Goal: Task Accomplishment & Management: Use online tool/utility

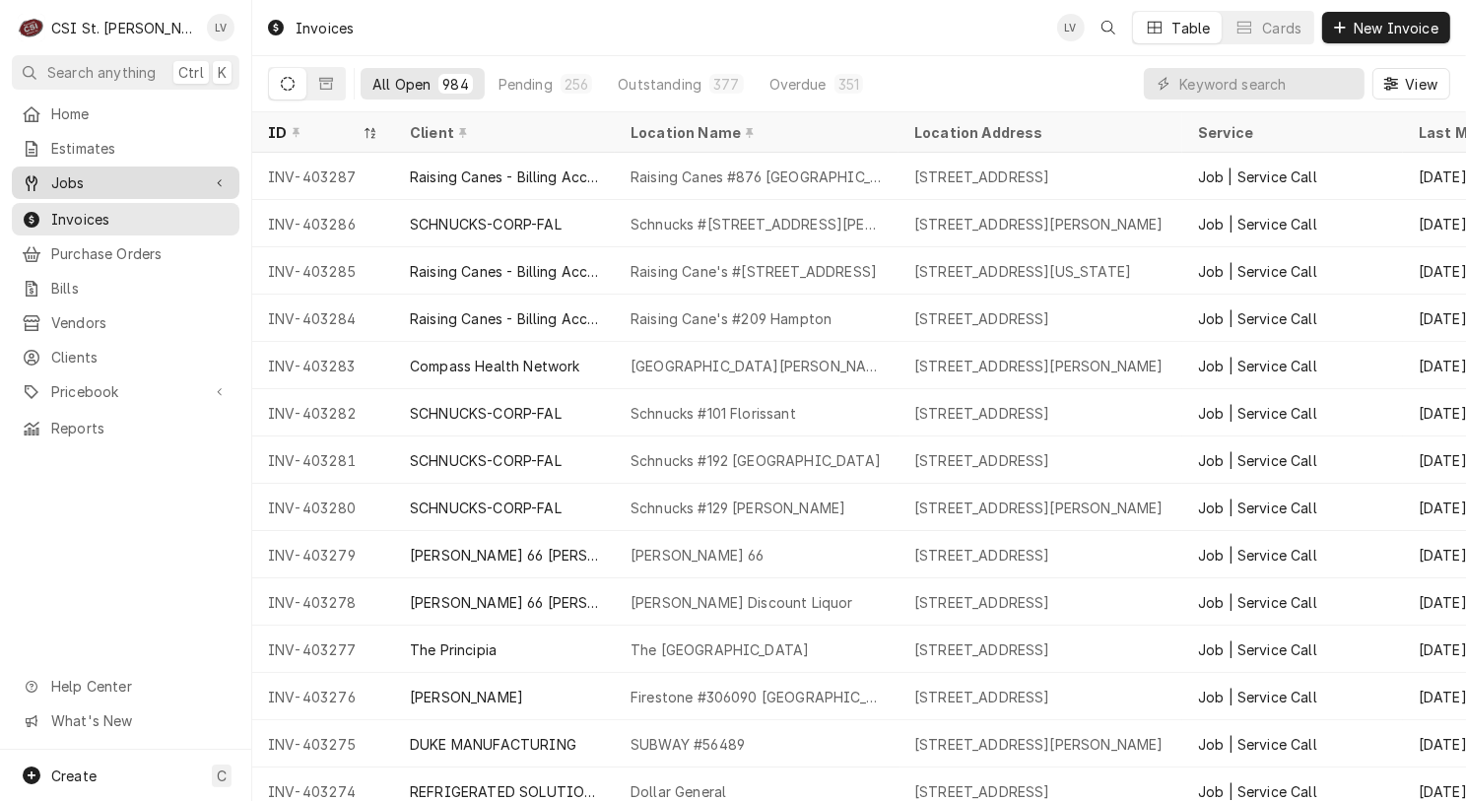
click at [55, 180] on span "Jobs" at bounding box center [125, 182] width 149 height 21
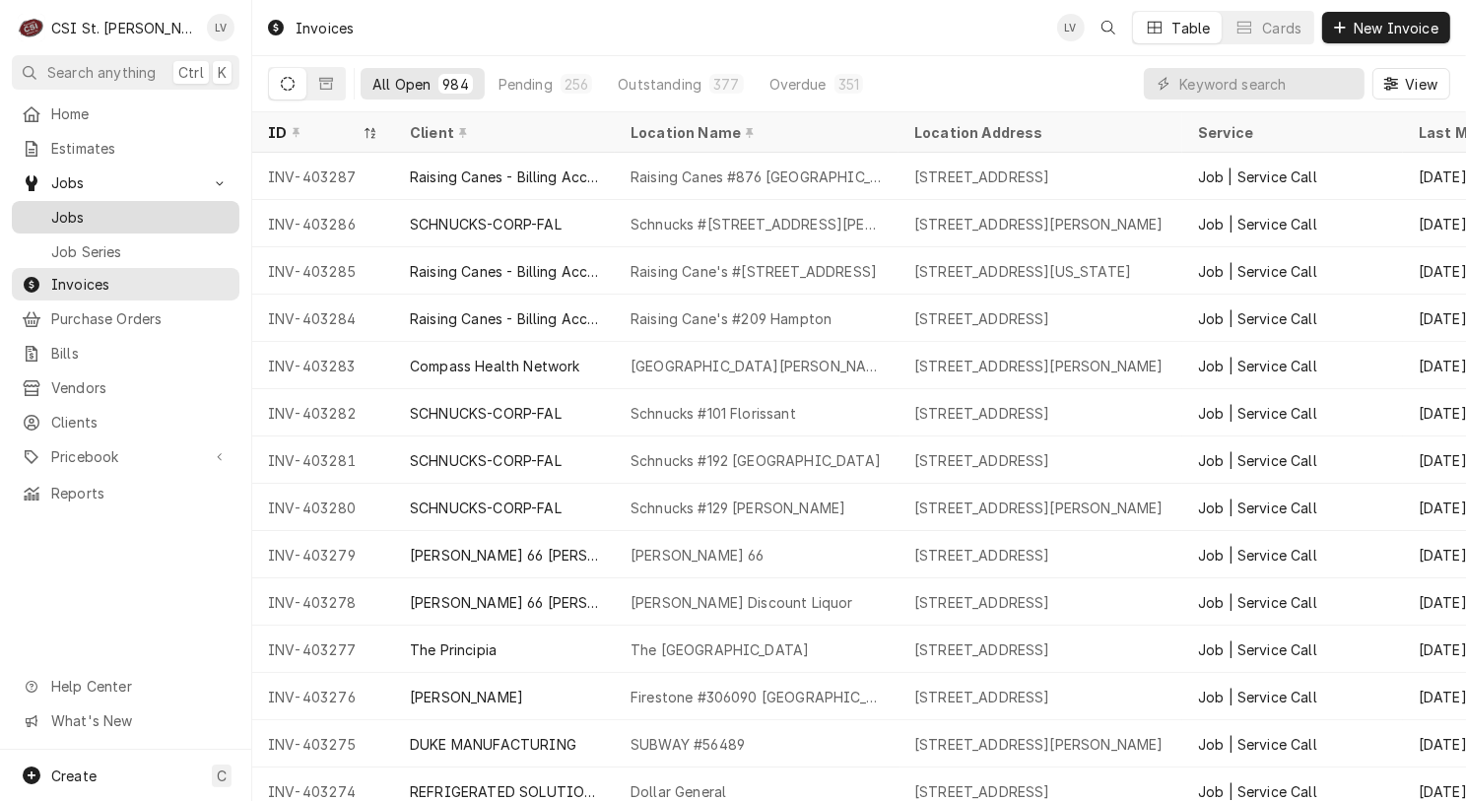
drag, startPoint x: 63, startPoint y: 216, endPoint x: 77, endPoint y: 217, distance: 13.8
click at [63, 217] on span "Jobs" at bounding box center [140, 217] width 178 height 21
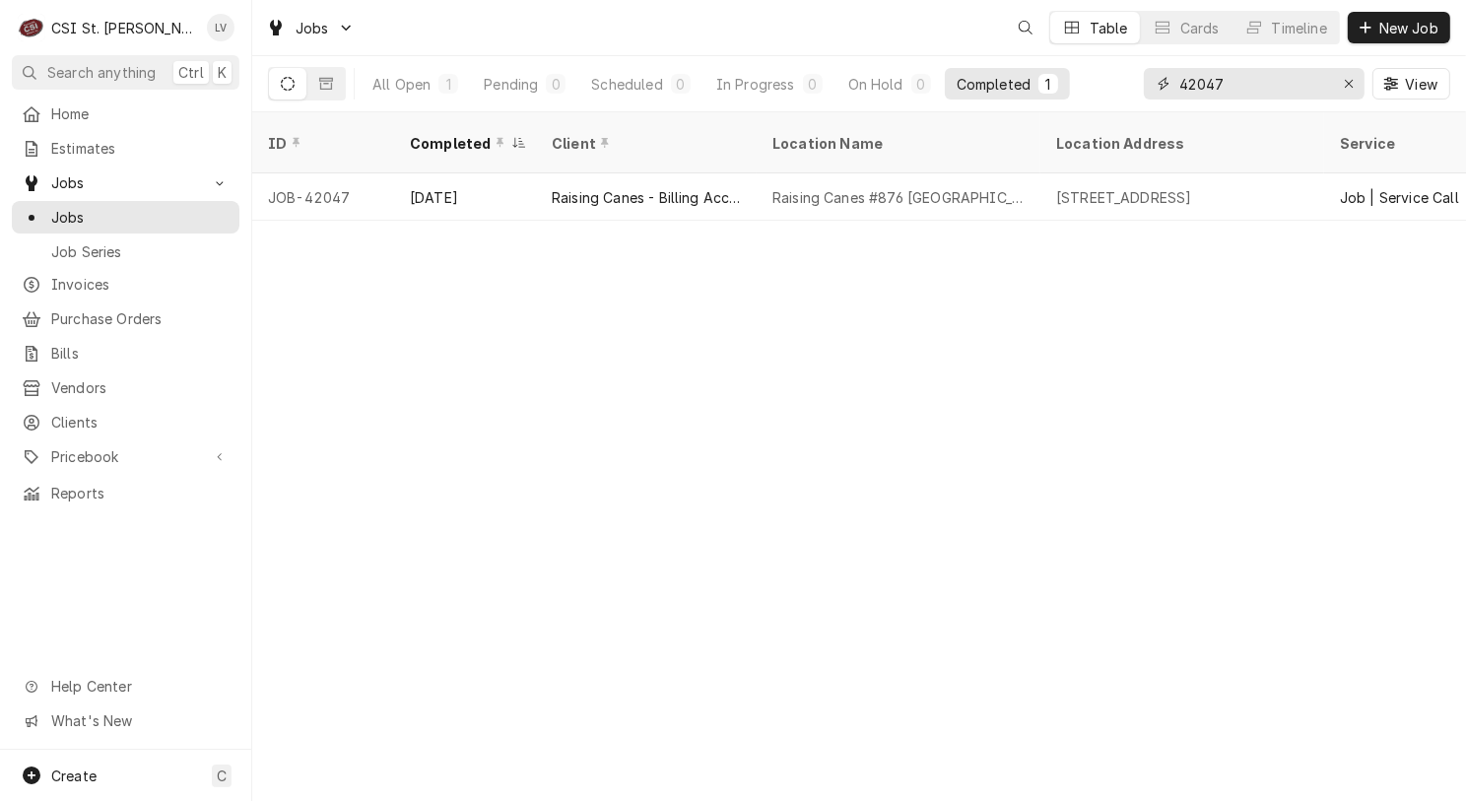
click at [1245, 88] on input "42047" at bounding box center [1253, 84] width 148 height 32
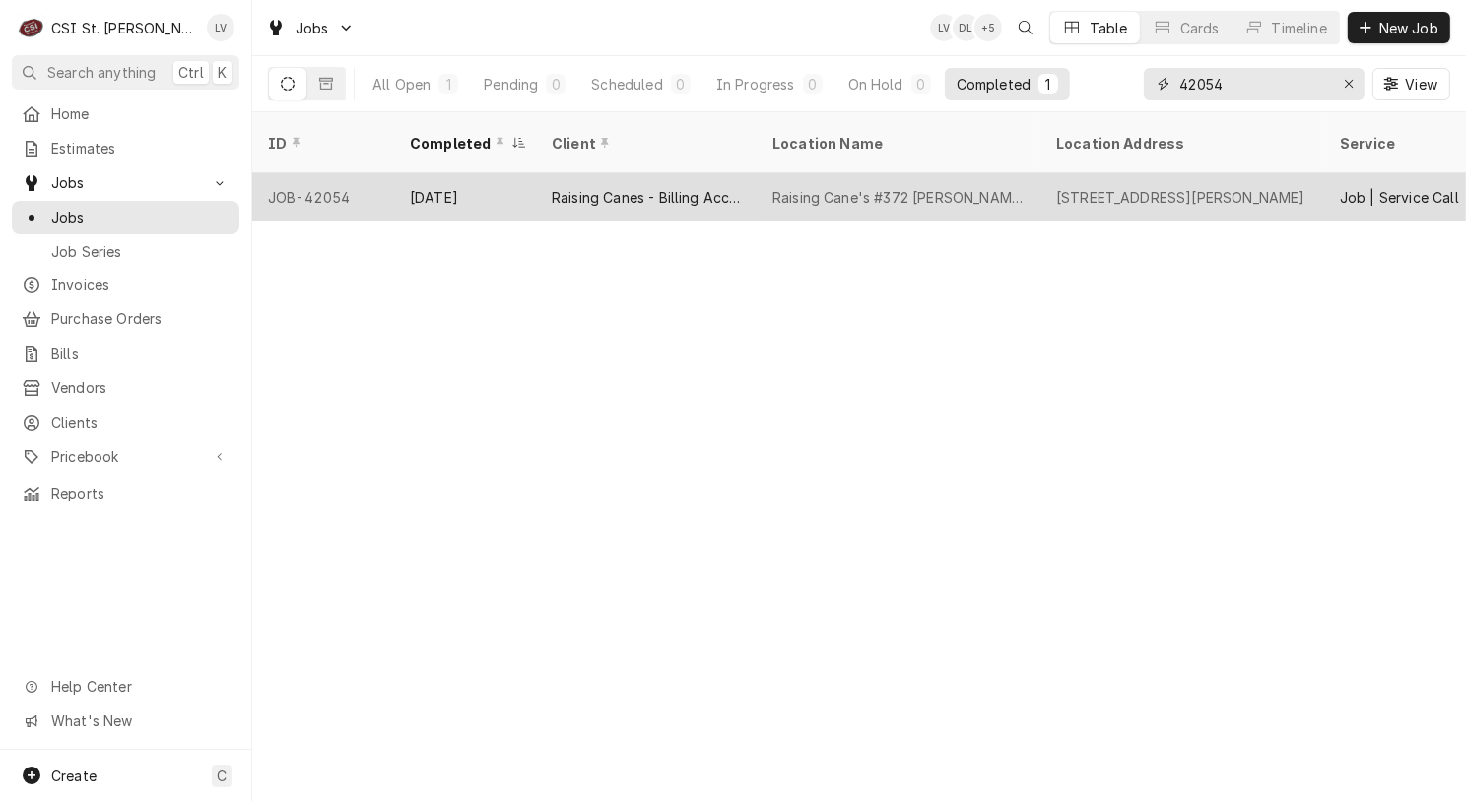
type input "42054"
click at [536, 173] on div "Raising Canes - Billing Account" at bounding box center [646, 196] width 221 height 47
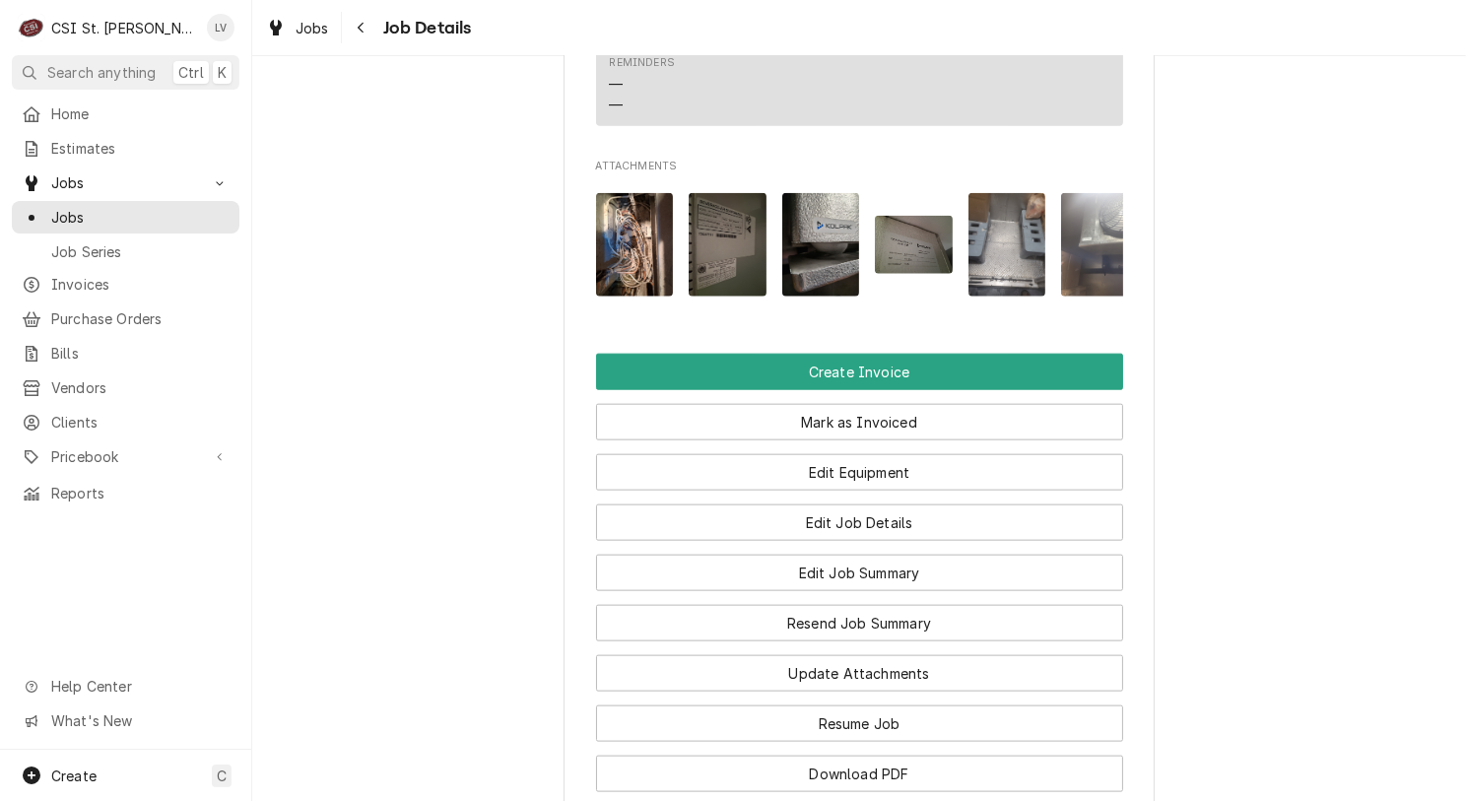
scroll to position [2660, 0]
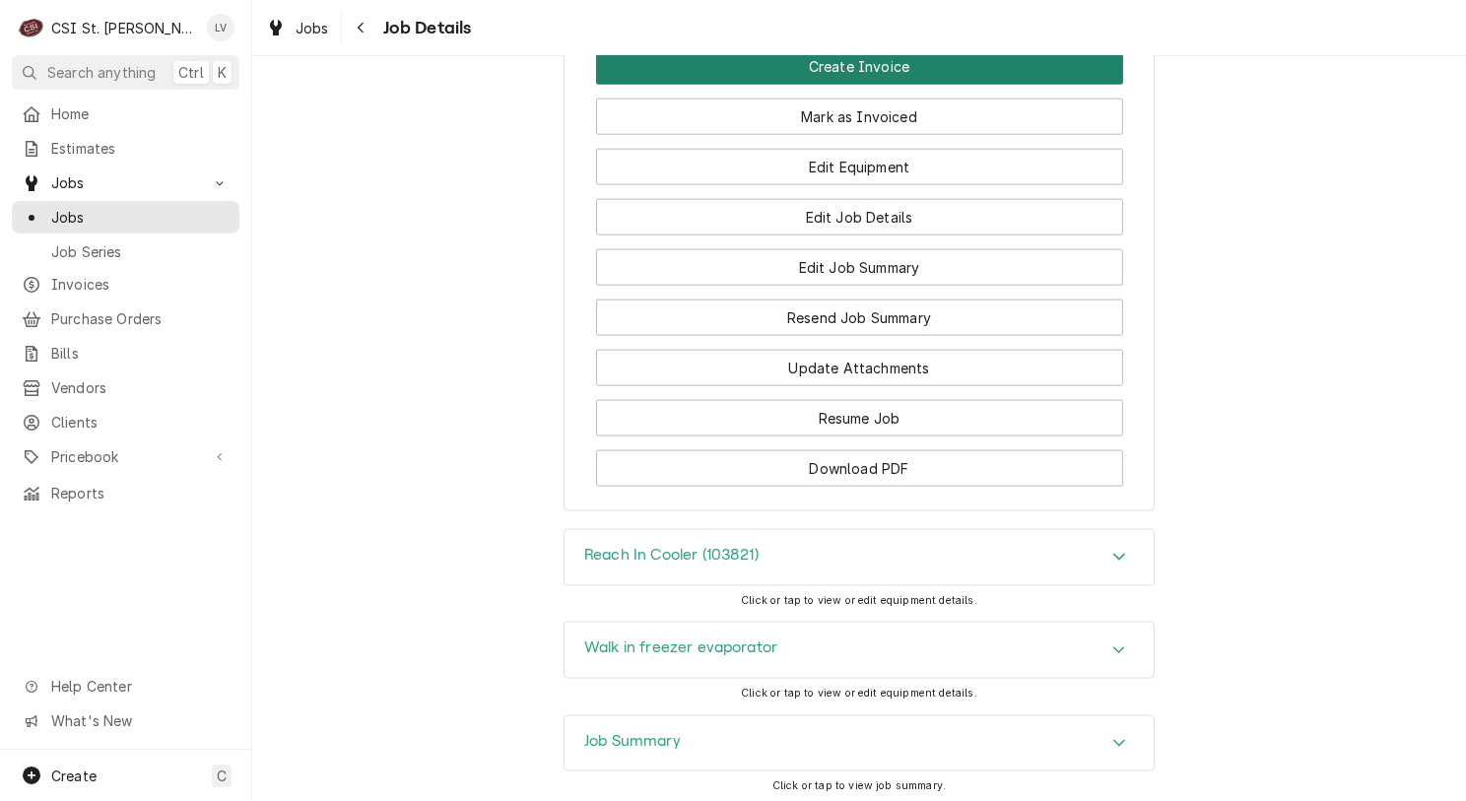
click at [837, 85] on button "Create Invoice" at bounding box center [859, 66] width 527 height 36
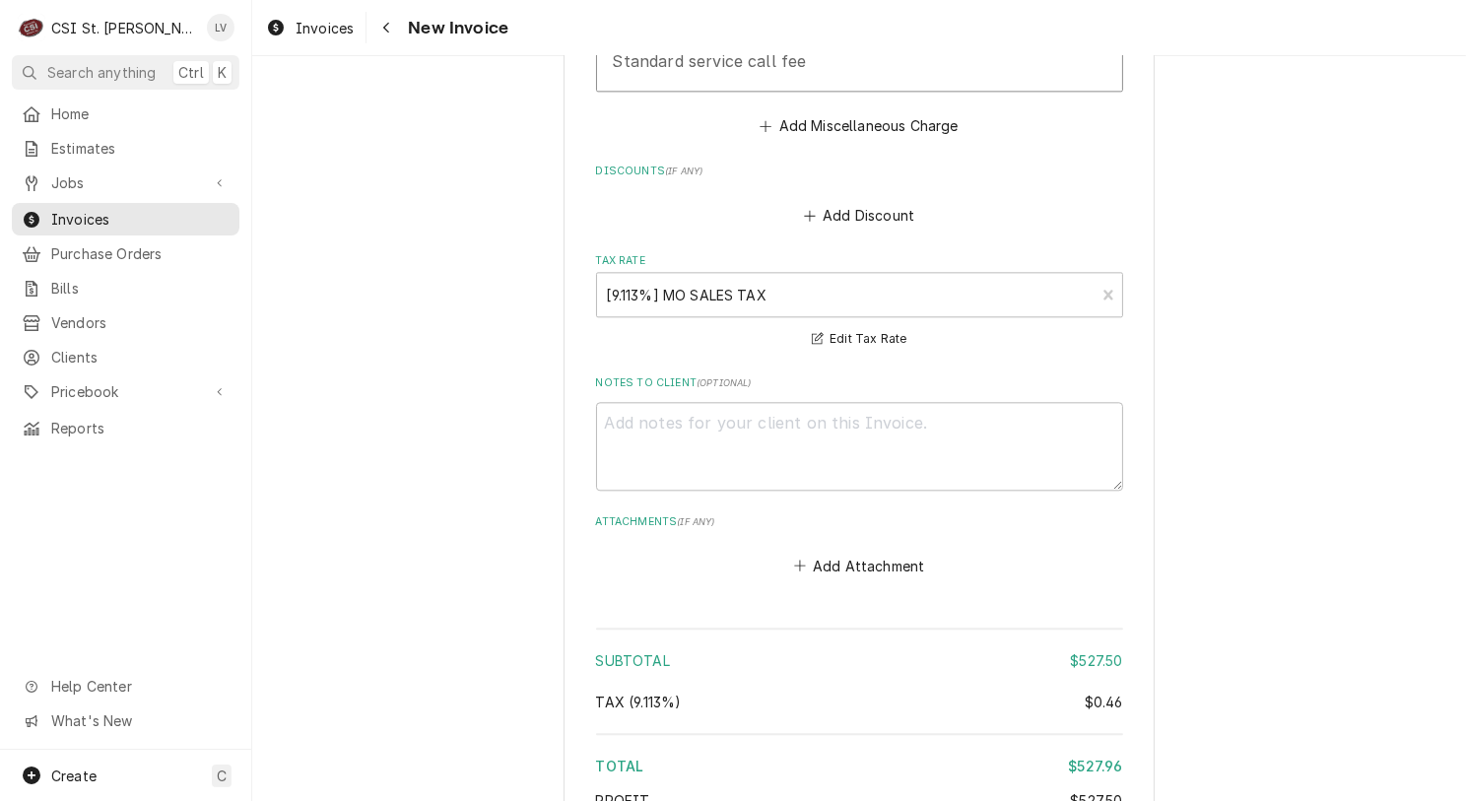
scroll to position [5240, 0]
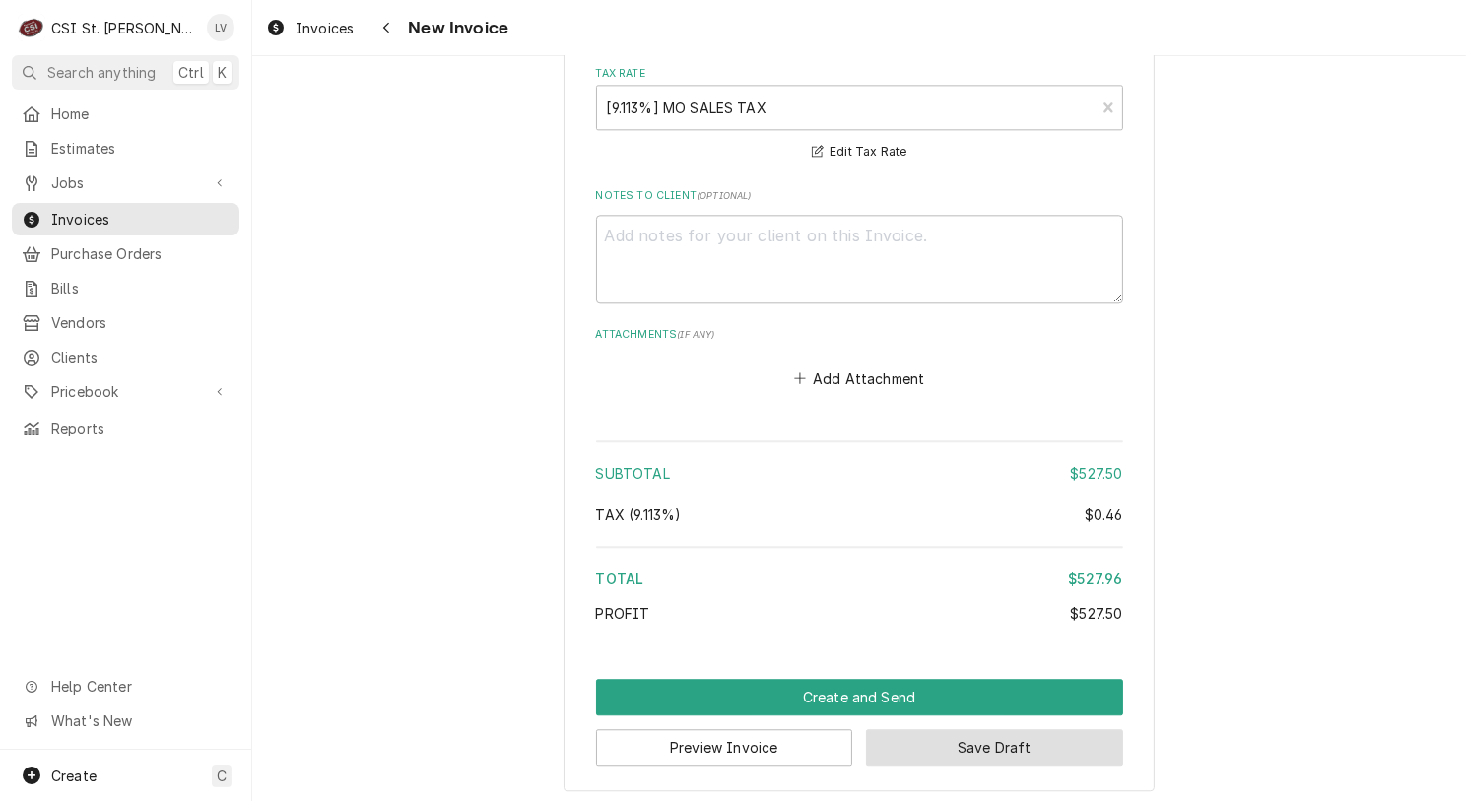
click at [1005, 745] on button "Save Draft" at bounding box center [994, 747] width 257 height 36
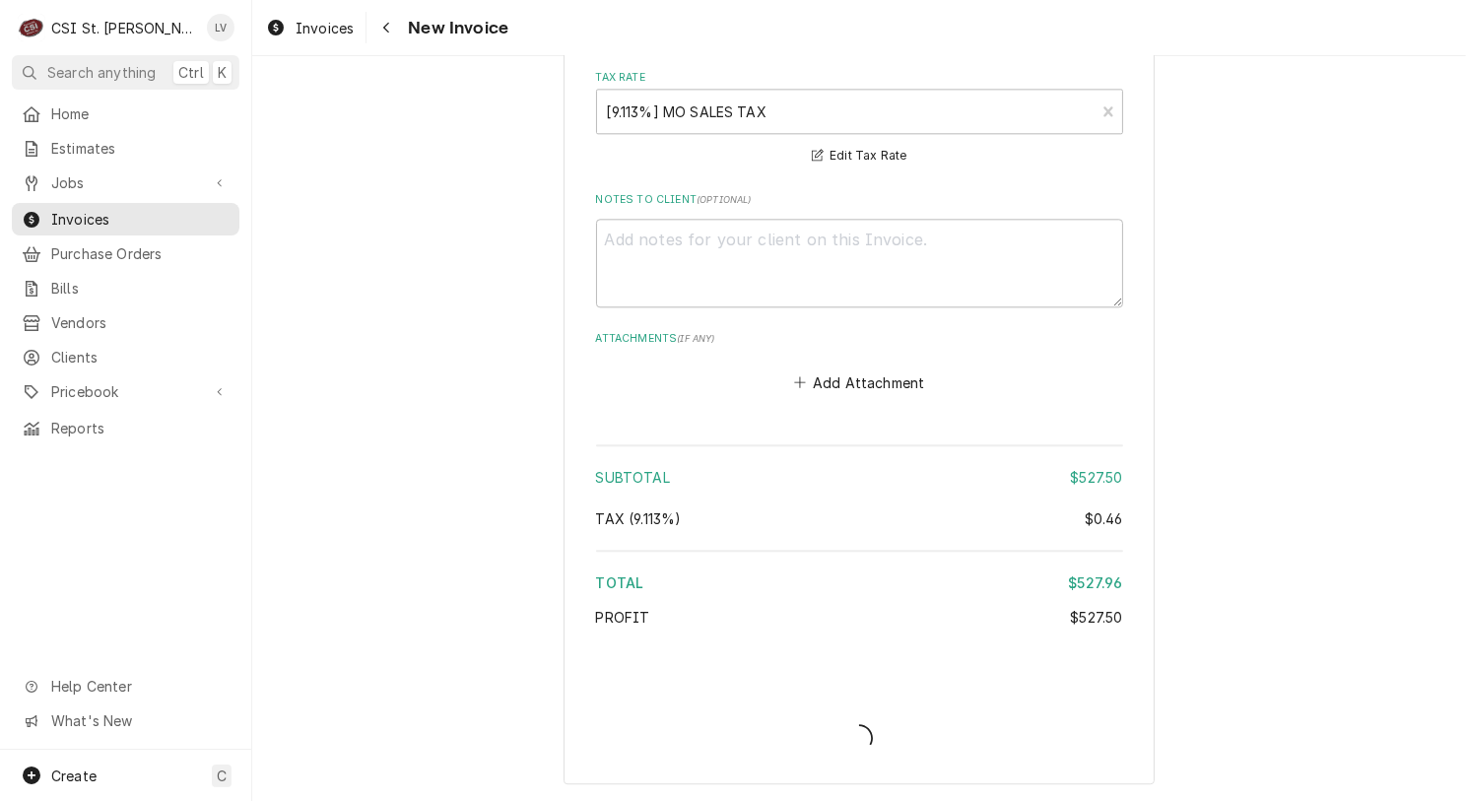
scroll to position [5229, 0]
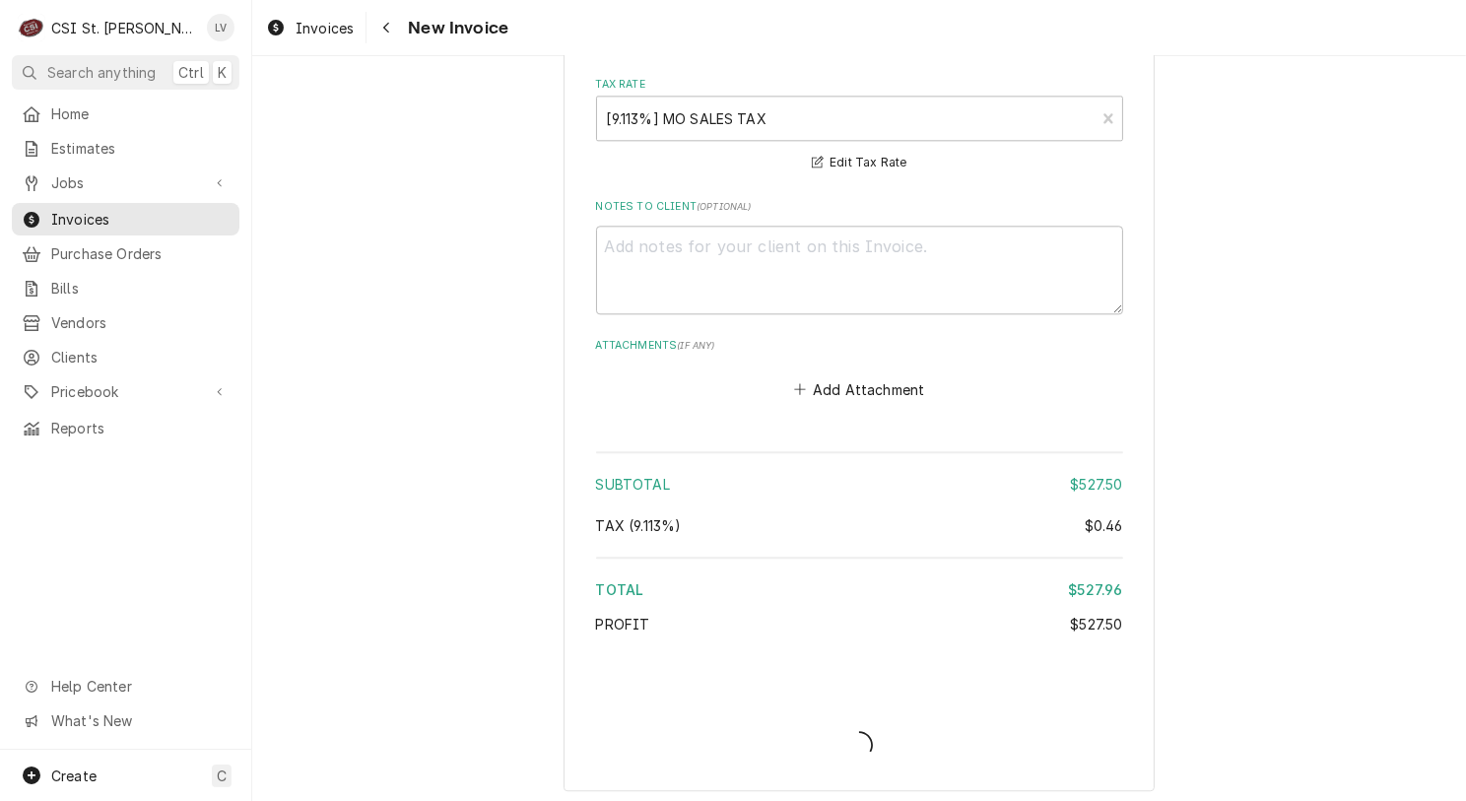
type textarea "x"
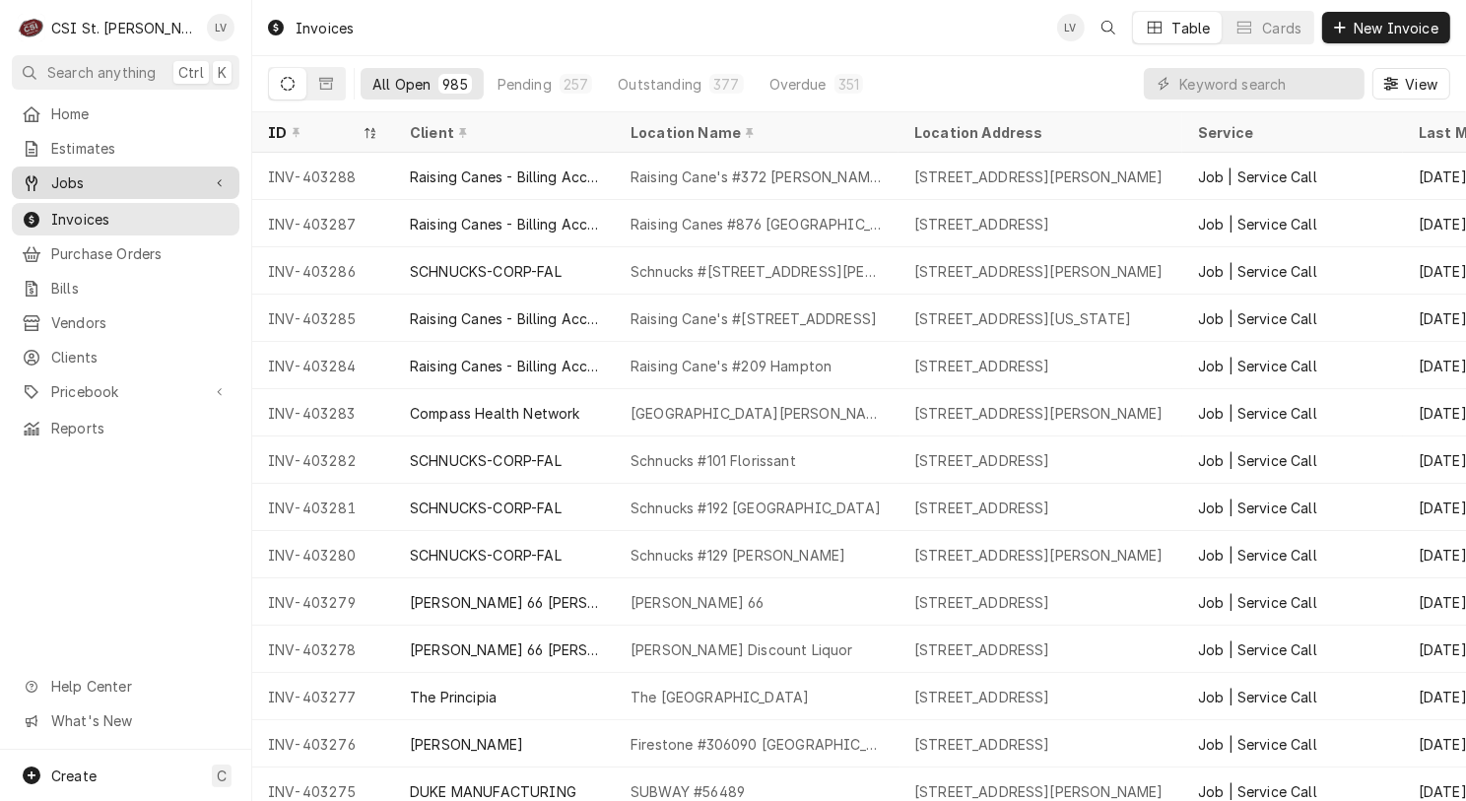
click at [94, 172] on span "Jobs" at bounding box center [125, 182] width 149 height 21
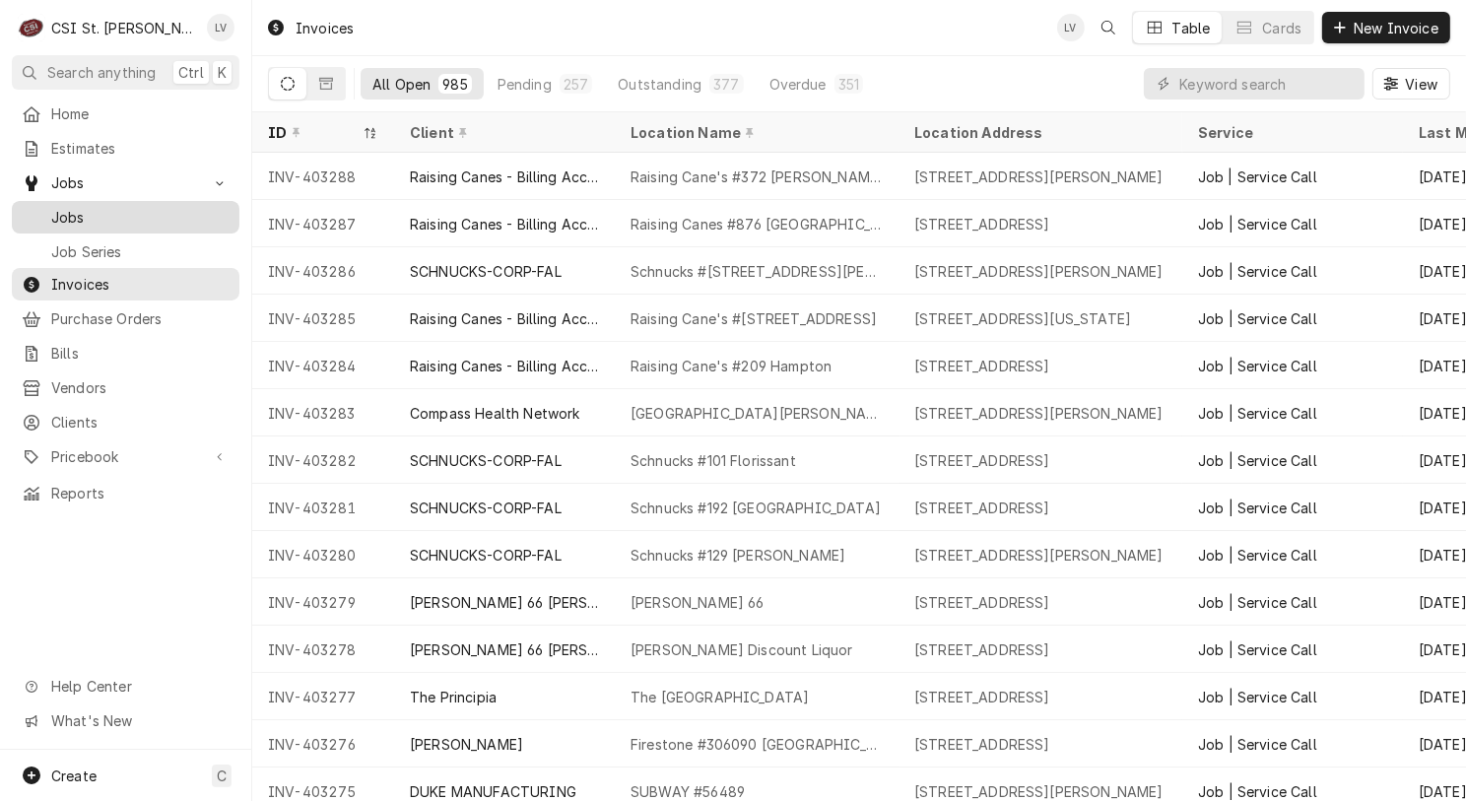
click at [60, 207] on span "Jobs" at bounding box center [140, 217] width 178 height 21
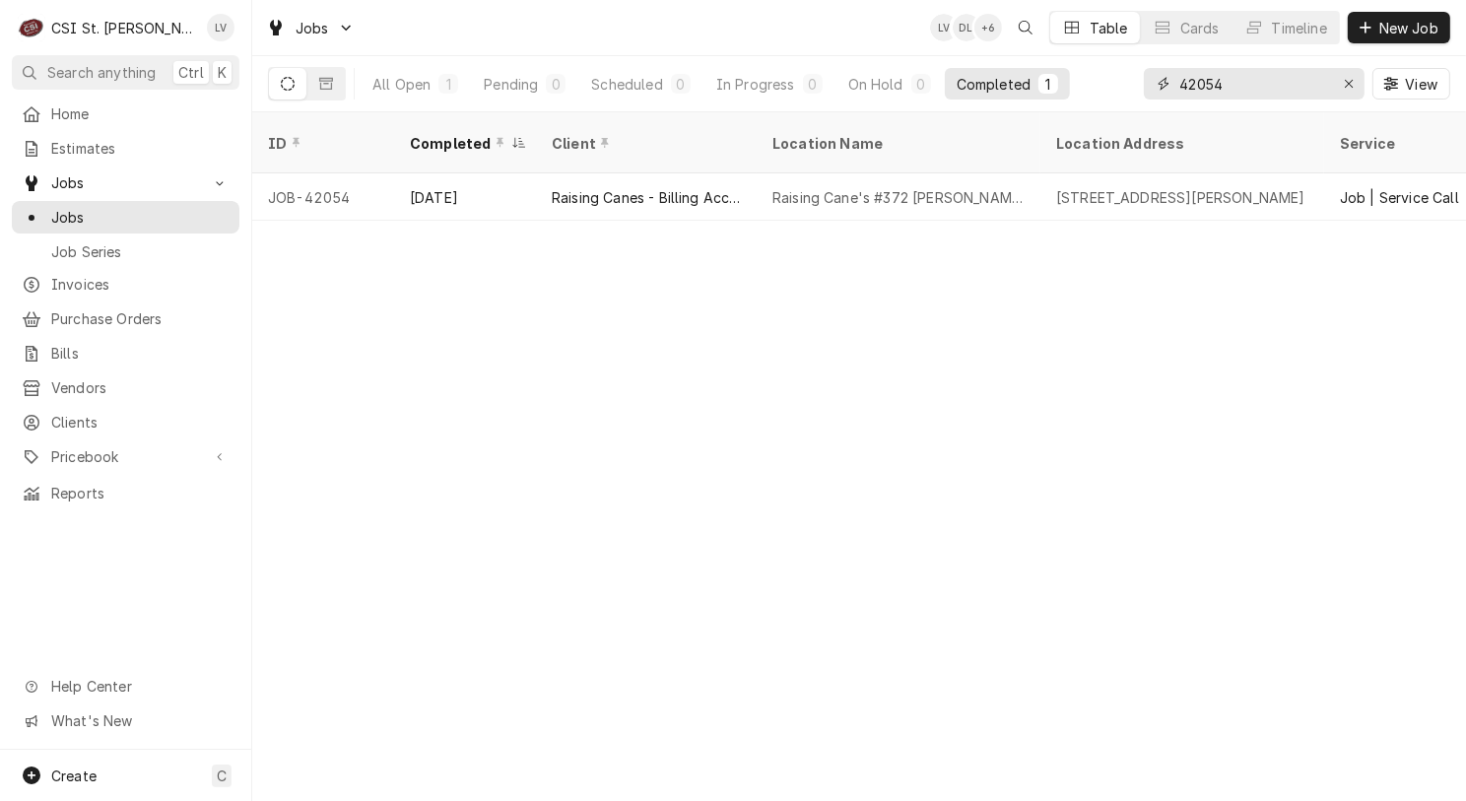
drag, startPoint x: 1251, startPoint y: 82, endPoint x: 1153, endPoint y: 82, distance: 98.5
click at [1153, 82] on div "42054" at bounding box center [1254, 84] width 221 height 32
type input "42058"
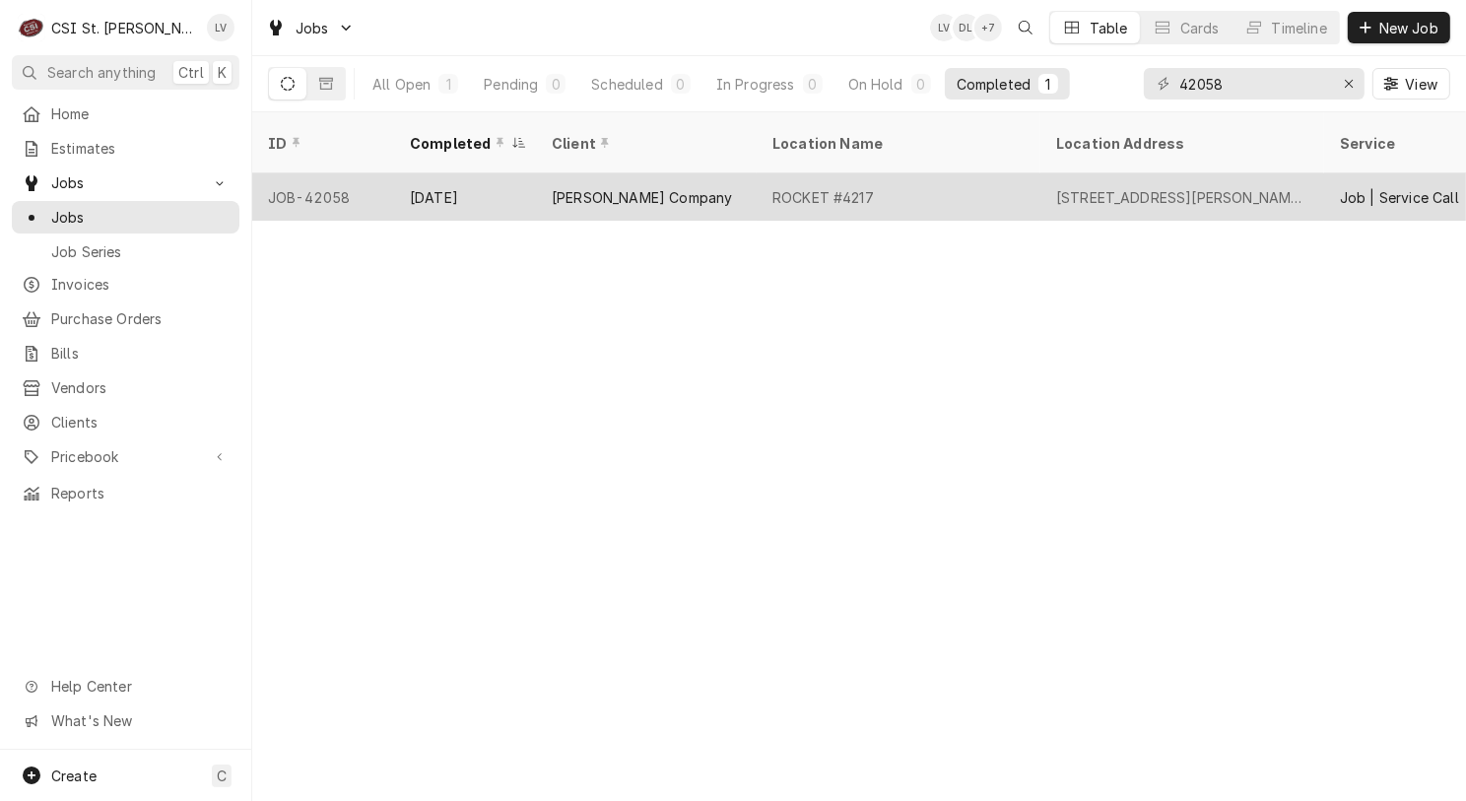
click at [371, 173] on div "JOB-42058" at bounding box center [323, 196] width 142 height 47
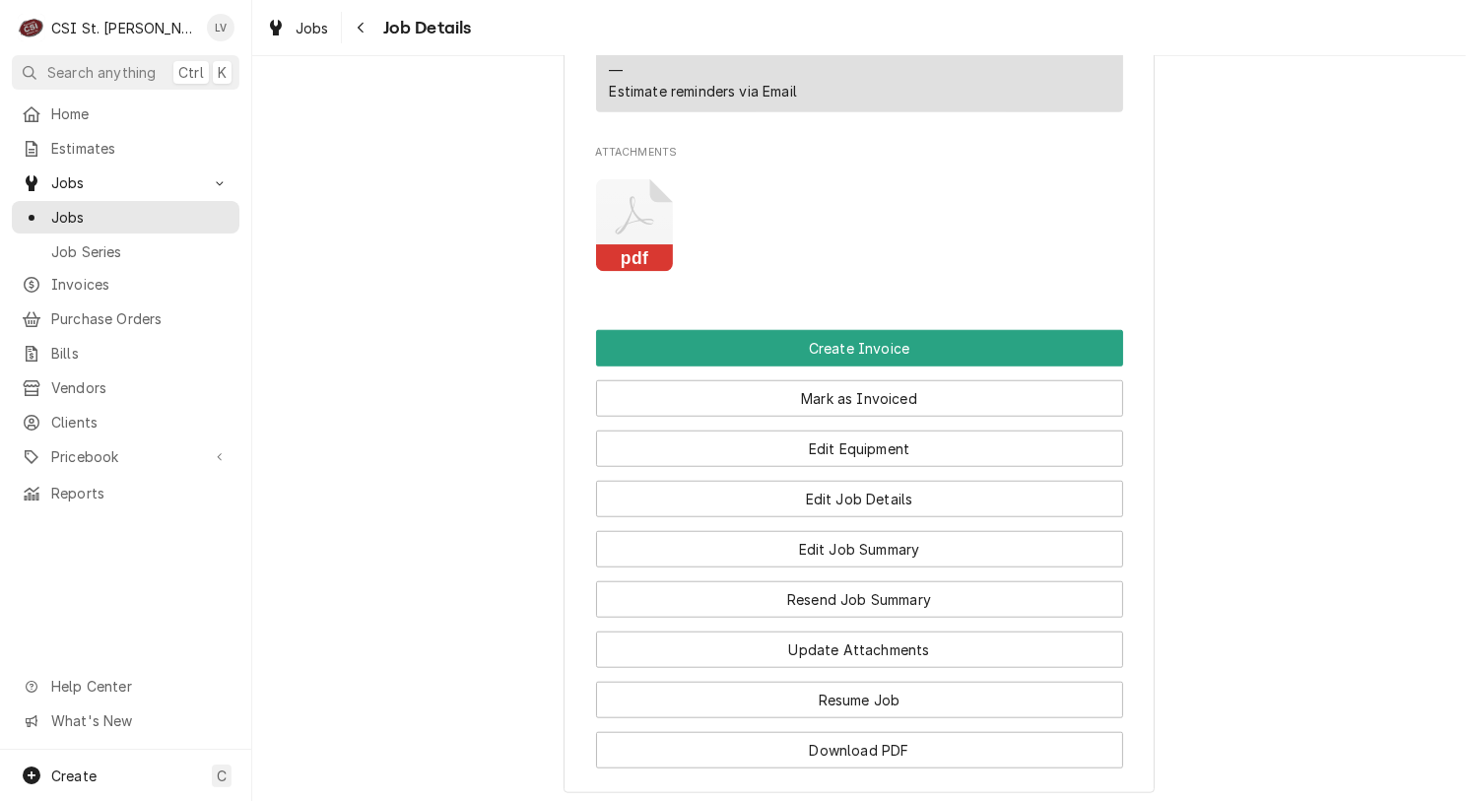
scroll to position [1773, 0]
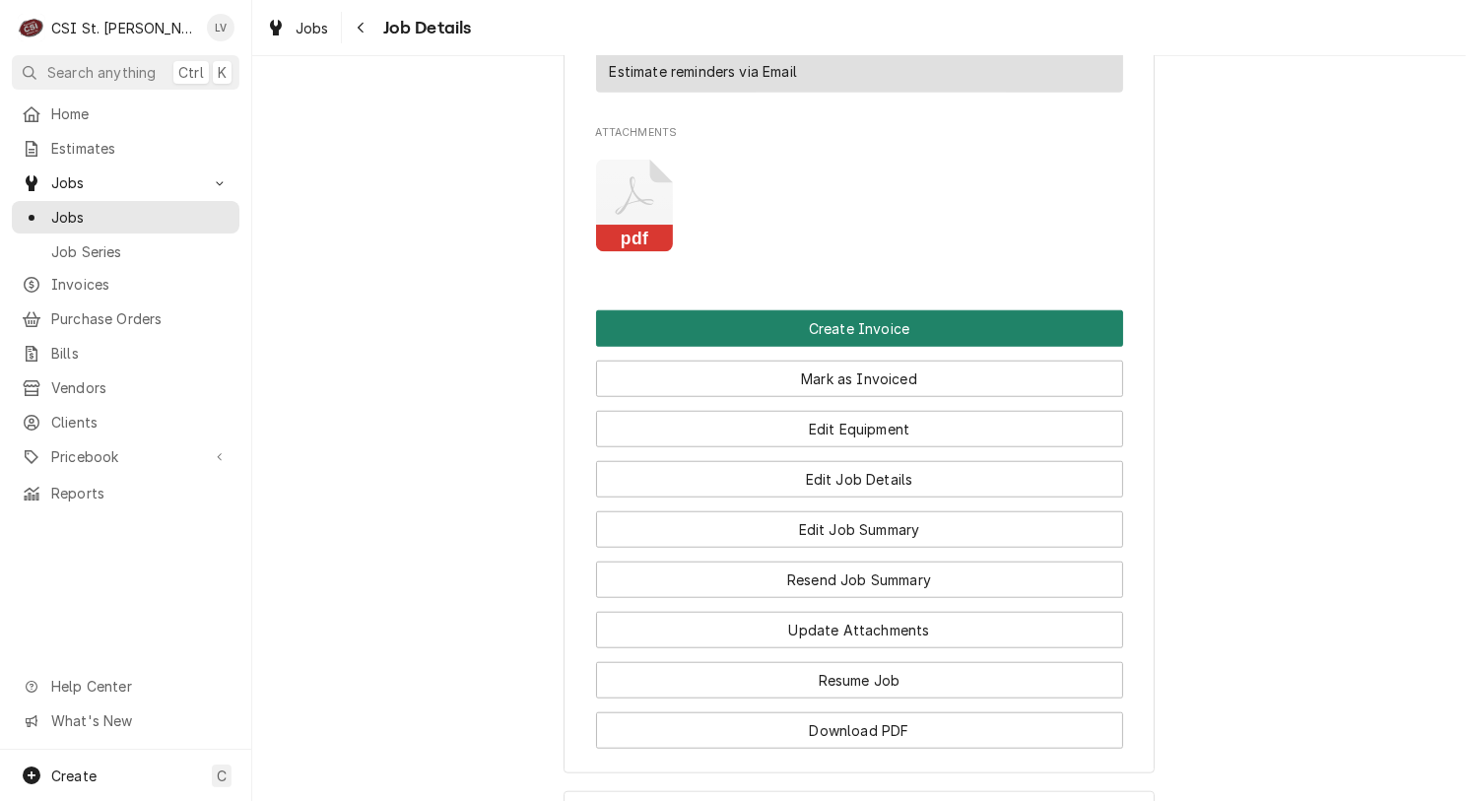
click at [877, 310] on button "Create Invoice" at bounding box center [859, 328] width 527 height 36
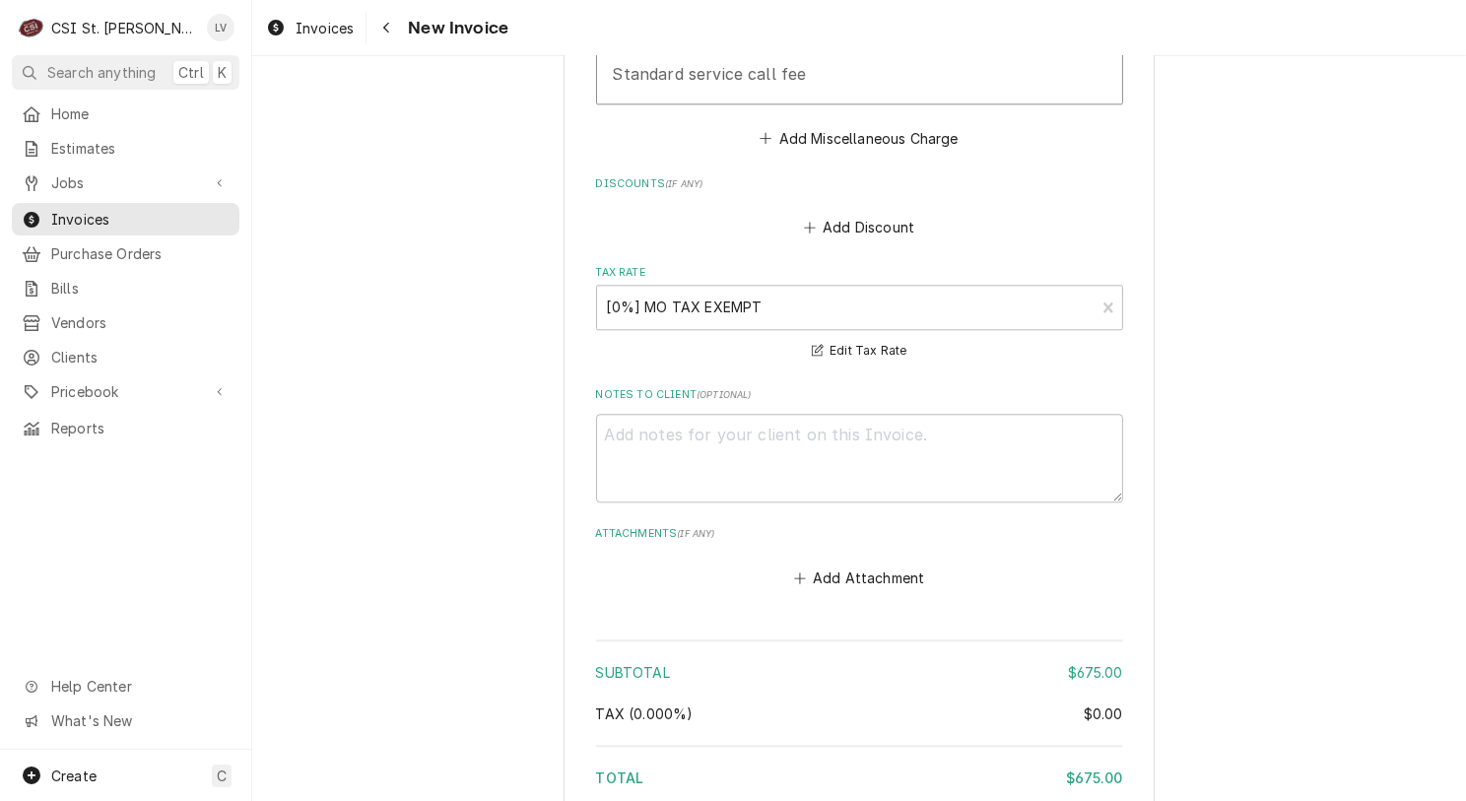
scroll to position [5518, 0]
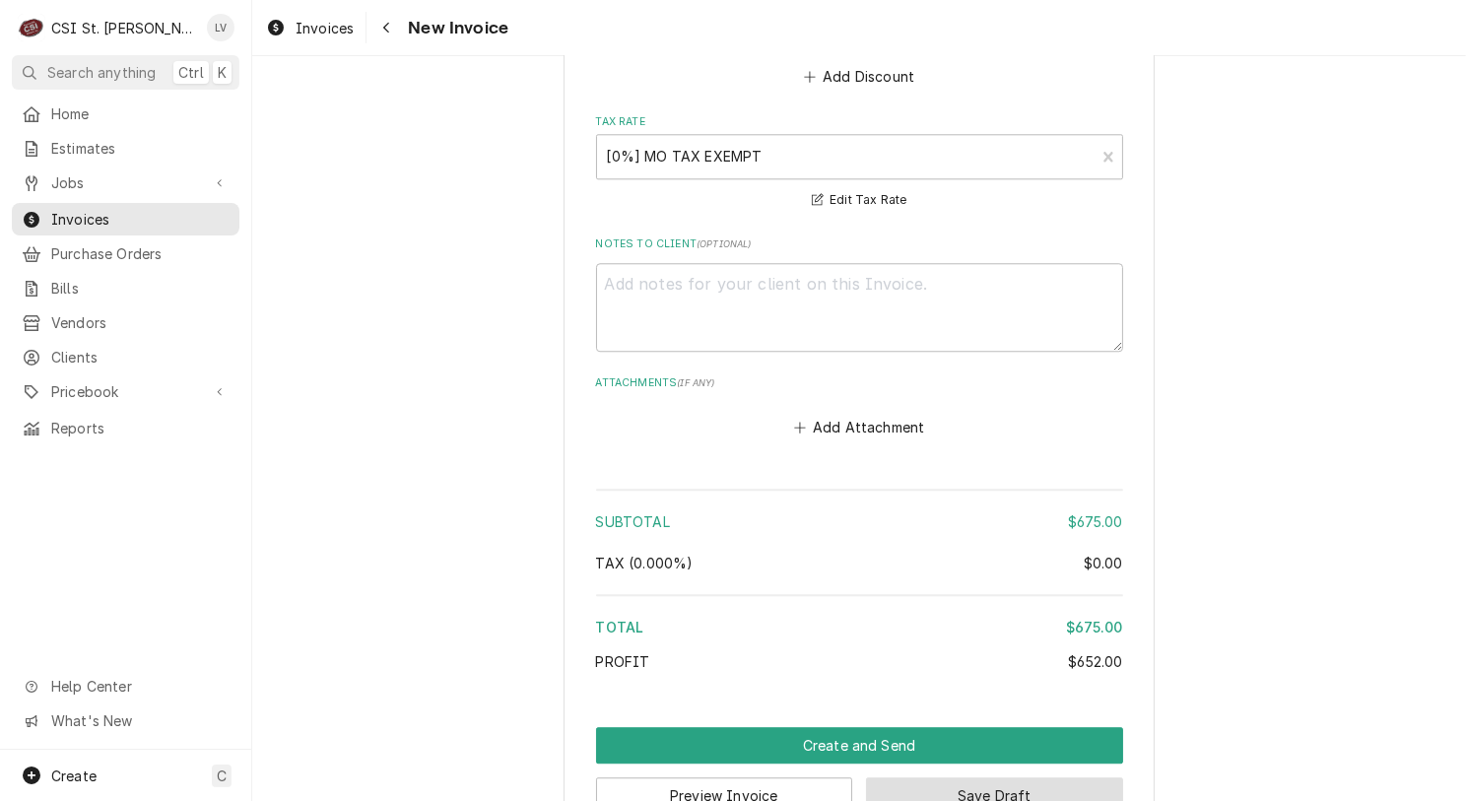
click at [1015, 777] on button "Save Draft" at bounding box center [994, 795] width 257 height 36
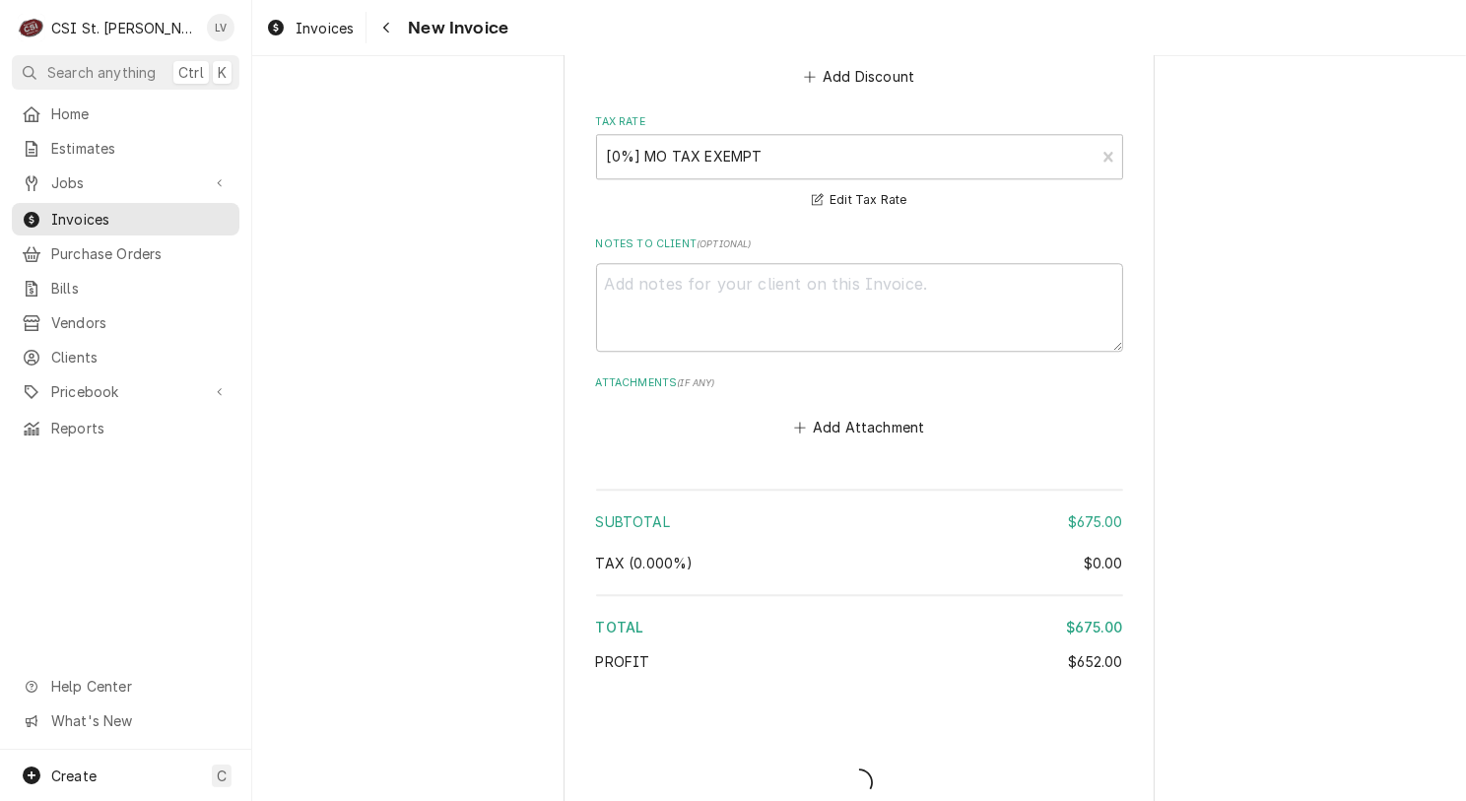
scroll to position [5508, 0]
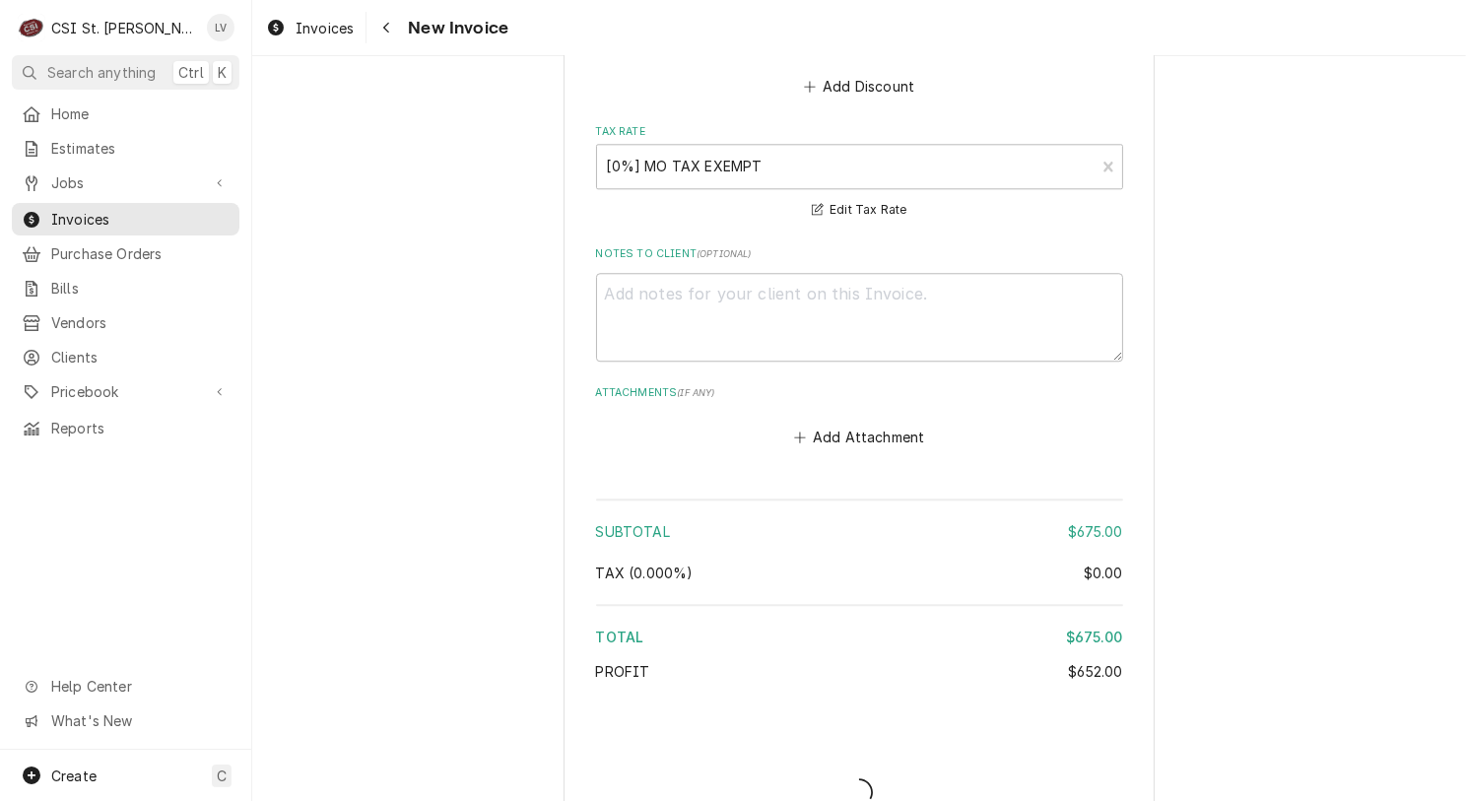
type textarea "x"
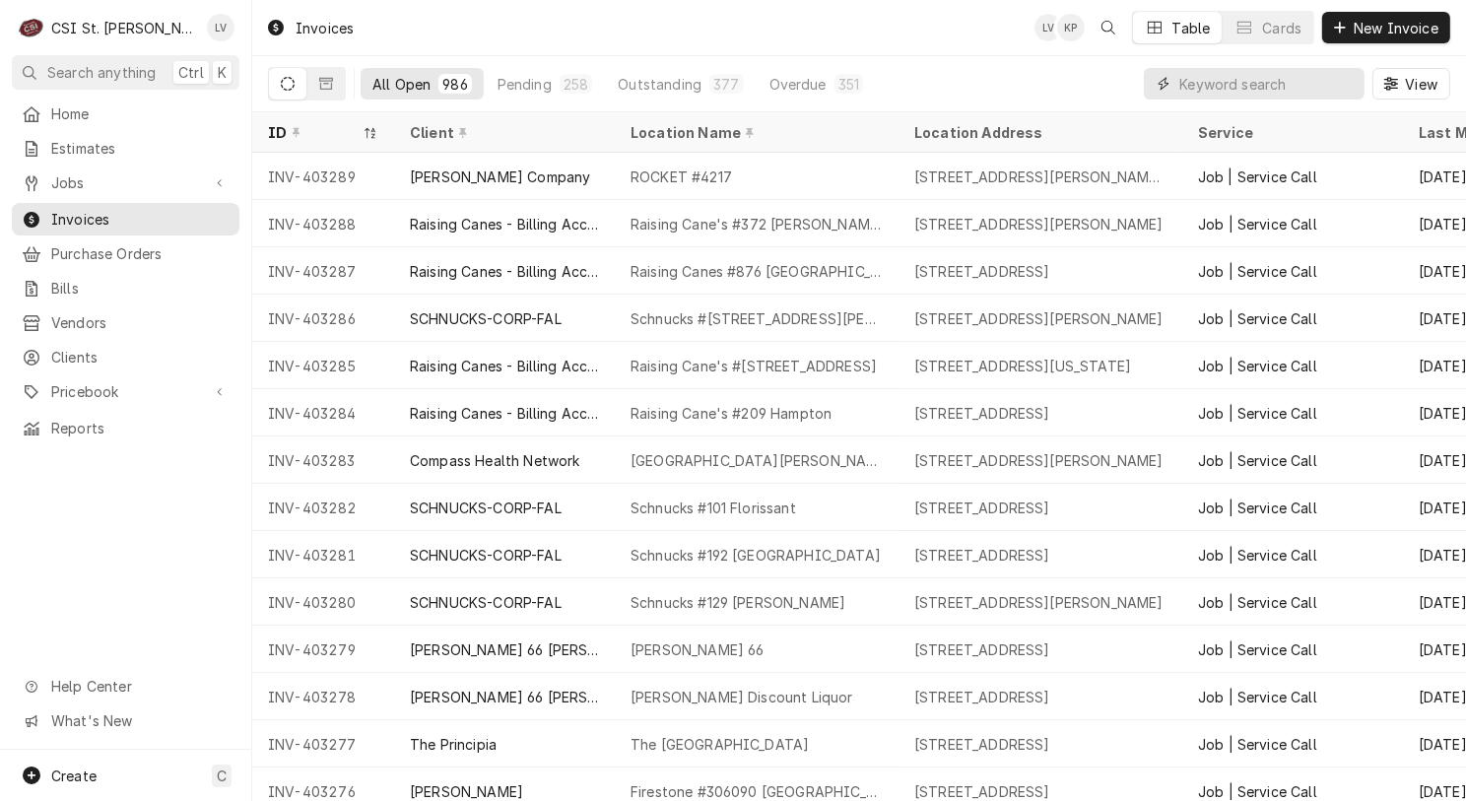
click at [1241, 81] on input "Dynamic Content Wrapper" at bounding box center [1266, 84] width 175 height 32
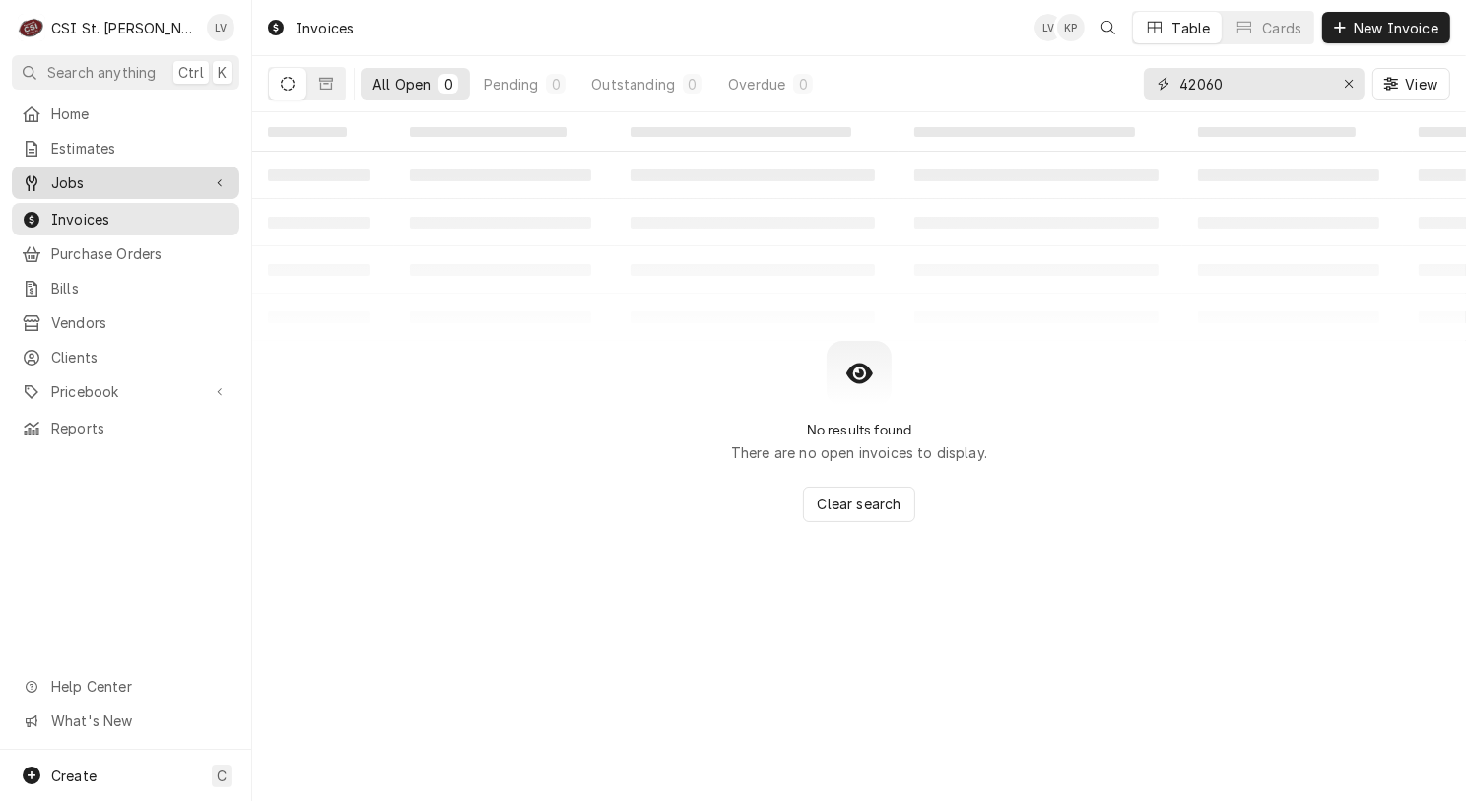
type input "42060"
click at [58, 172] on span "Jobs" at bounding box center [125, 182] width 149 height 21
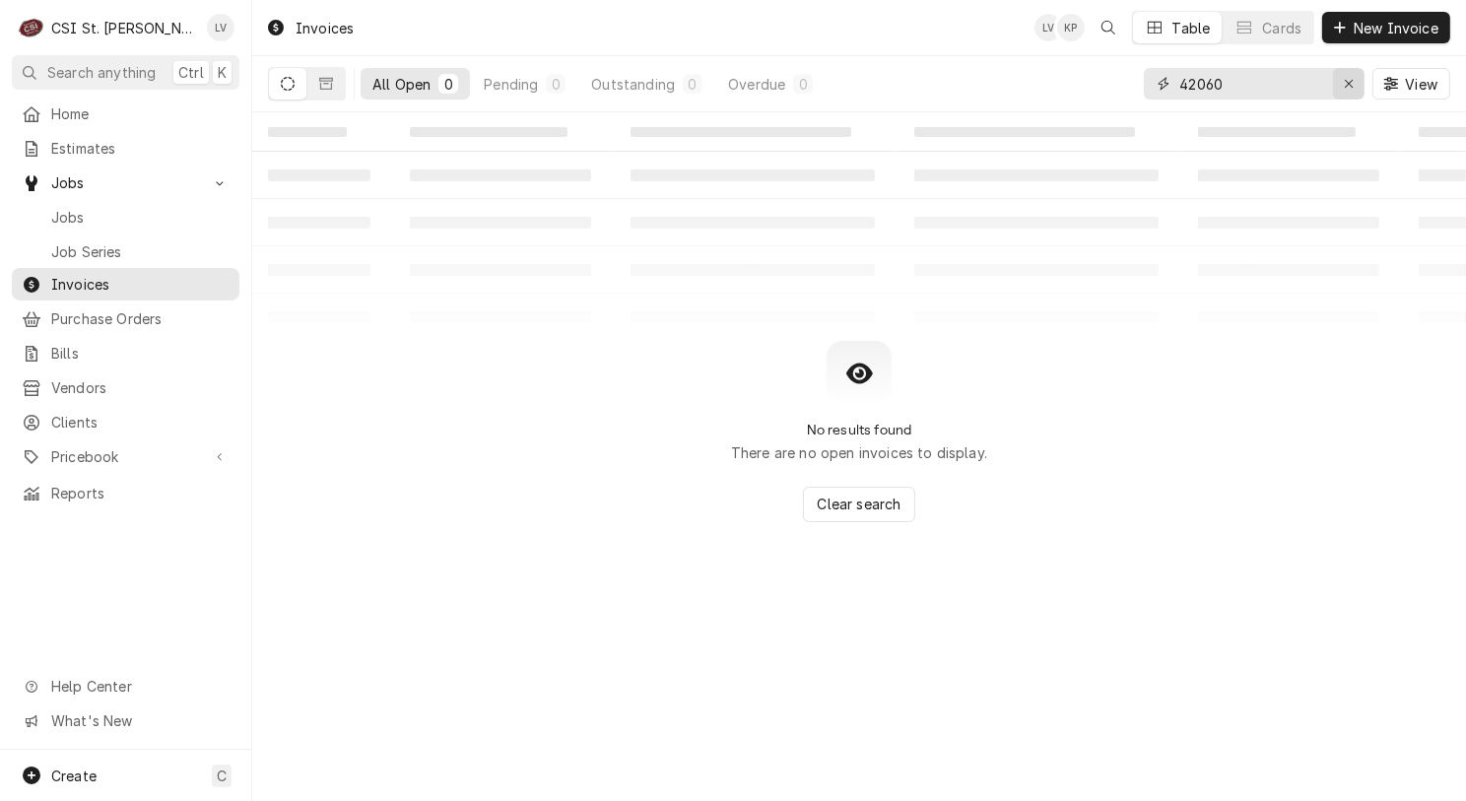
click at [1347, 89] on icon "Erase input" at bounding box center [1349, 84] width 11 height 14
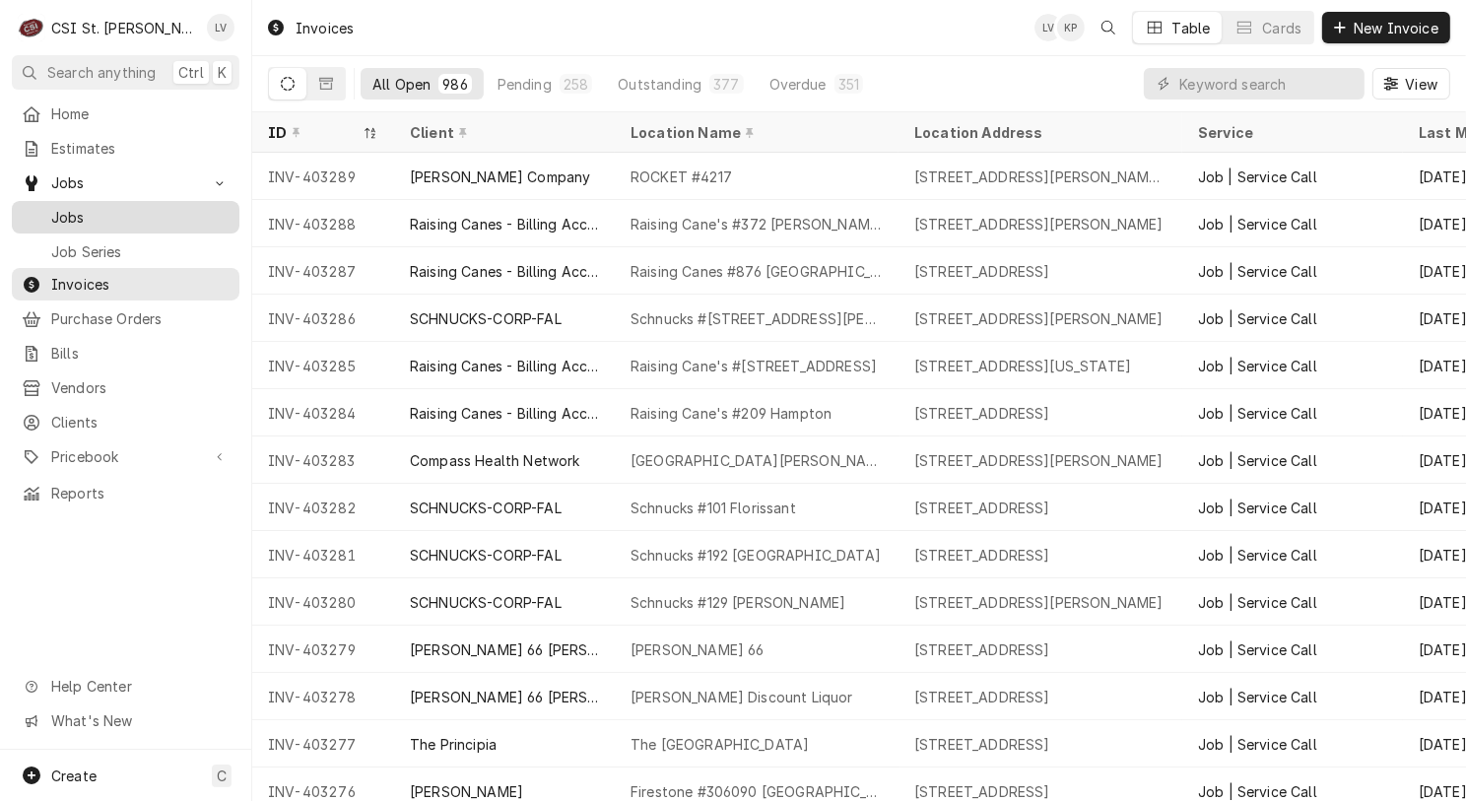
click at [91, 209] on span "Jobs" at bounding box center [140, 217] width 178 height 21
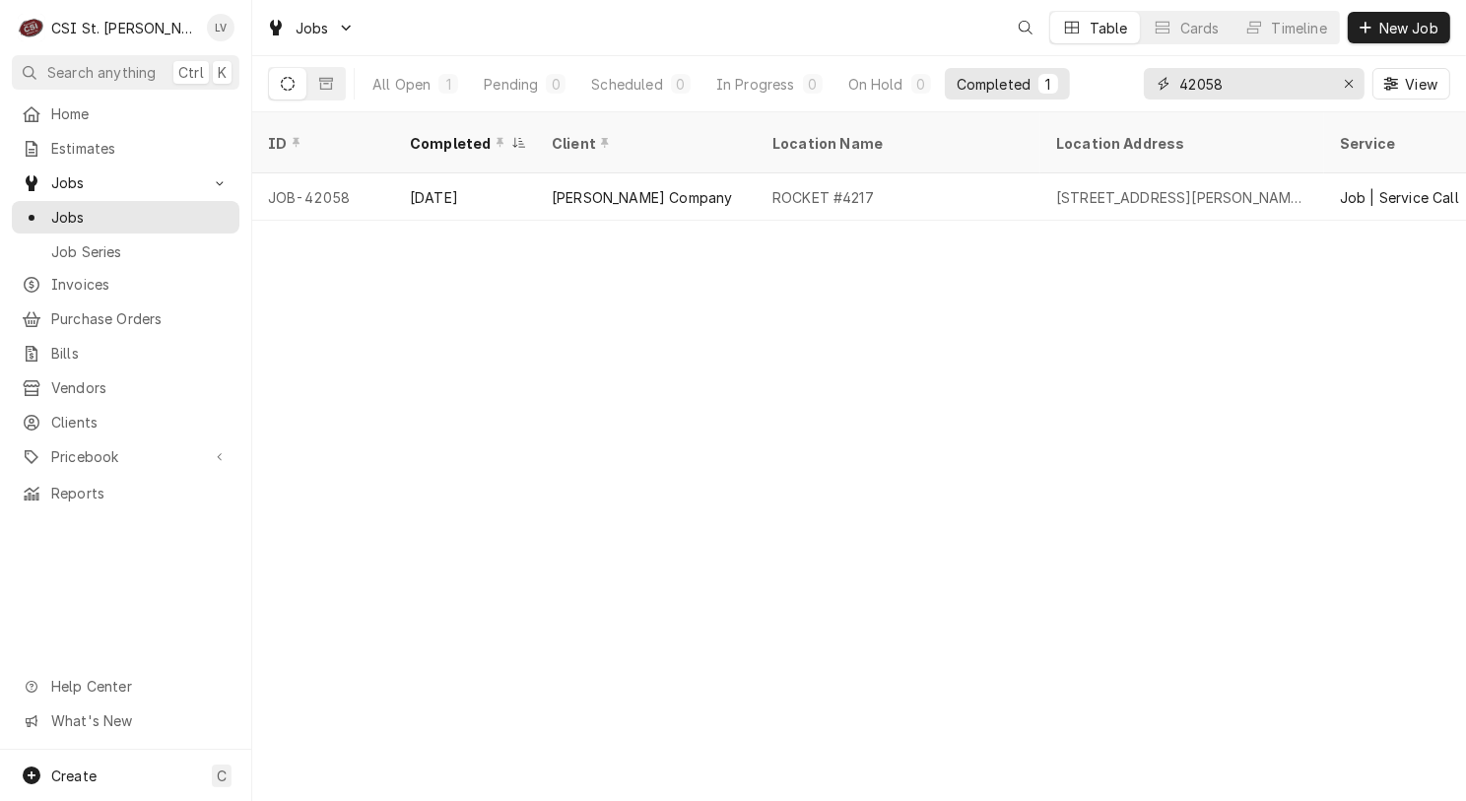
click at [1261, 83] on input "42058" at bounding box center [1253, 84] width 148 height 32
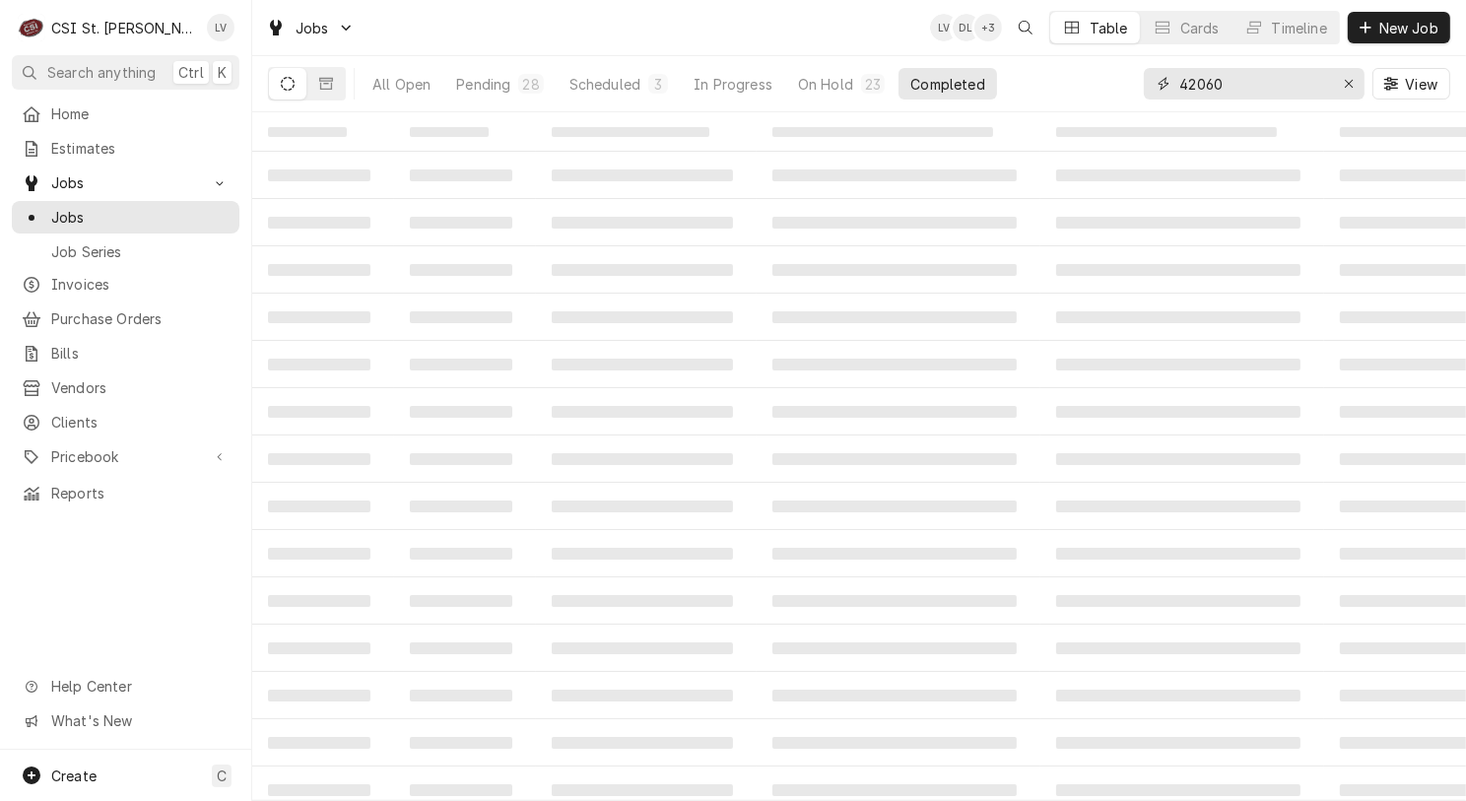
type input "42060"
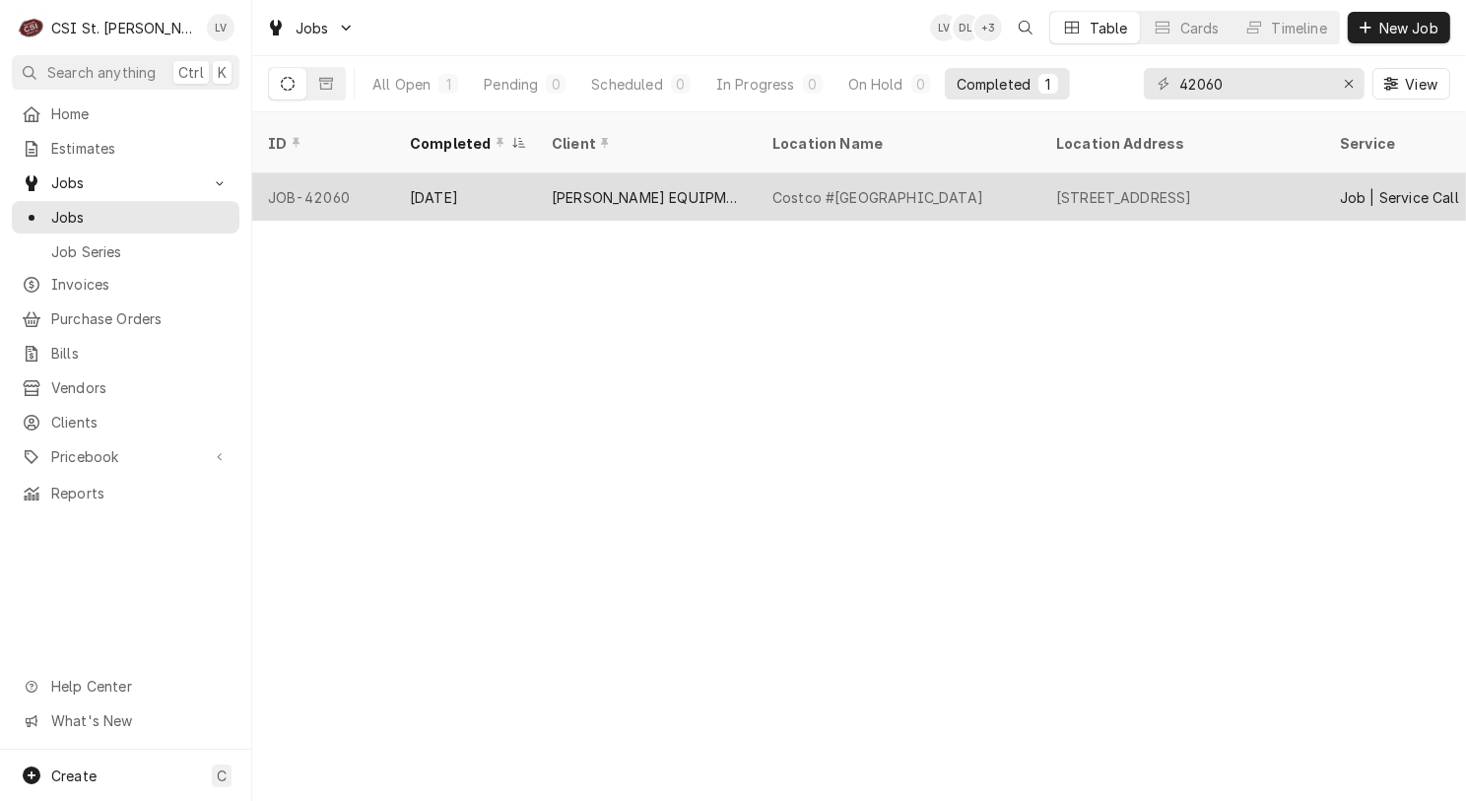
click at [453, 173] on div "Aug 18" at bounding box center [465, 196] width 142 height 47
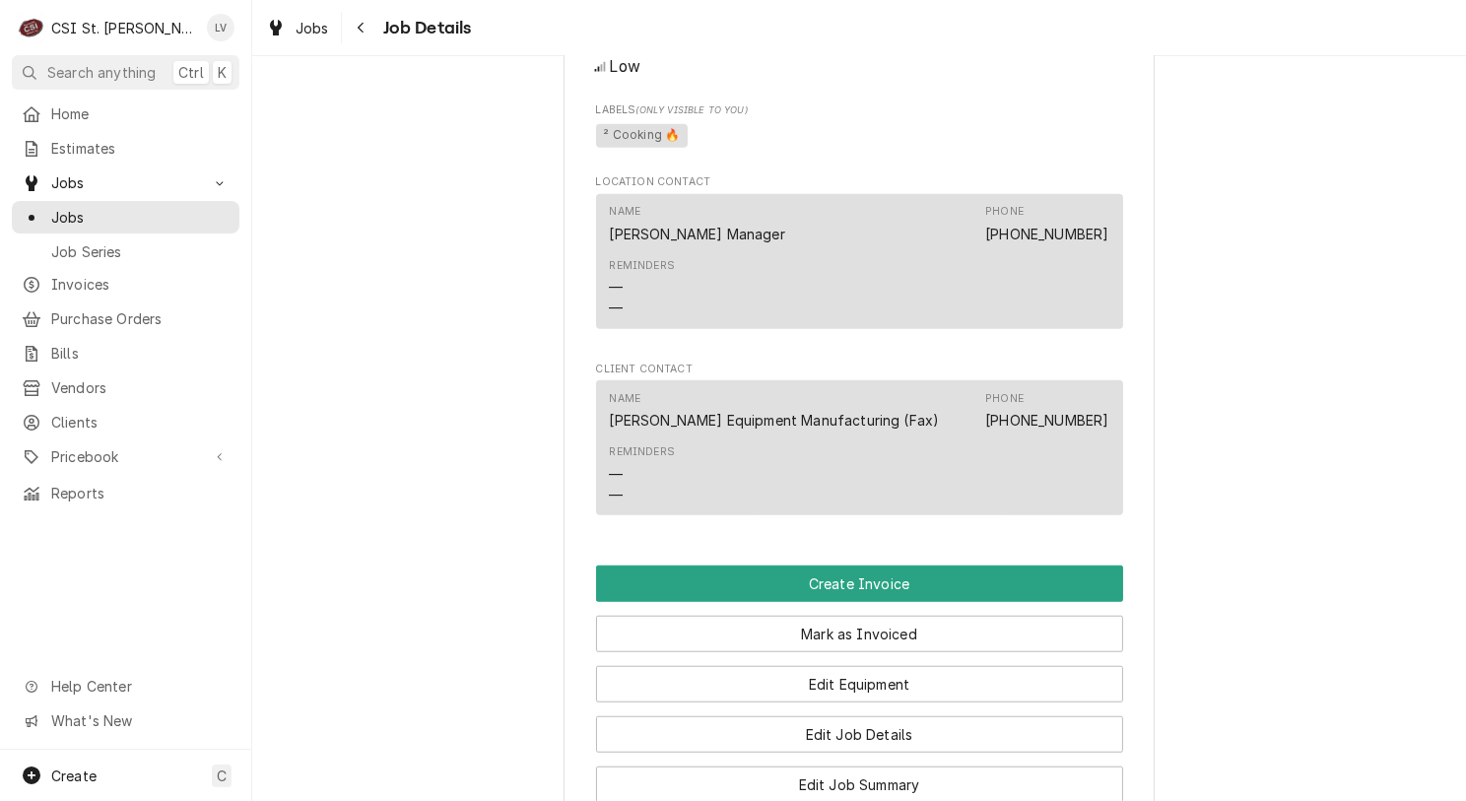
scroll to position [1872, 0]
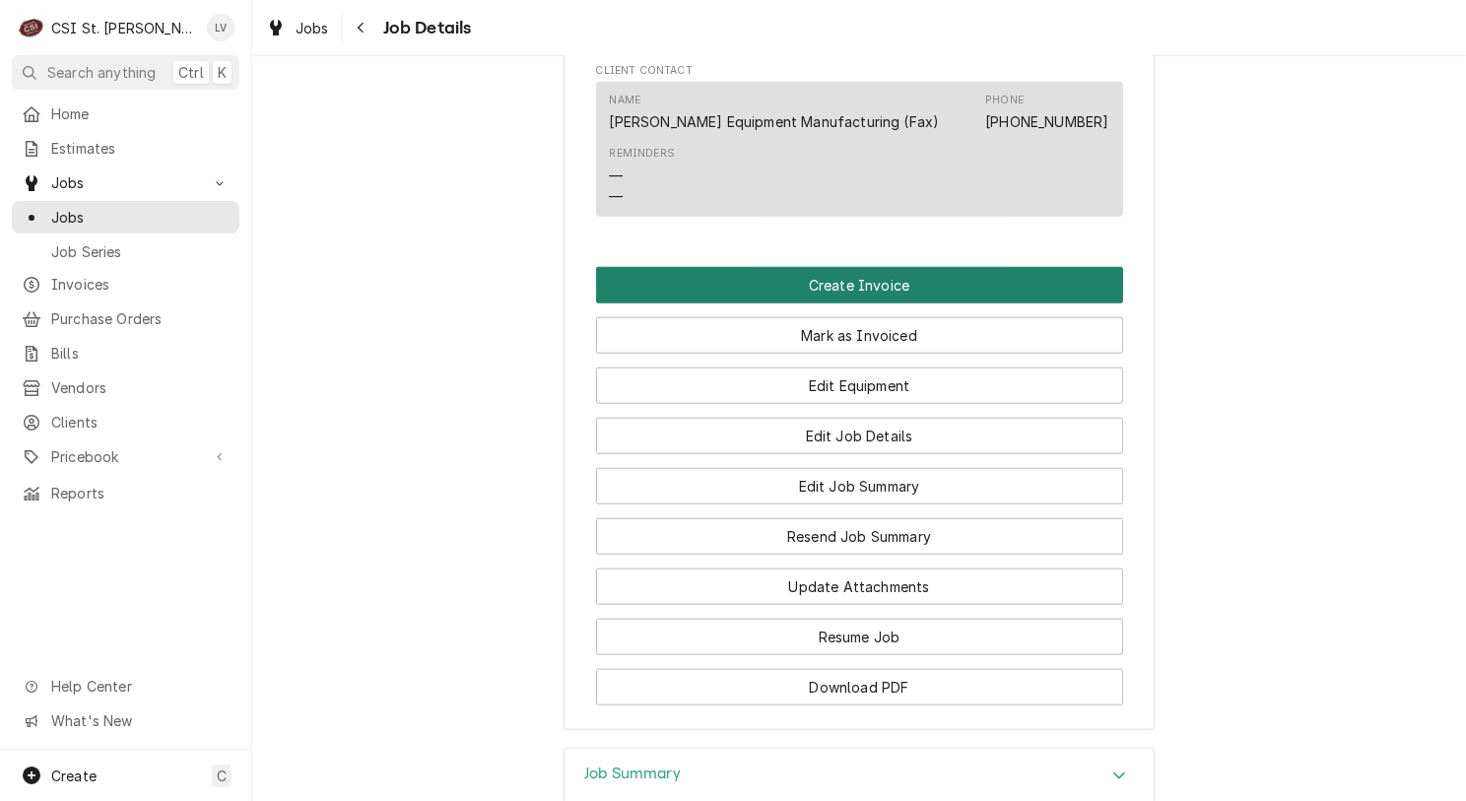
click at [800, 303] on button "Create Invoice" at bounding box center [859, 285] width 527 height 36
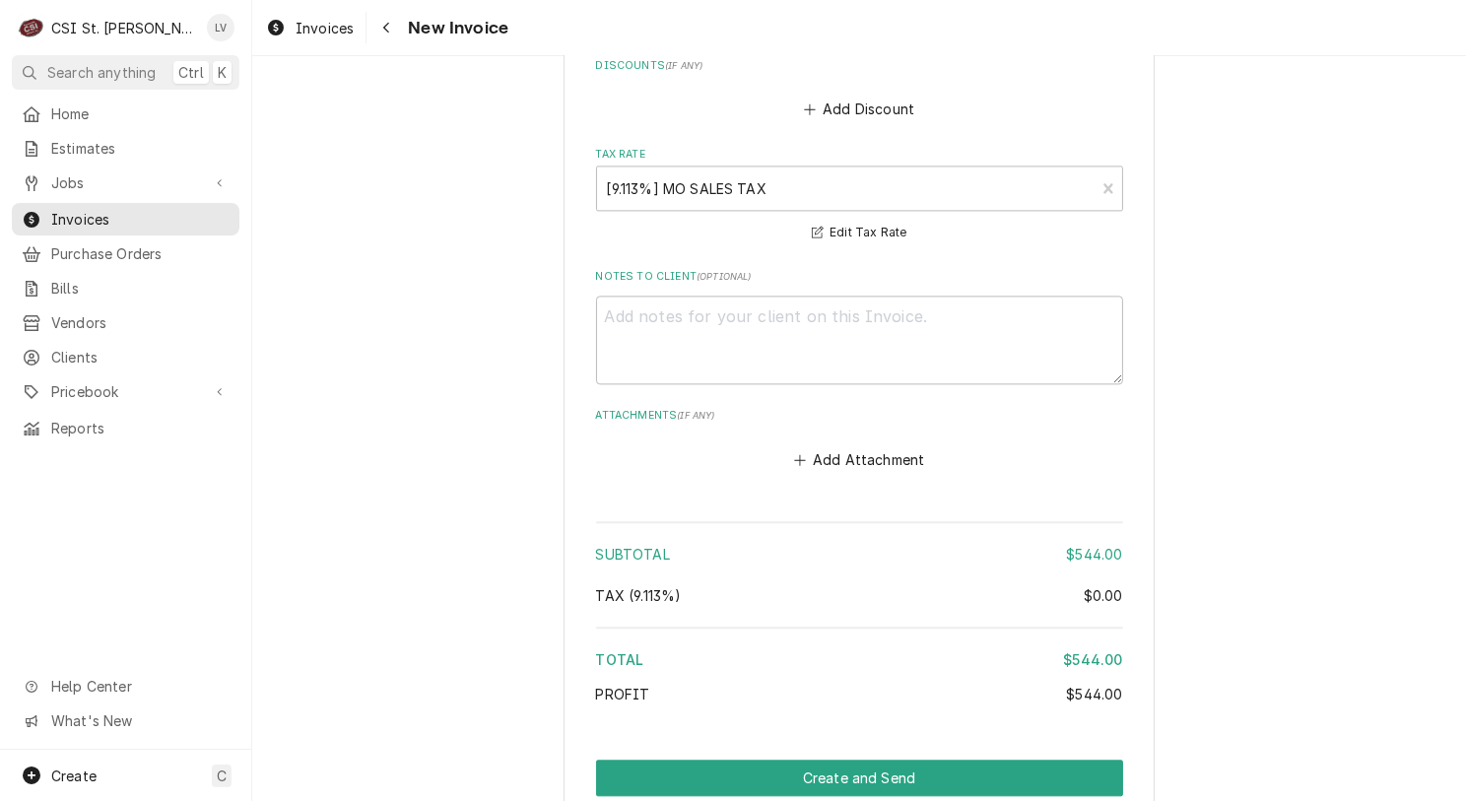
scroll to position [4797, 0]
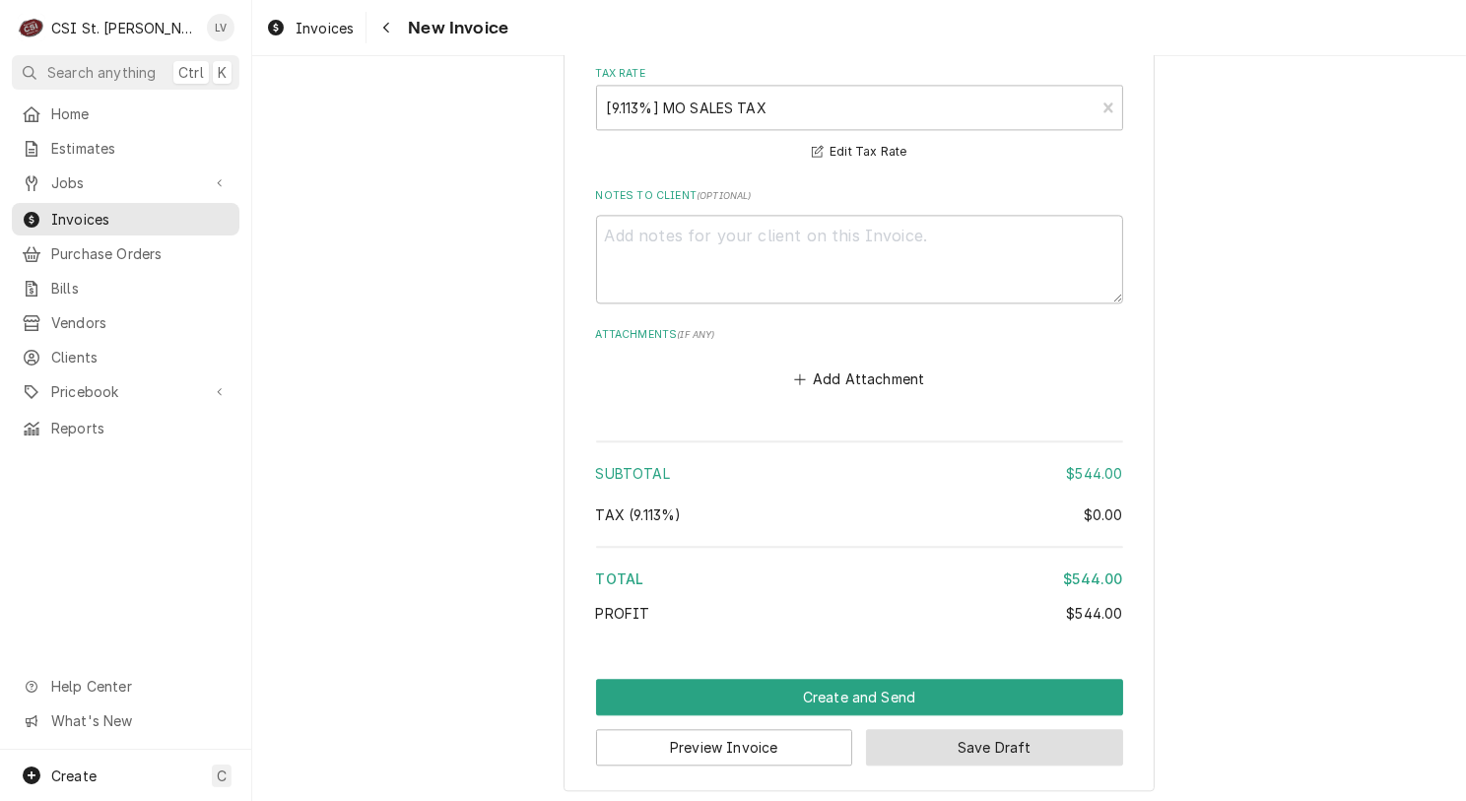
click at [1008, 748] on button "Save Draft" at bounding box center [994, 747] width 257 height 36
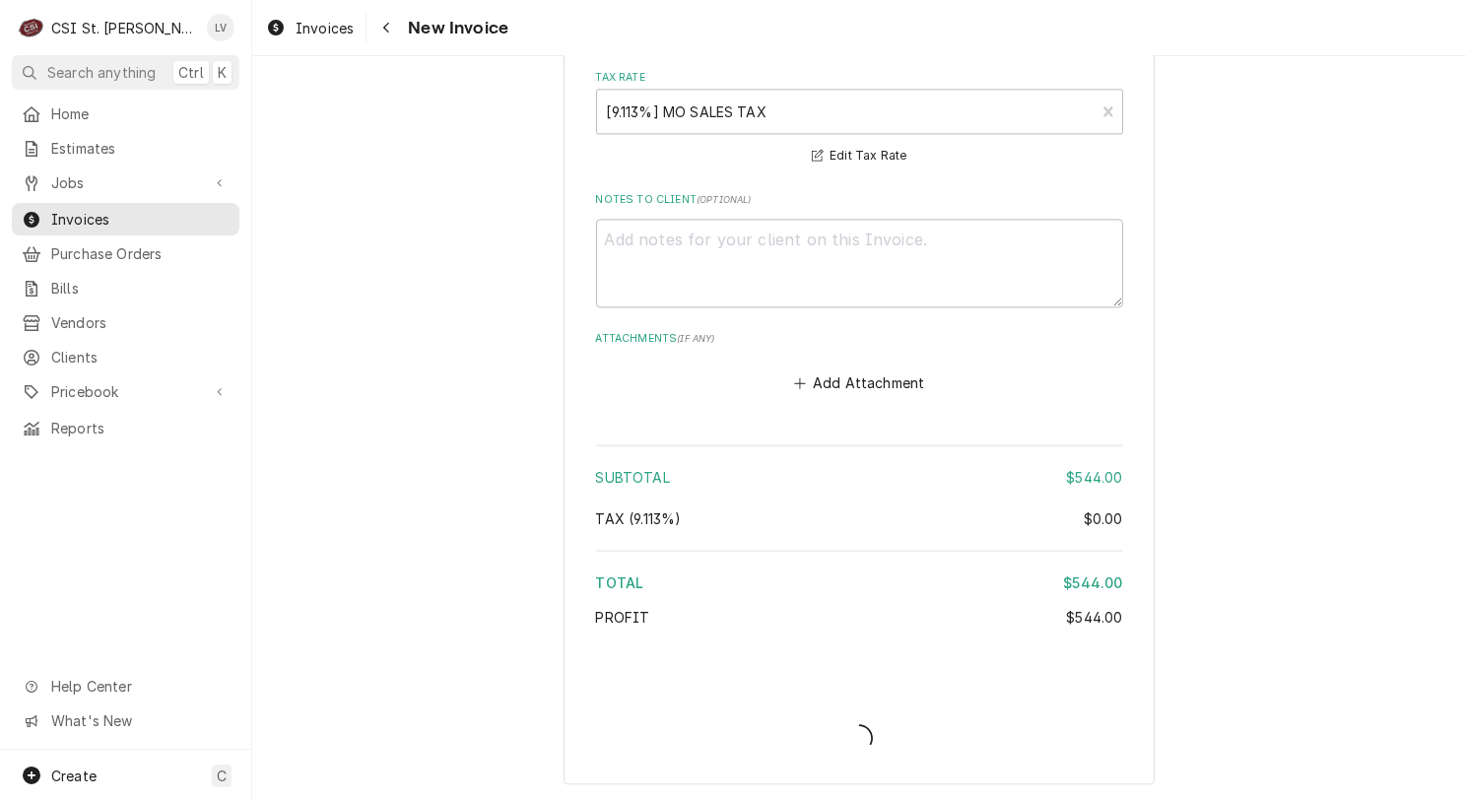
scroll to position [4787, 0]
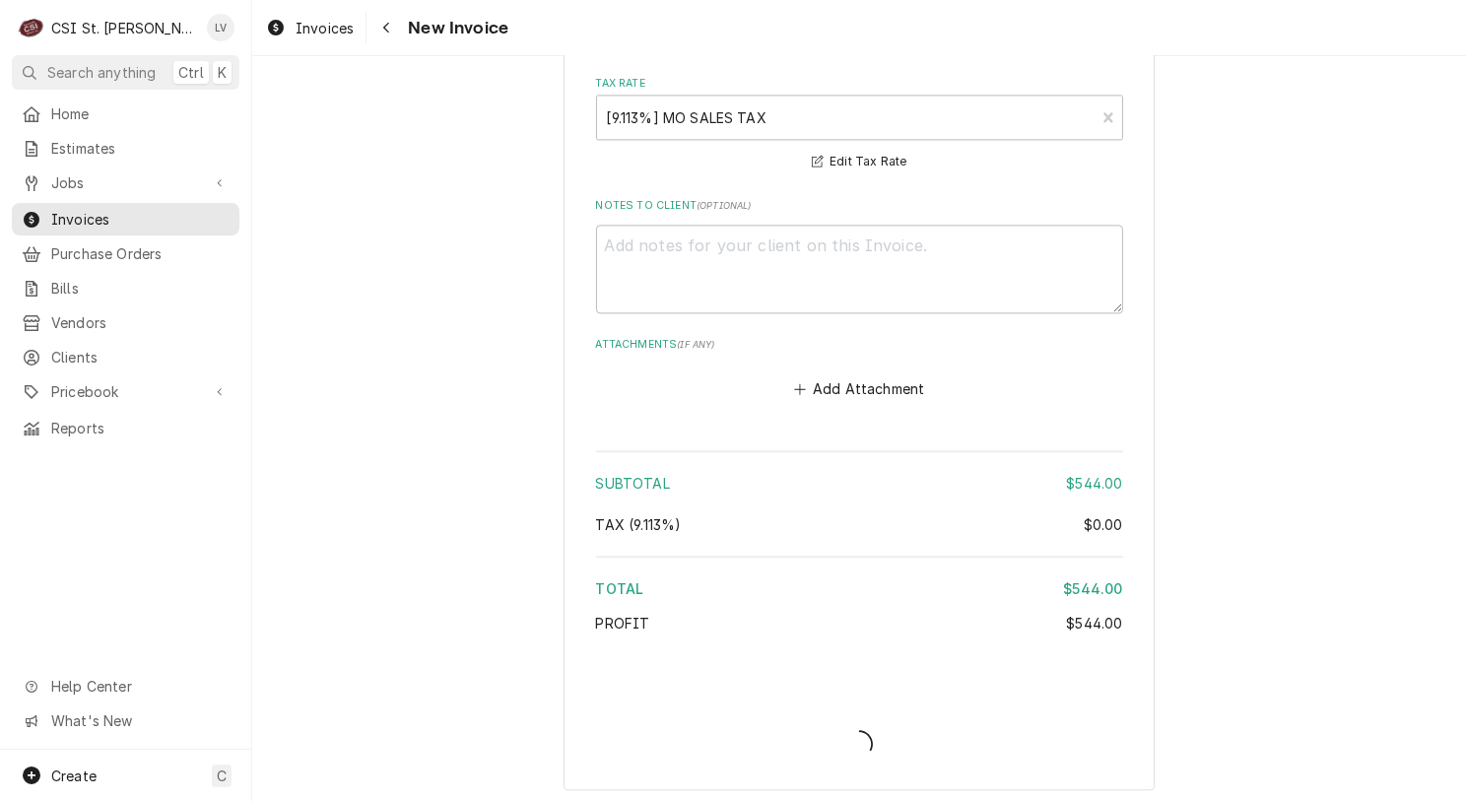
type textarea "x"
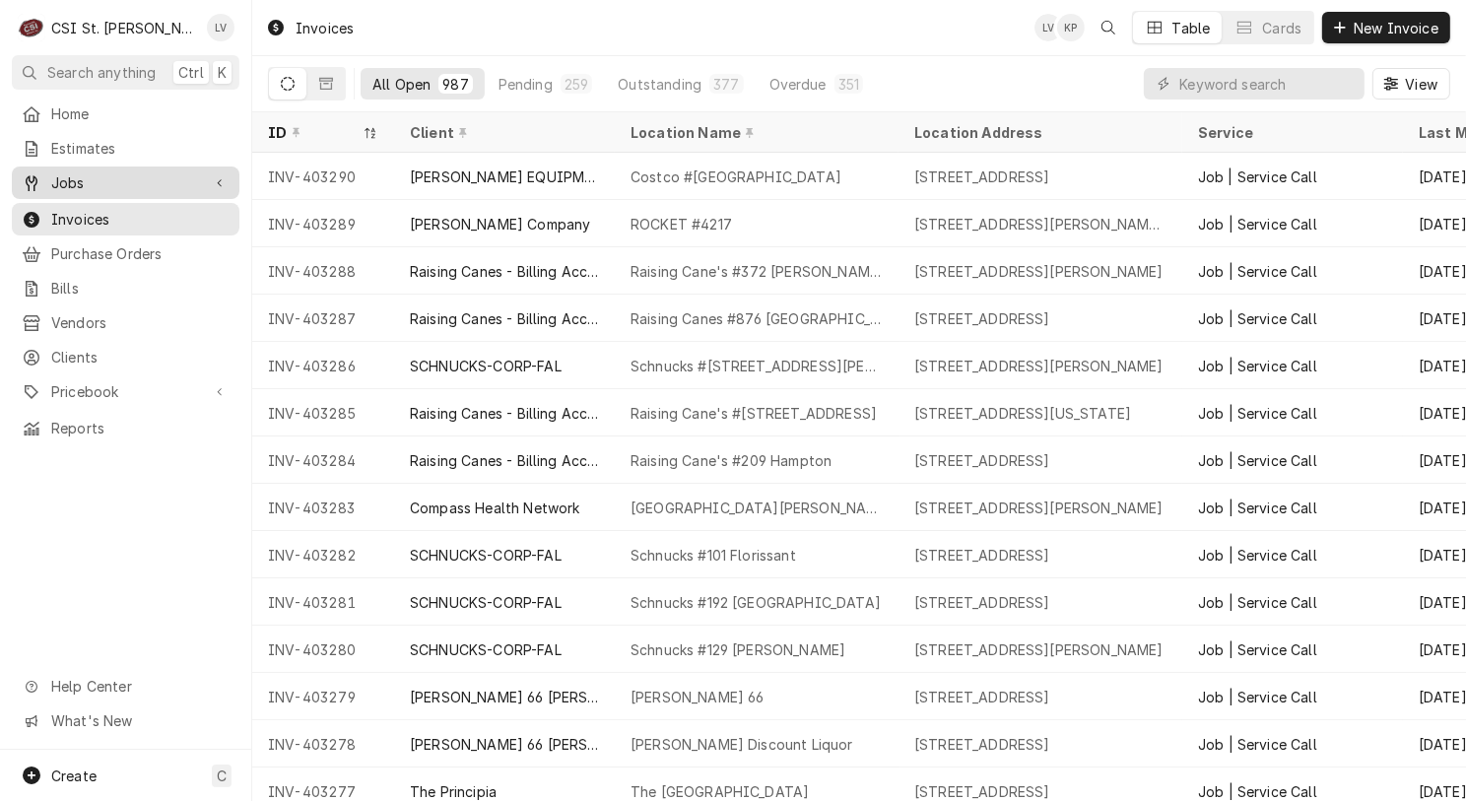
click at [81, 175] on span "Jobs" at bounding box center [125, 182] width 149 height 21
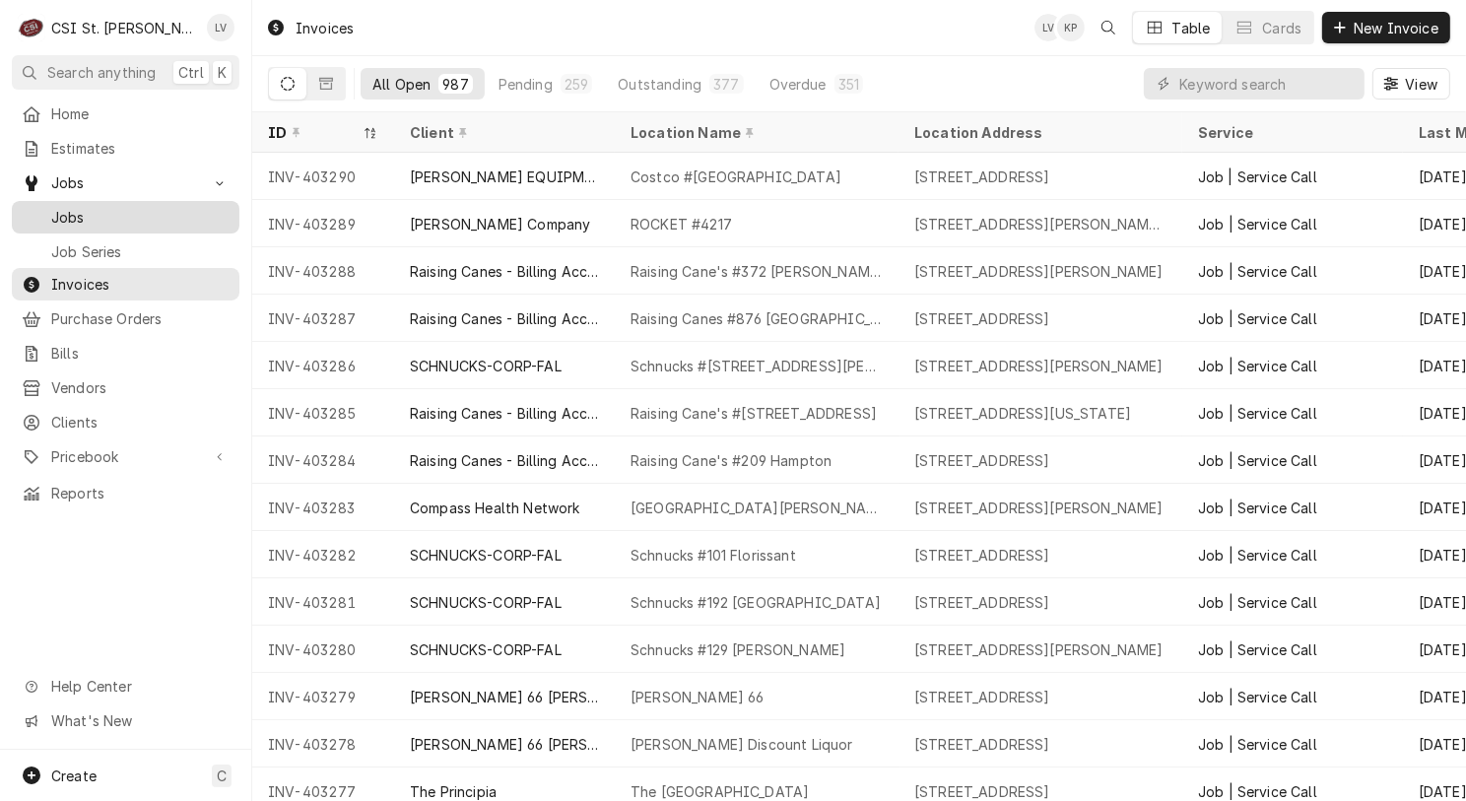
click at [73, 208] on span "Jobs" at bounding box center [140, 217] width 178 height 21
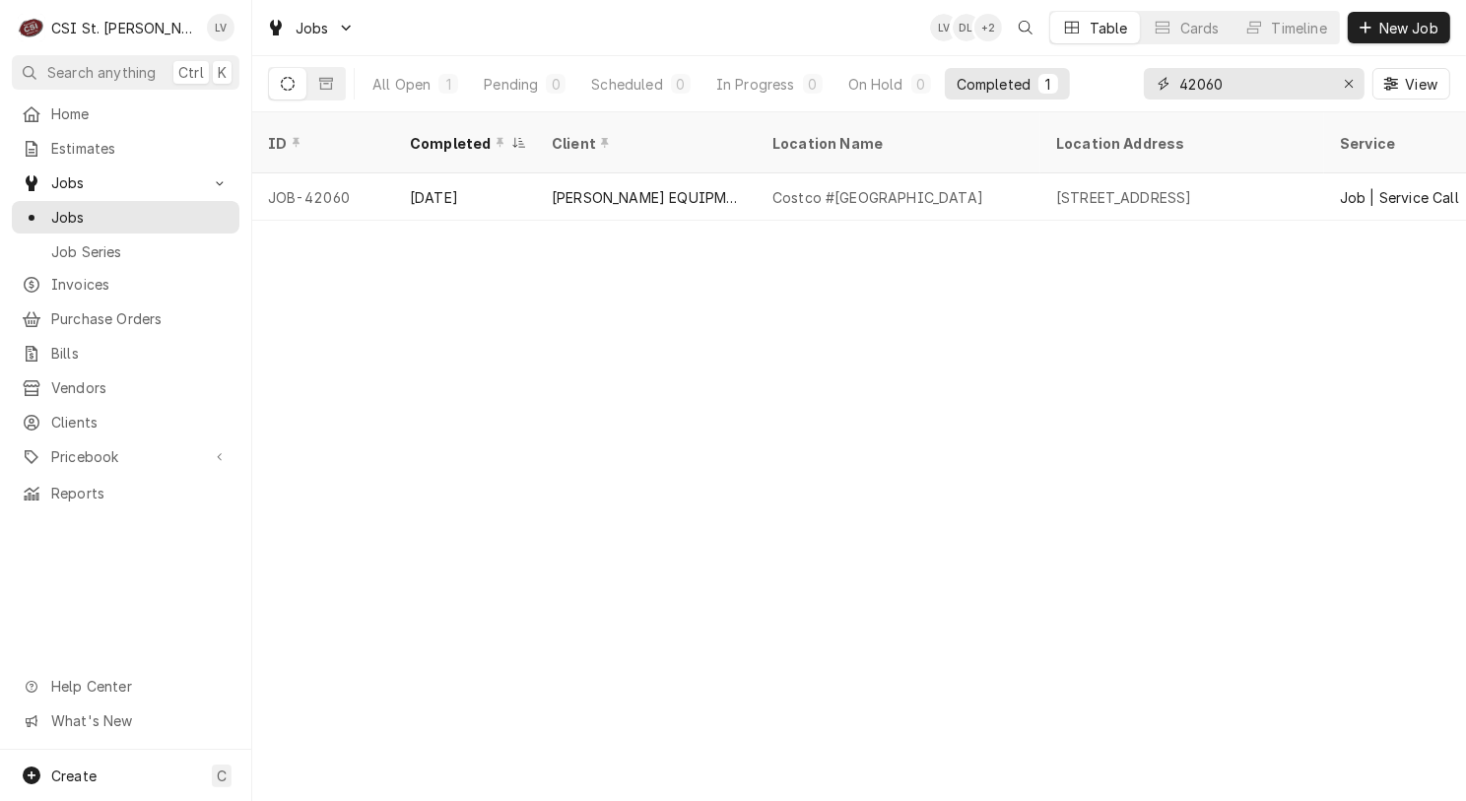
click at [1257, 82] on input "42060" at bounding box center [1253, 84] width 148 height 32
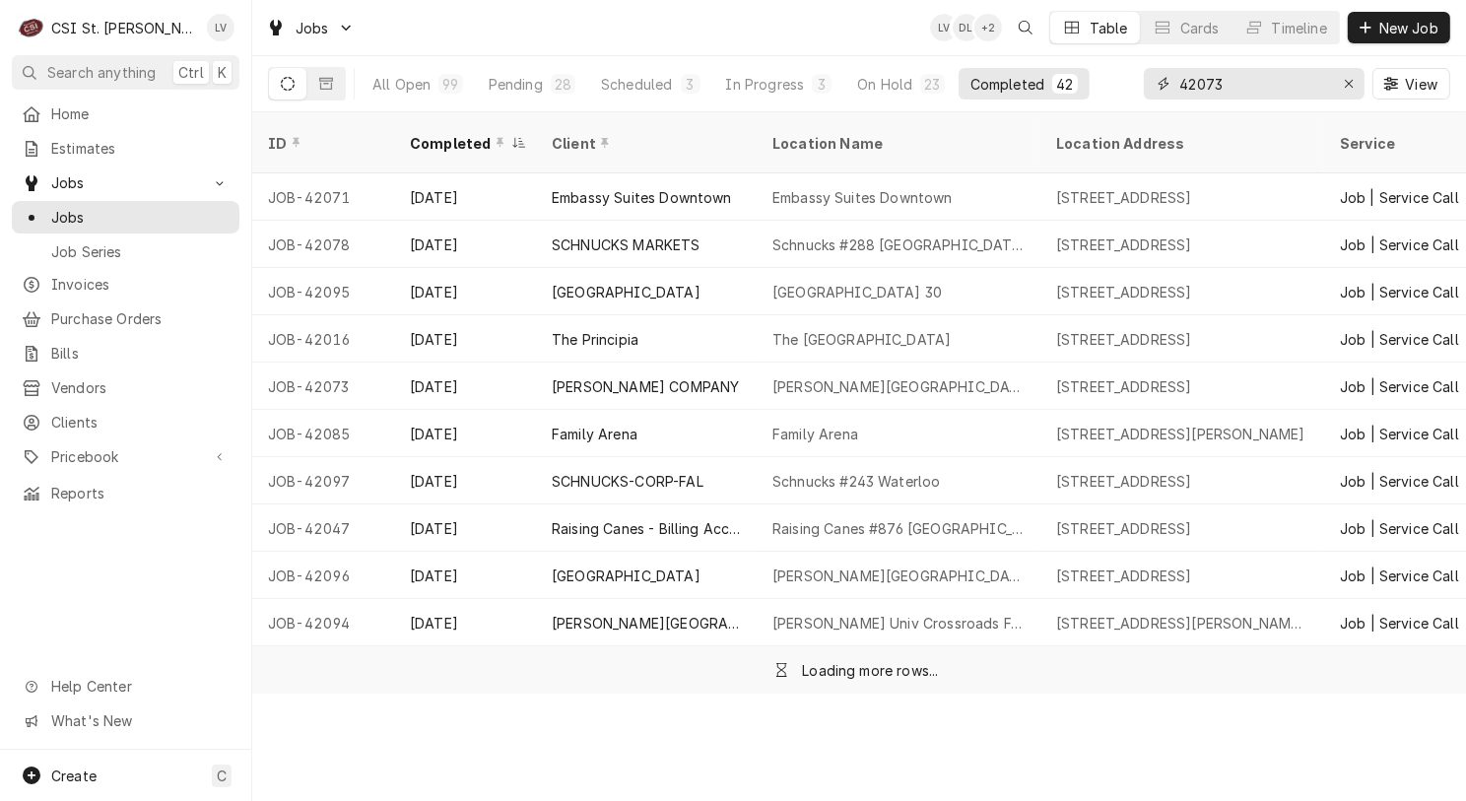
type input "42073"
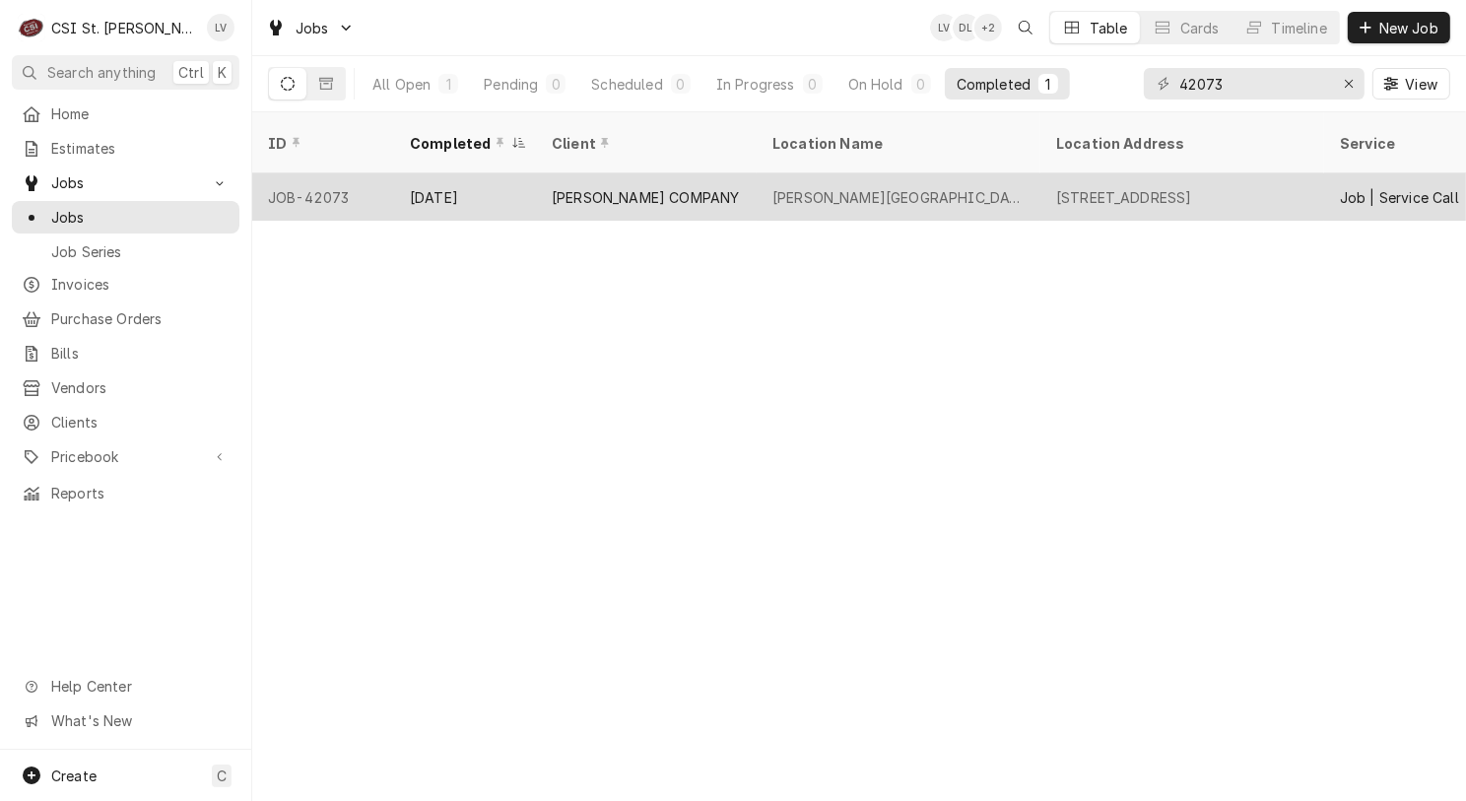
click at [679, 179] on div "[PERSON_NAME] COMPANY" at bounding box center [646, 196] width 221 height 47
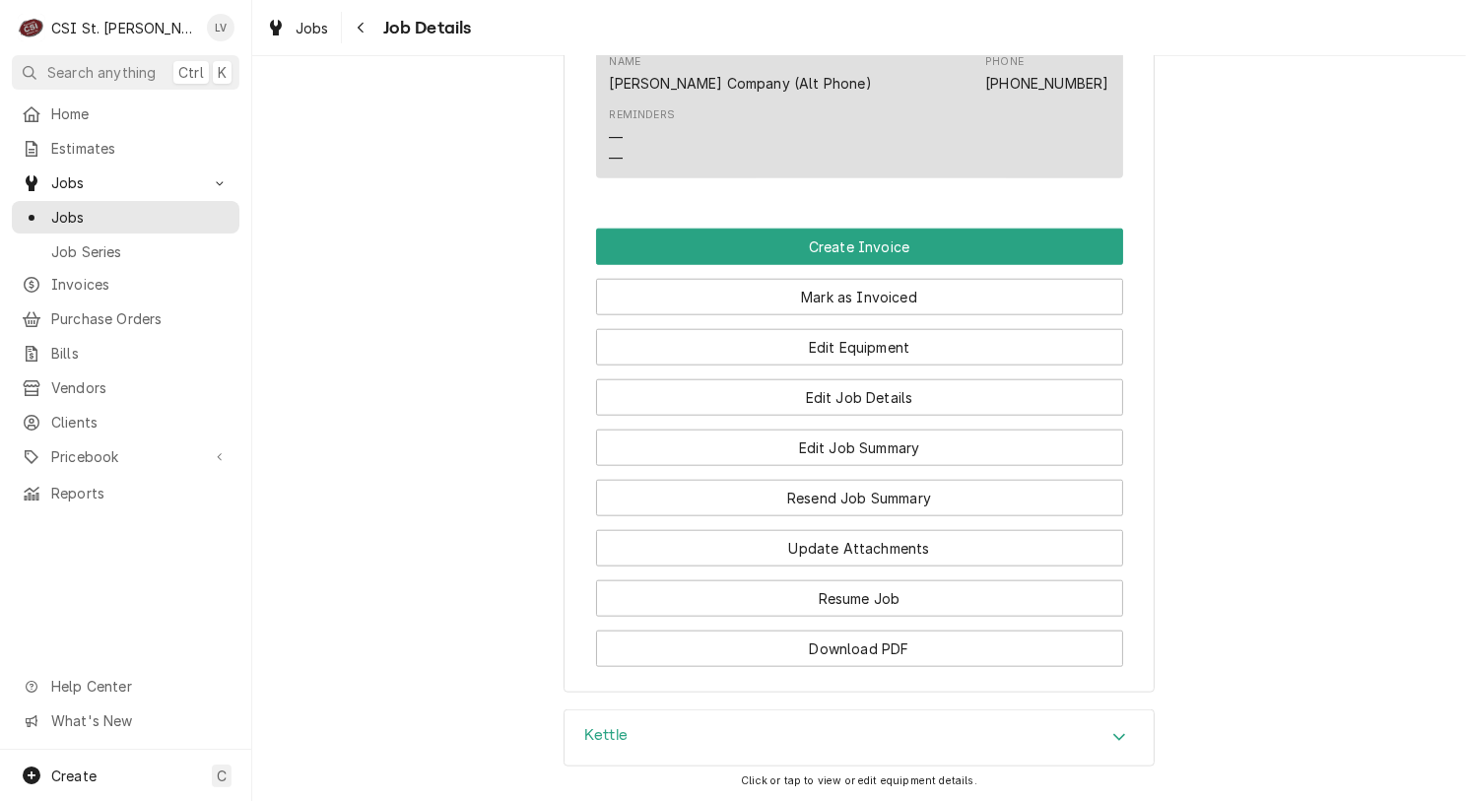
scroll to position [2364, 0]
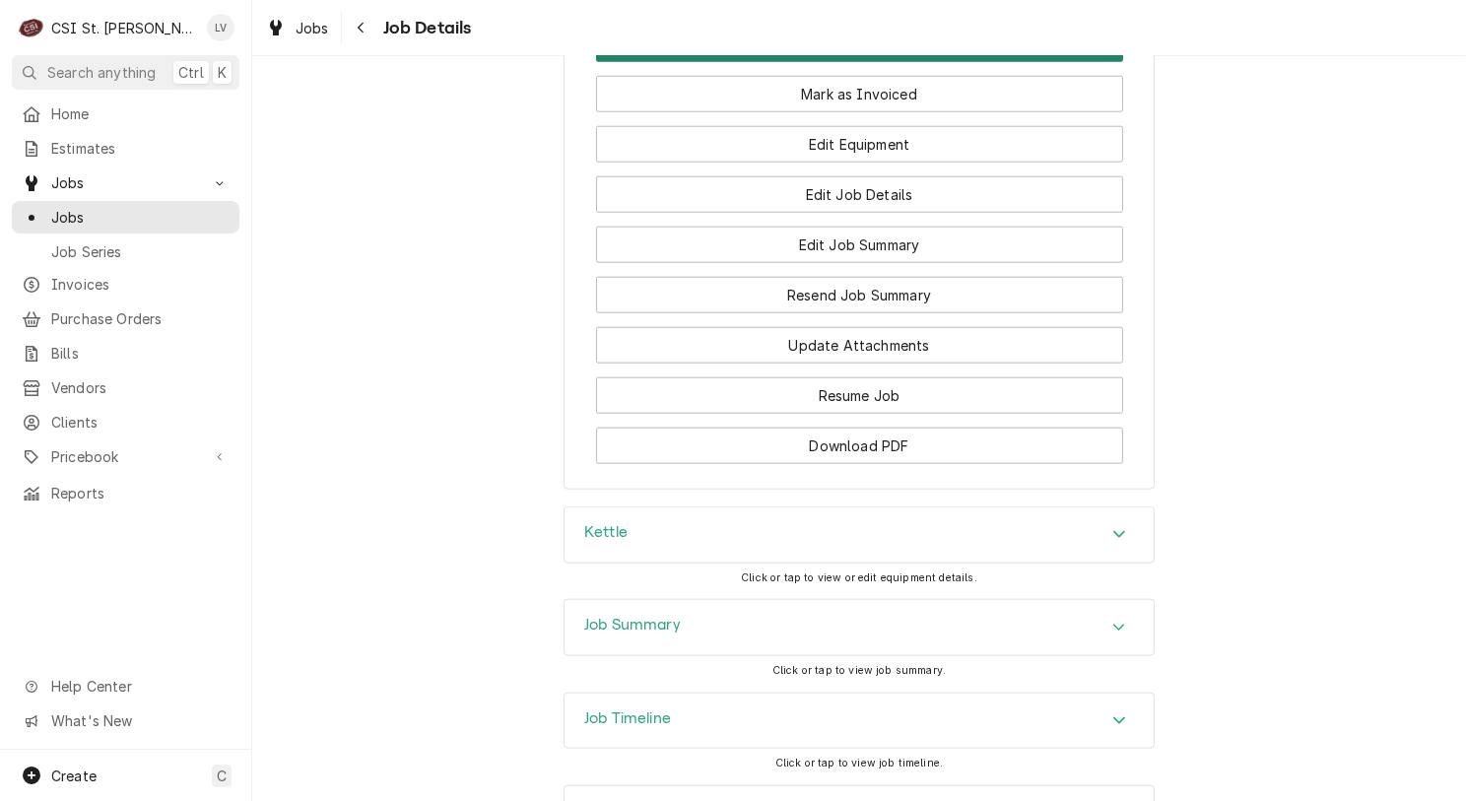
click at [865, 62] on button "Create Invoice" at bounding box center [859, 44] width 527 height 36
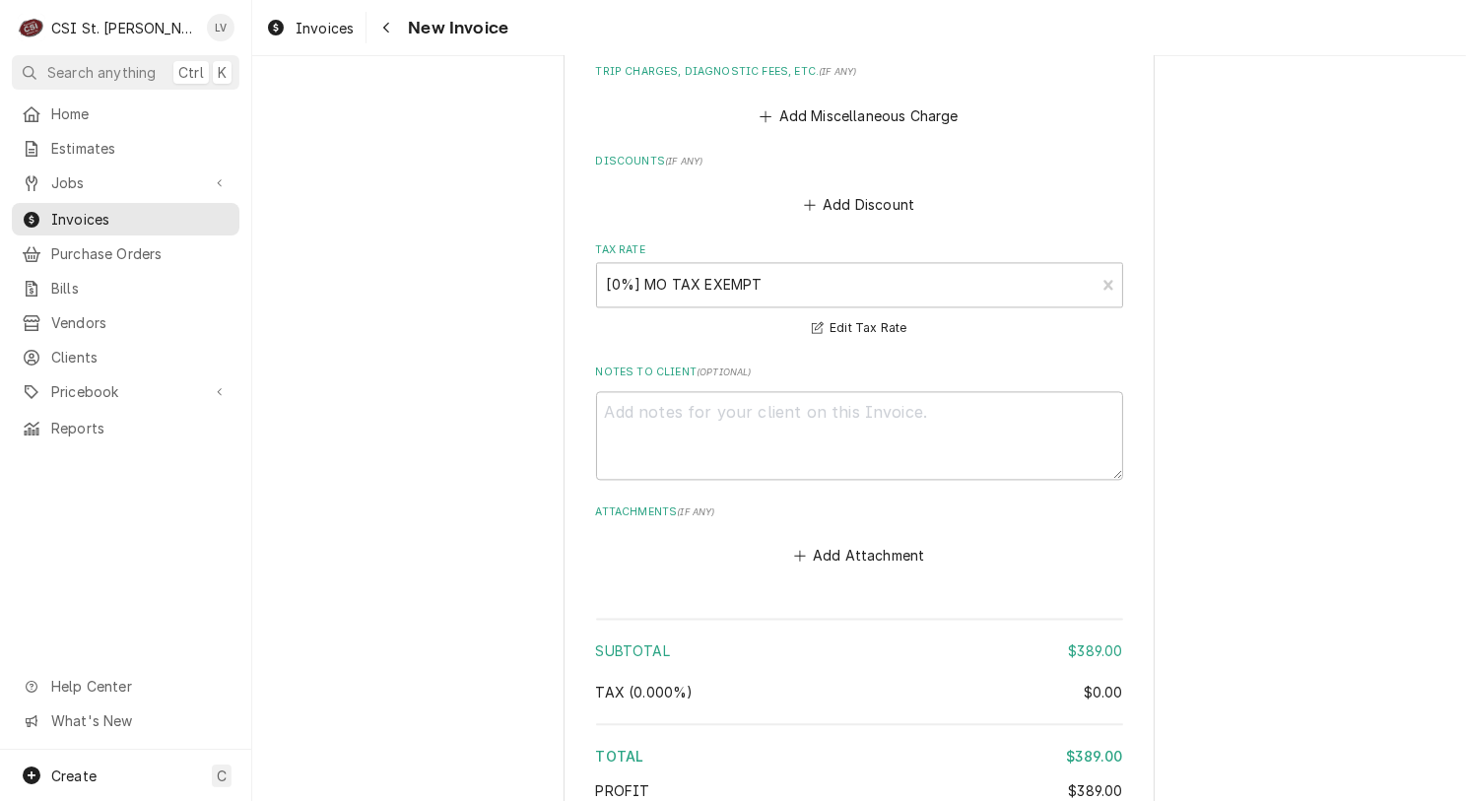
scroll to position [4649, 0]
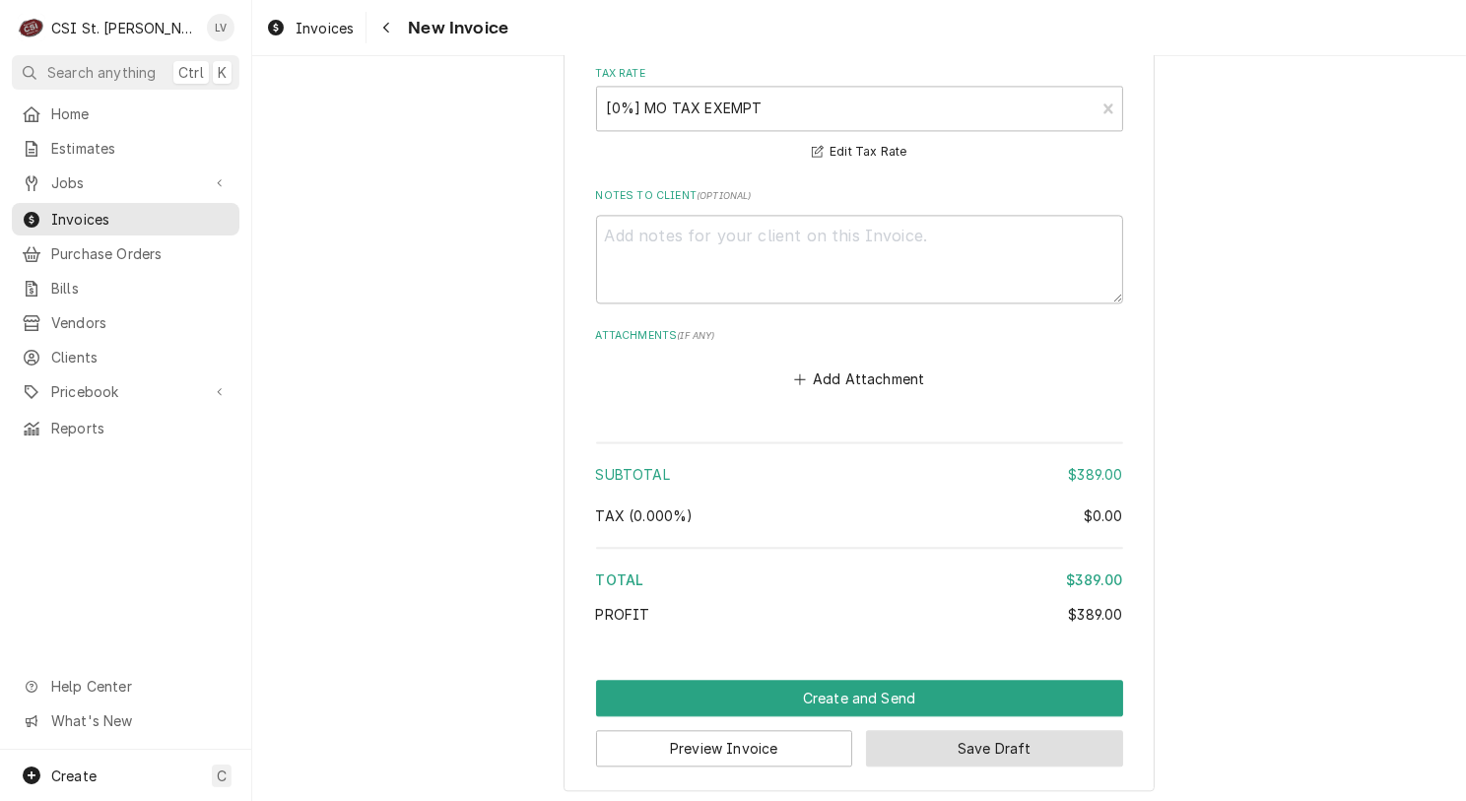
click at [1030, 743] on button "Save Draft" at bounding box center [994, 748] width 257 height 36
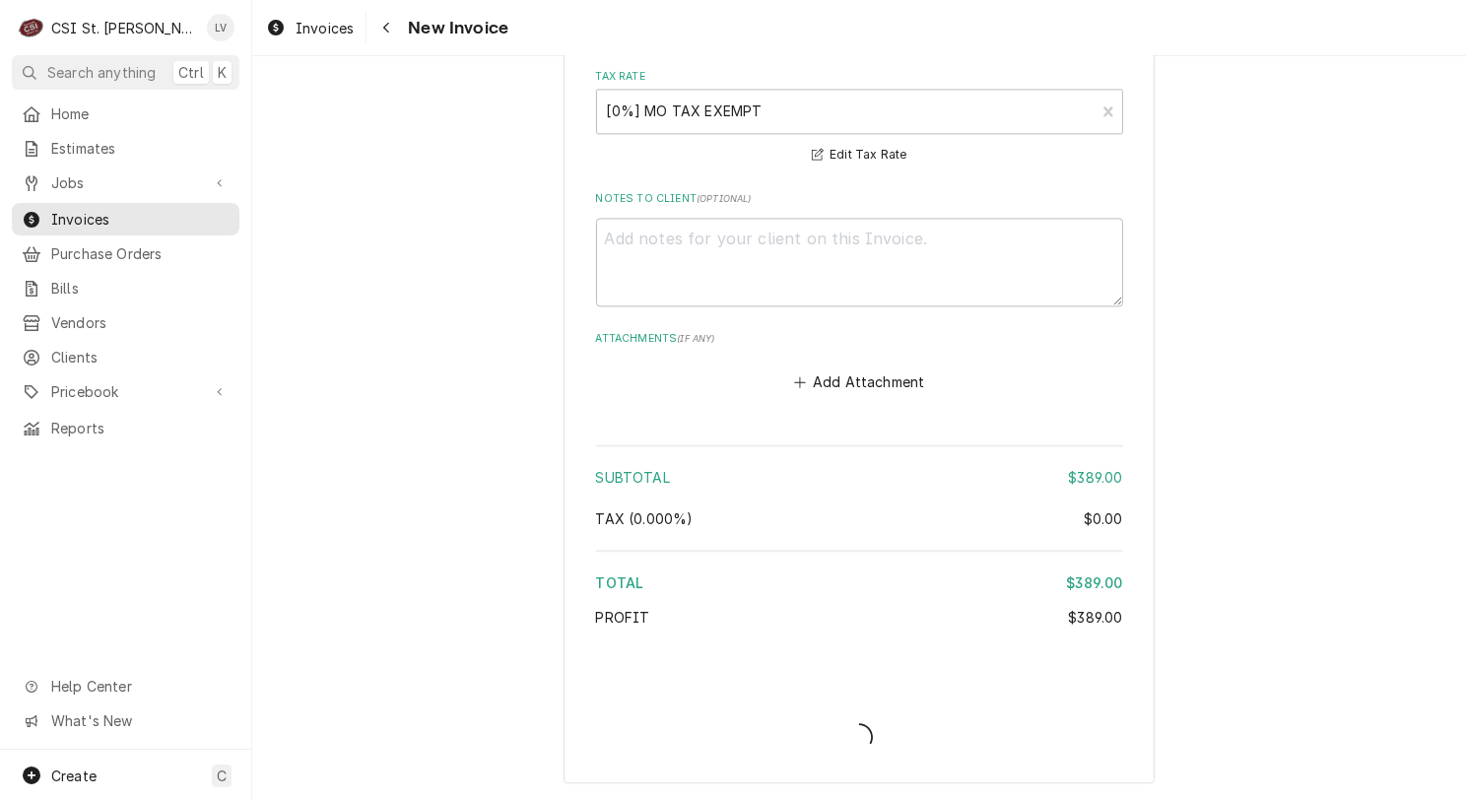
scroll to position [4640, 0]
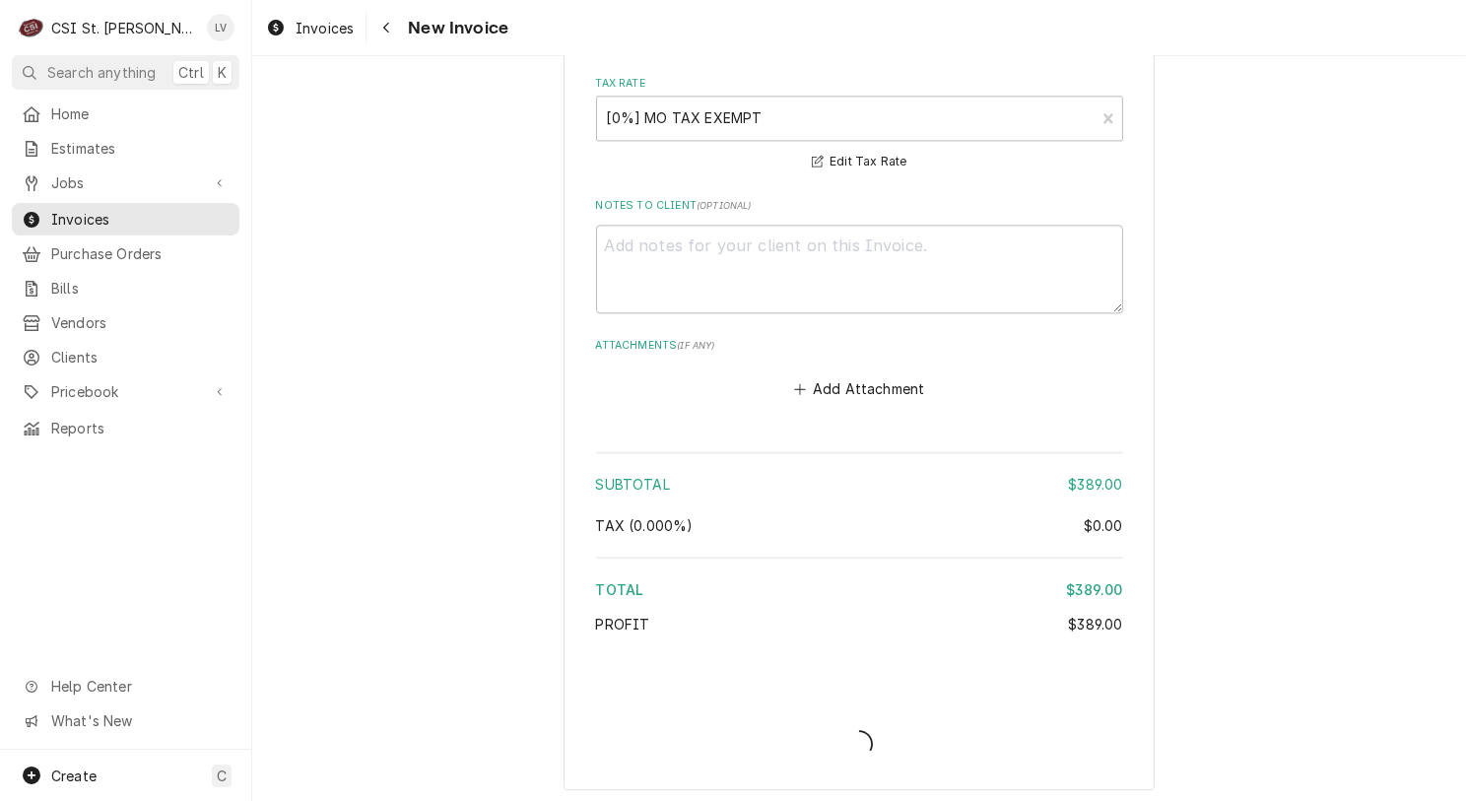
type textarea "x"
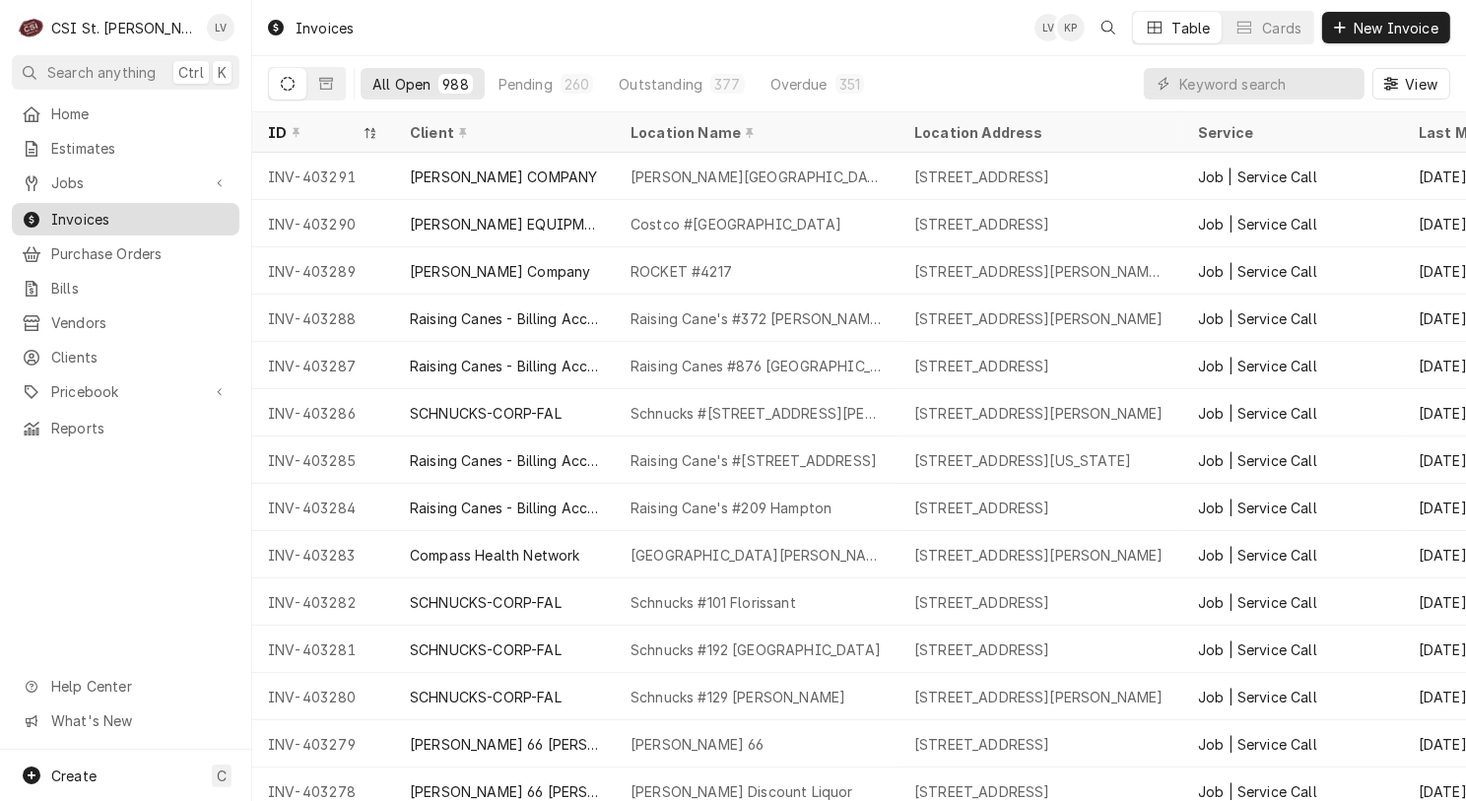
click at [69, 217] on span "Invoices" at bounding box center [140, 219] width 178 height 21
click at [51, 175] on span "Jobs" at bounding box center [125, 182] width 149 height 21
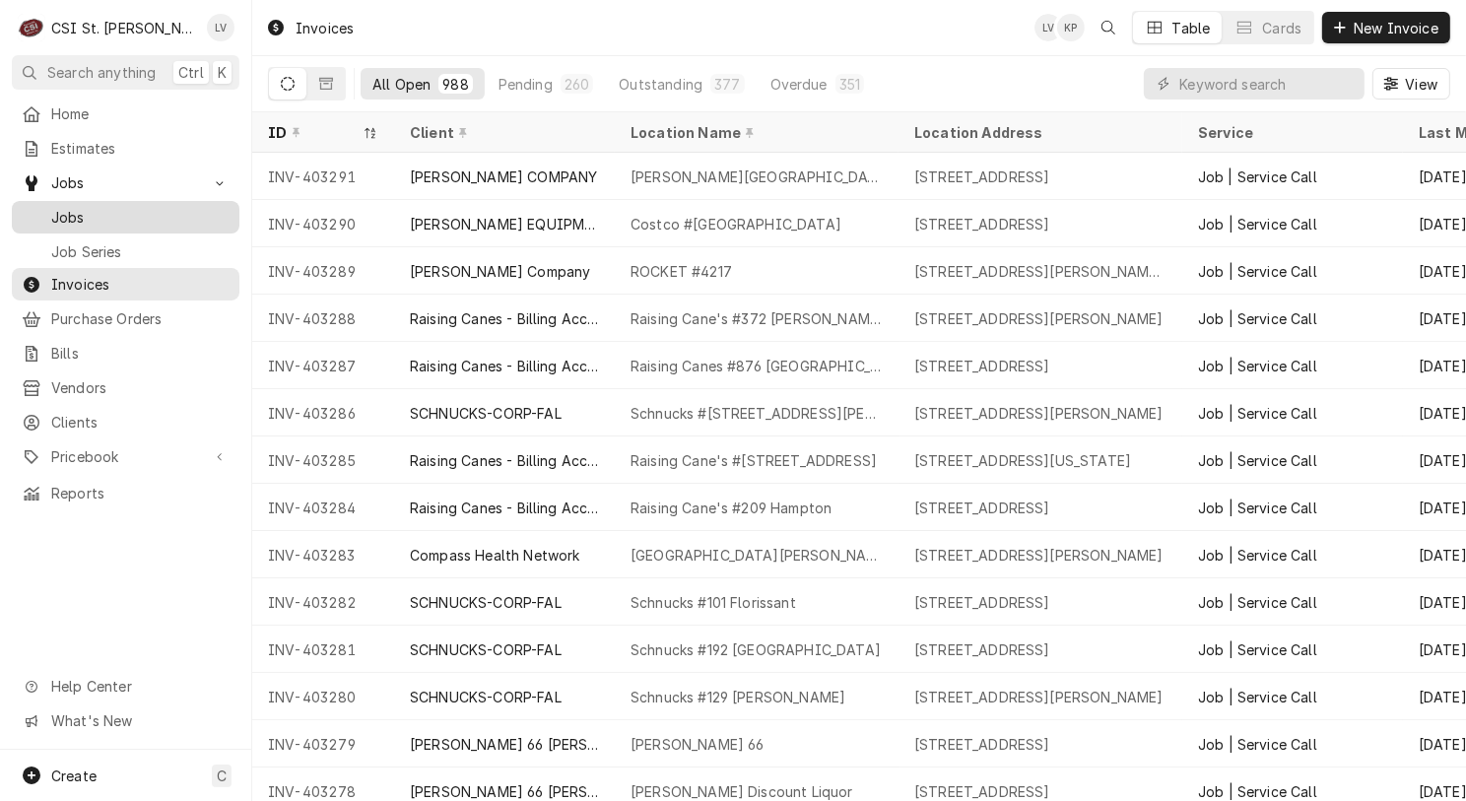
click at [64, 207] on span "Jobs" at bounding box center [140, 217] width 178 height 21
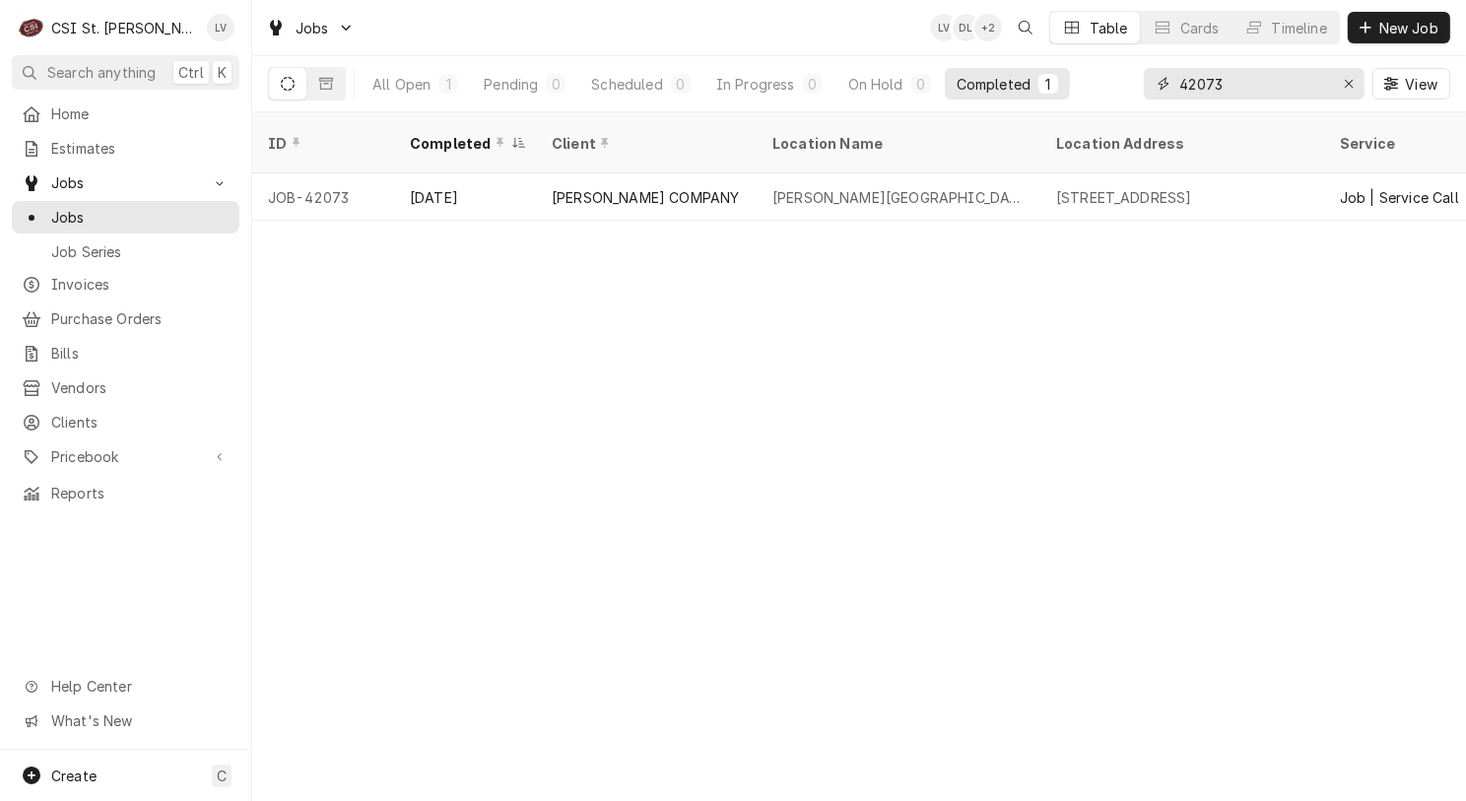
click at [1236, 82] on input "42073" at bounding box center [1253, 84] width 148 height 32
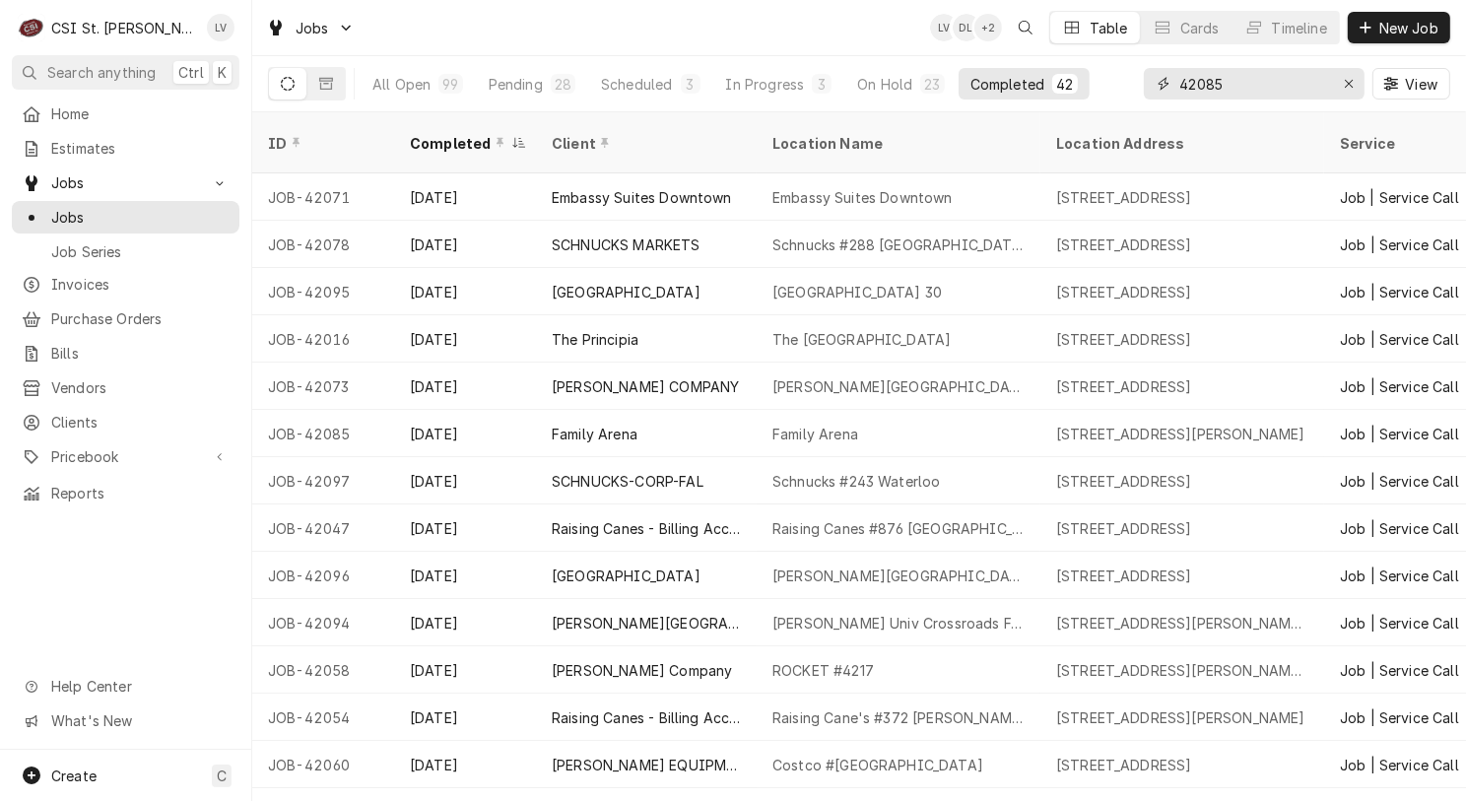
type input "42085"
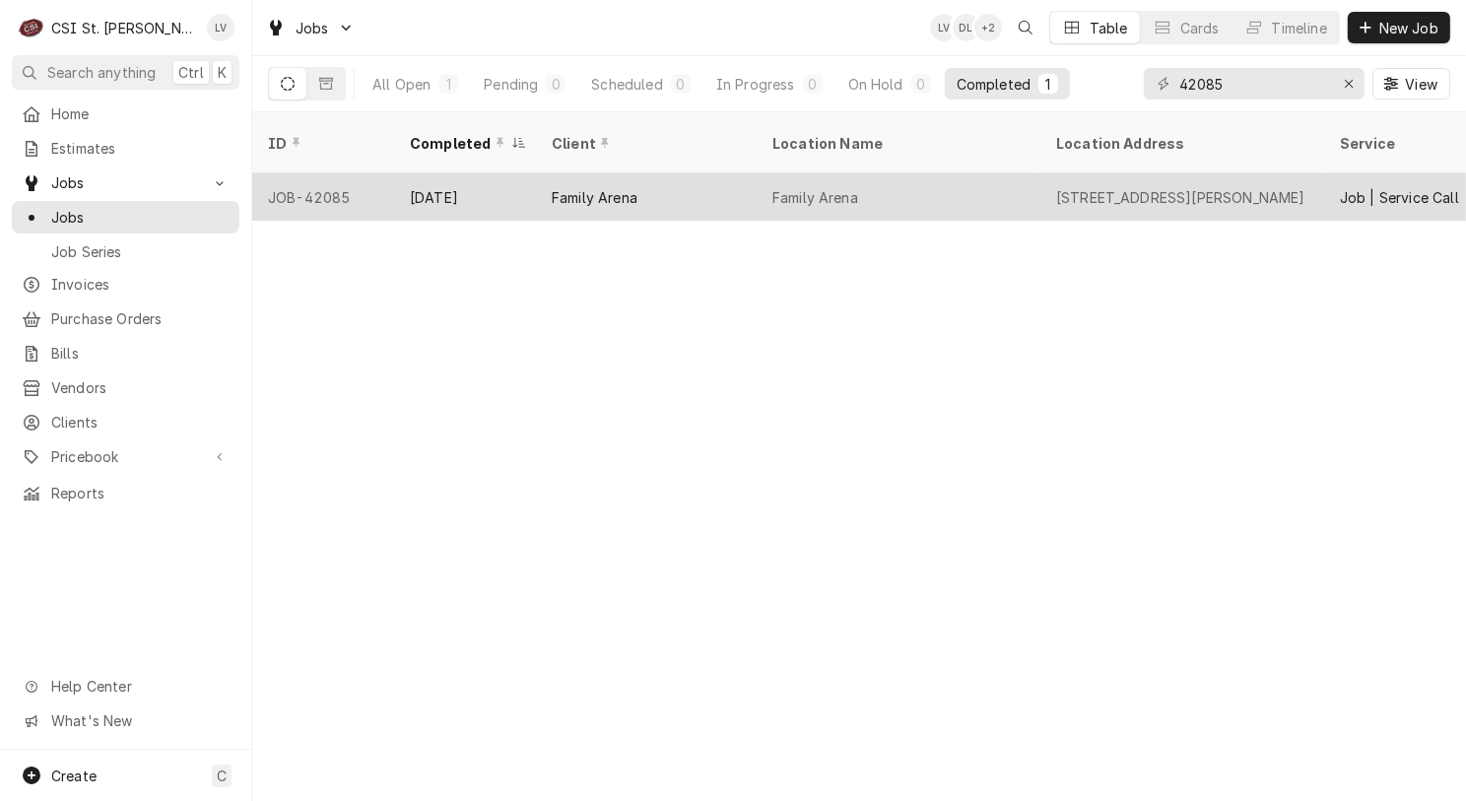
click at [844, 173] on div "Family Arena" at bounding box center [899, 196] width 284 height 47
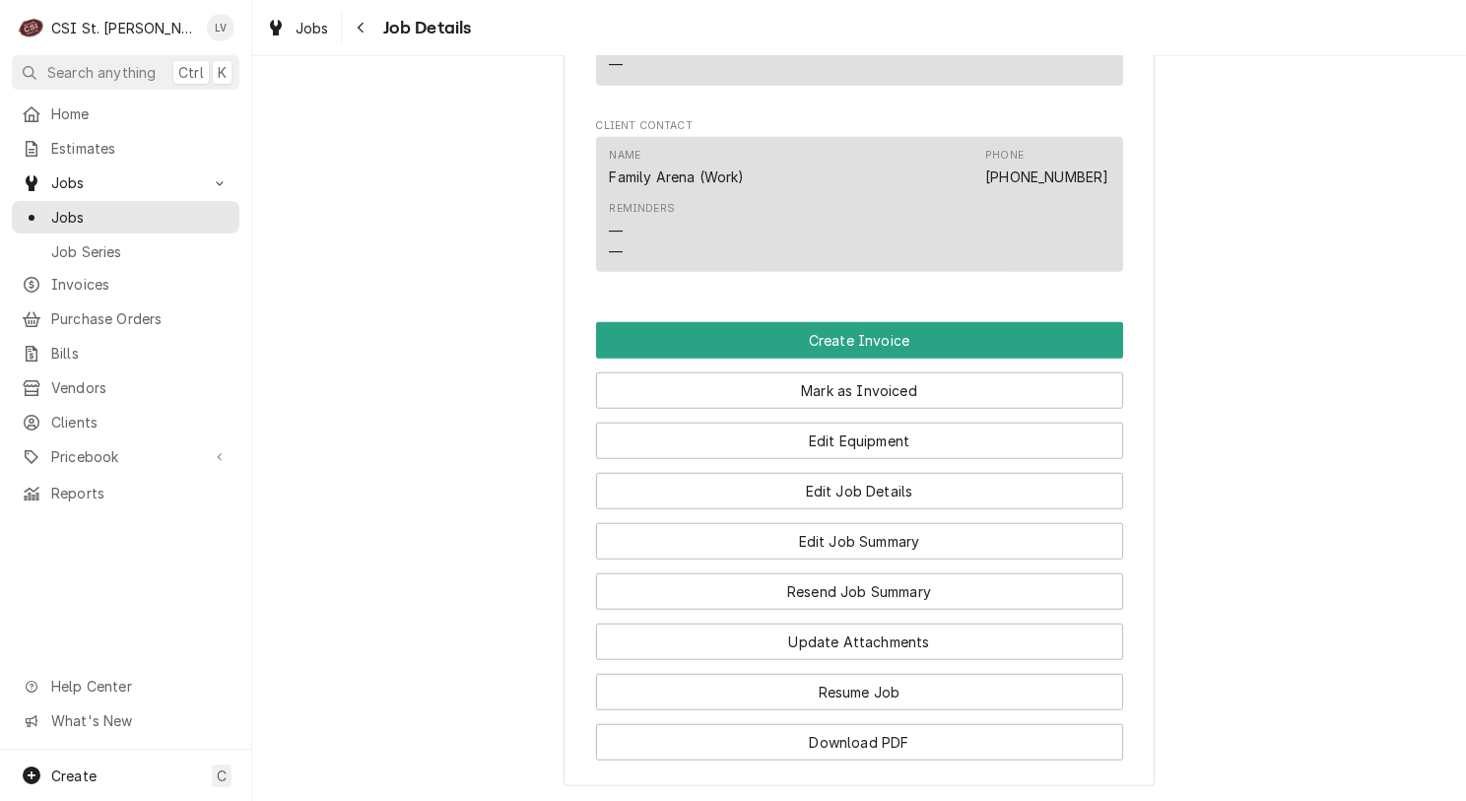
scroll to position [2050, 0]
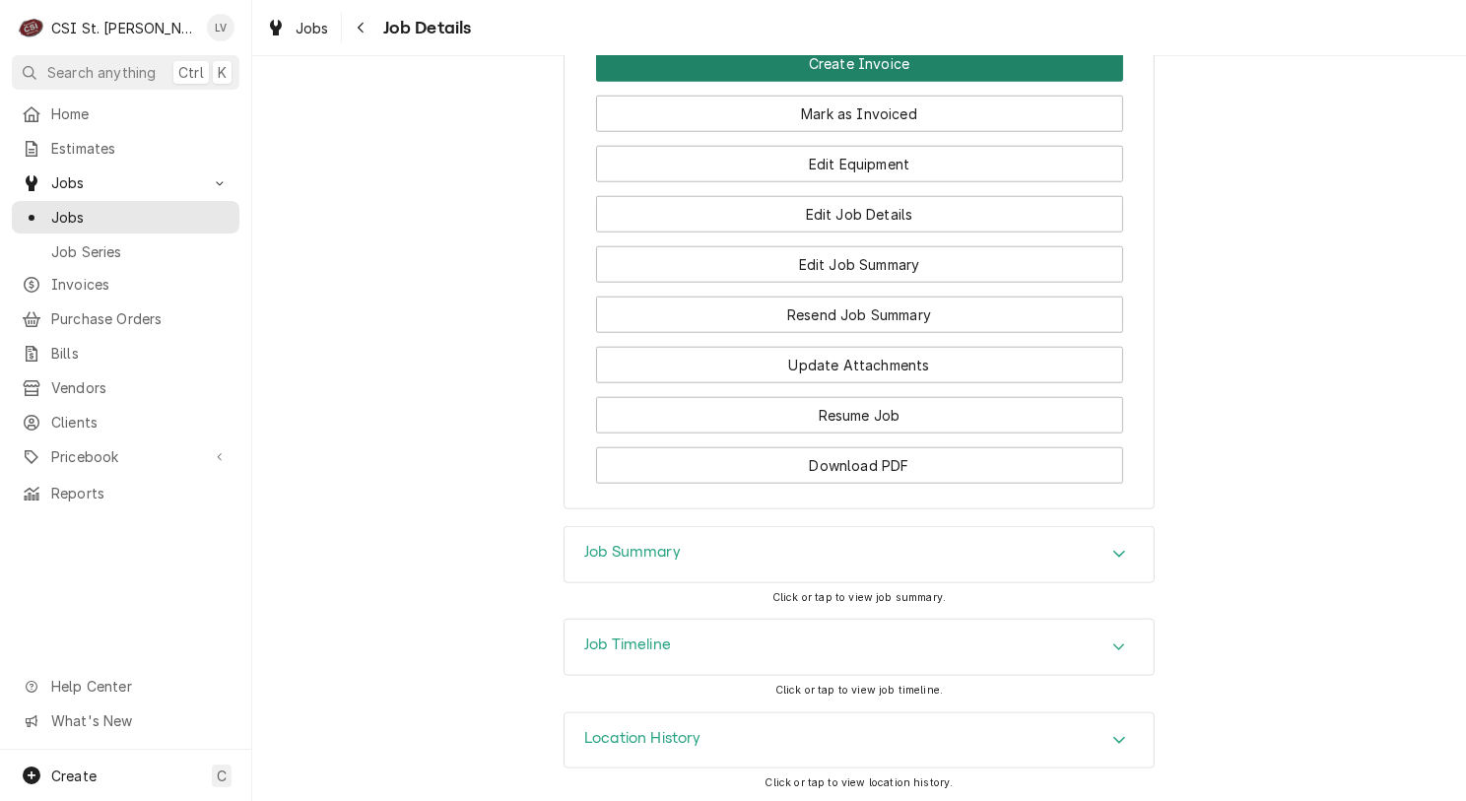
click at [890, 68] on button "Create Invoice" at bounding box center [859, 63] width 527 height 36
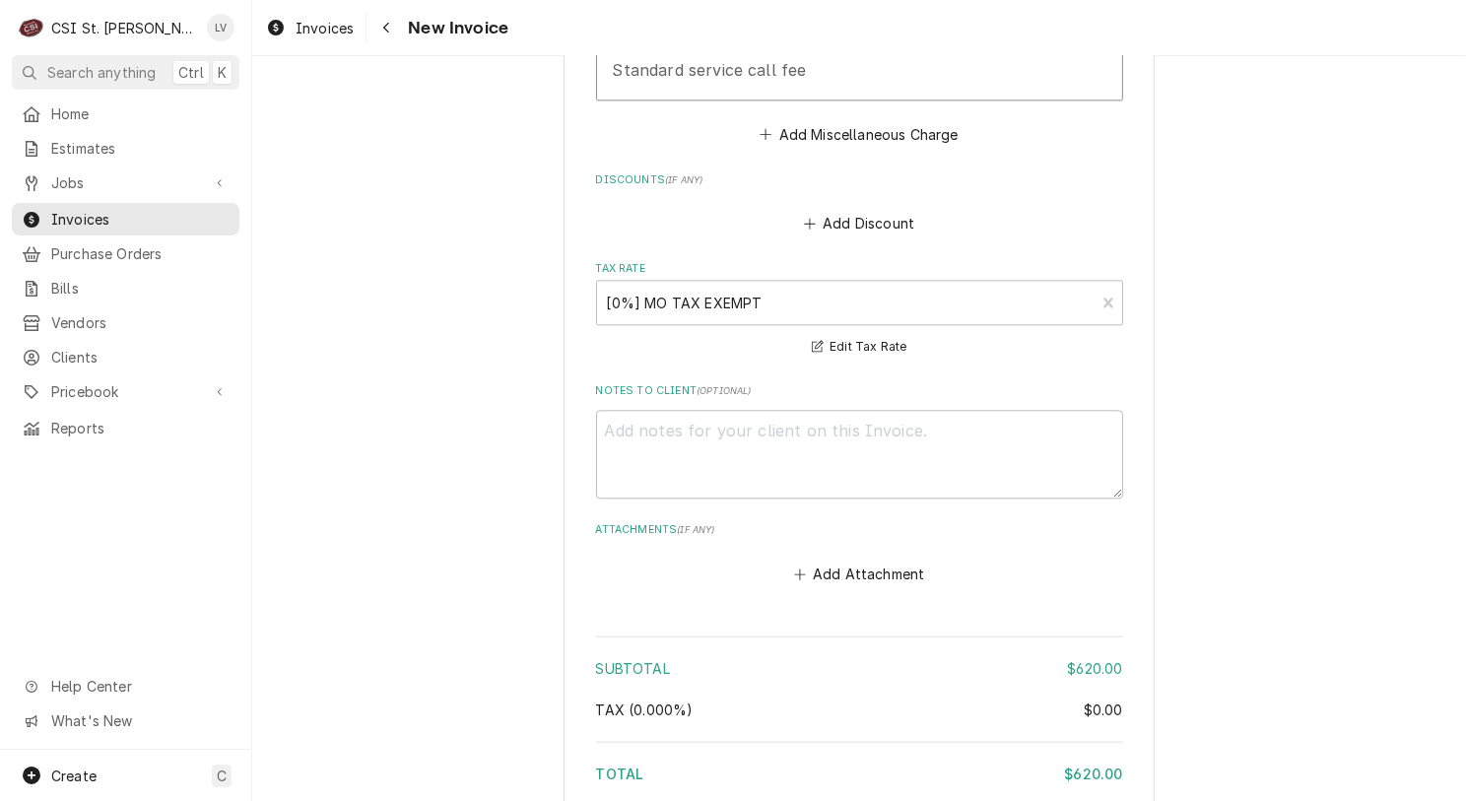
scroll to position [5176, 0]
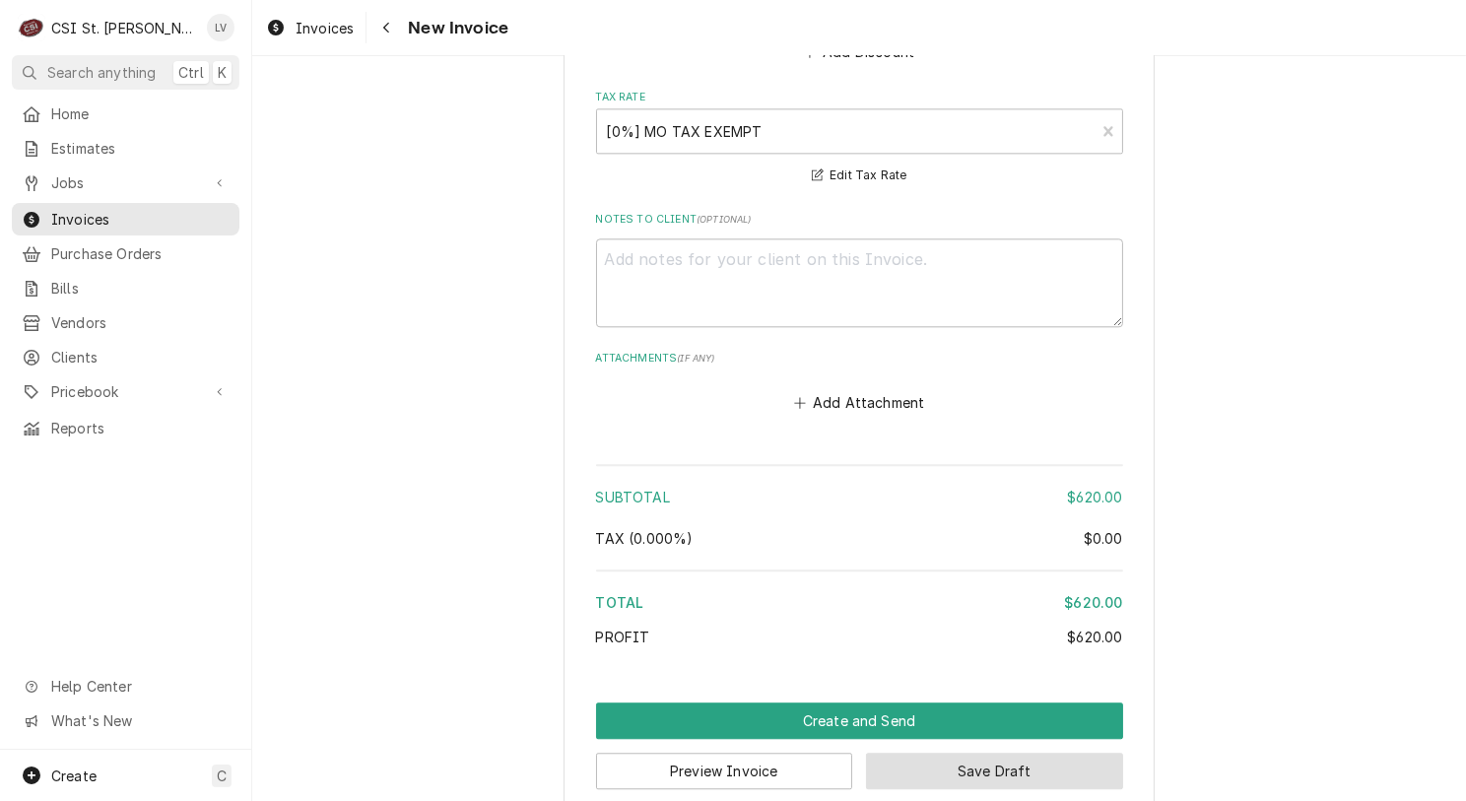
click at [1037, 753] on button "Save Draft" at bounding box center [994, 771] width 257 height 36
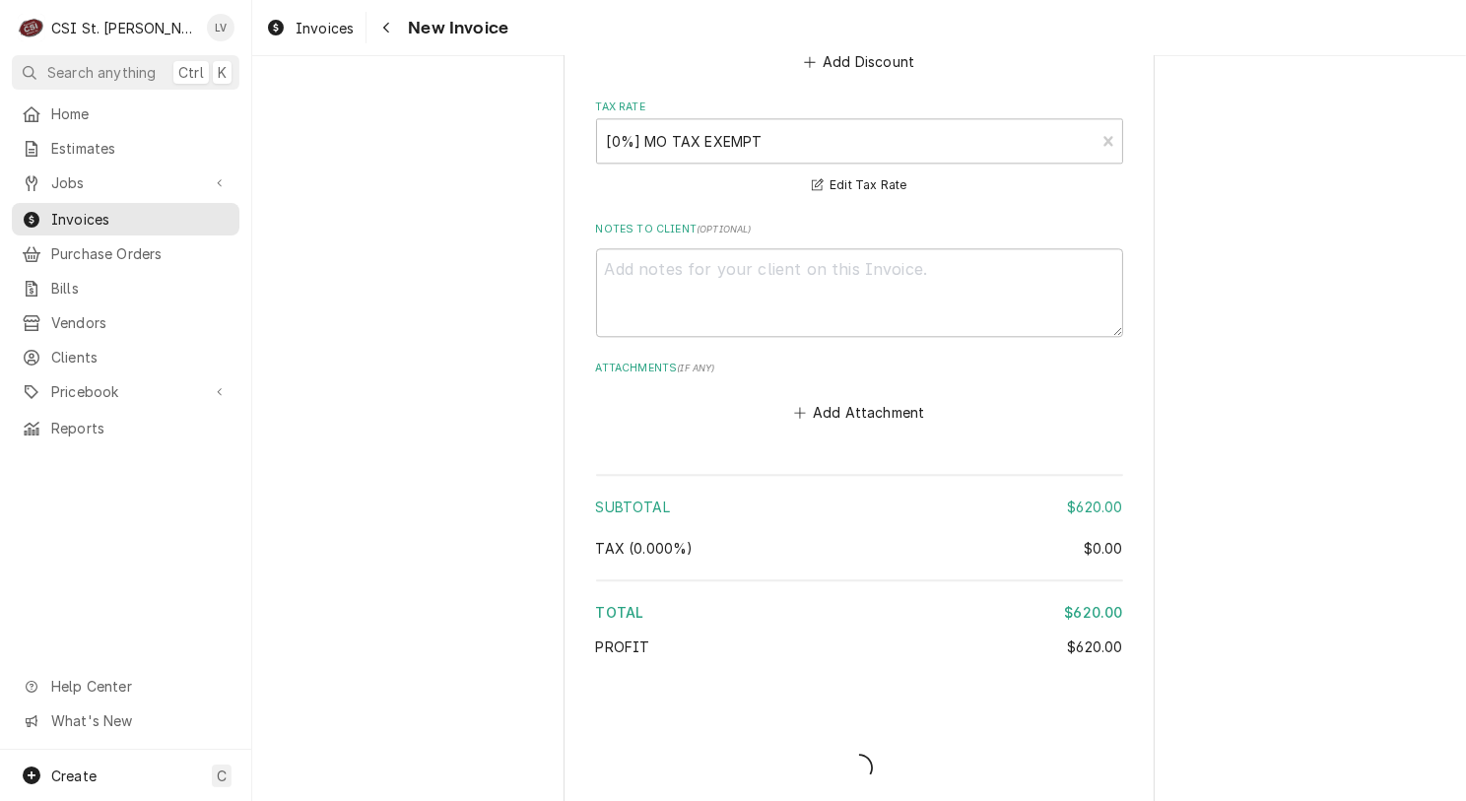
type textarea "x"
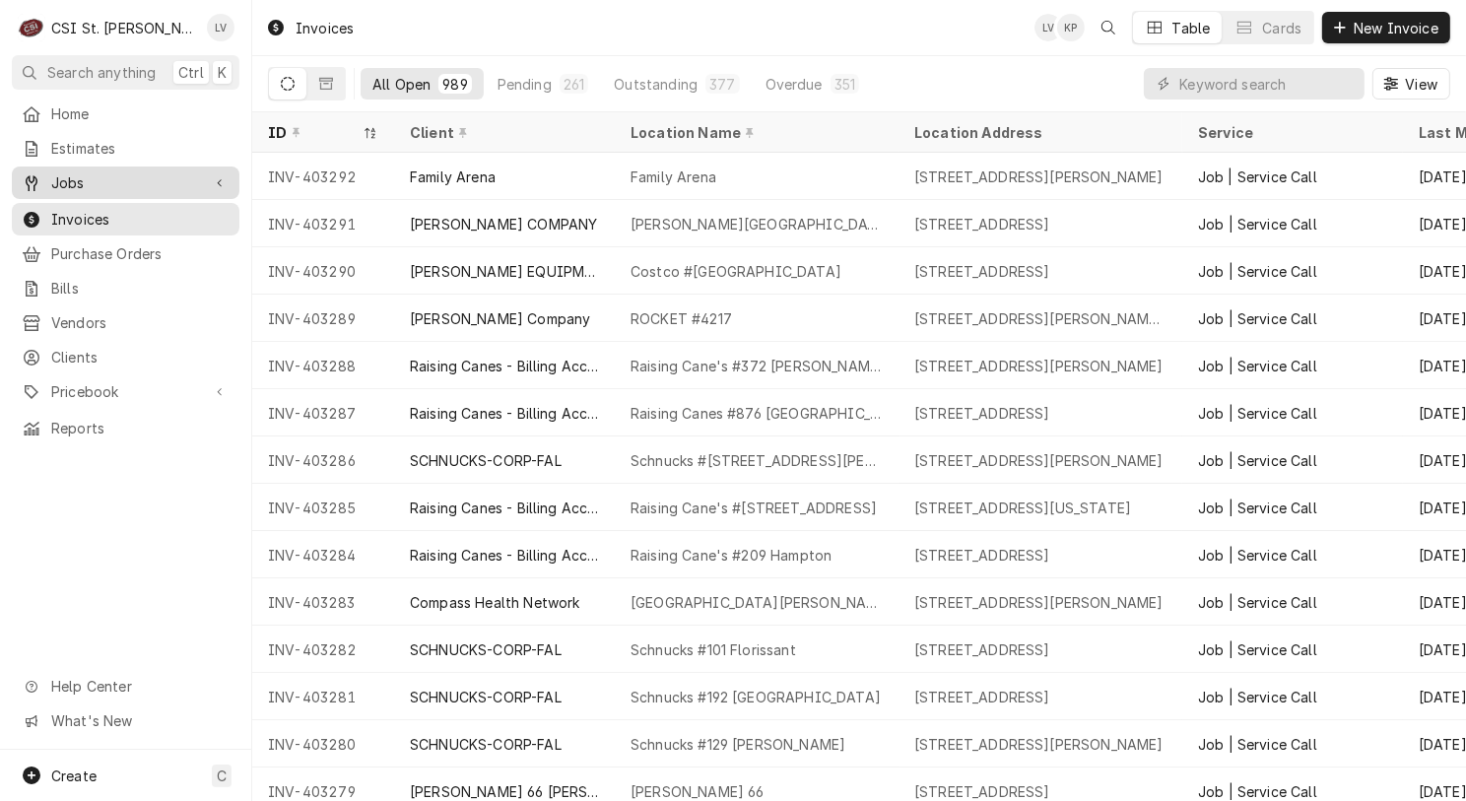
click at [81, 178] on span "Jobs" at bounding box center [125, 182] width 149 height 21
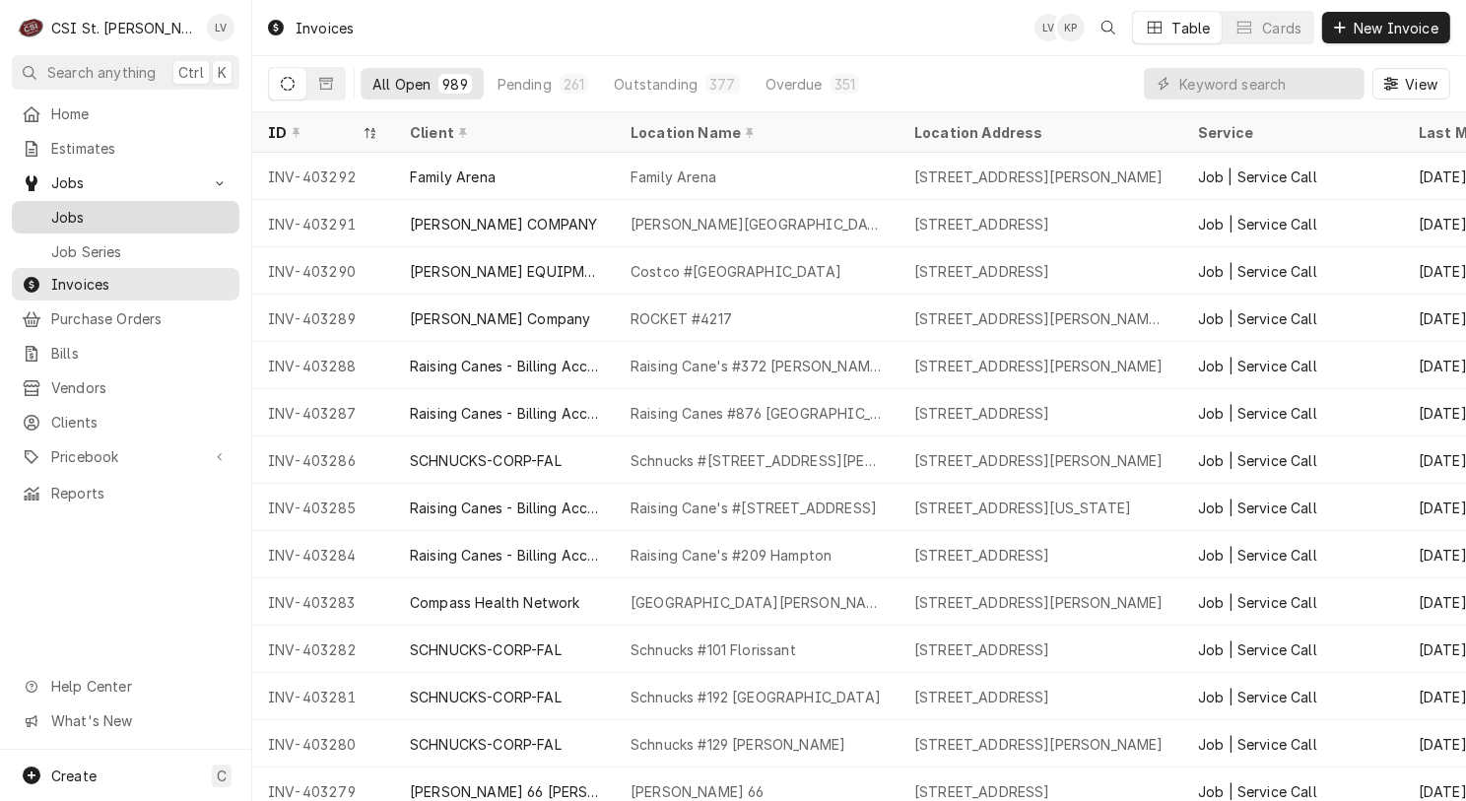
click at [65, 205] on div "Jobs" at bounding box center [126, 217] width 220 height 25
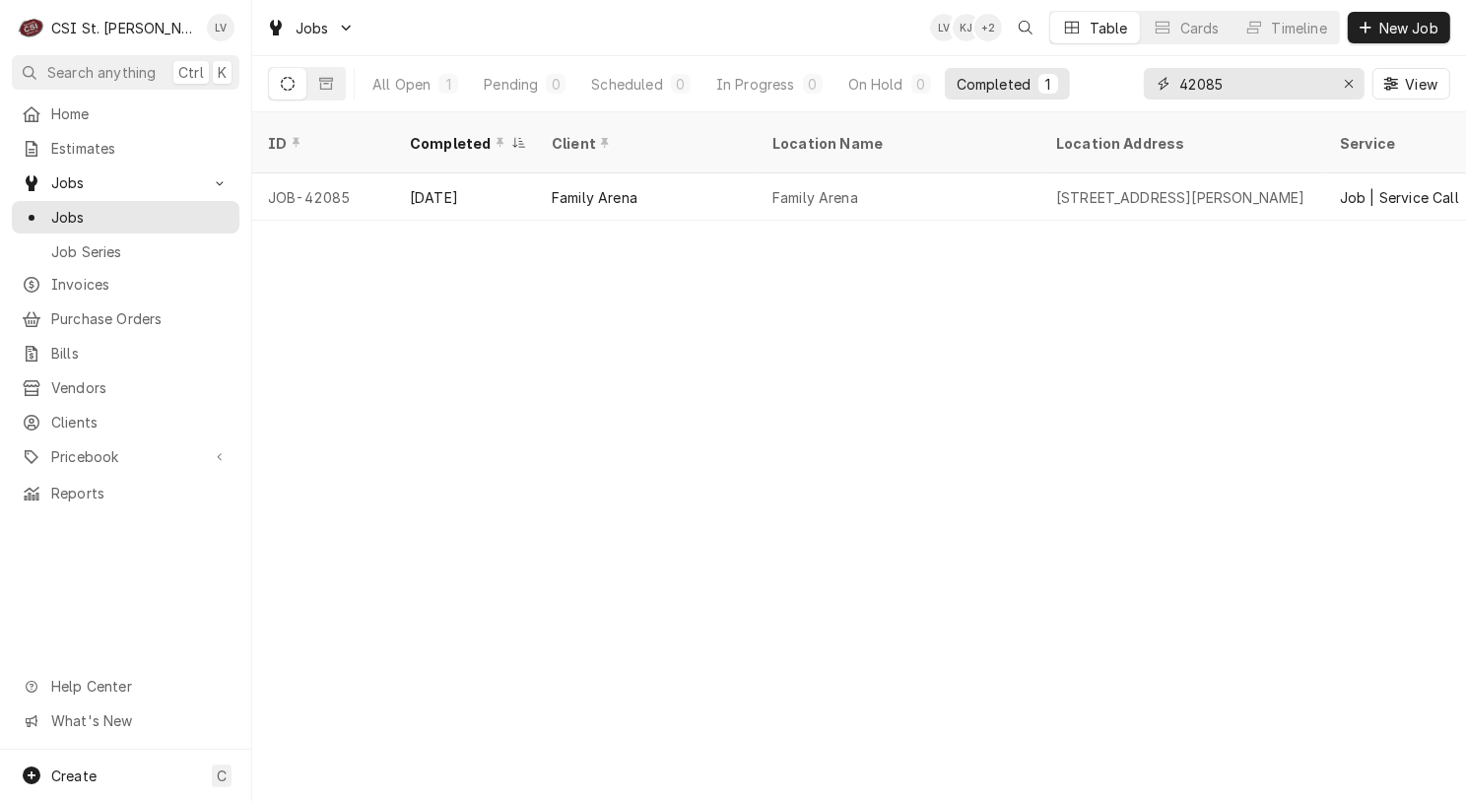
click at [1253, 86] on input "42085" at bounding box center [1253, 84] width 148 height 32
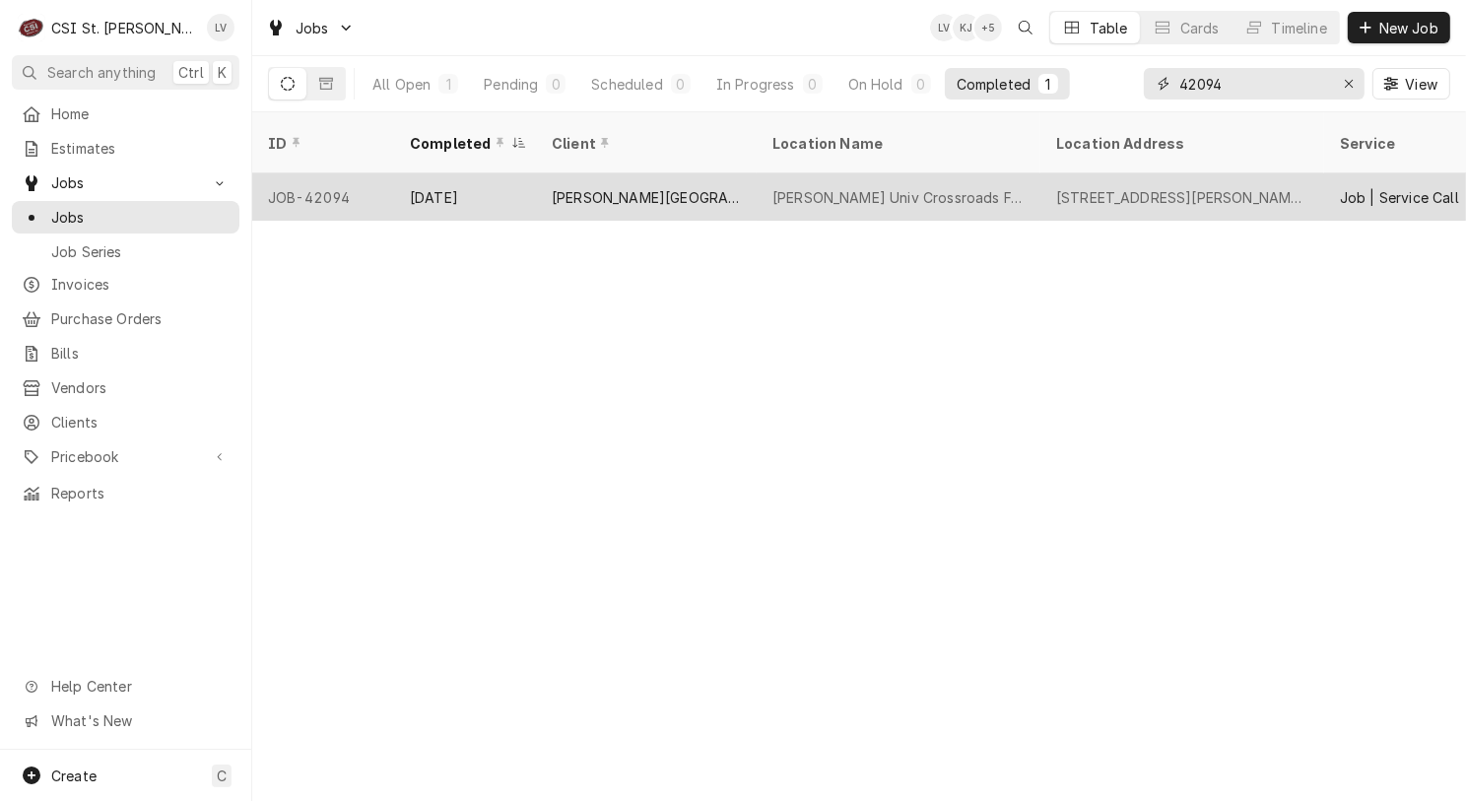
type input "42094"
click at [865, 187] on div "Webster Univ Crossroads Food Court" at bounding box center [898, 197] width 252 height 21
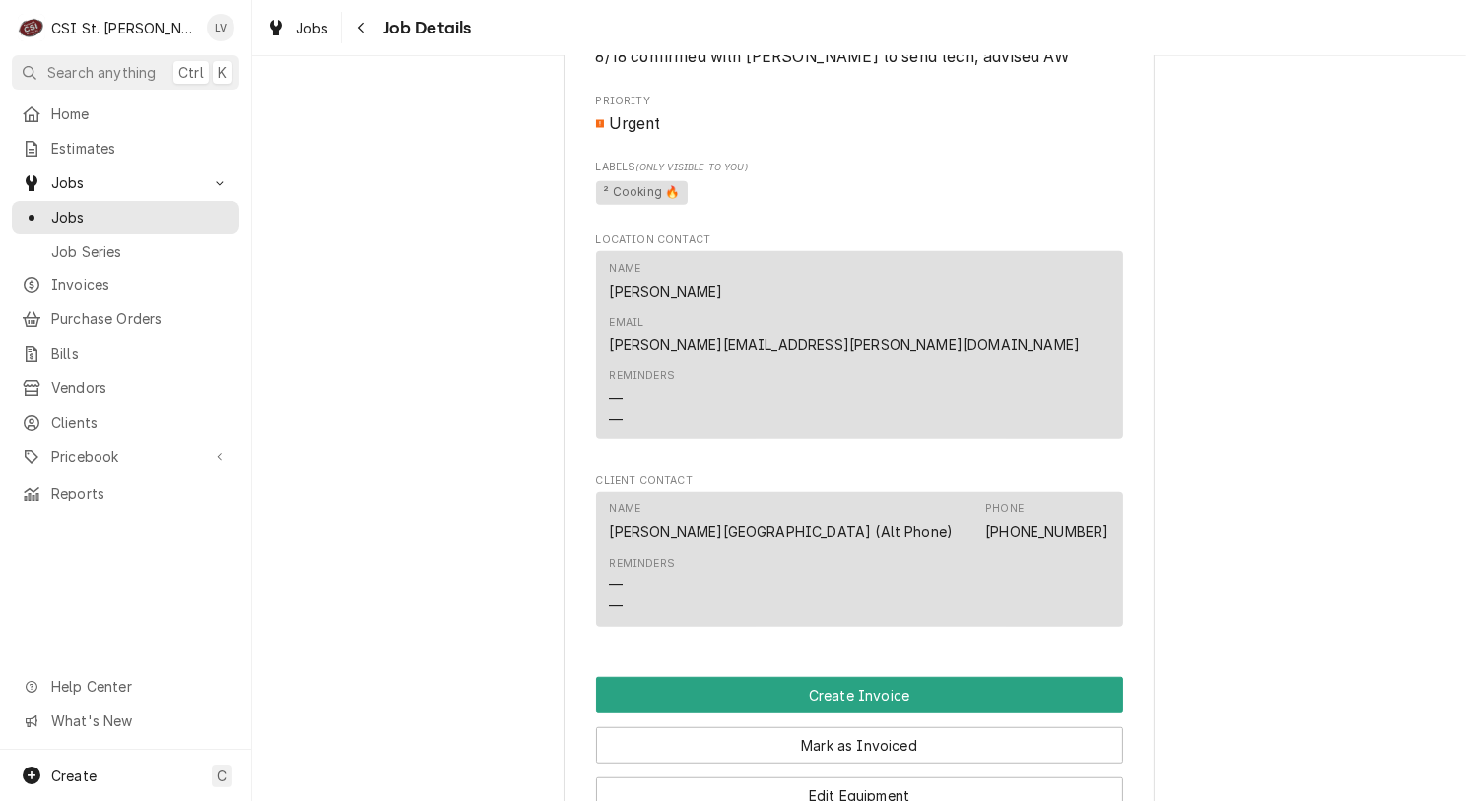
scroll to position [1675, 0]
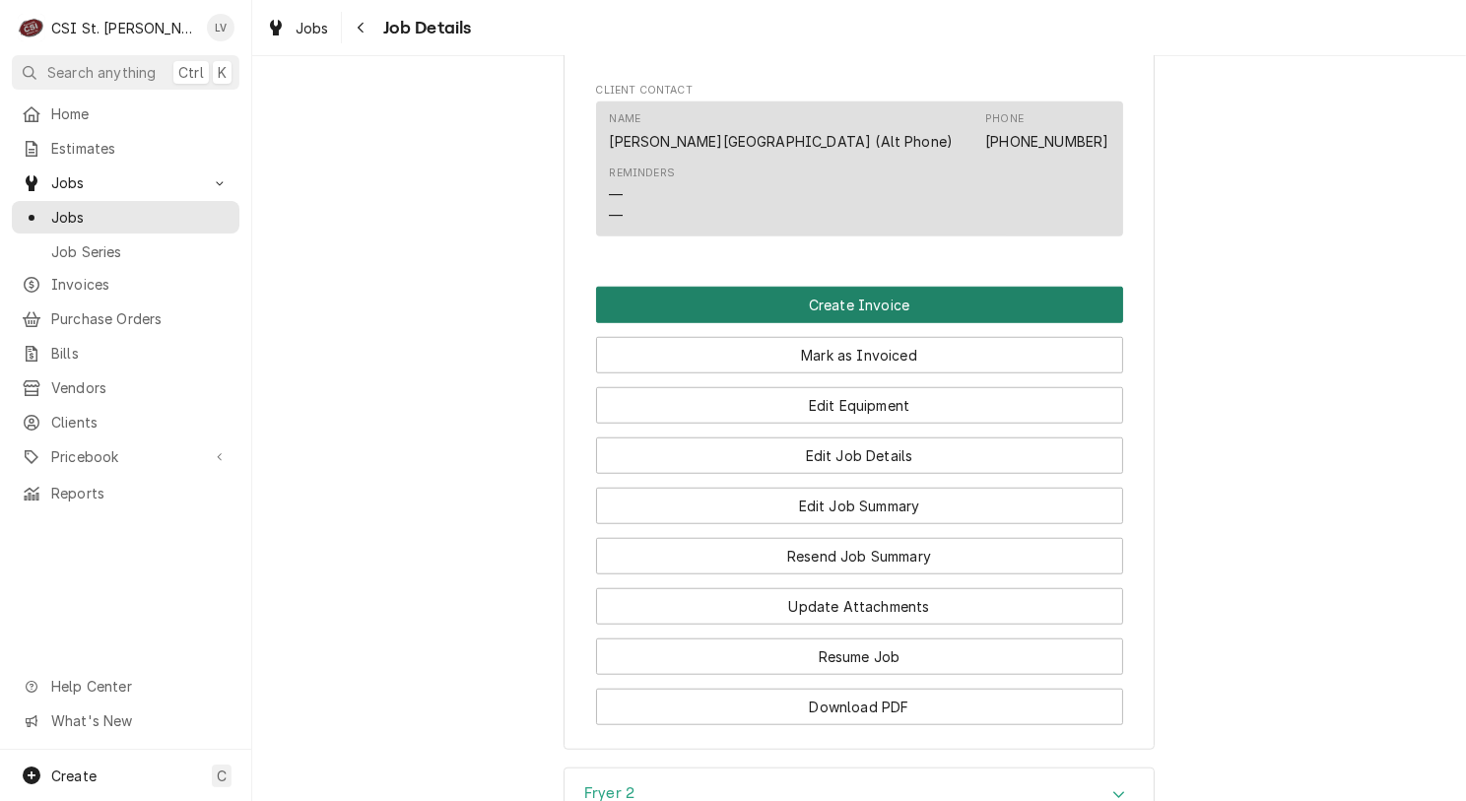
click at [849, 287] on button "Create Invoice" at bounding box center [859, 305] width 527 height 36
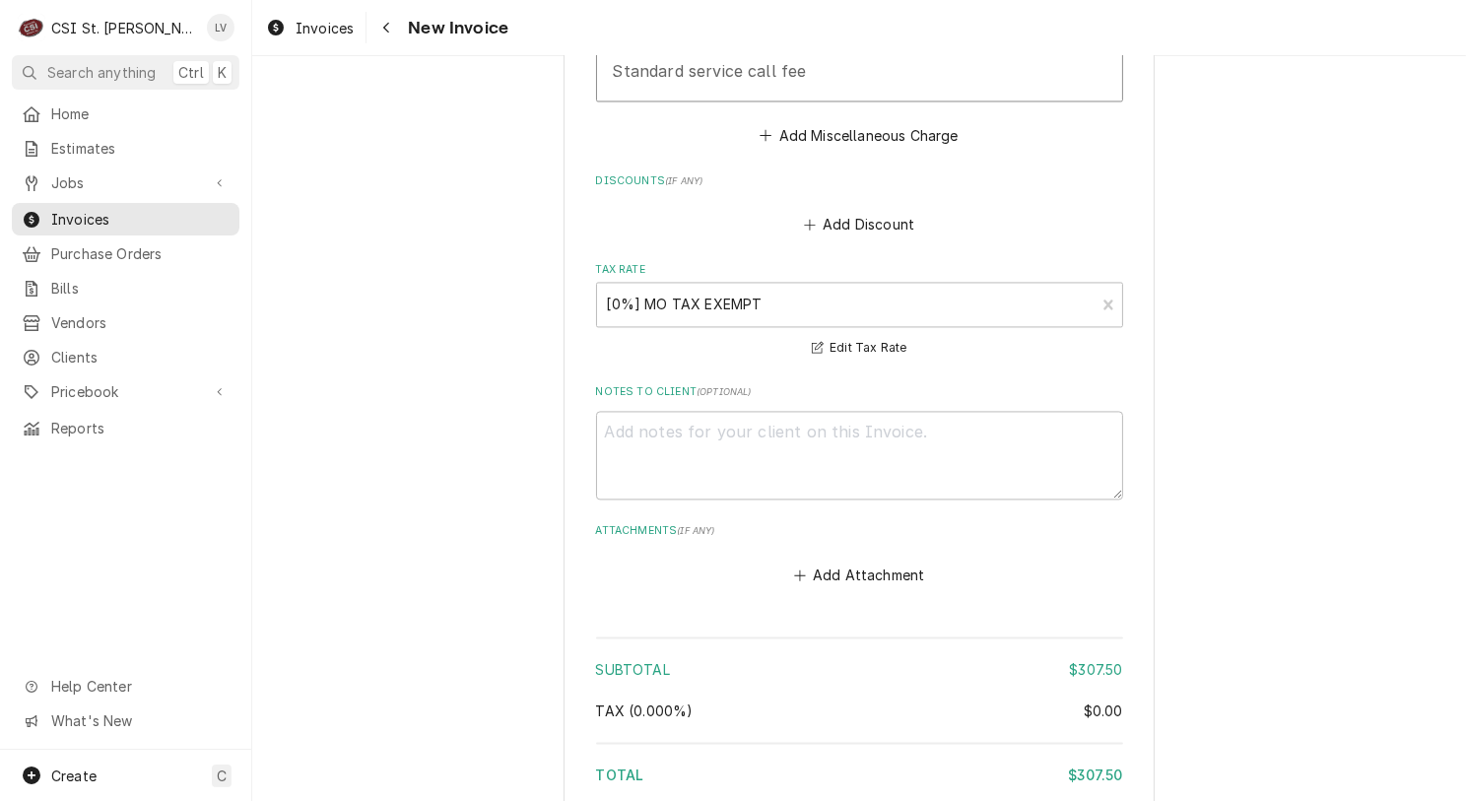
scroll to position [4494, 0]
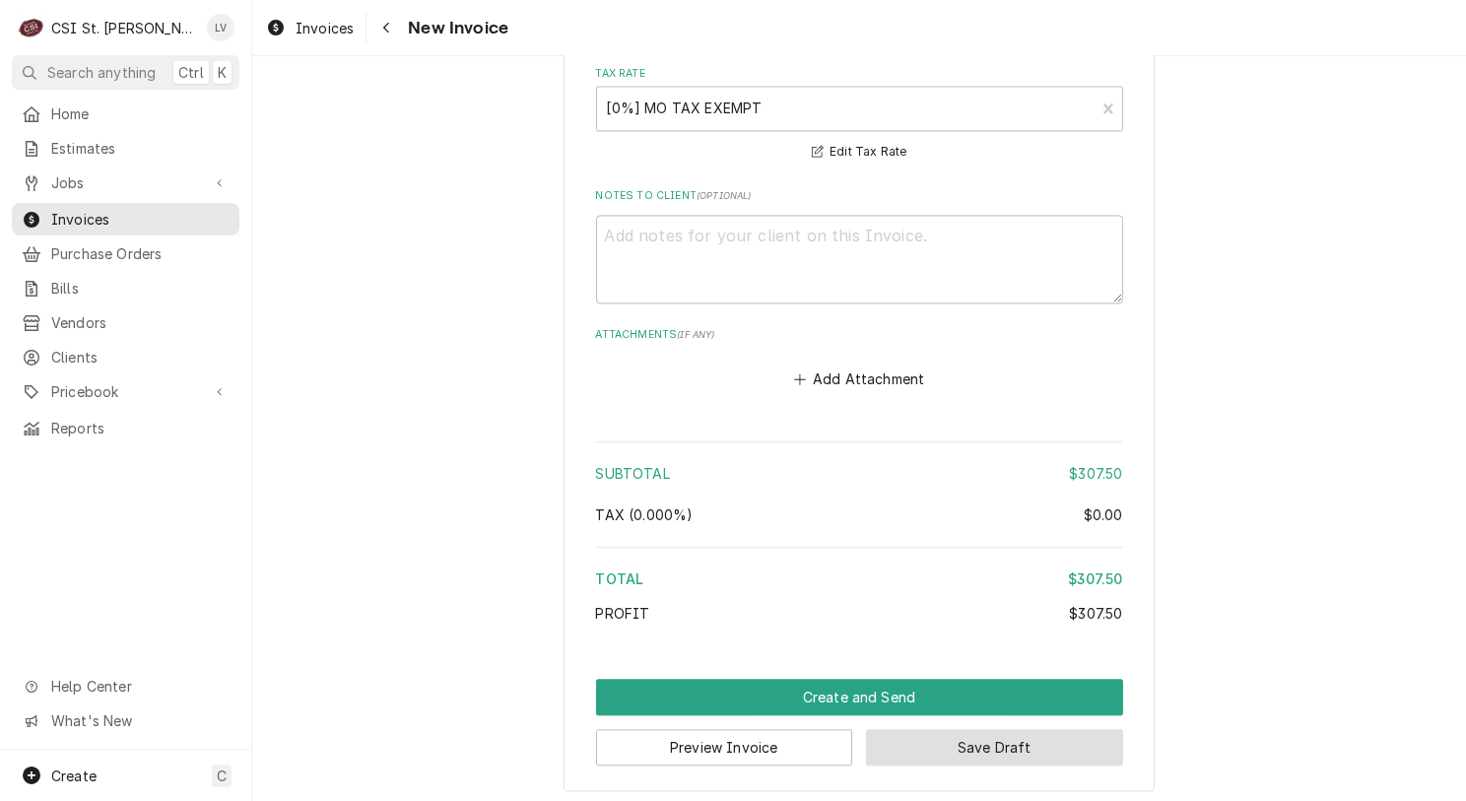
click at [1005, 737] on button "Save Draft" at bounding box center [994, 747] width 257 height 36
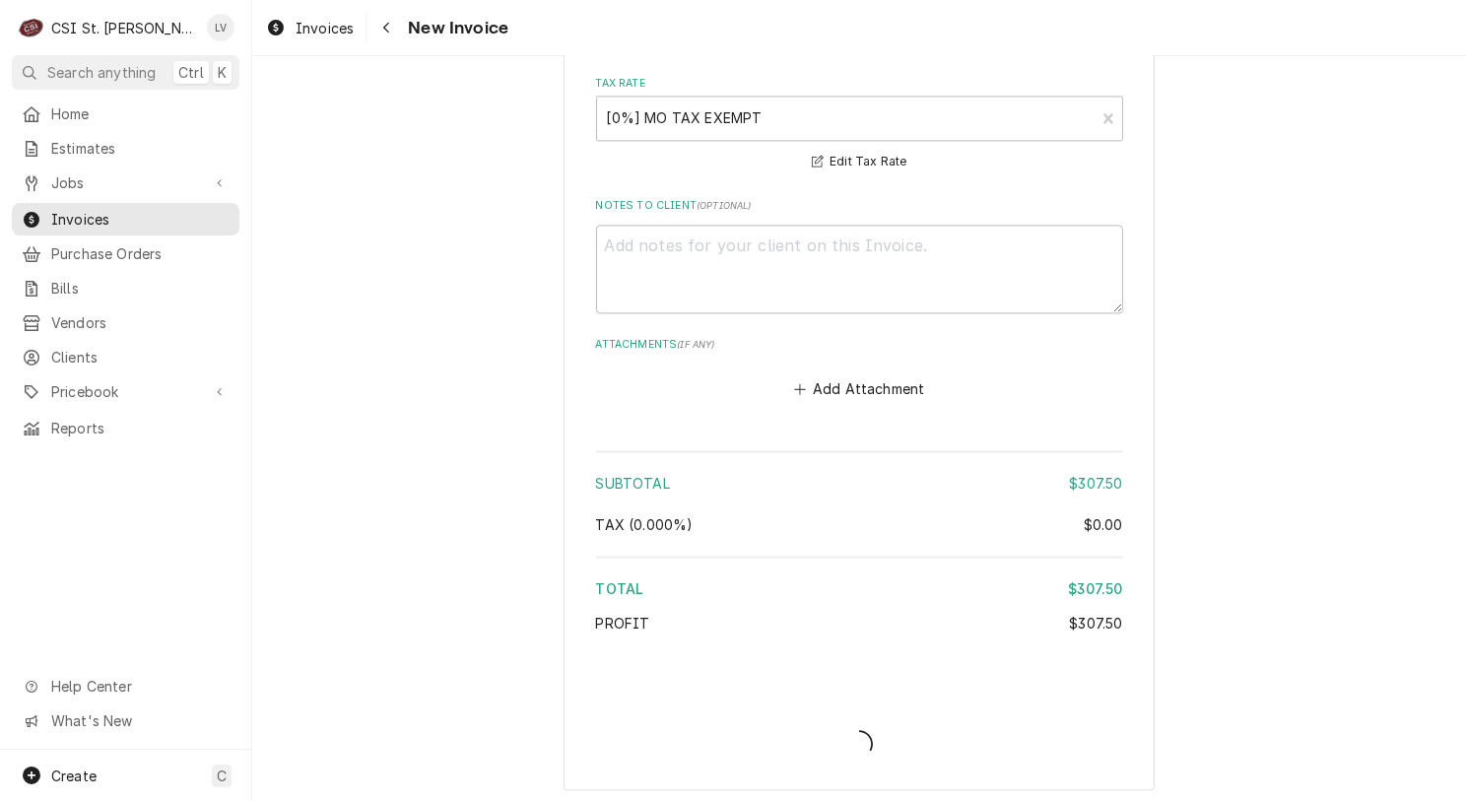
type textarea "x"
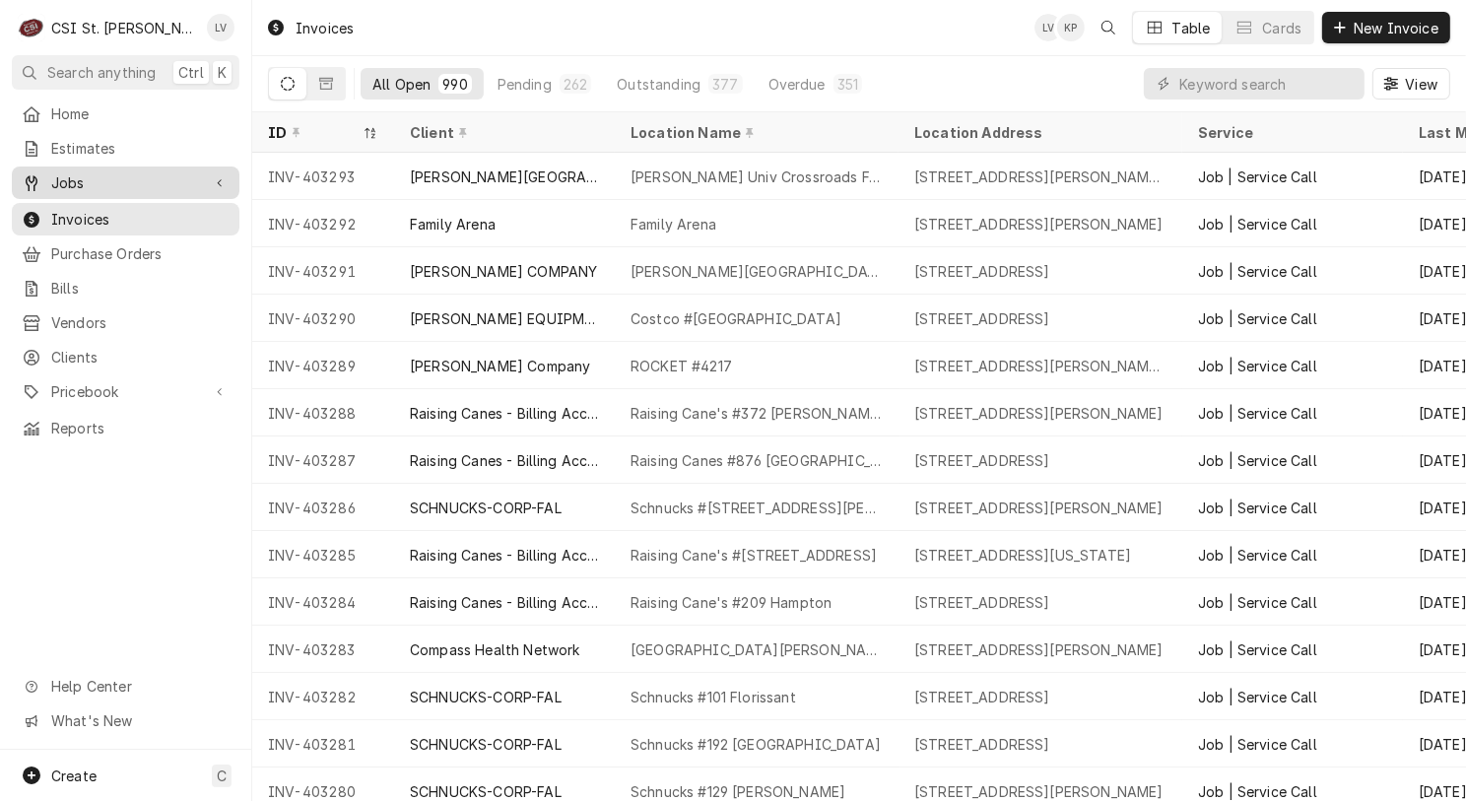
click at [58, 172] on span "Jobs" at bounding box center [125, 182] width 149 height 21
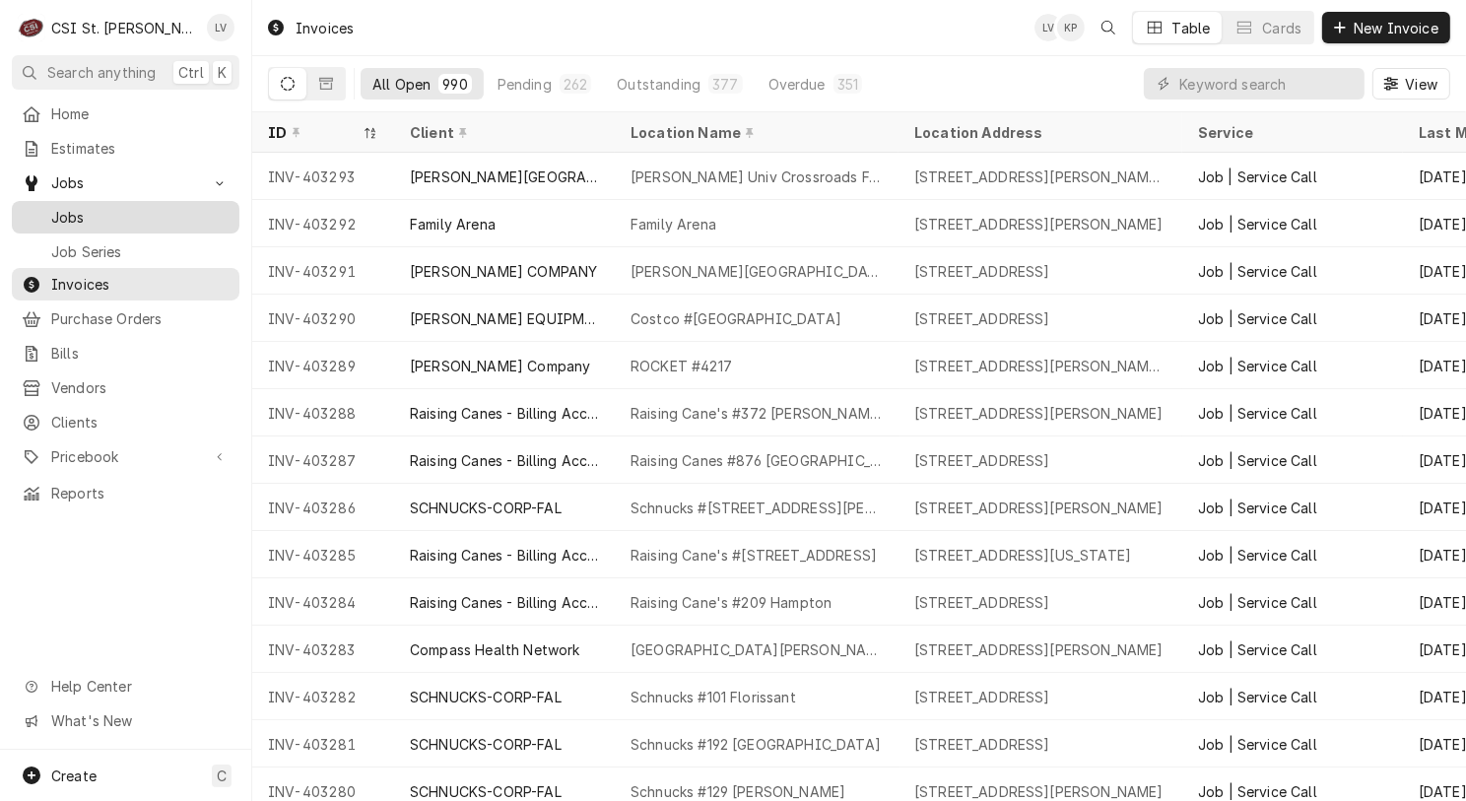
click at [44, 207] on div "Jobs" at bounding box center [126, 217] width 208 height 21
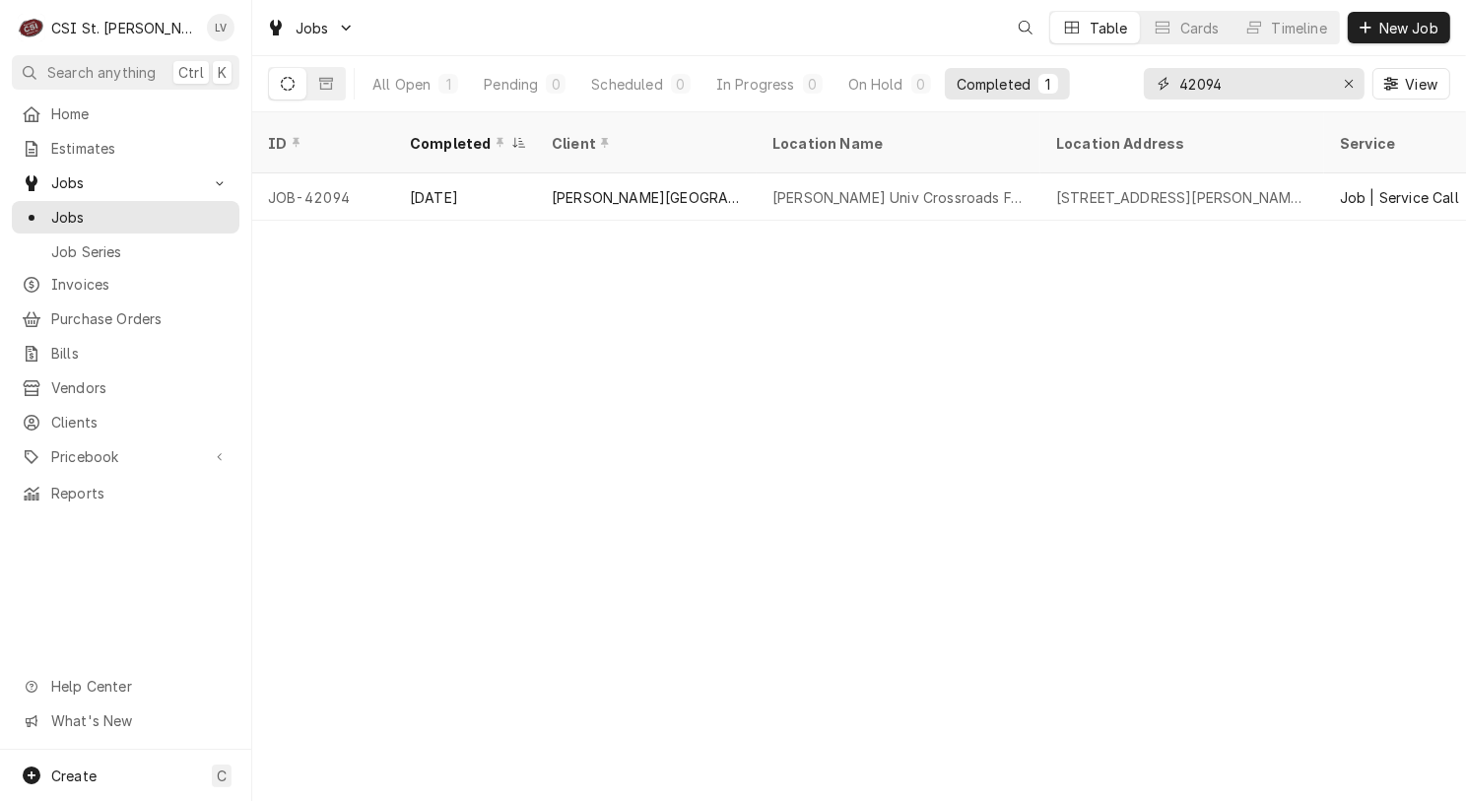
click at [1236, 84] on input "42094" at bounding box center [1253, 84] width 148 height 32
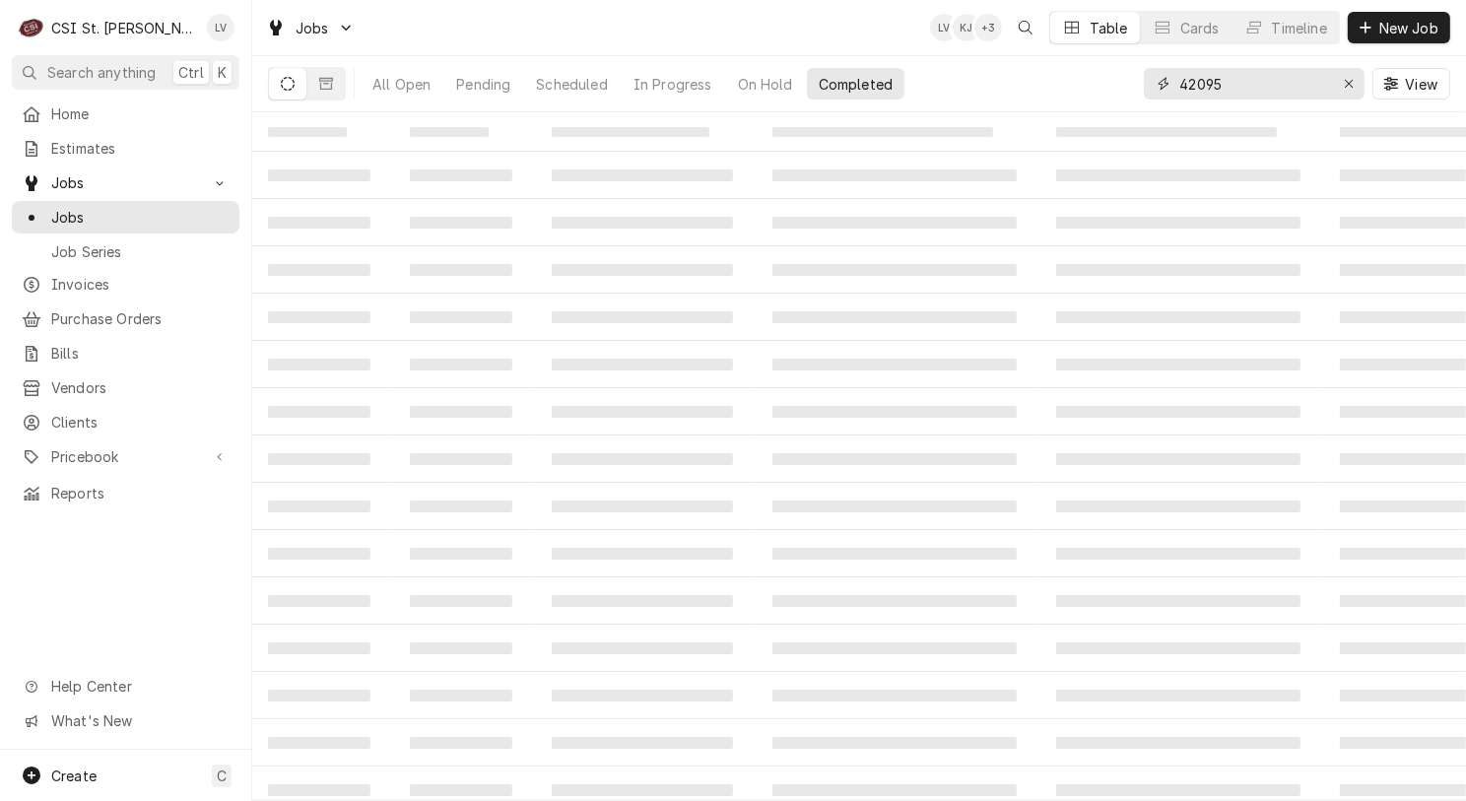
type input "42095"
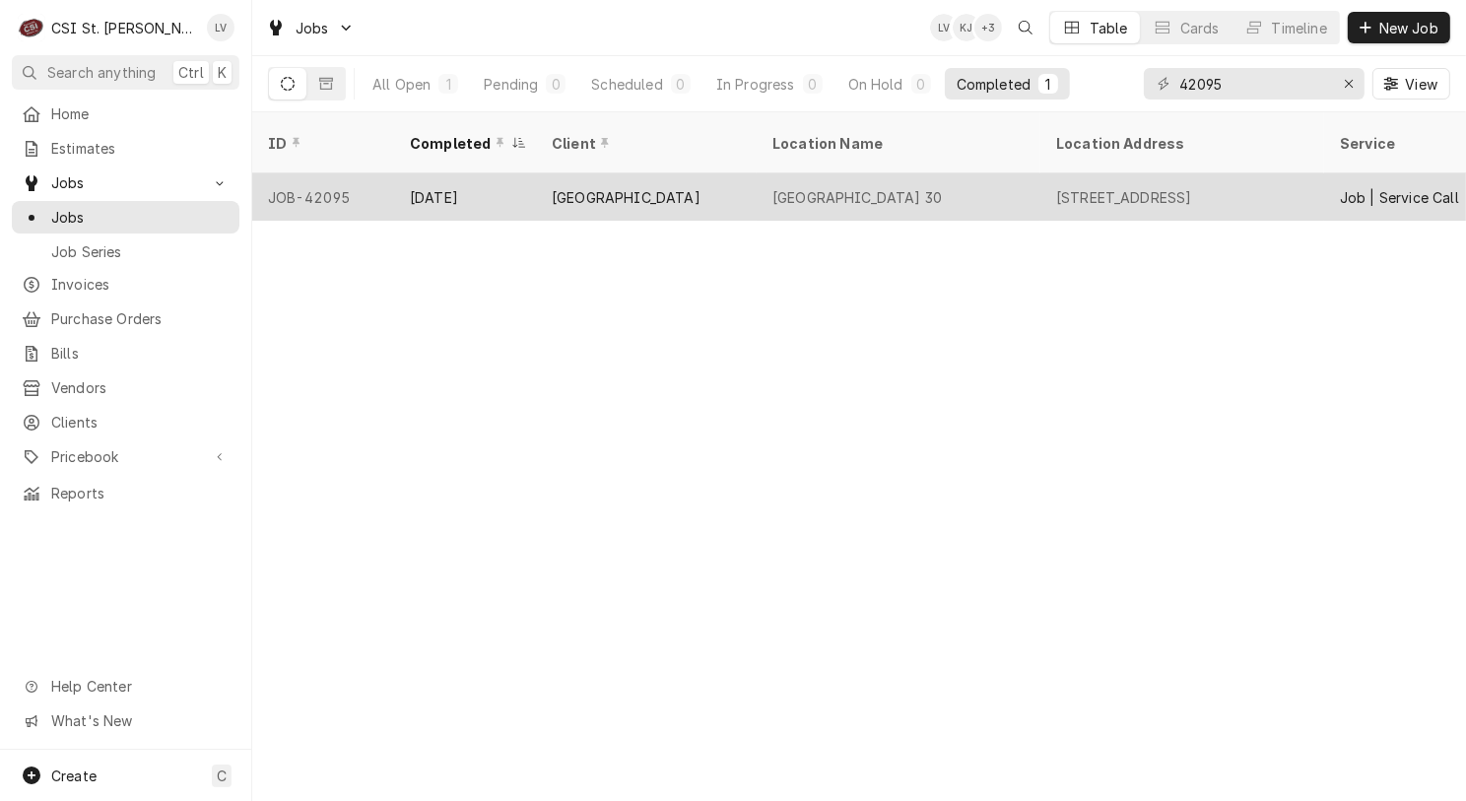
click at [659, 185] on div "Rockwood School District" at bounding box center [646, 196] width 221 height 47
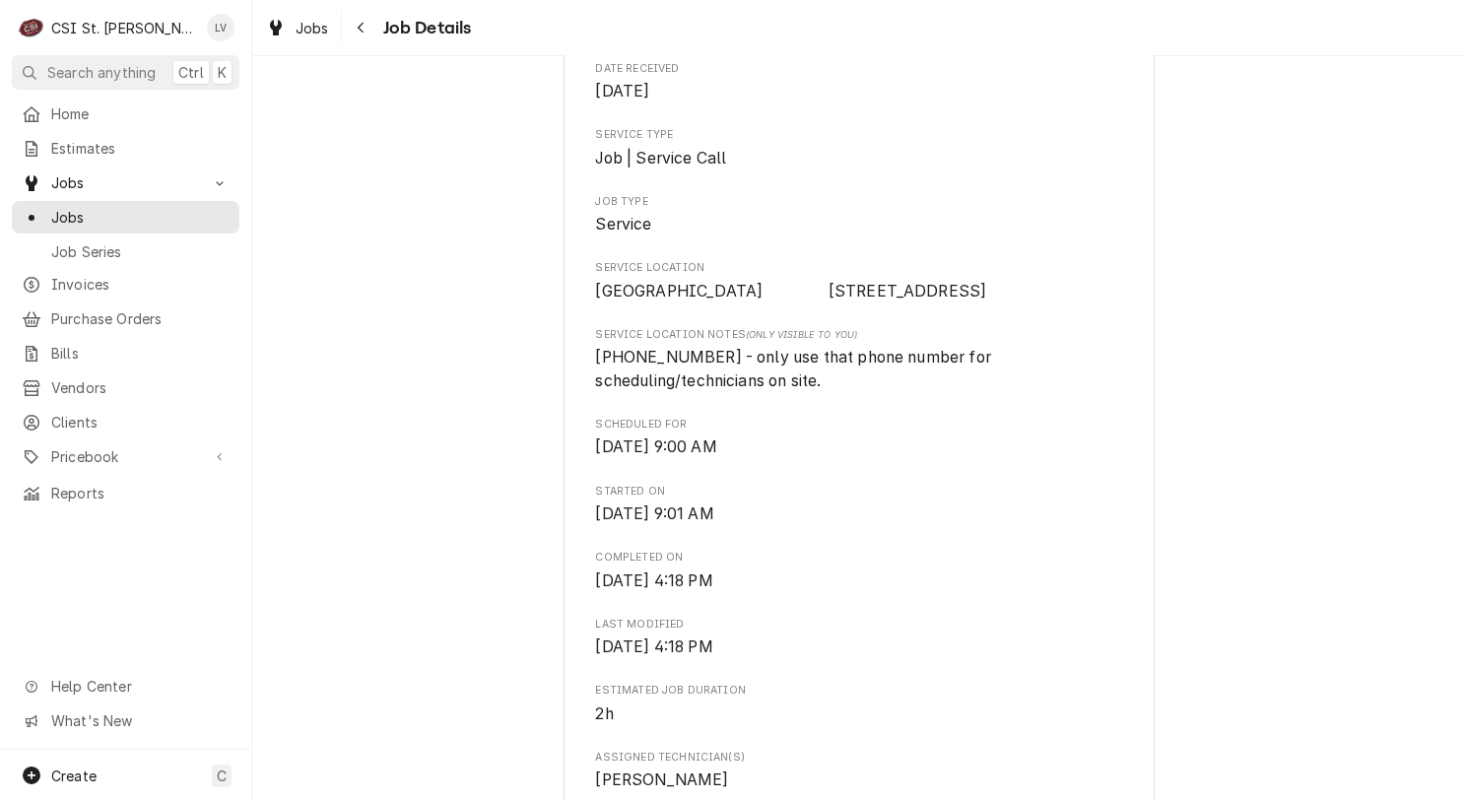
scroll to position [394, 0]
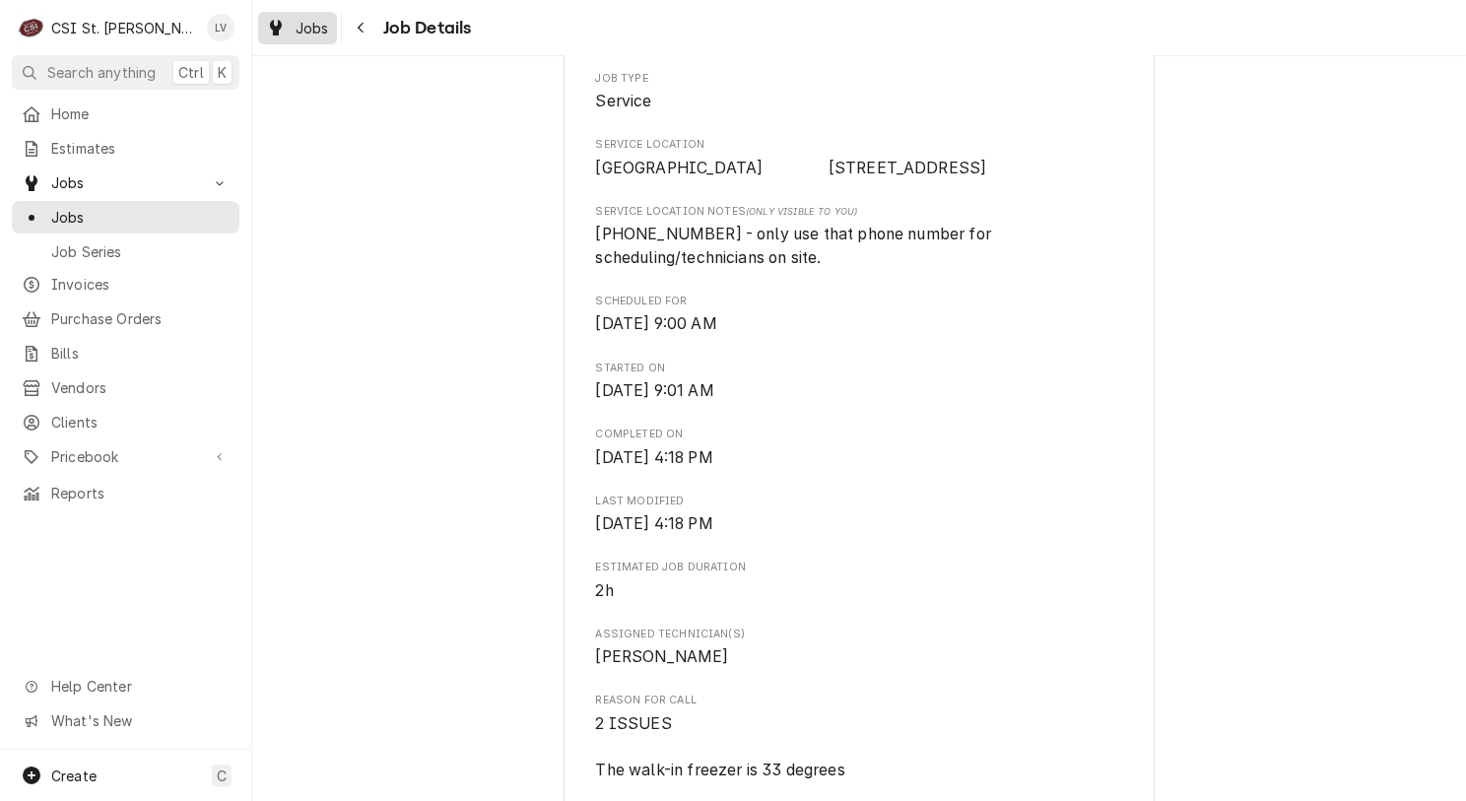
click at [290, 26] on div "Jobs" at bounding box center [297, 28] width 71 height 25
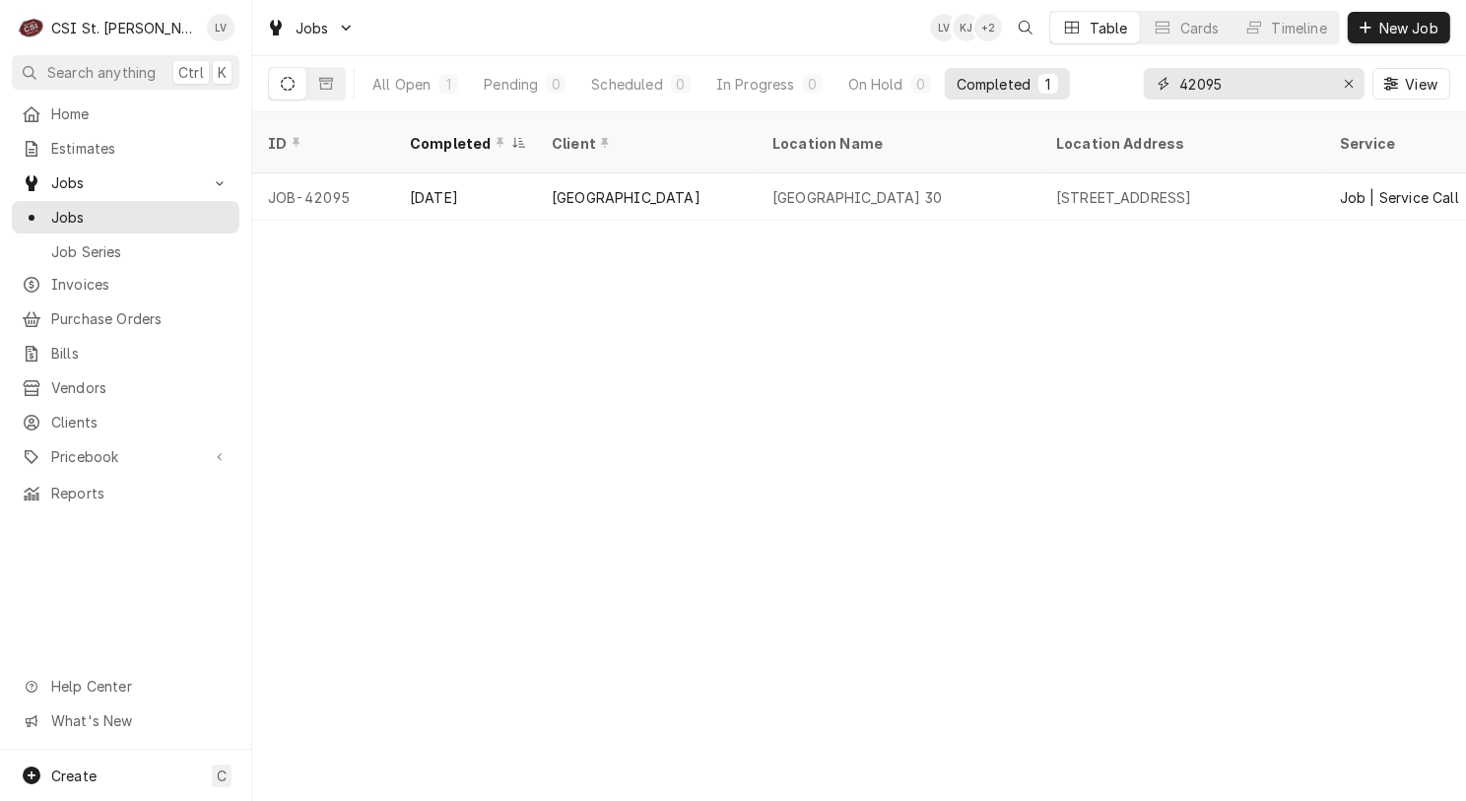
click at [1257, 79] on input "42095" at bounding box center [1253, 84] width 148 height 32
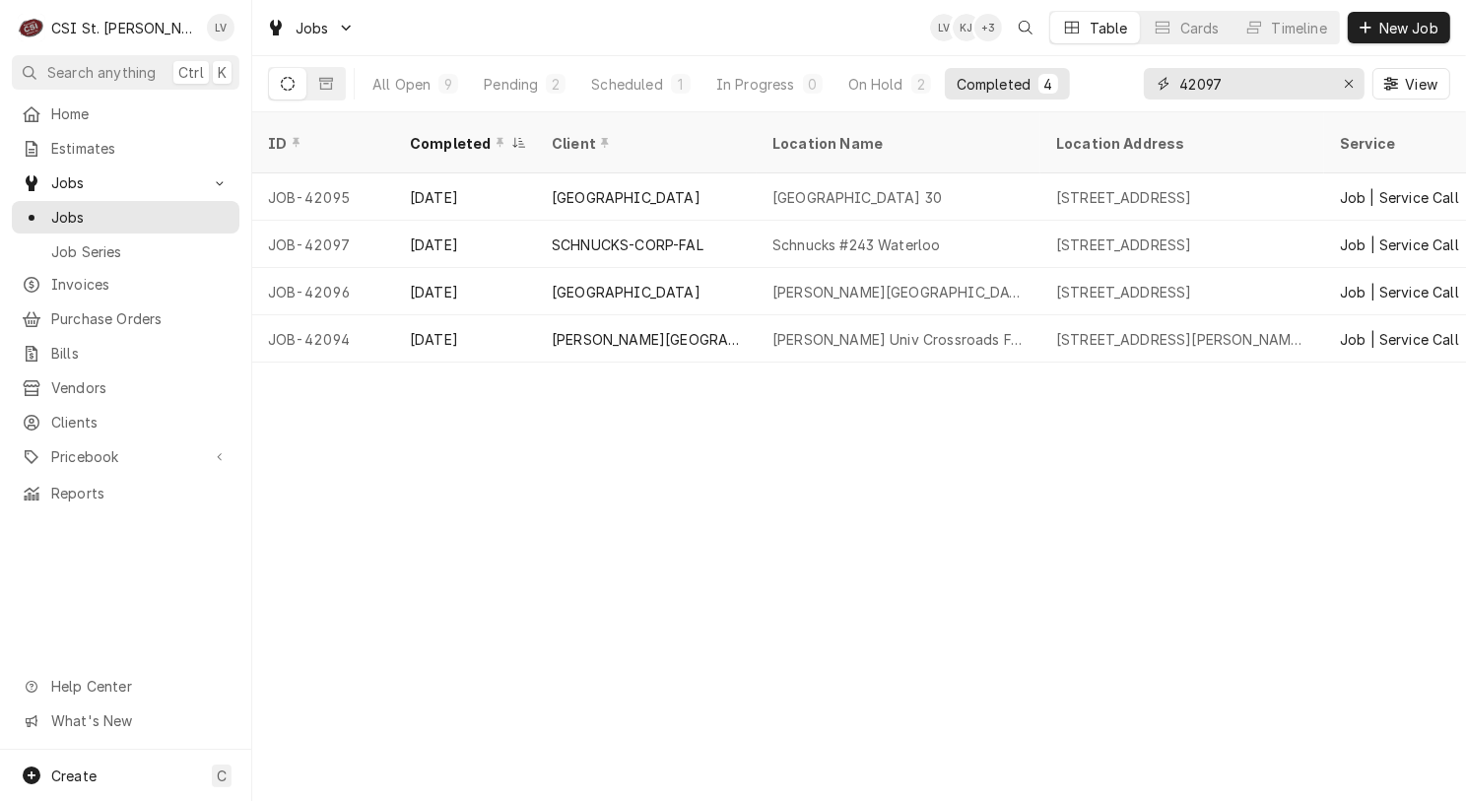
type input "42097"
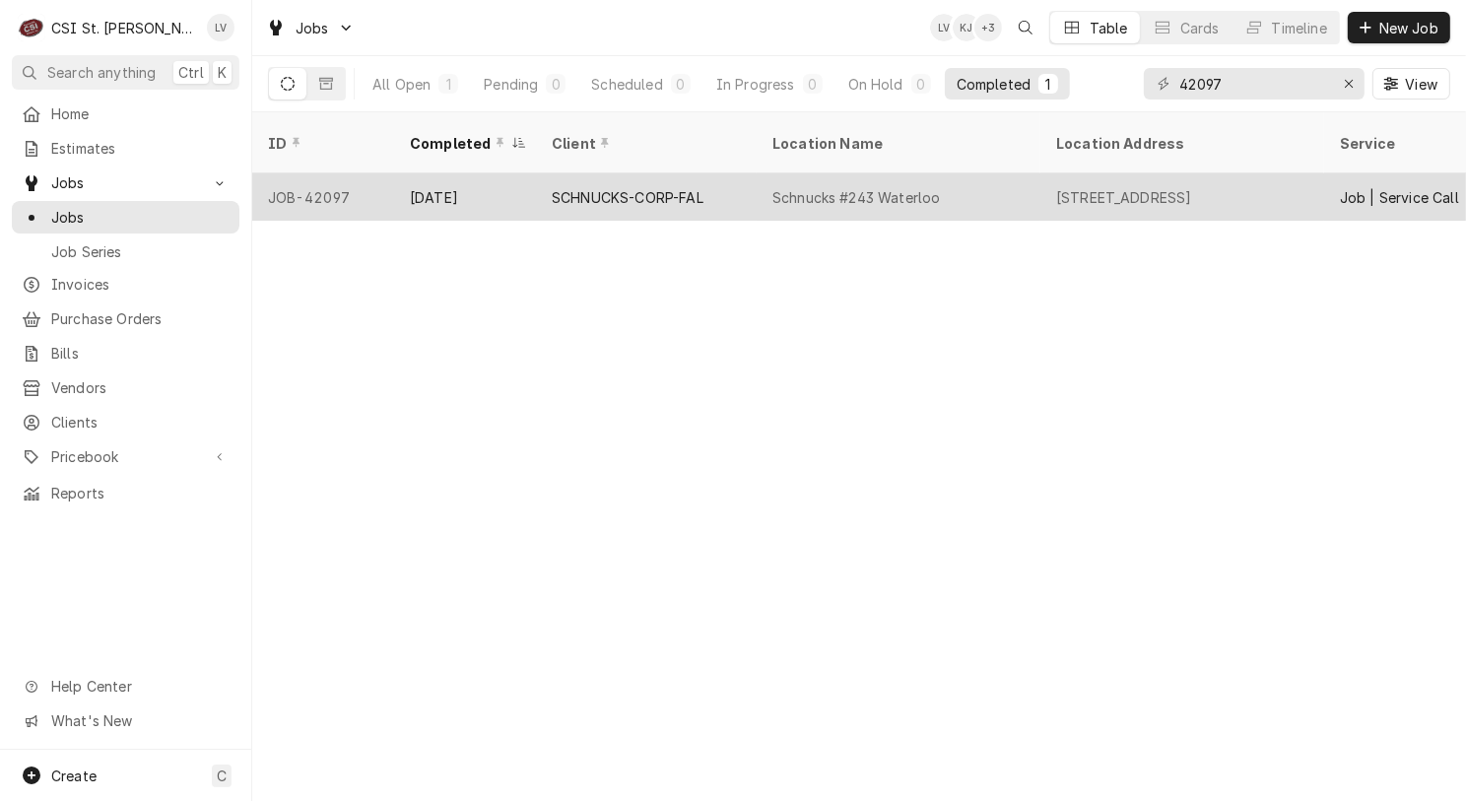
click at [630, 173] on div "SCHNUCKS-CORP-FAL" at bounding box center [646, 196] width 221 height 47
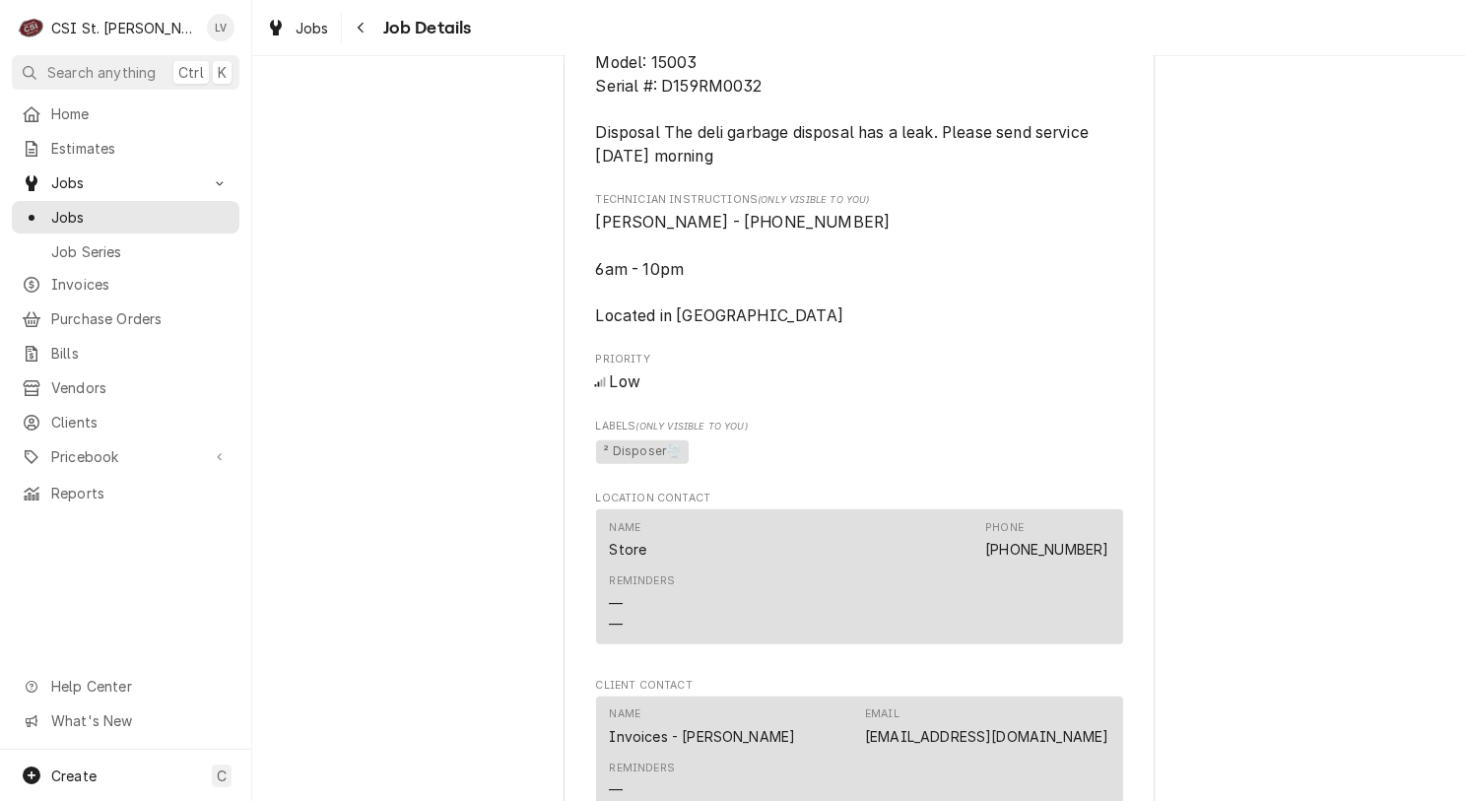
scroll to position [1872, 0]
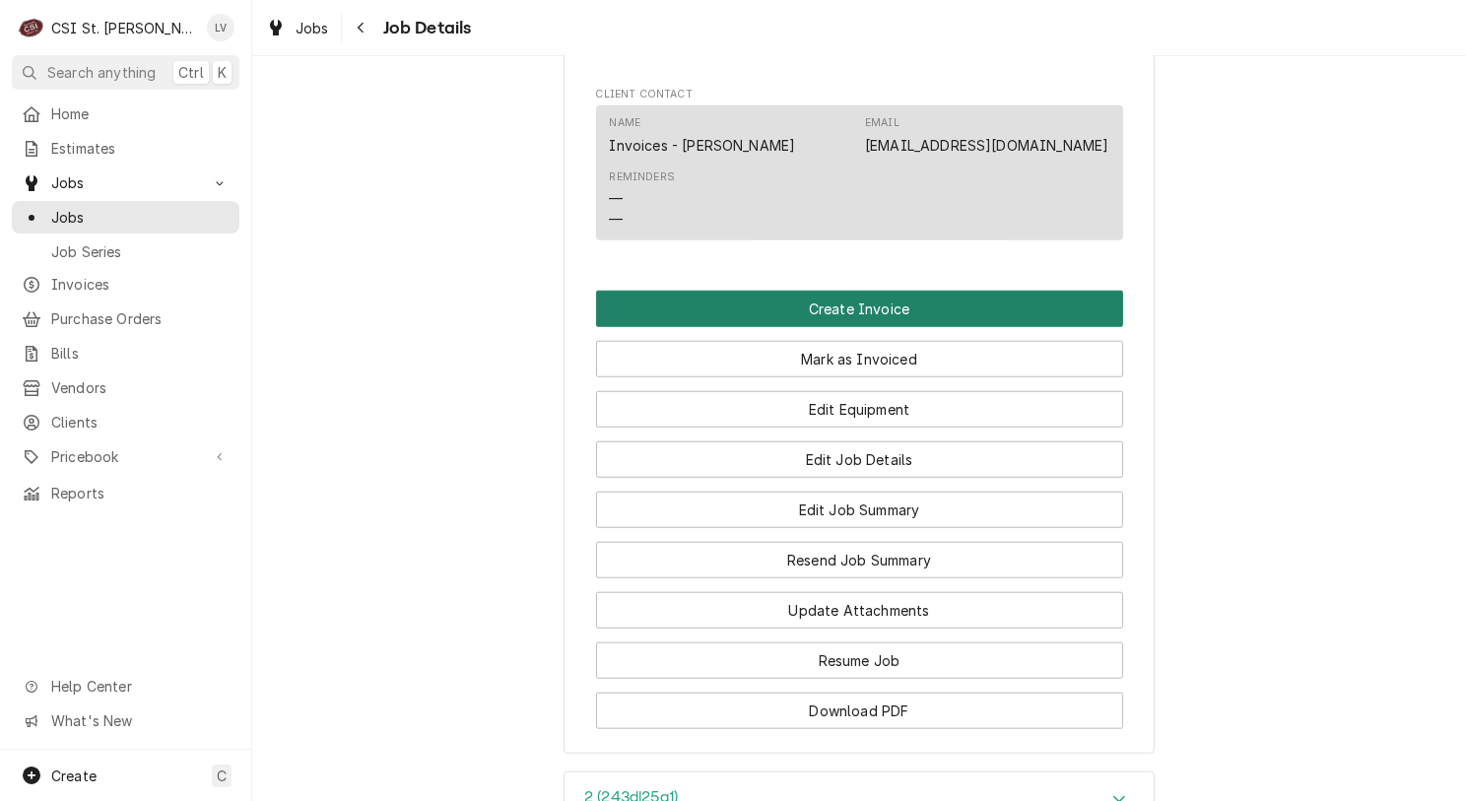
click at [819, 303] on button "Create Invoice" at bounding box center [859, 309] width 527 height 36
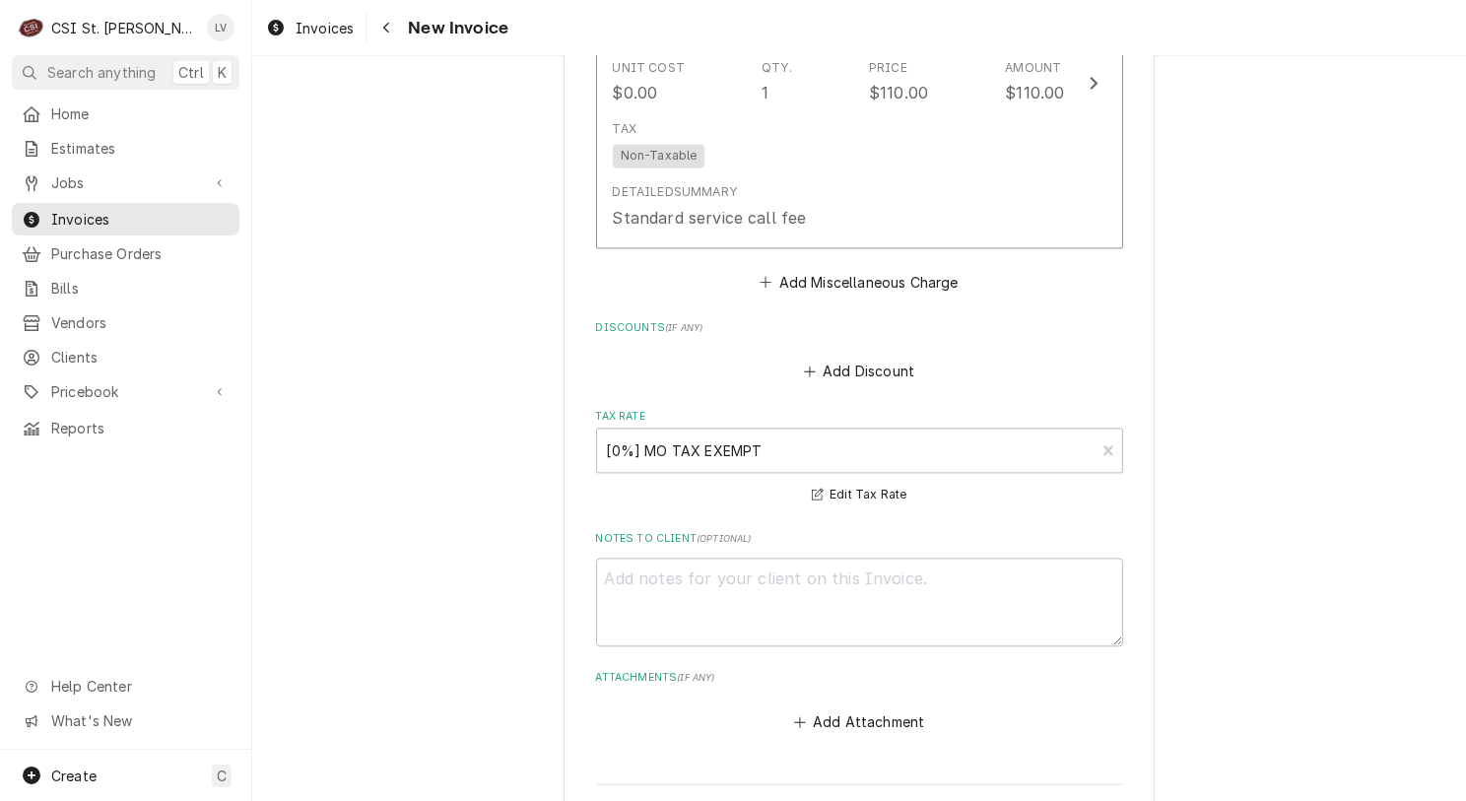
scroll to position [4531, 0]
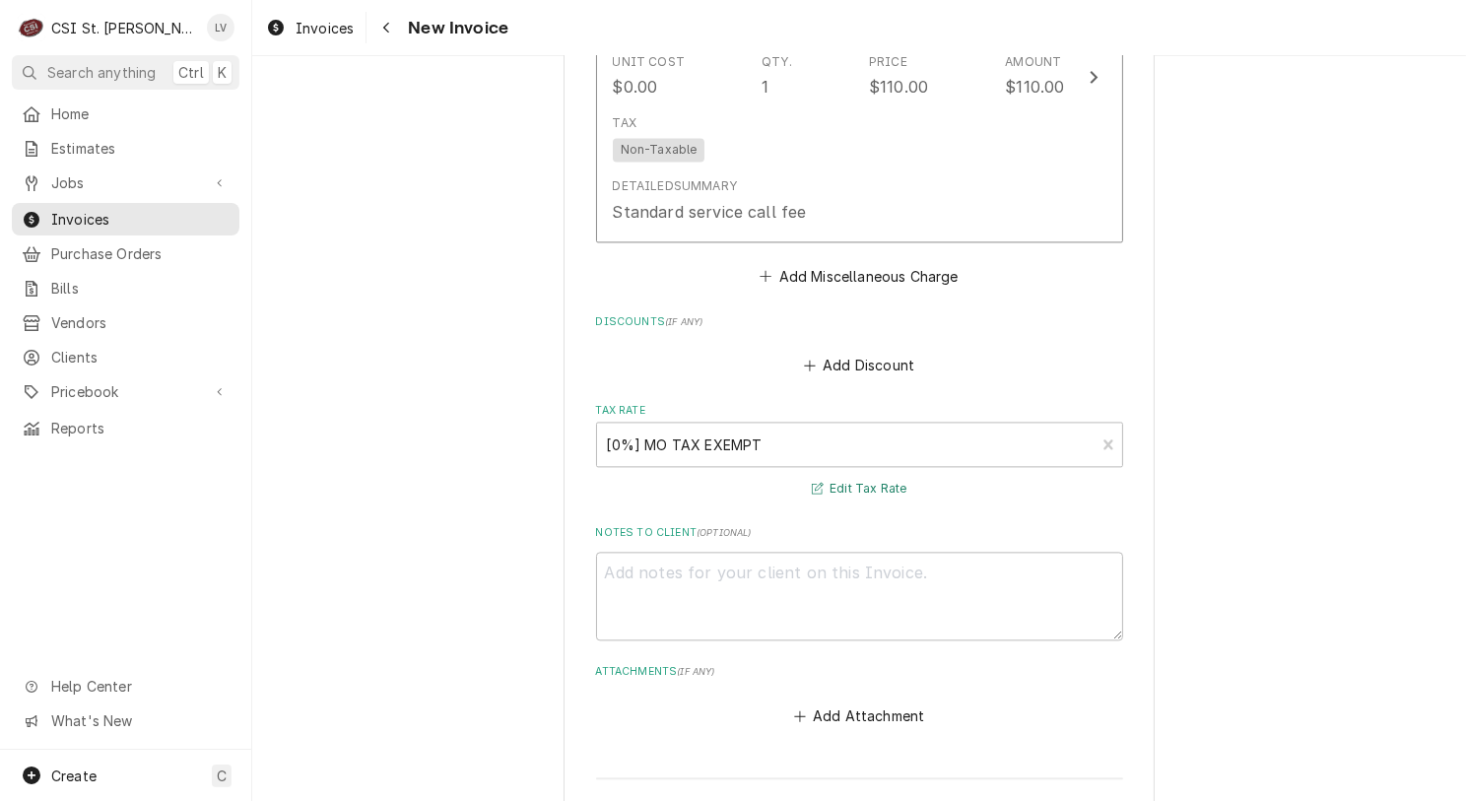
click at [863, 477] on button "Edit Tax Rate" at bounding box center [859, 489] width 101 height 25
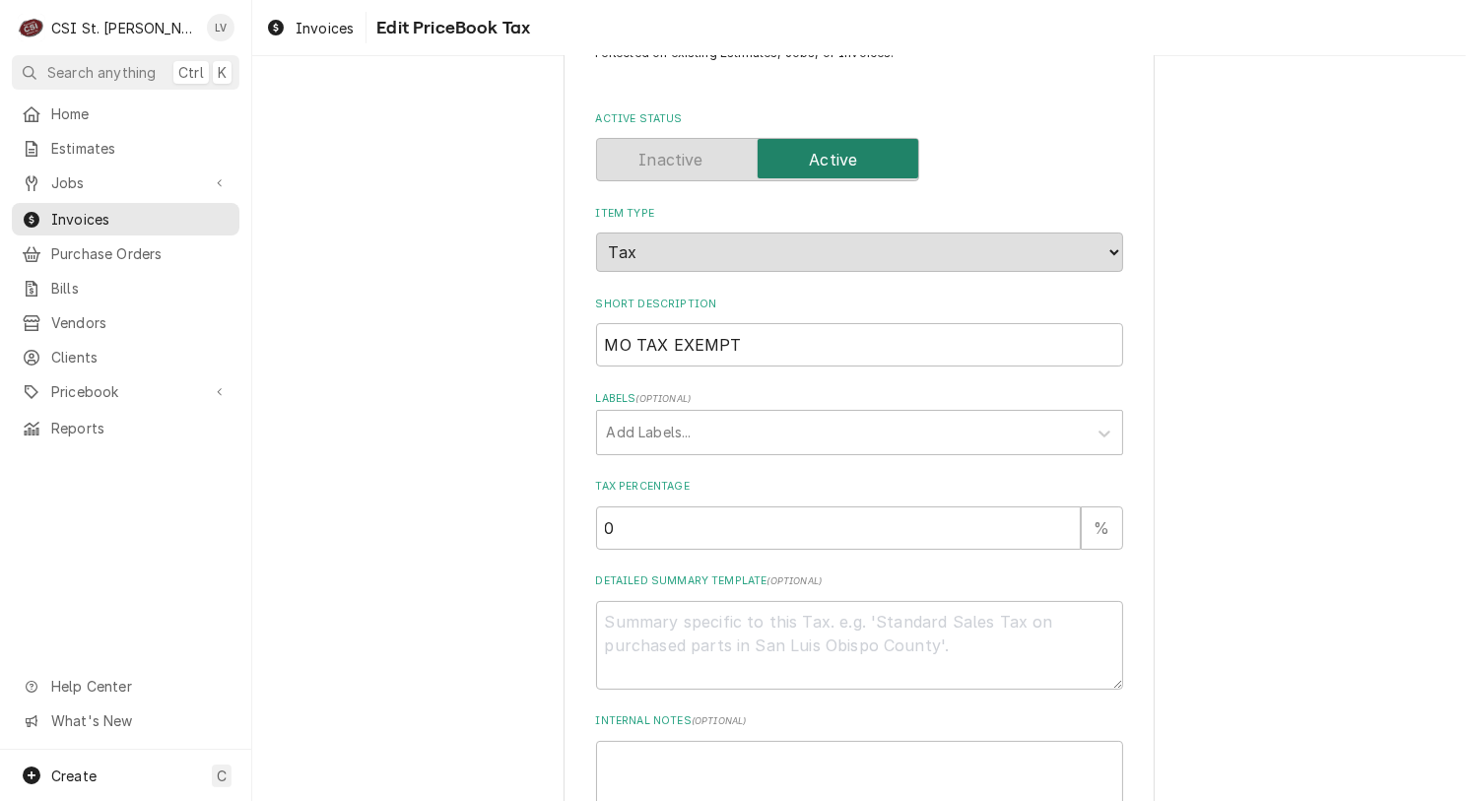
scroll to position [394, 0]
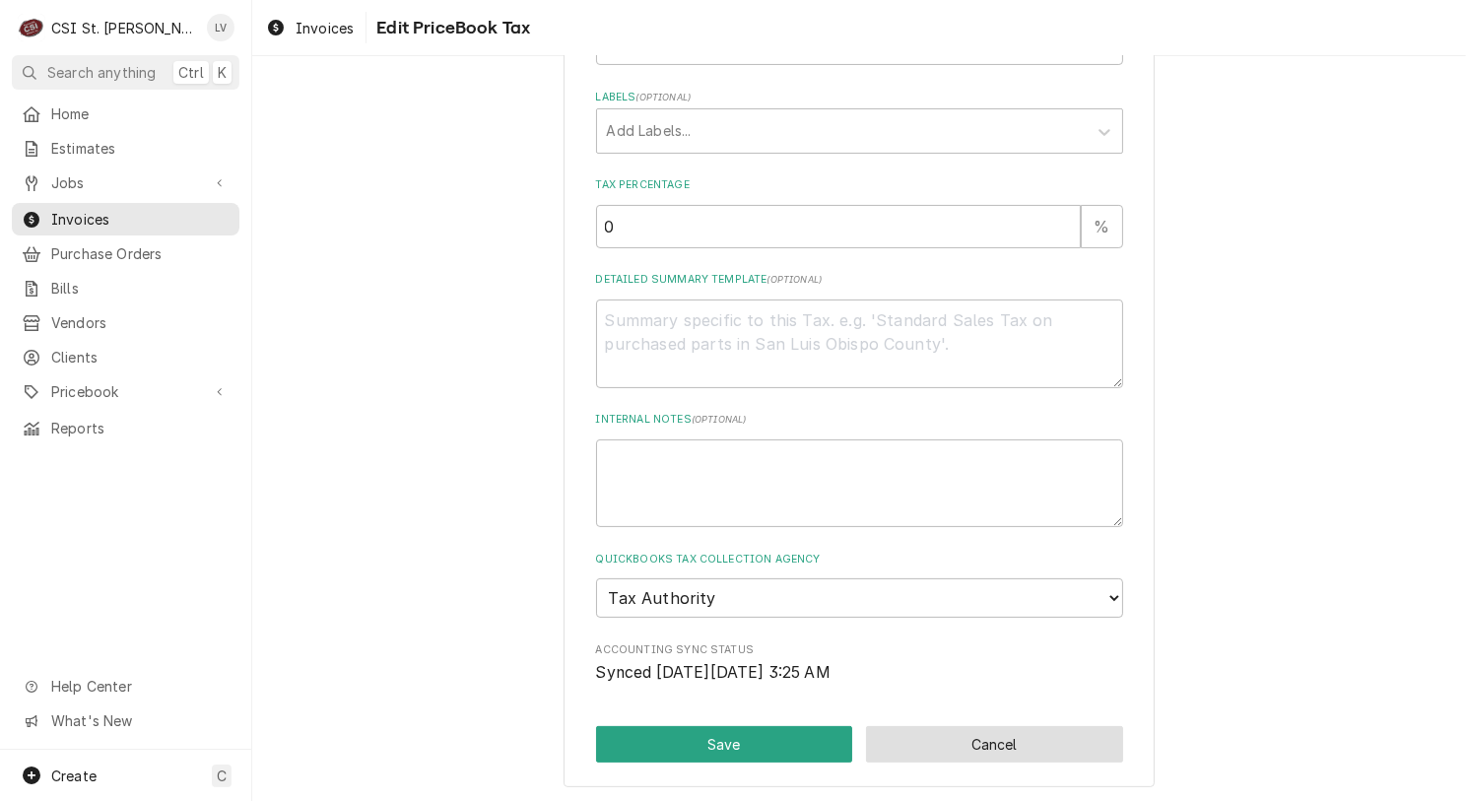
click at [988, 751] on button "Cancel" at bounding box center [994, 744] width 257 height 36
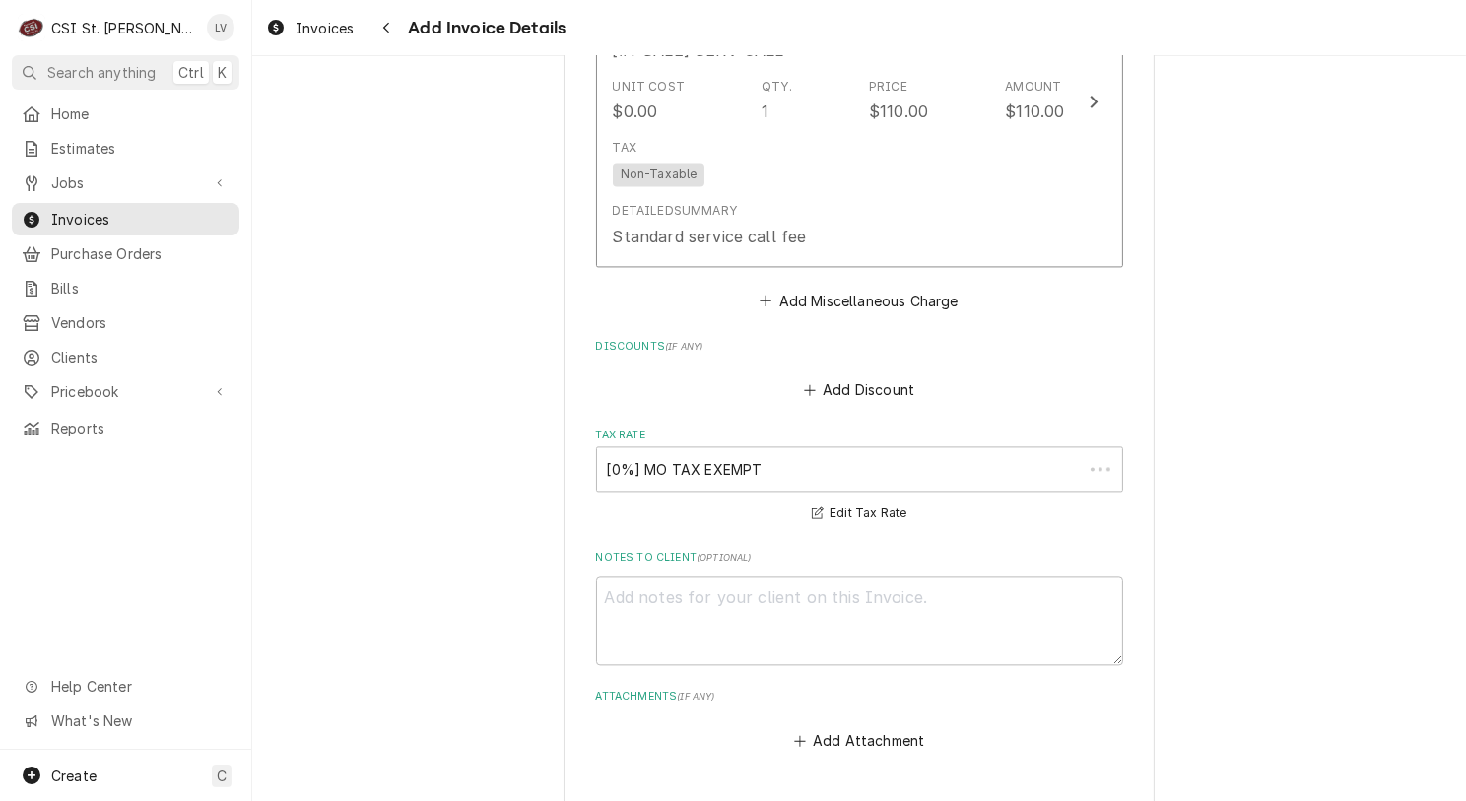
scroll to position [4630, 0]
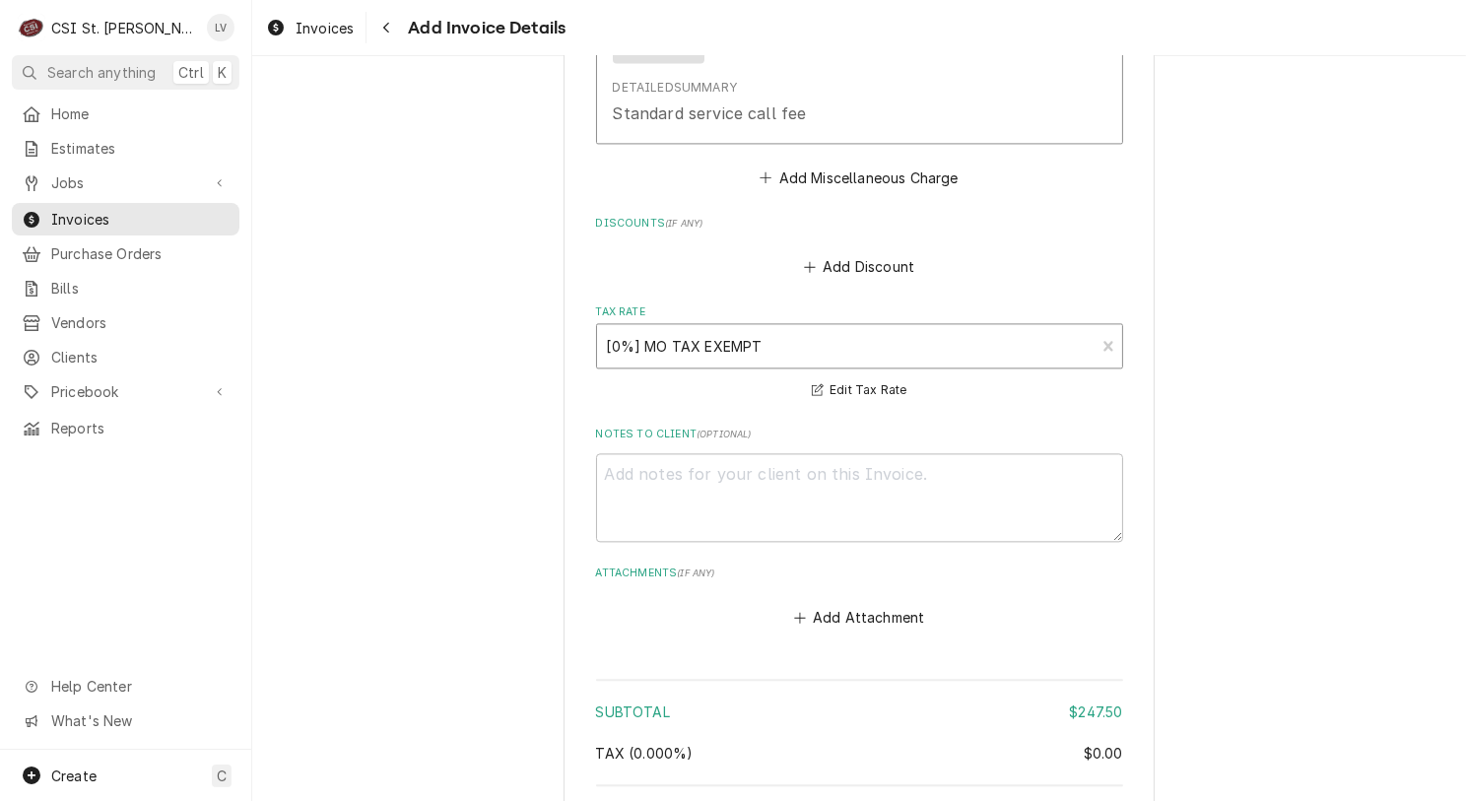
click at [672, 334] on div "[0%] MO TAX EXEMPT" at bounding box center [846, 345] width 498 height 43
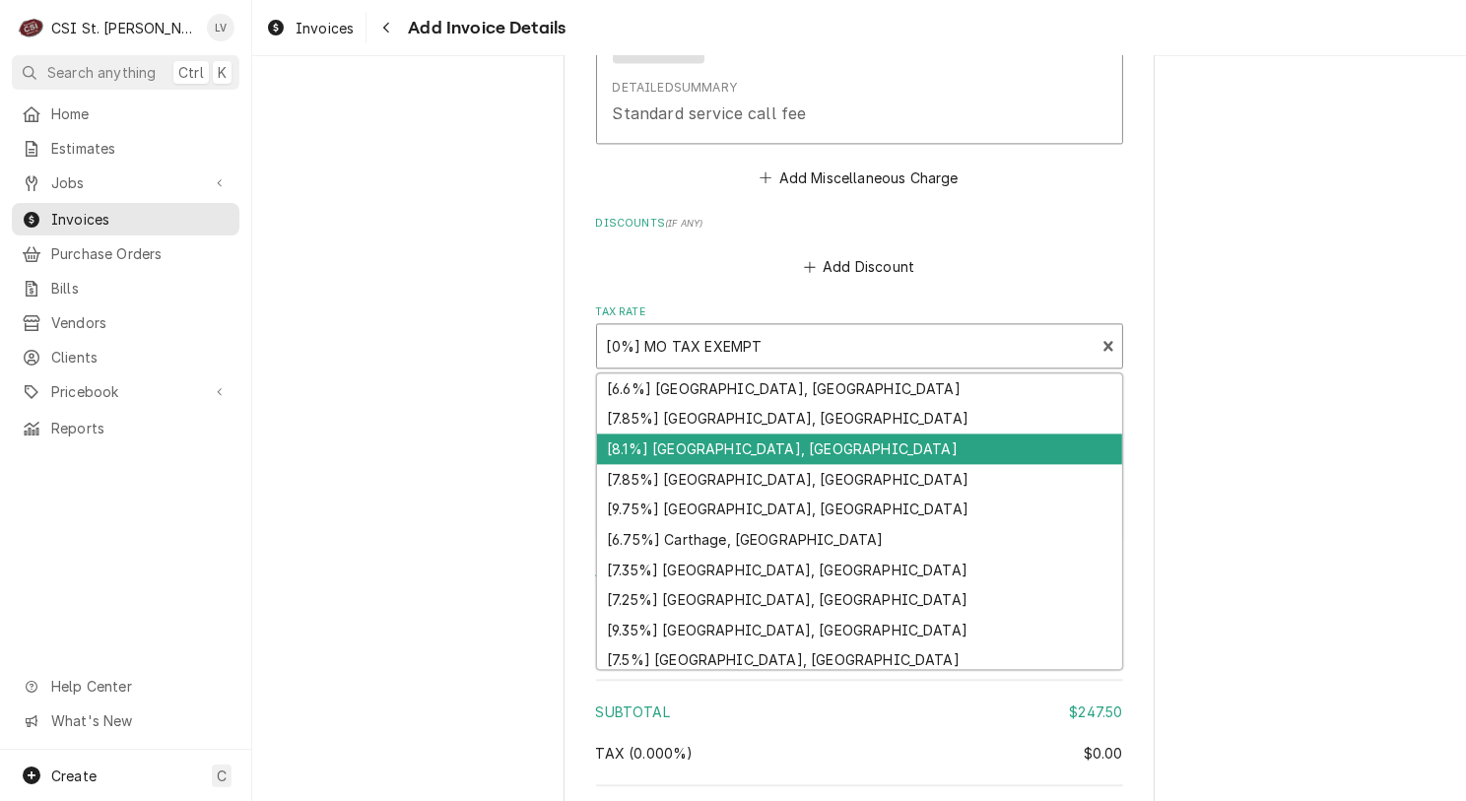
type textarea "x"
type input "w"
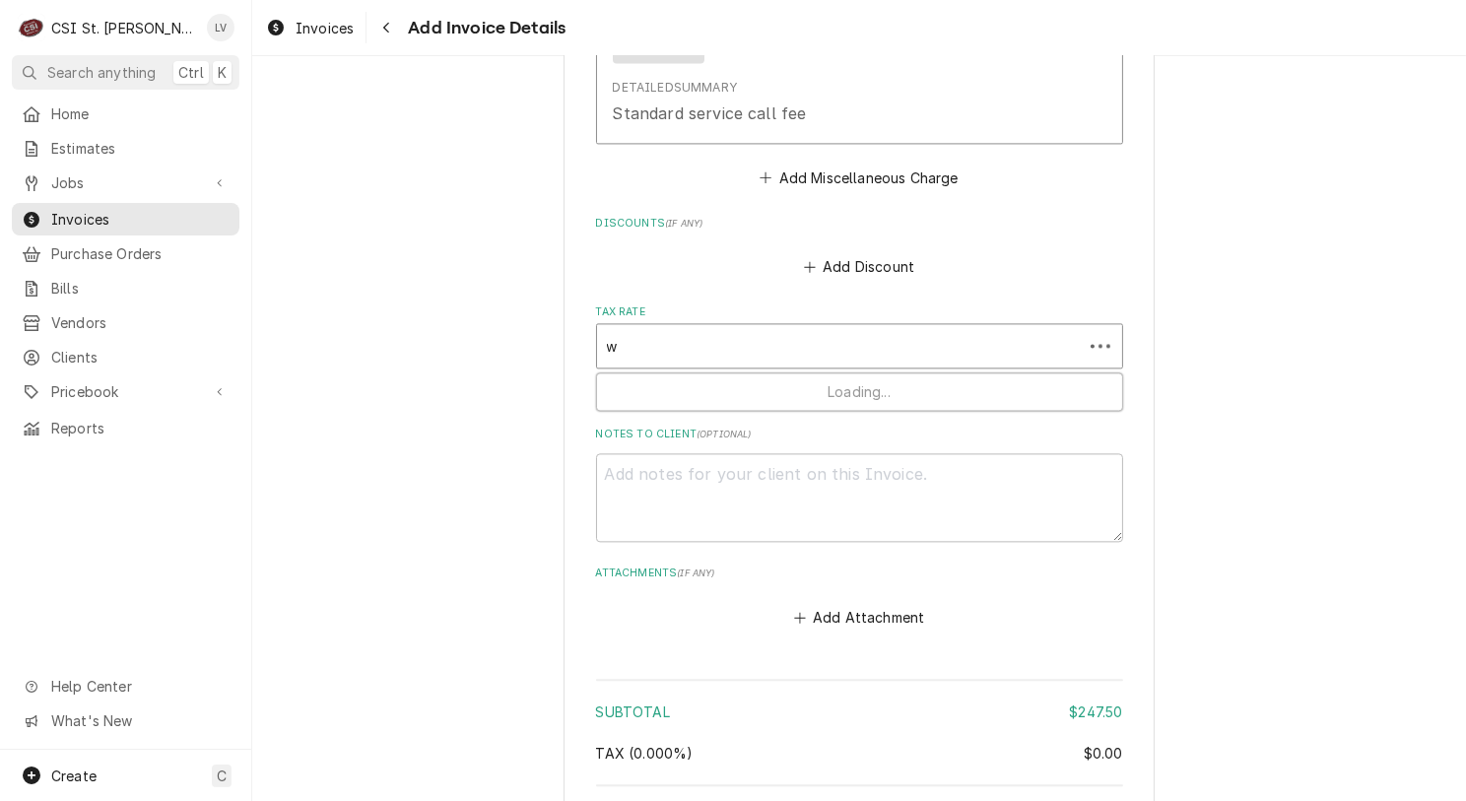
type textarea "x"
type input "wa"
type textarea "x"
type input "wat"
type textarea "x"
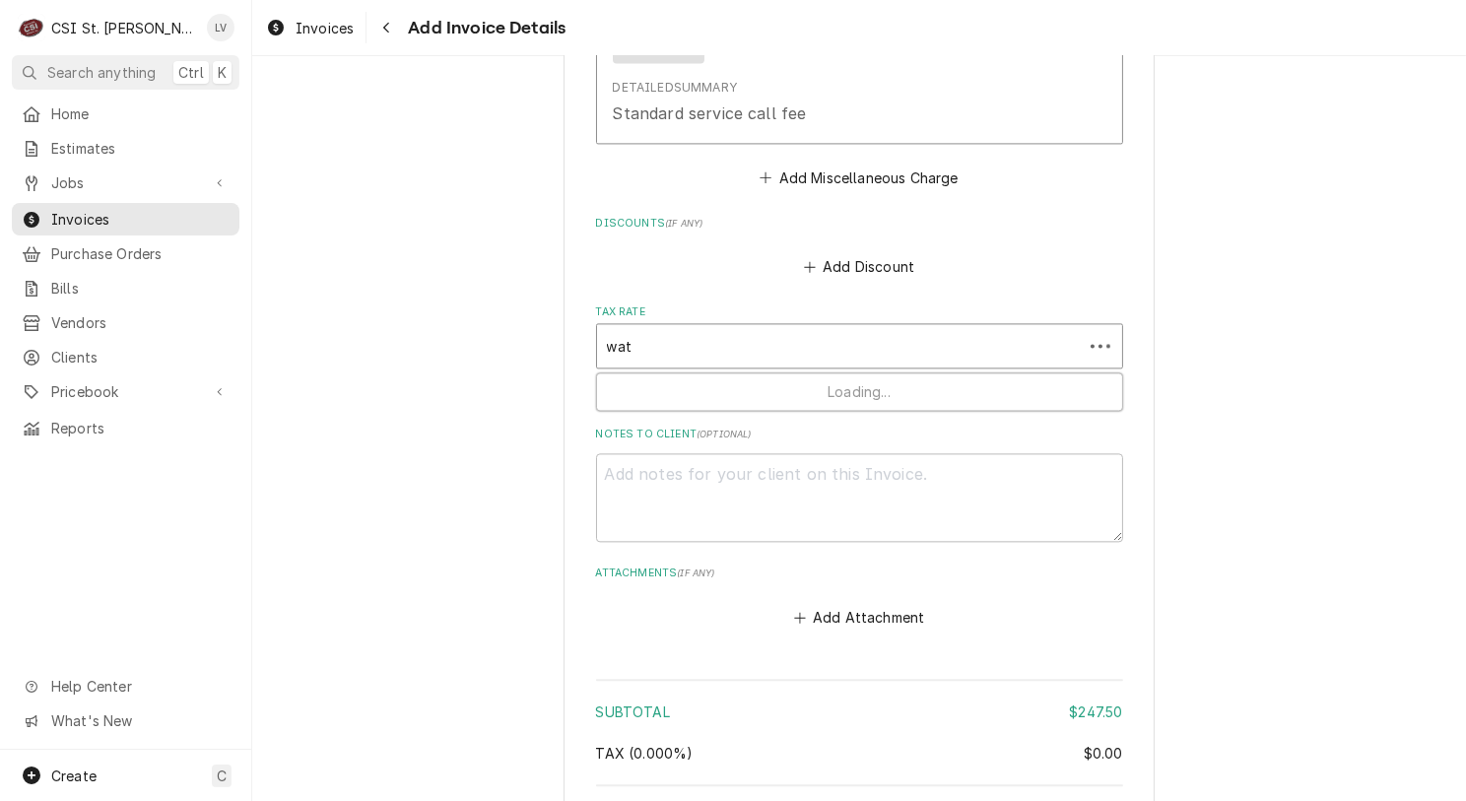
type input "wate"
type textarea "x"
type input "water"
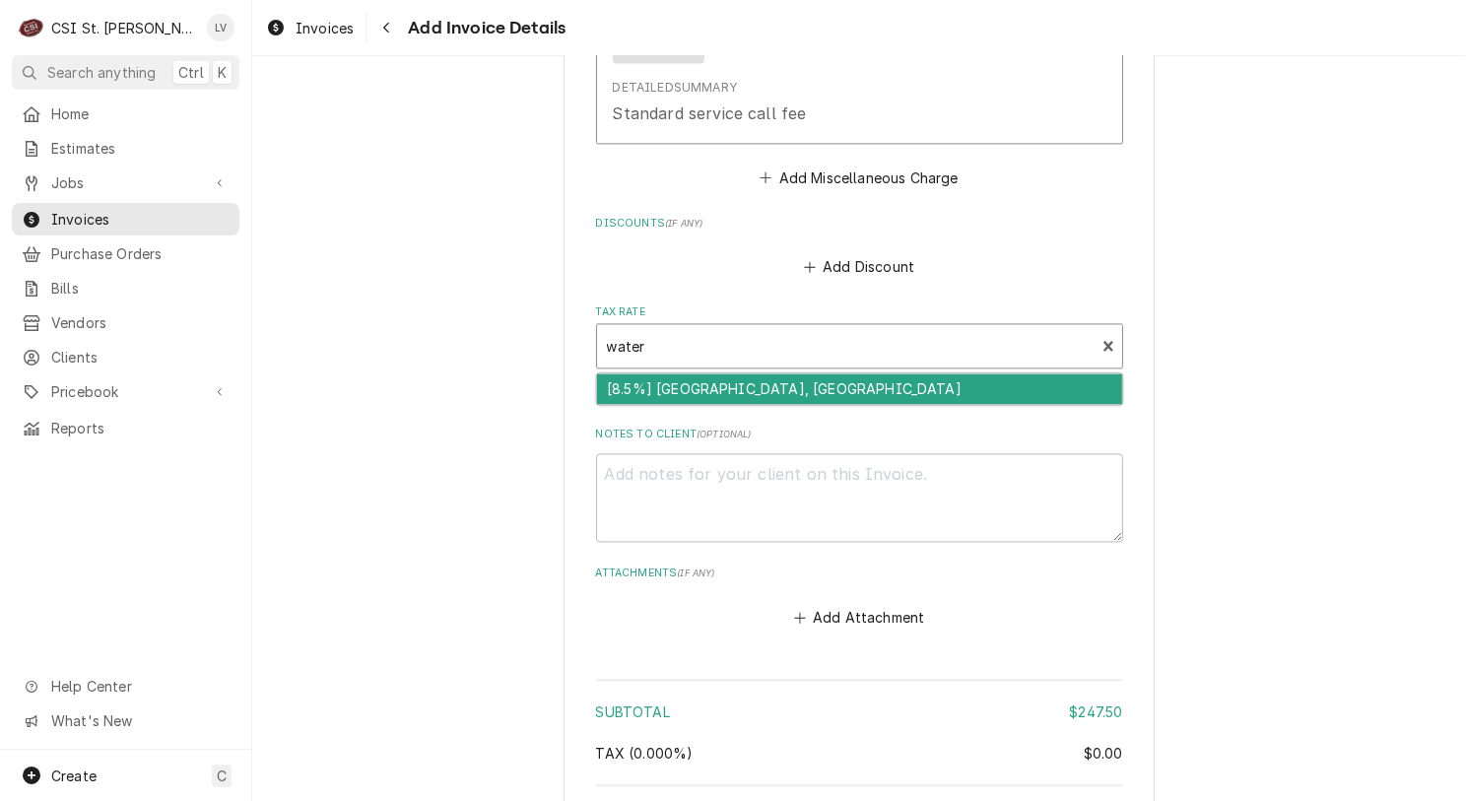
click at [686, 373] on div "[8.5%] Waterloo, IL" at bounding box center [859, 388] width 525 height 31
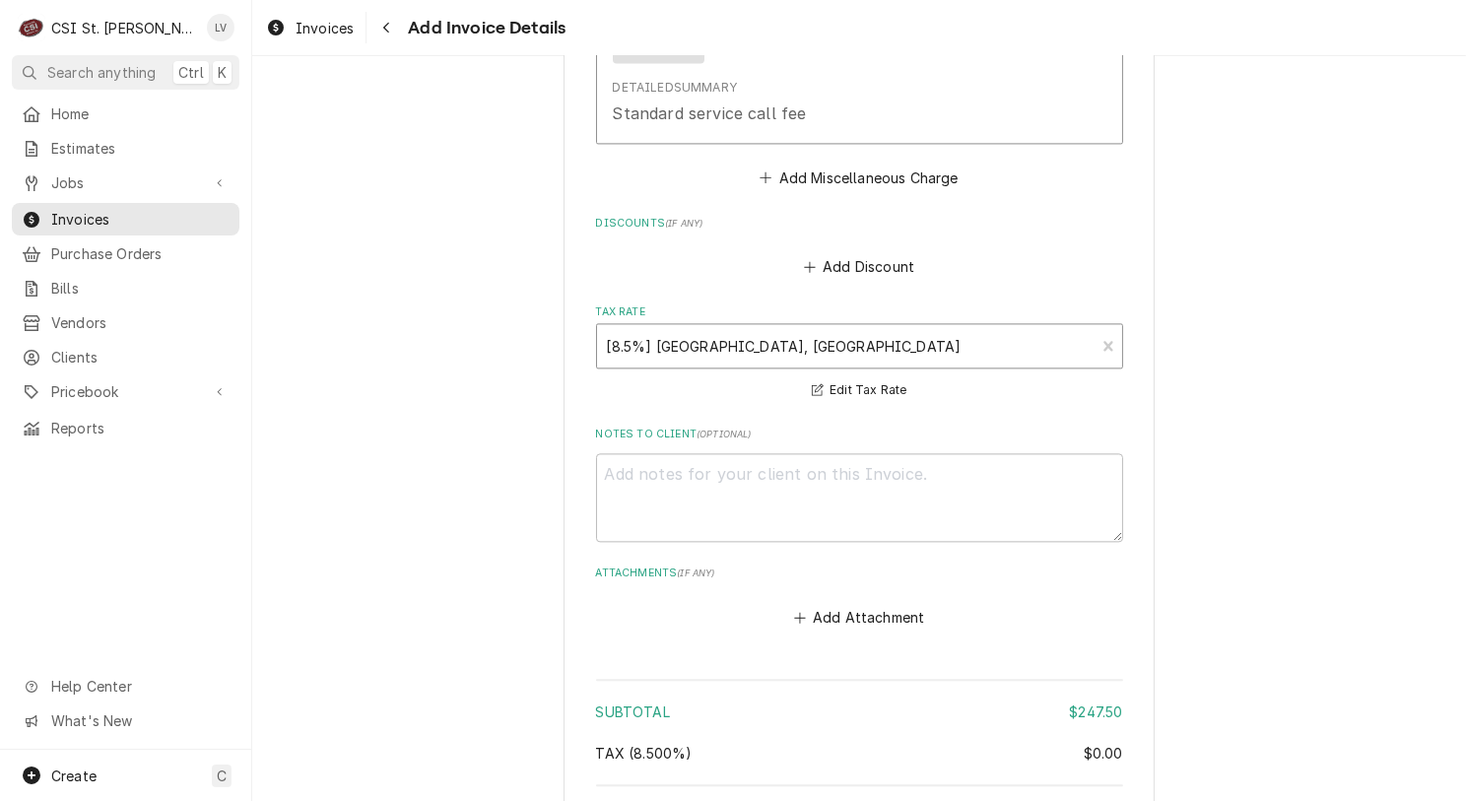
click at [687, 328] on div "Tax Rate" at bounding box center [846, 345] width 479 height 35
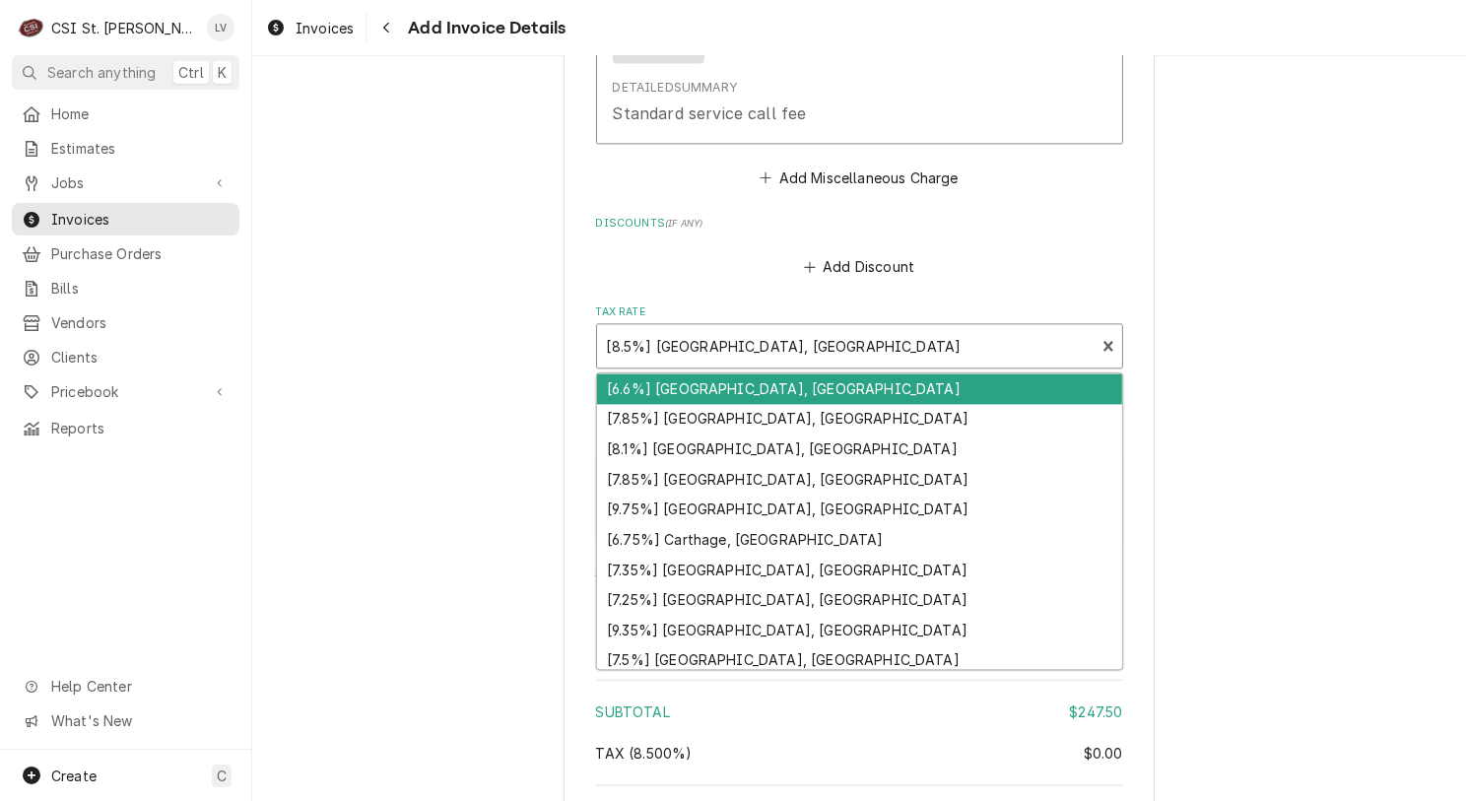
type textarea "x"
type input "i"
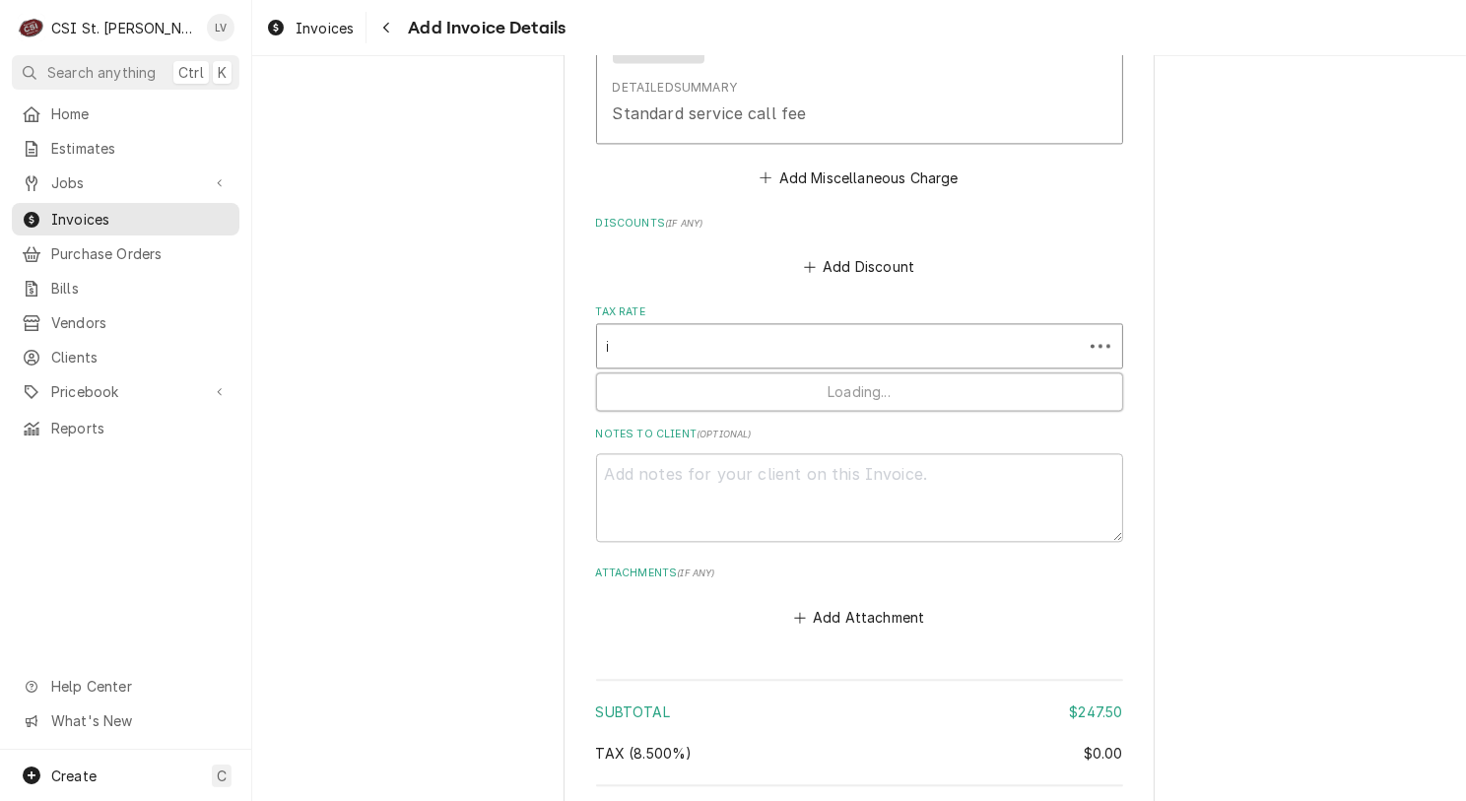
type textarea "x"
type input "il"
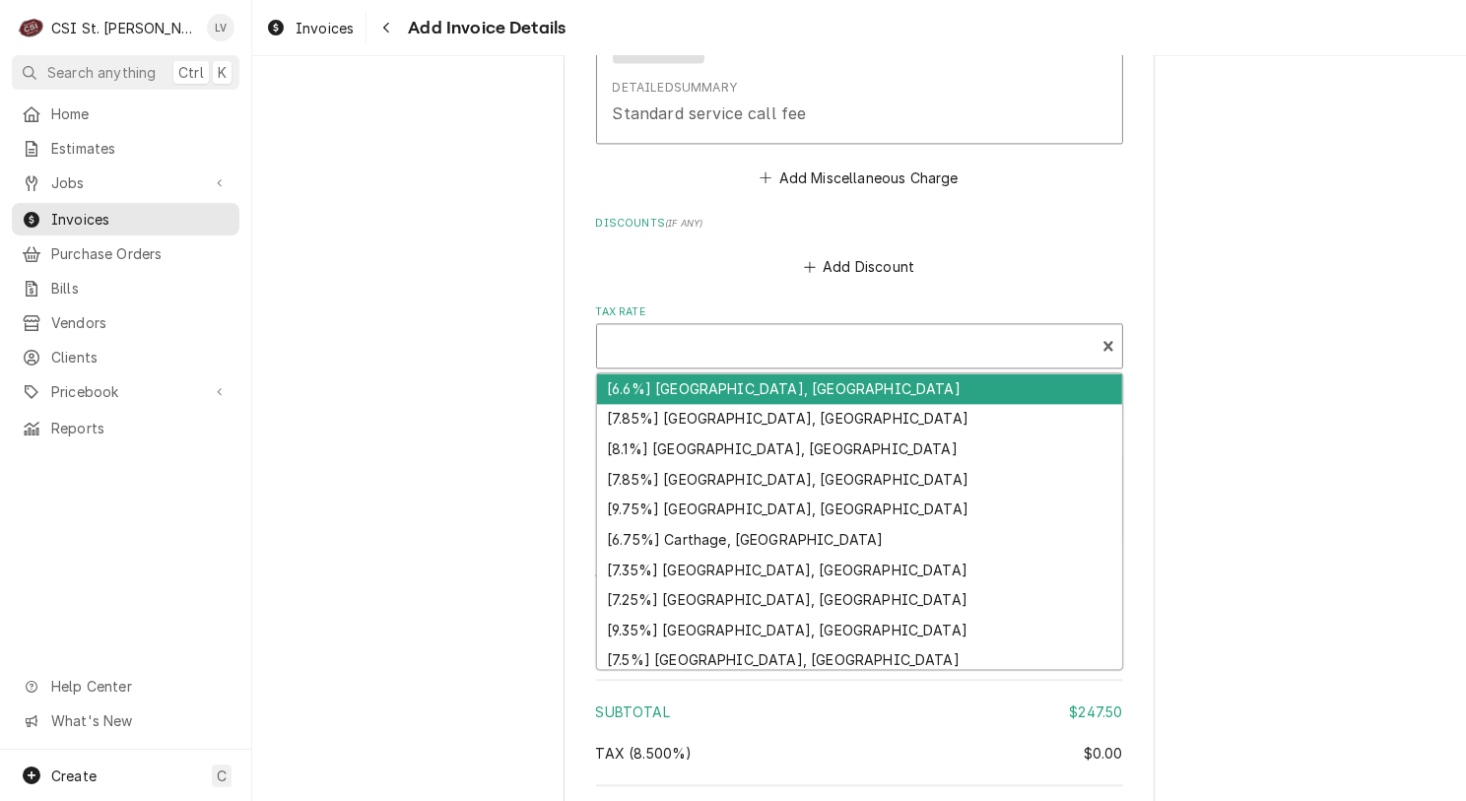
click at [688, 329] on div "Tax Rate" at bounding box center [846, 345] width 479 height 35
click at [692, 328] on div "Tax Rate" at bounding box center [846, 345] width 479 height 35
type textarea "x"
type input "e"
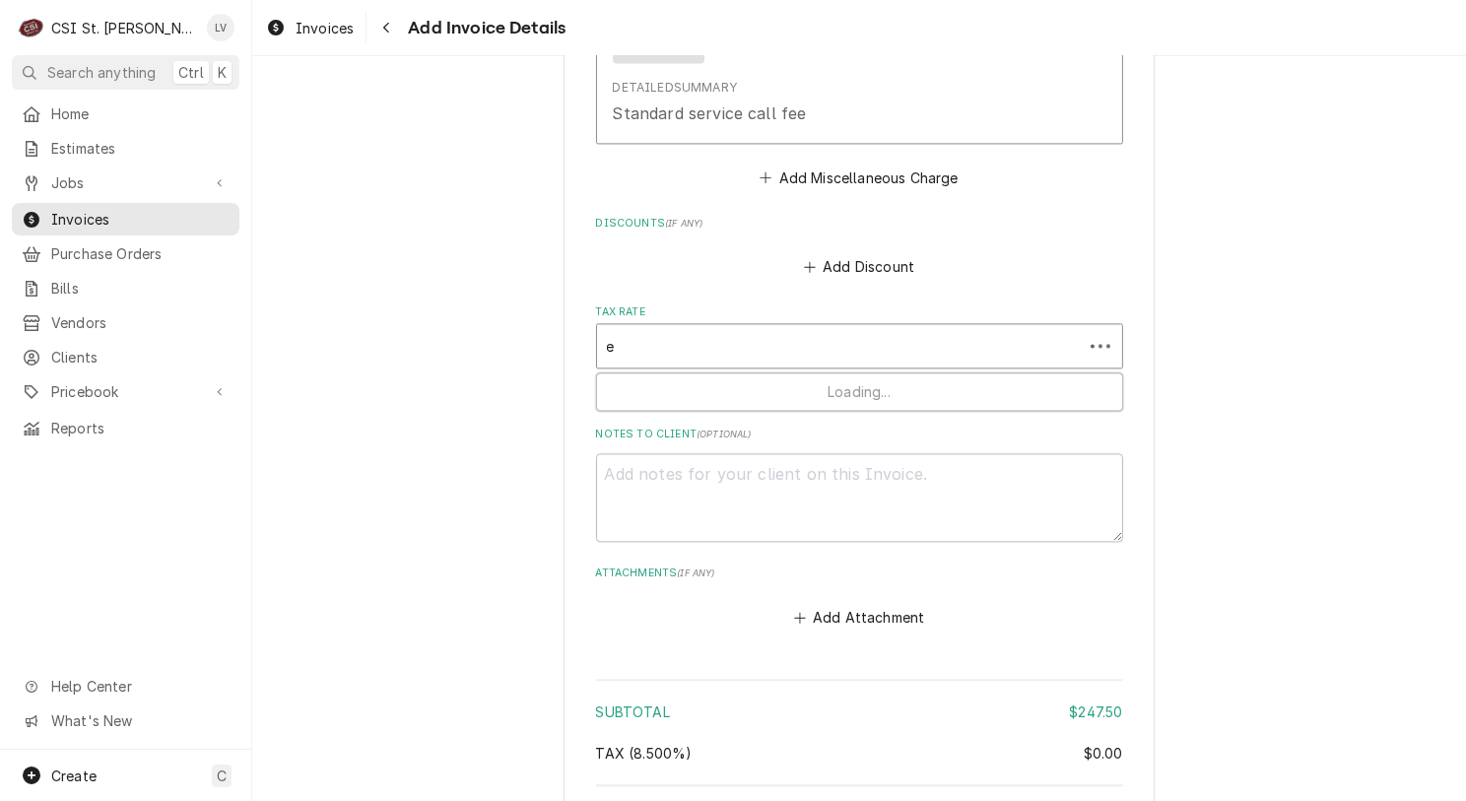
type textarea "x"
type input "ex"
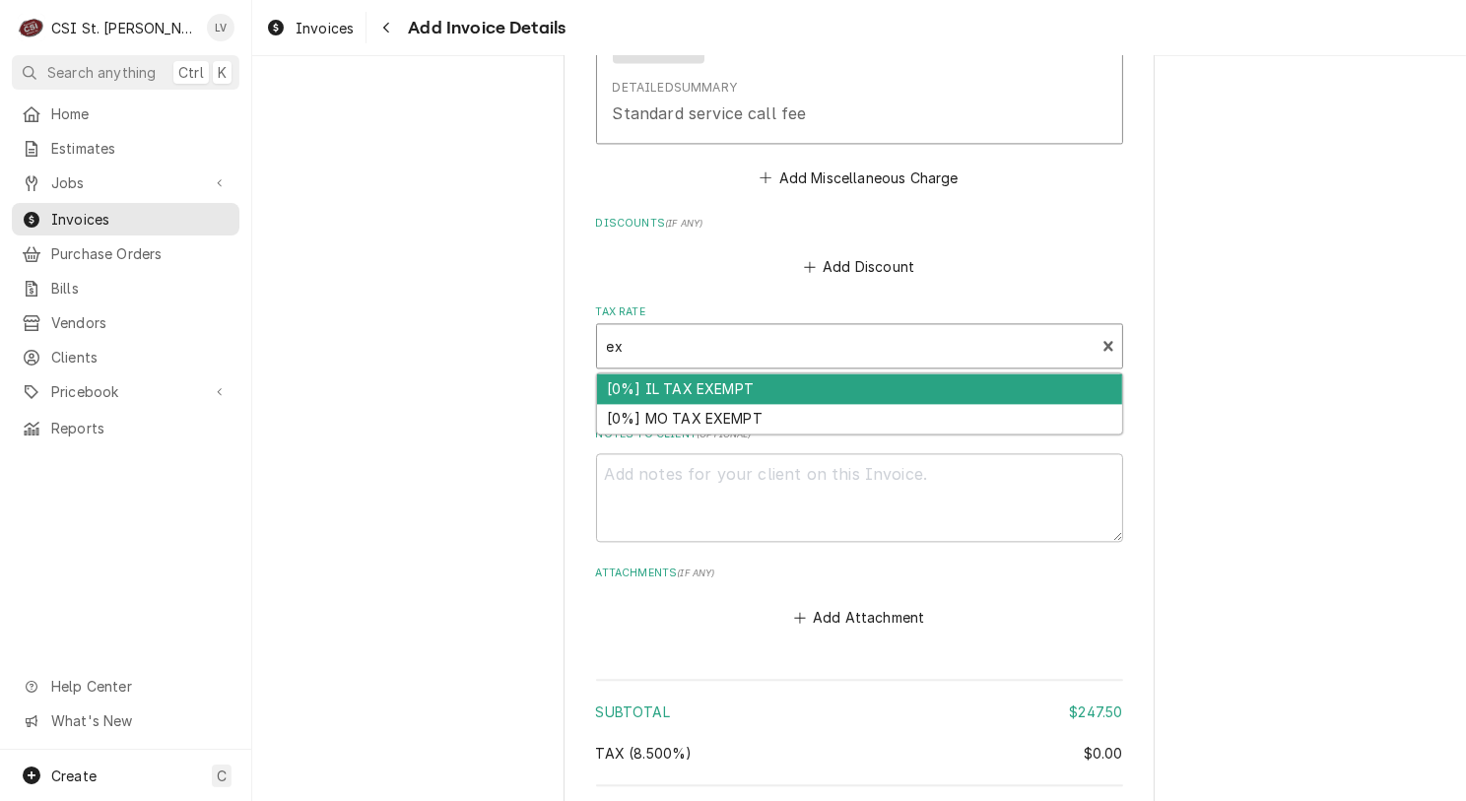
click at [682, 373] on div "[0%] IL TAX EXEMPT" at bounding box center [859, 388] width 525 height 31
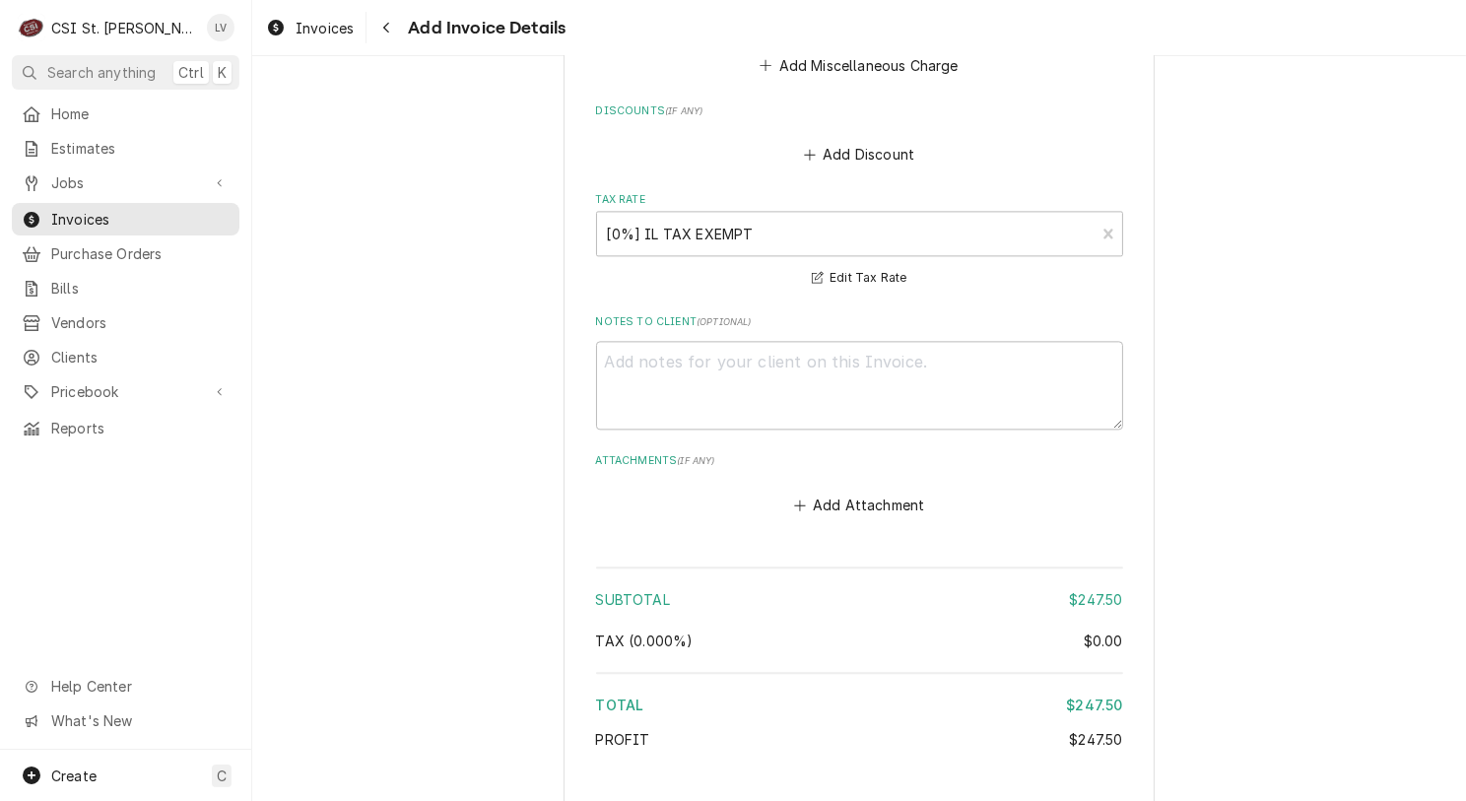
scroll to position [4845, 0]
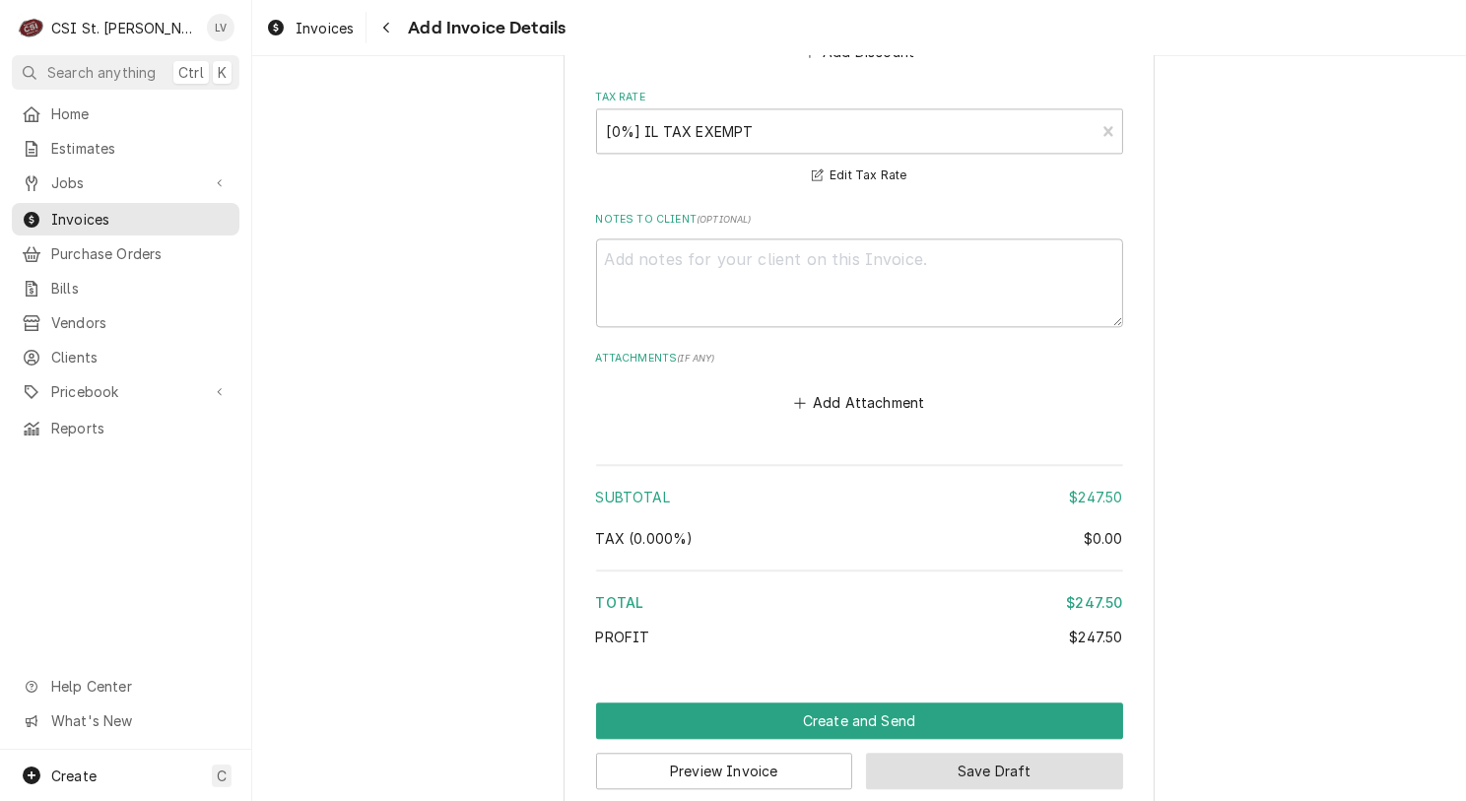
click at [999, 753] on button "Save Draft" at bounding box center [994, 771] width 257 height 36
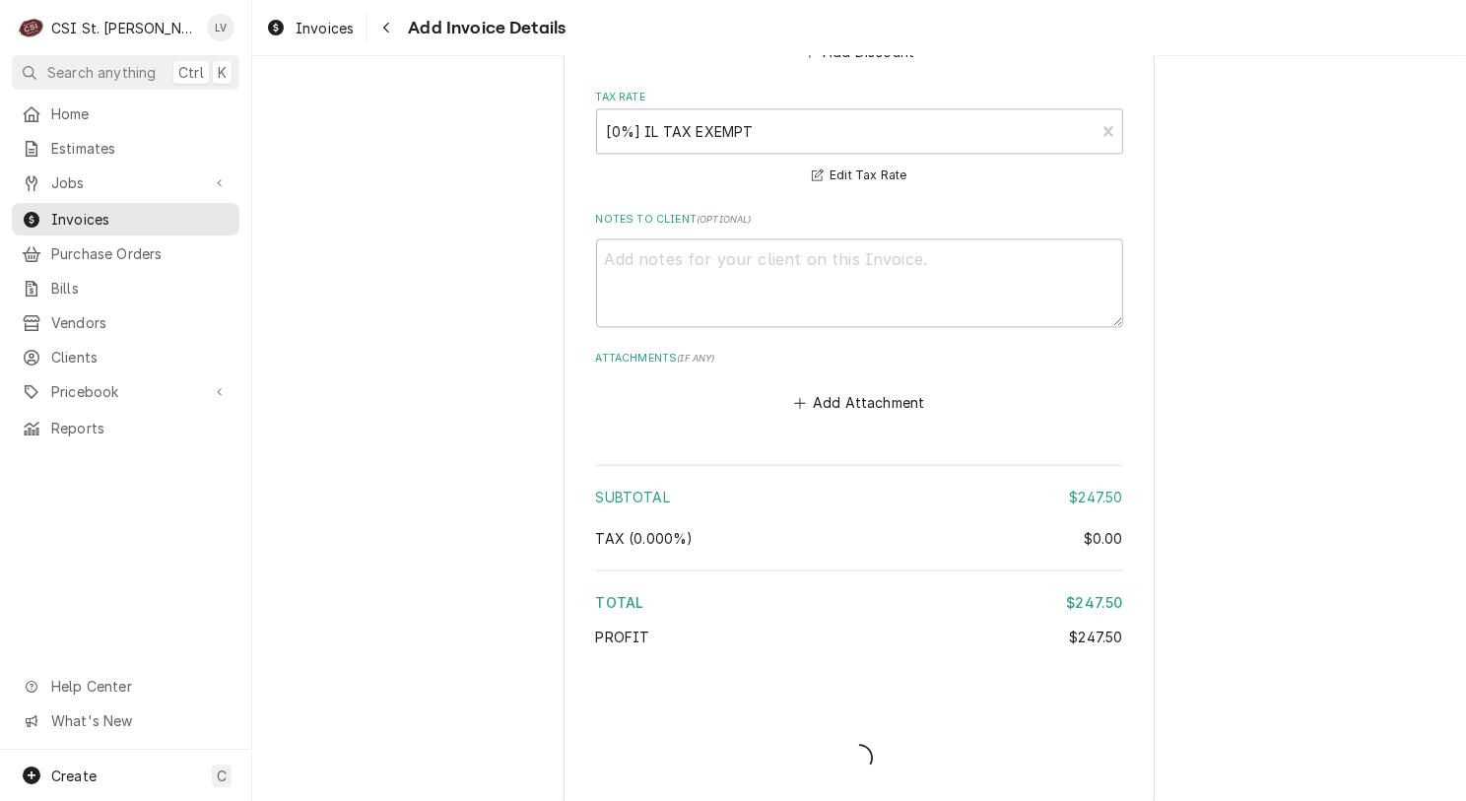
scroll to position [4835, 0]
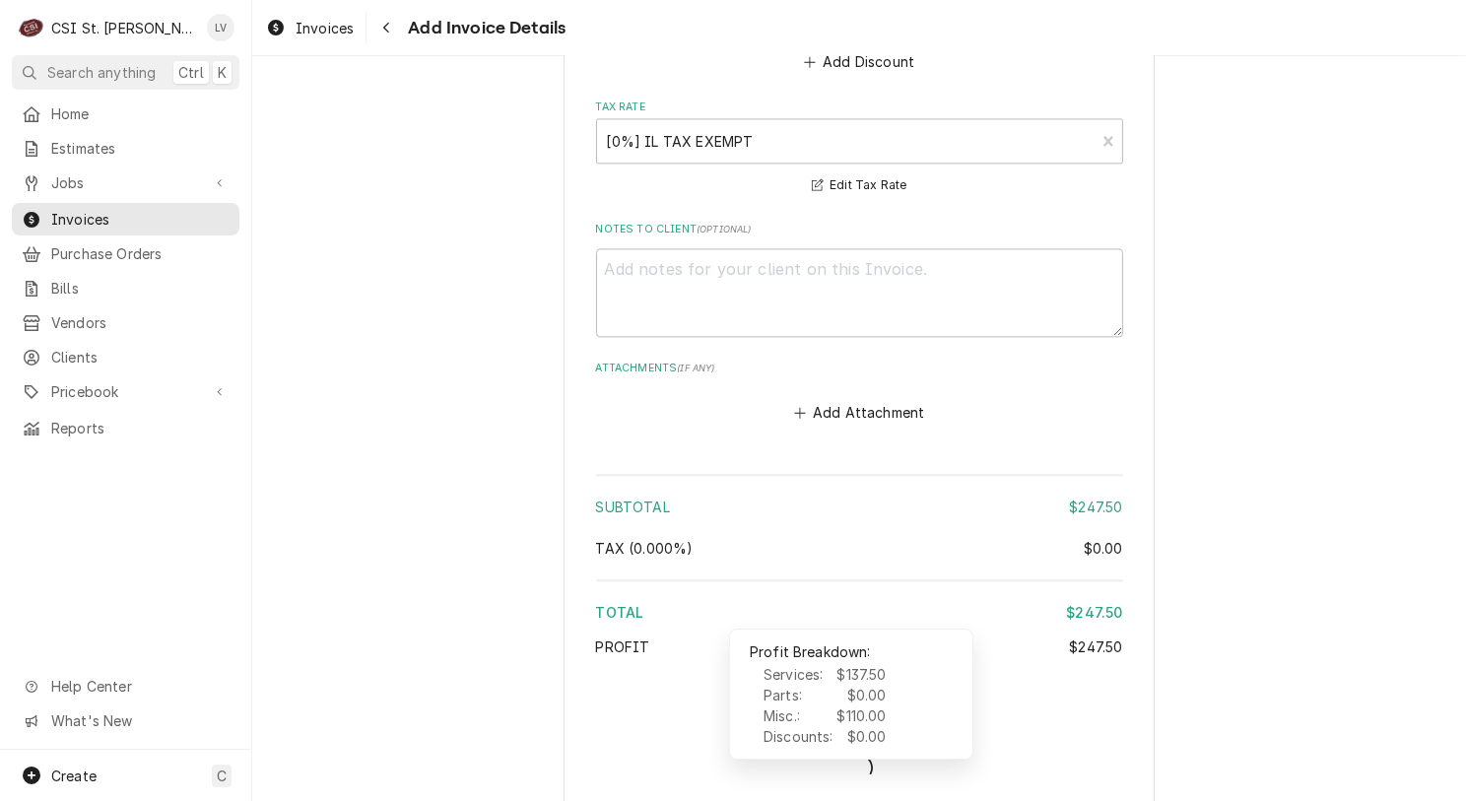
type textarea "x"
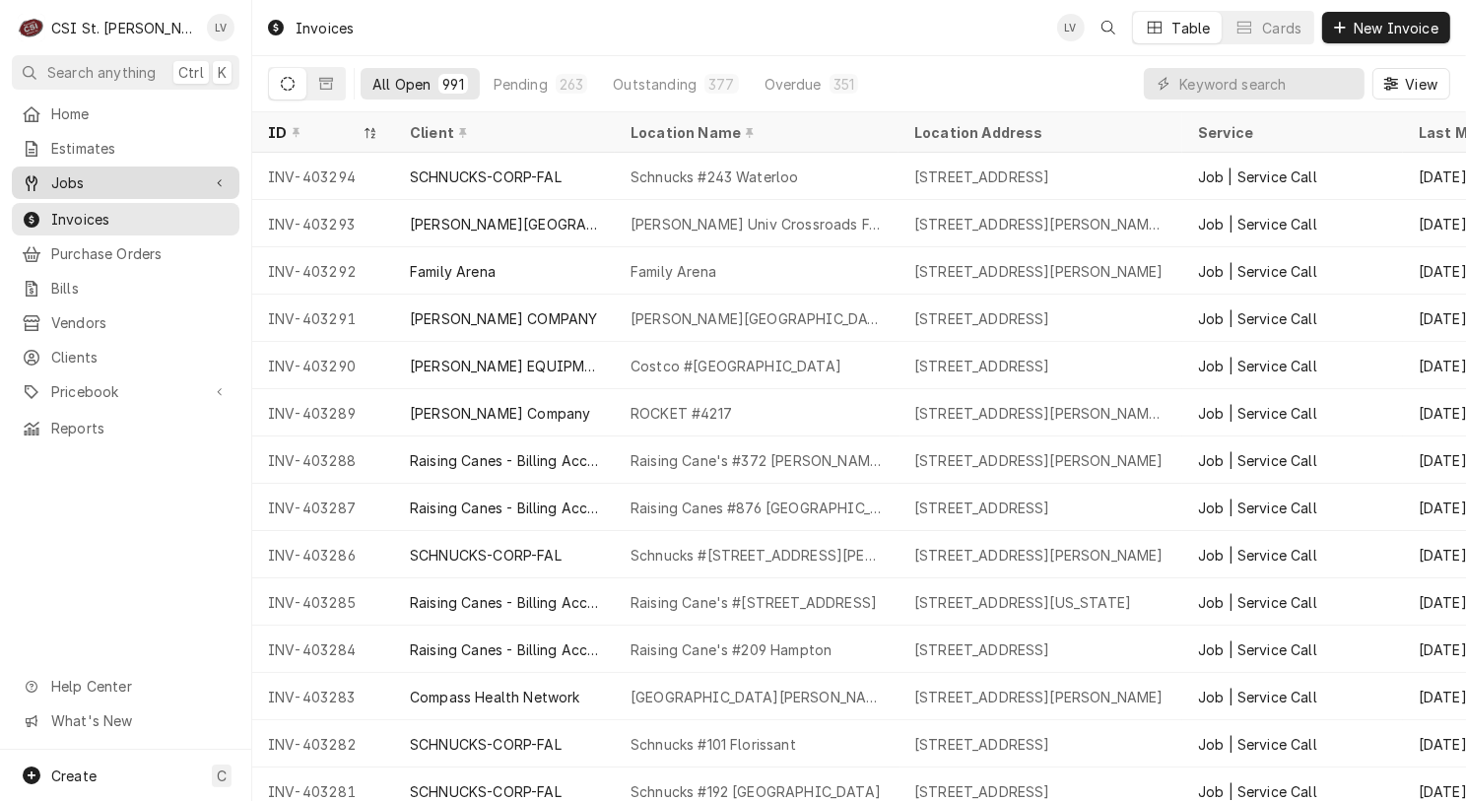
click at [81, 174] on span "Jobs" at bounding box center [125, 182] width 149 height 21
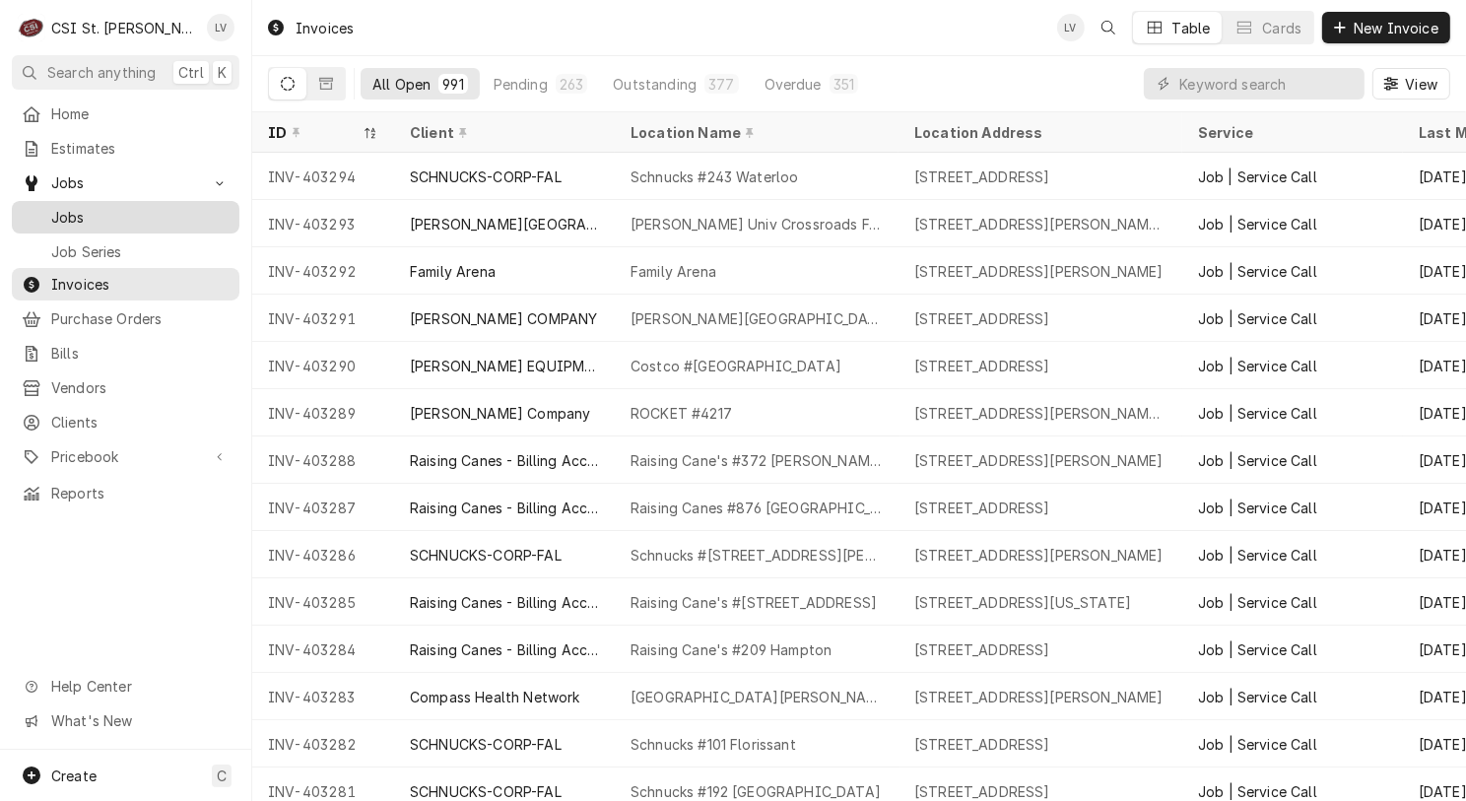
click at [70, 216] on span "Jobs" at bounding box center [140, 217] width 178 height 21
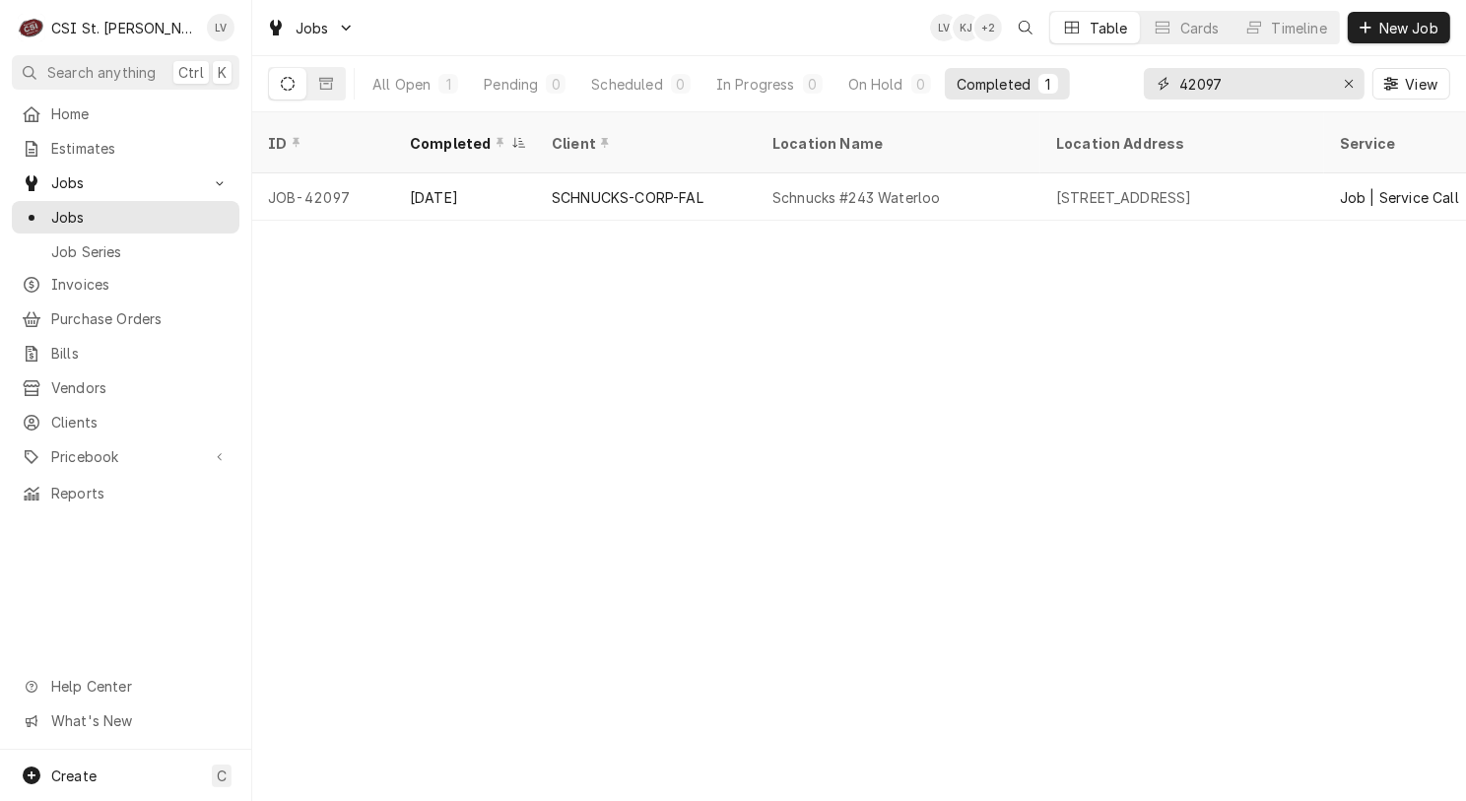
drag, startPoint x: 1243, startPoint y: 85, endPoint x: 1157, endPoint y: 85, distance: 85.7
click at [1157, 85] on div "42097" at bounding box center [1254, 84] width 221 height 32
type input "4"
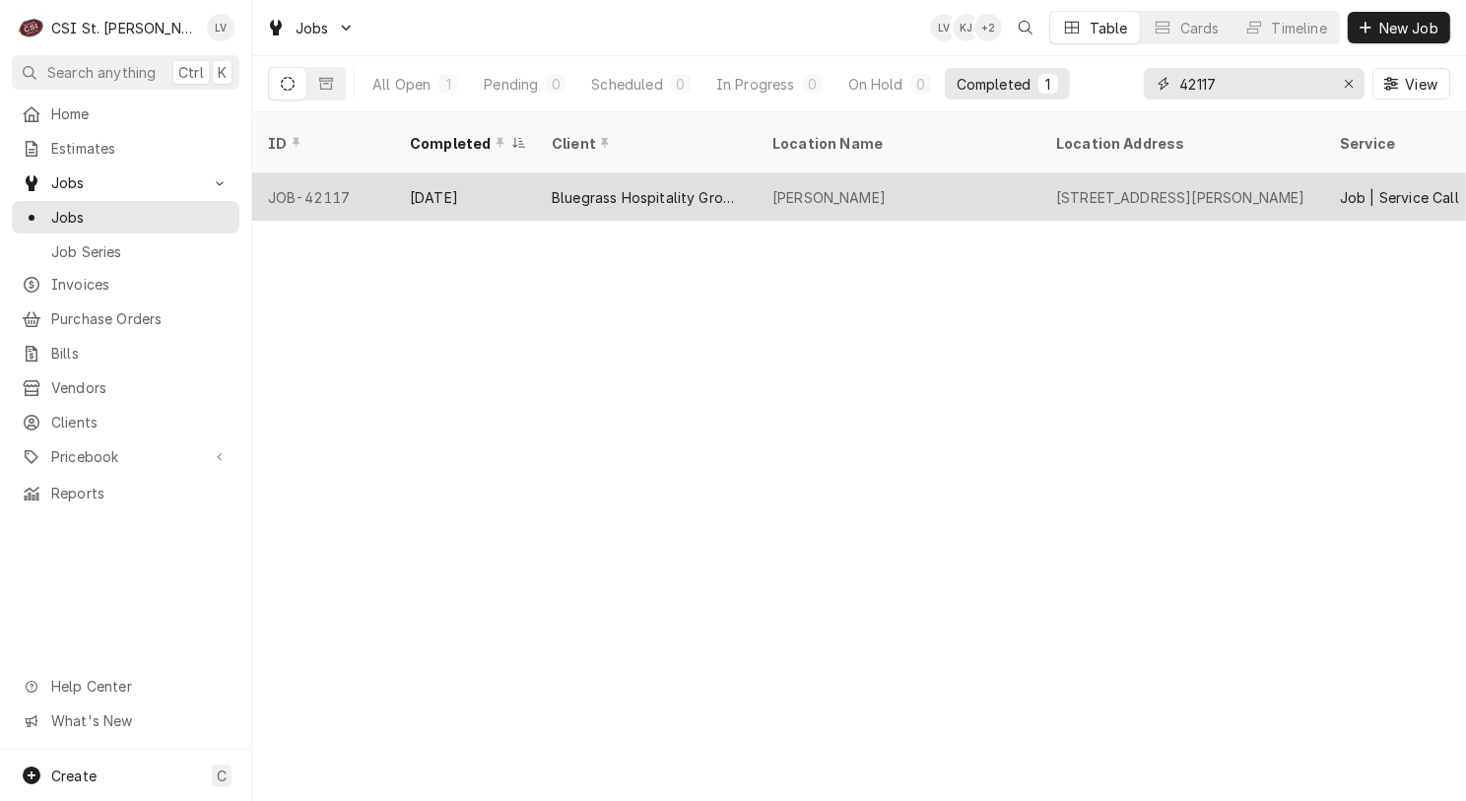
type input "42117"
click at [590, 187] on div "Bluegrass Hospitality Group - BHG" at bounding box center [646, 197] width 189 height 21
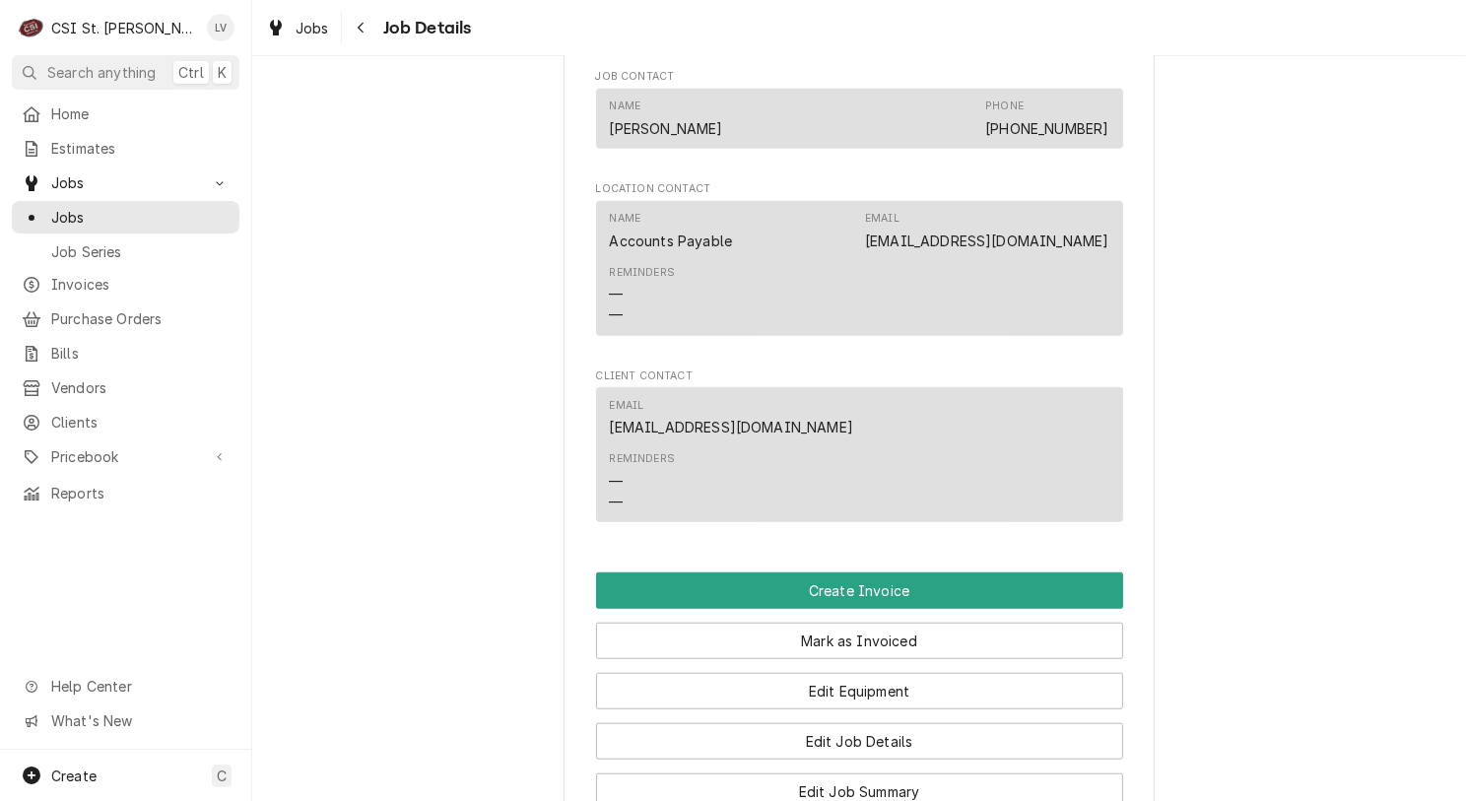
scroll to position [1576, 0]
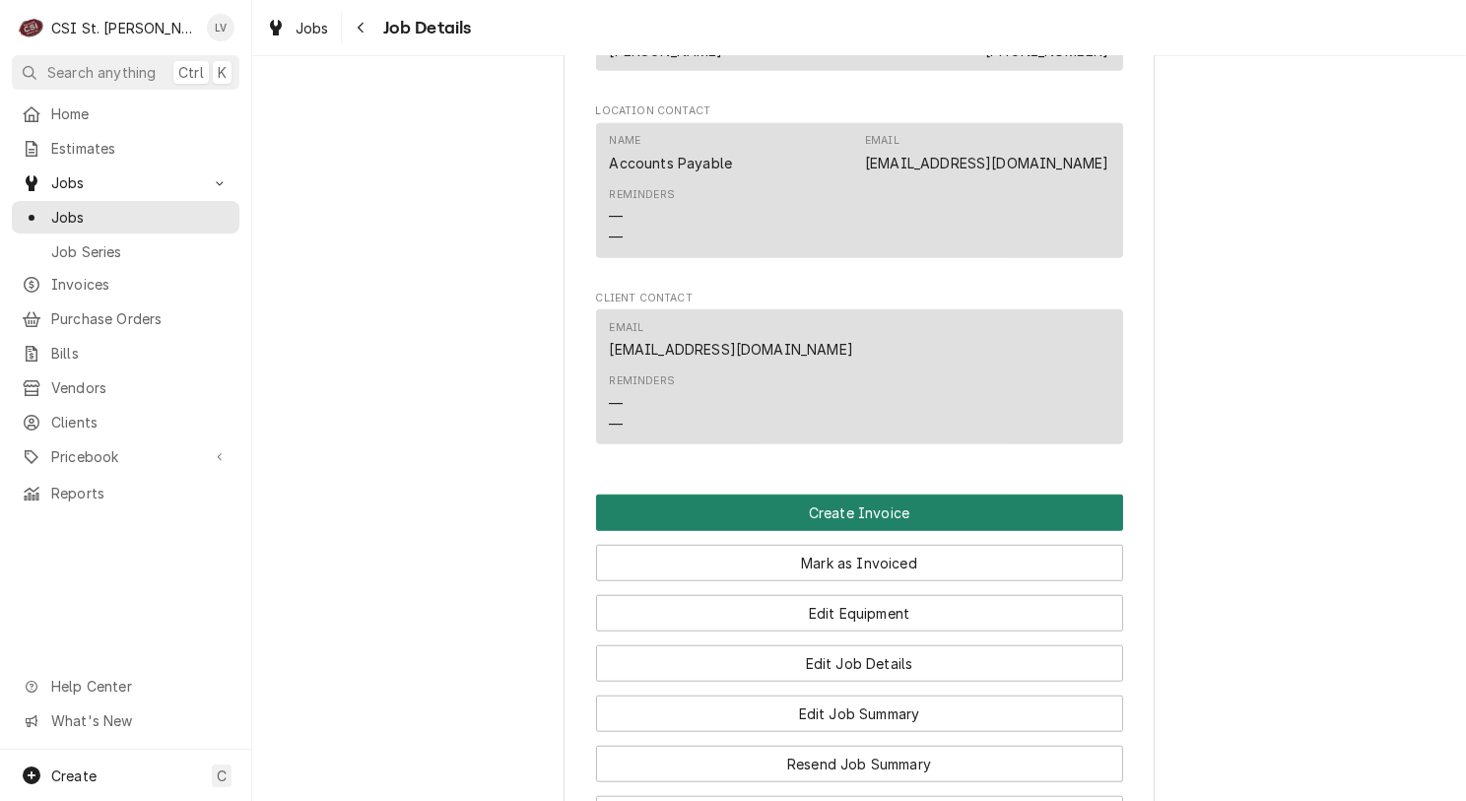
click at [829, 504] on button "Create Invoice" at bounding box center [859, 513] width 527 height 36
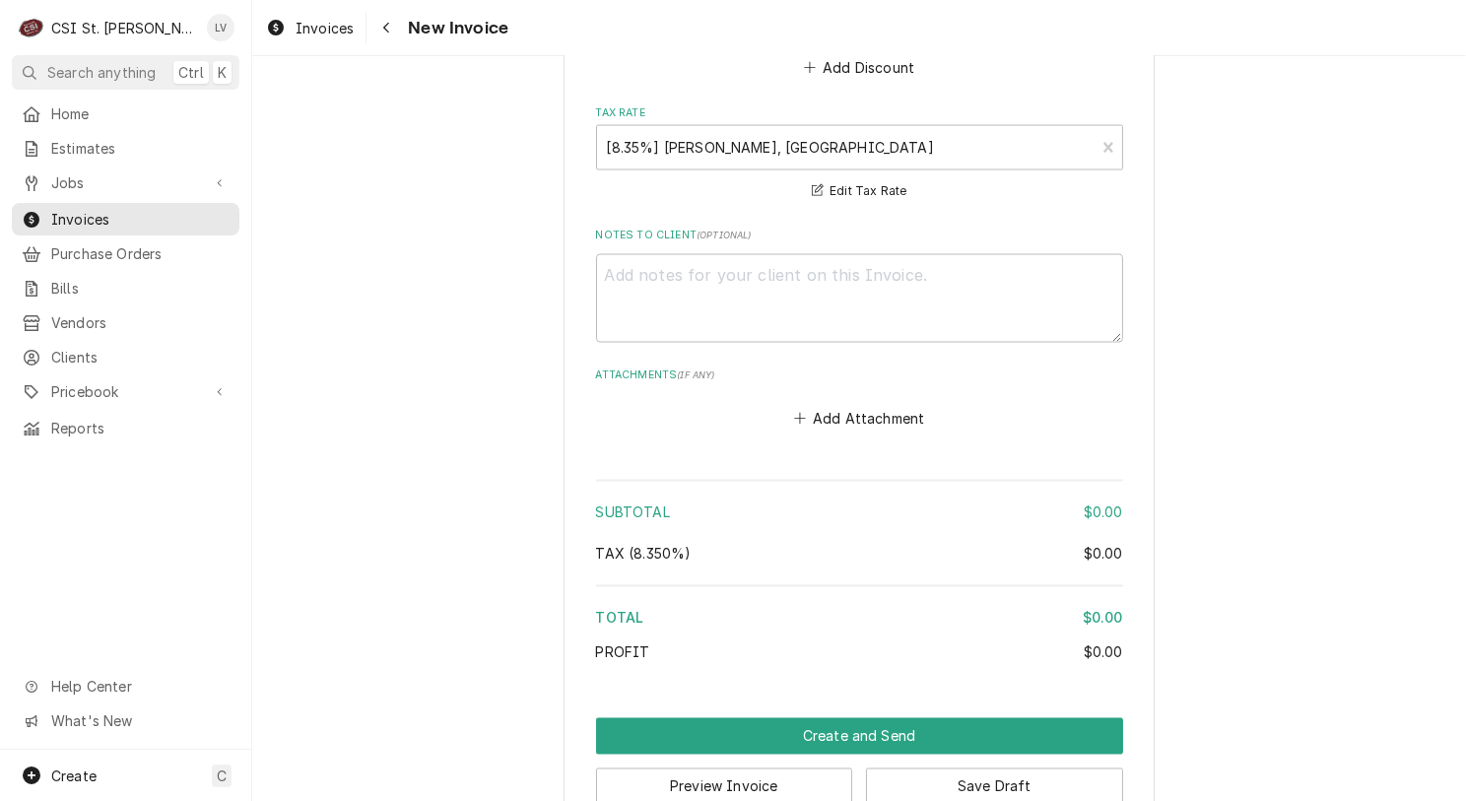
scroll to position [3641, 0]
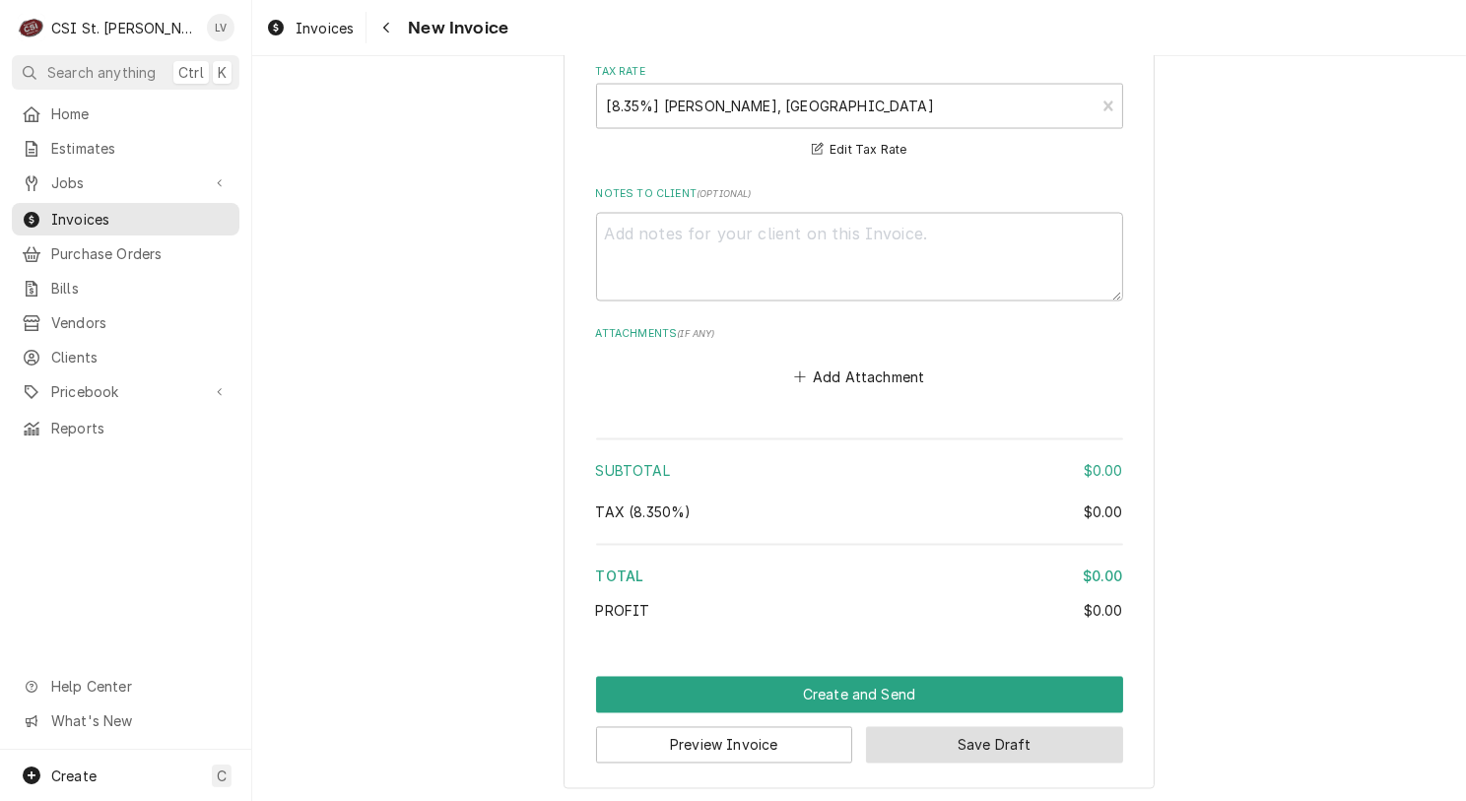
click at [1004, 743] on button "Save Draft" at bounding box center [994, 745] width 257 height 36
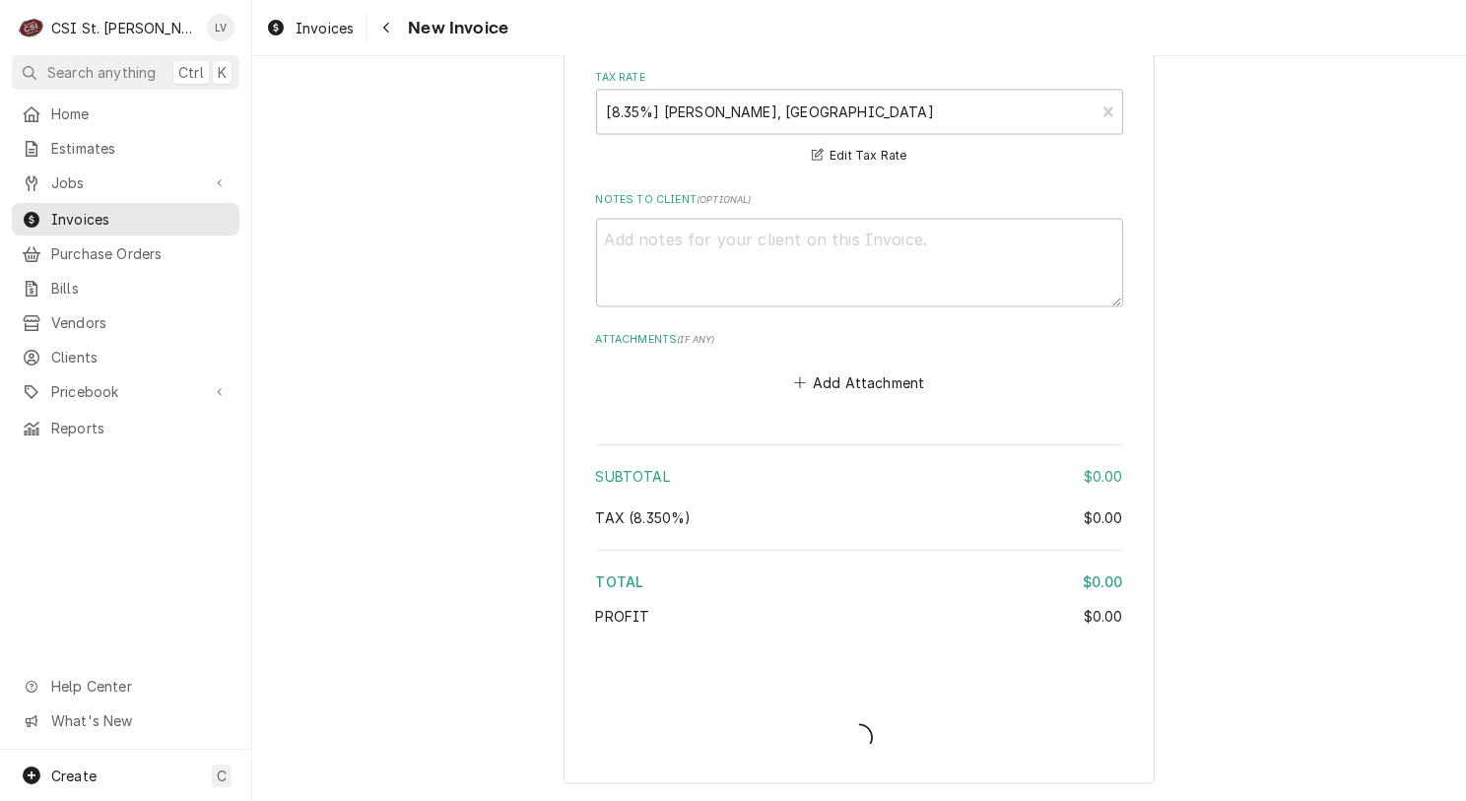
scroll to position [3631, 0]
type textarea "x"
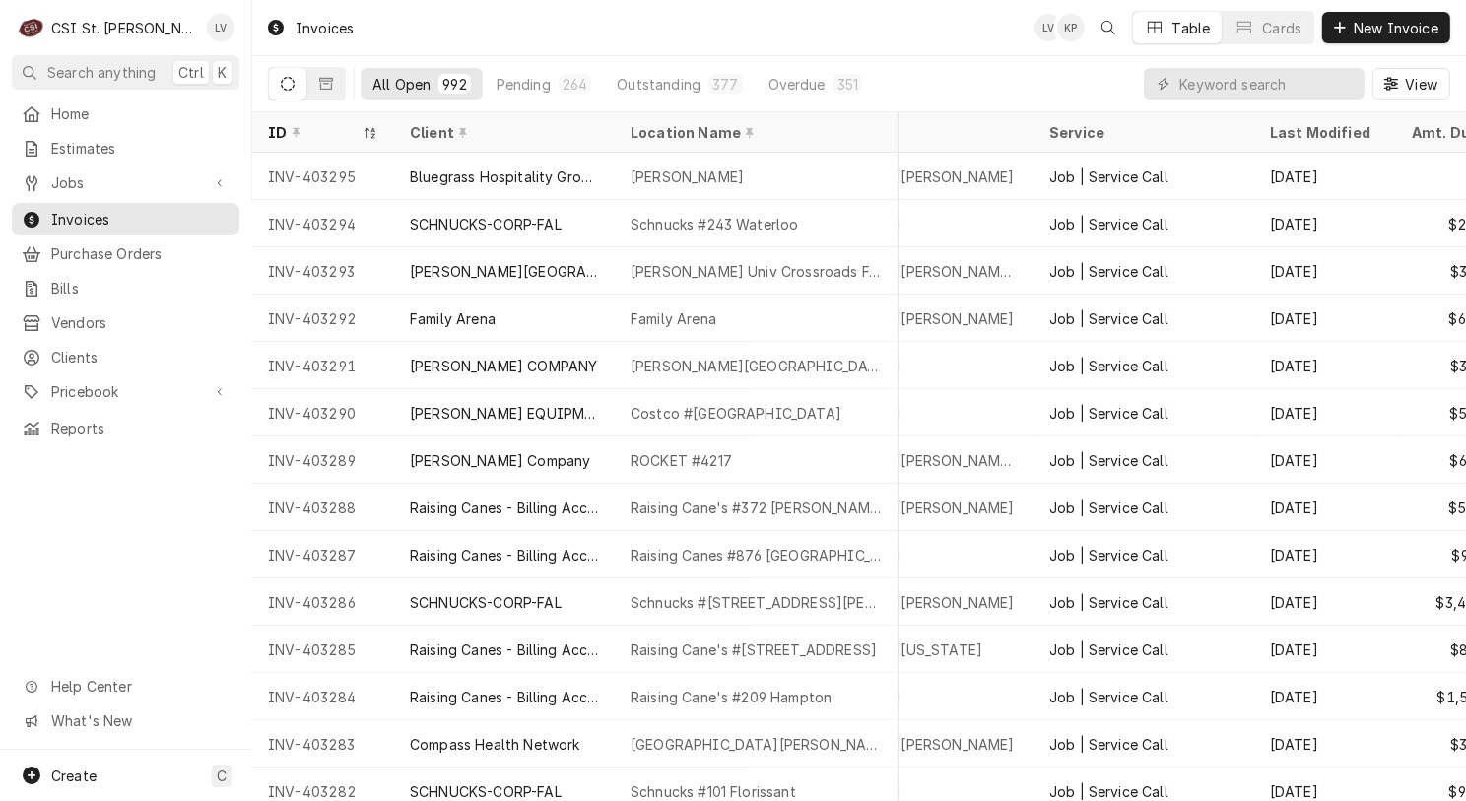
scroll to position [0, 346]
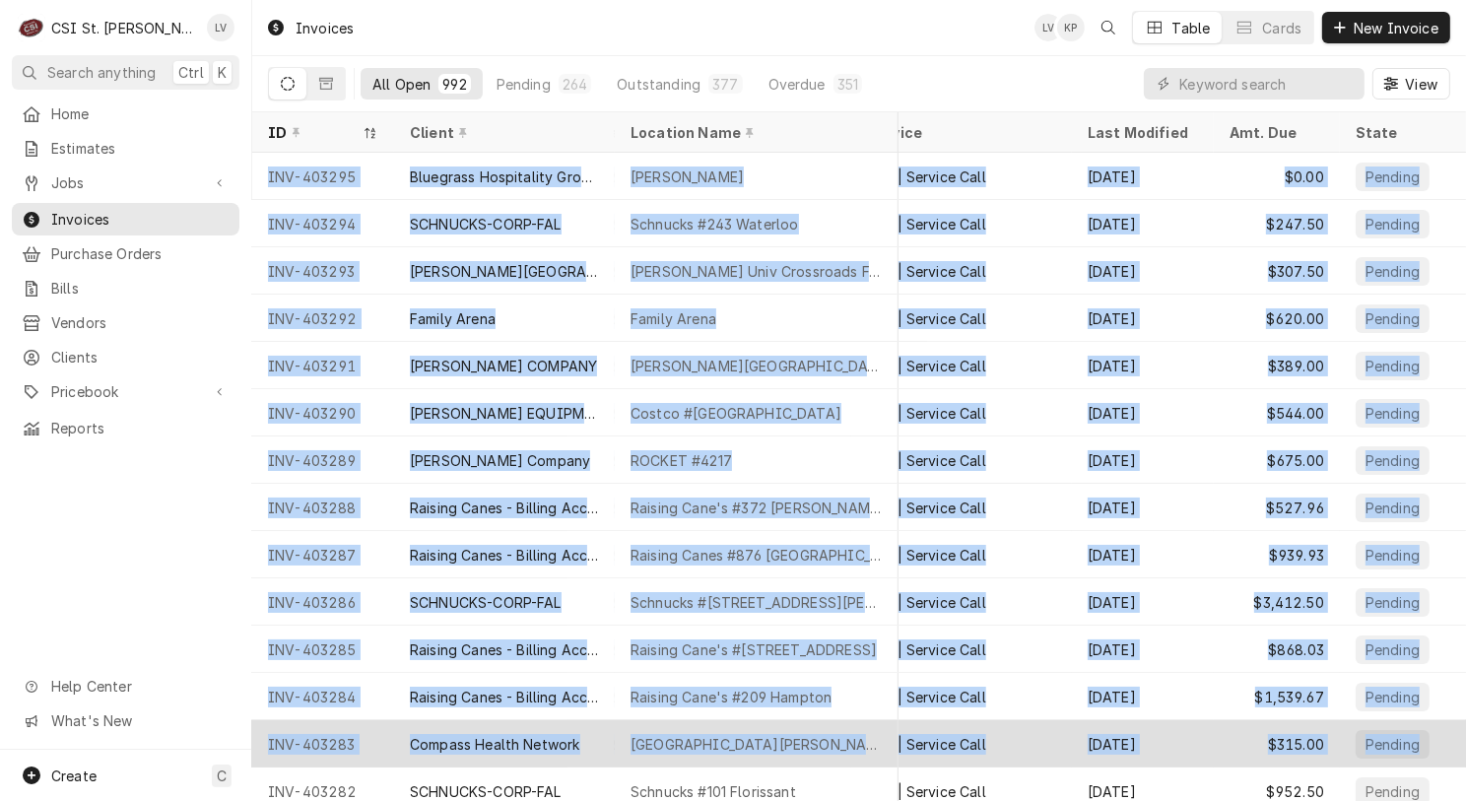
drag, startPoint x: 256, startPoint y: 168, endPoint x: 1421, endPoint y: 728, distance: 1292.7
click at [1135, 728] on tbody "INV-403295 Bluegrass Hospitality Group - BHG [PERSON_NAME] [STREET_ADDRESS][PER…" at bounding box center [528, 477] width 1214 height 648
copy tbody "INV-403295 Bluegrass Hospitality Group - BHG [PERSON_NAME] [STREET_ADDRESS][PER…"
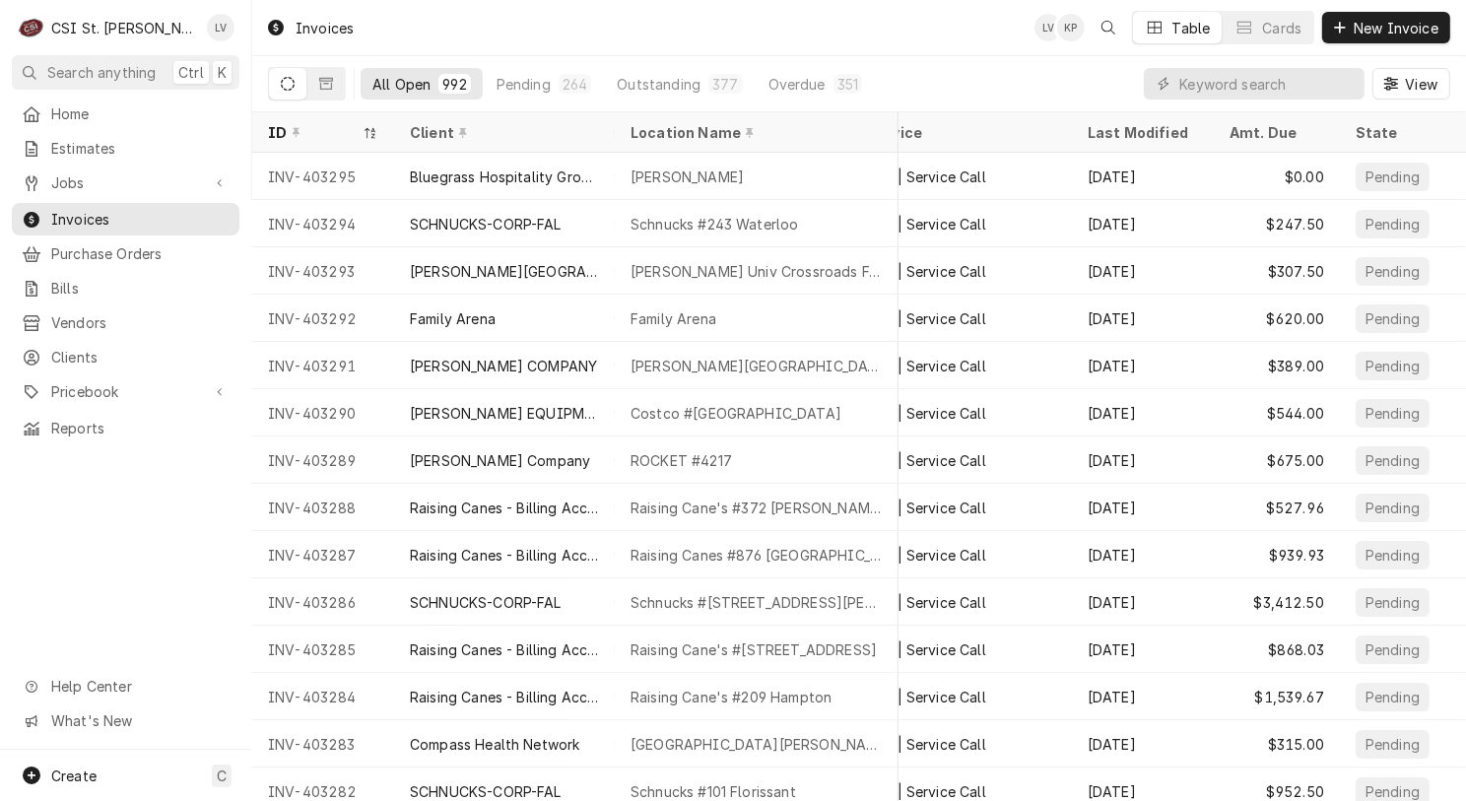
click at [156, 489] on div "Home Estimates Jobs Jobs Job Series Invoices Purchase Orders Bills Vendors Clie…" at bounding box center [125, 424] width 251 height 652
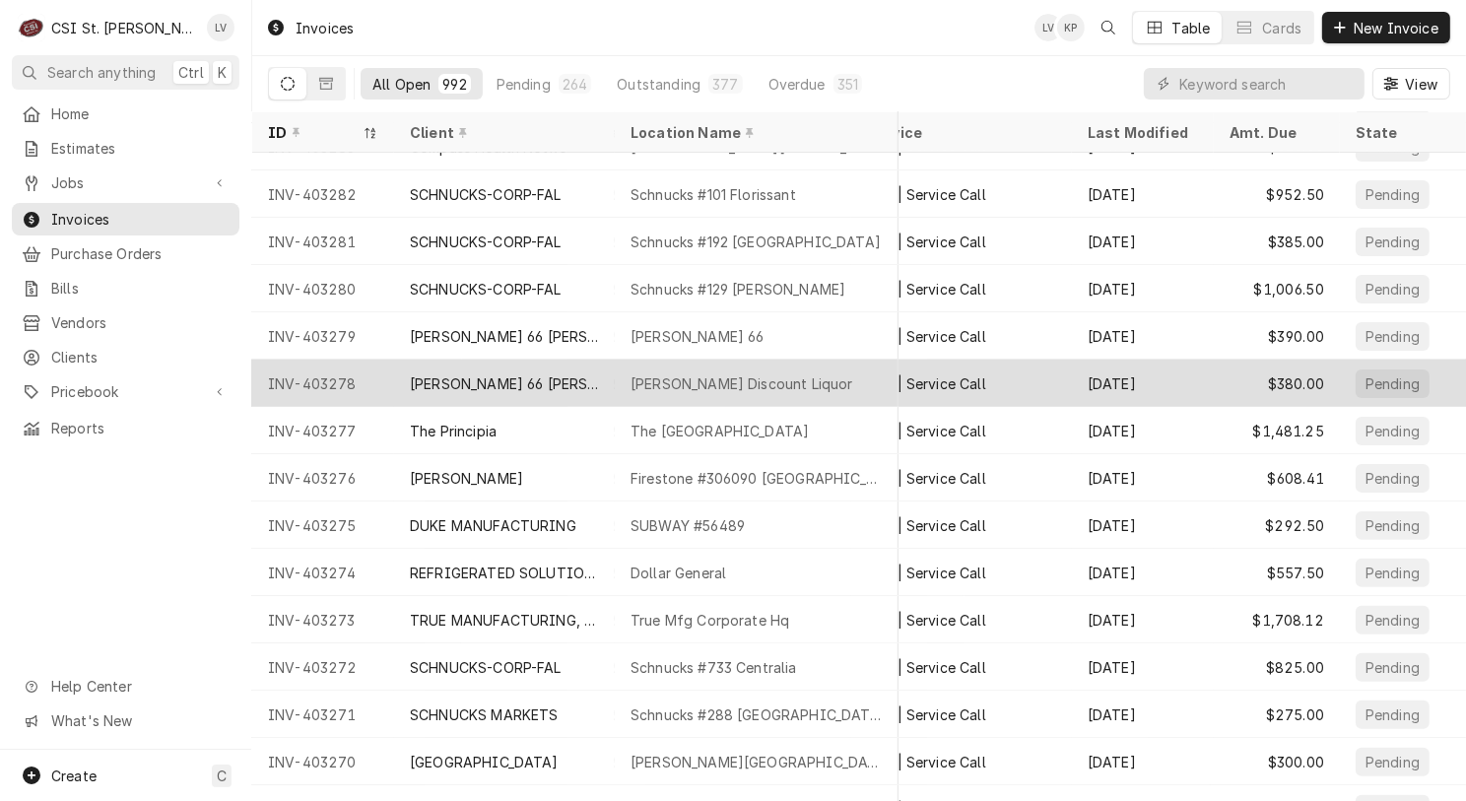
scroll to position [498, 345]
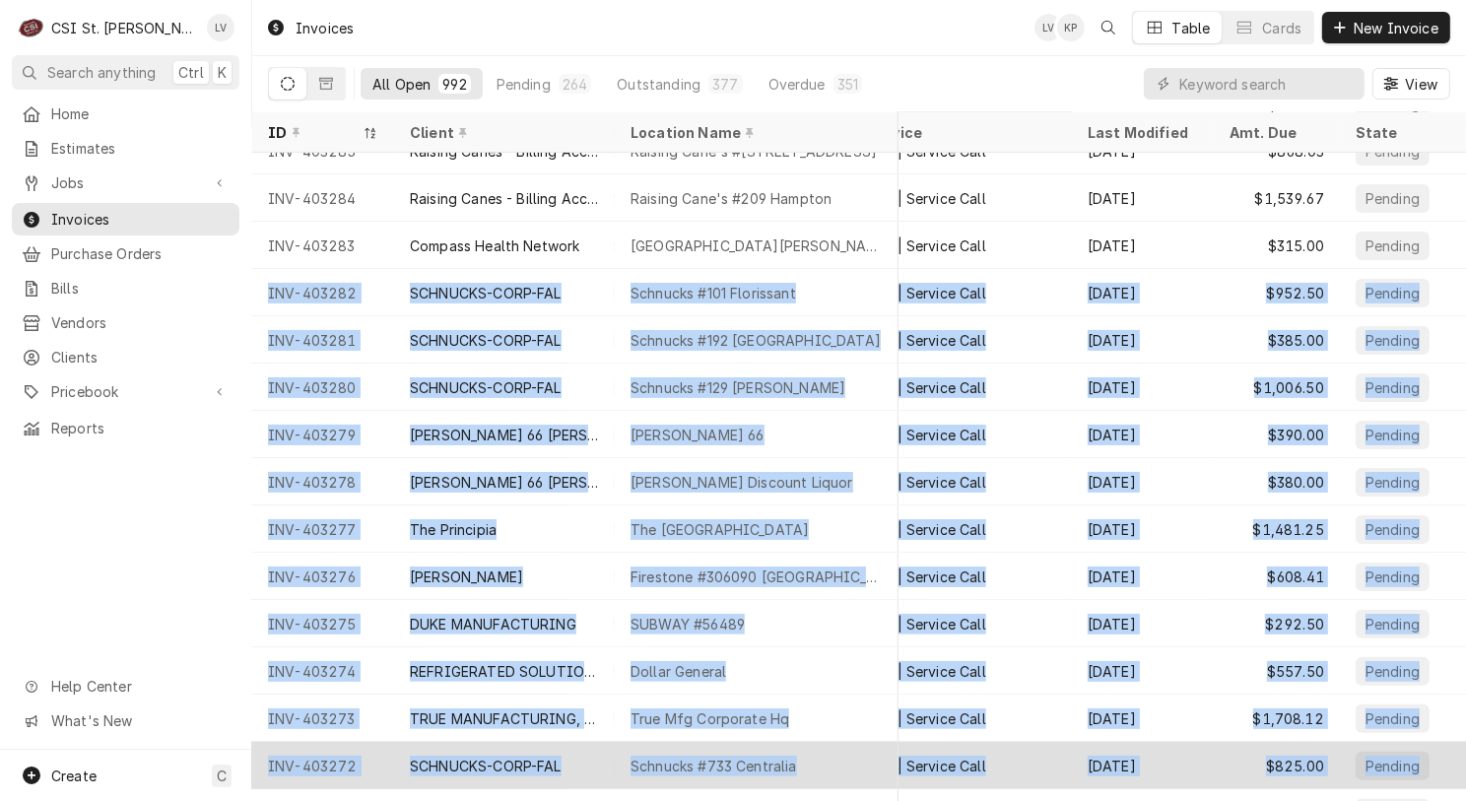
drag, startPoint x: 259, startPoint y: 284, endPoint x: 1413, endPoint y: 747, distance: 1243.0
copy tbody "INV-403282 SCHNUCKS-CORP-FAL Schnucks #101 Florissant 8200 N Lindbergh Blvd, Fl…"
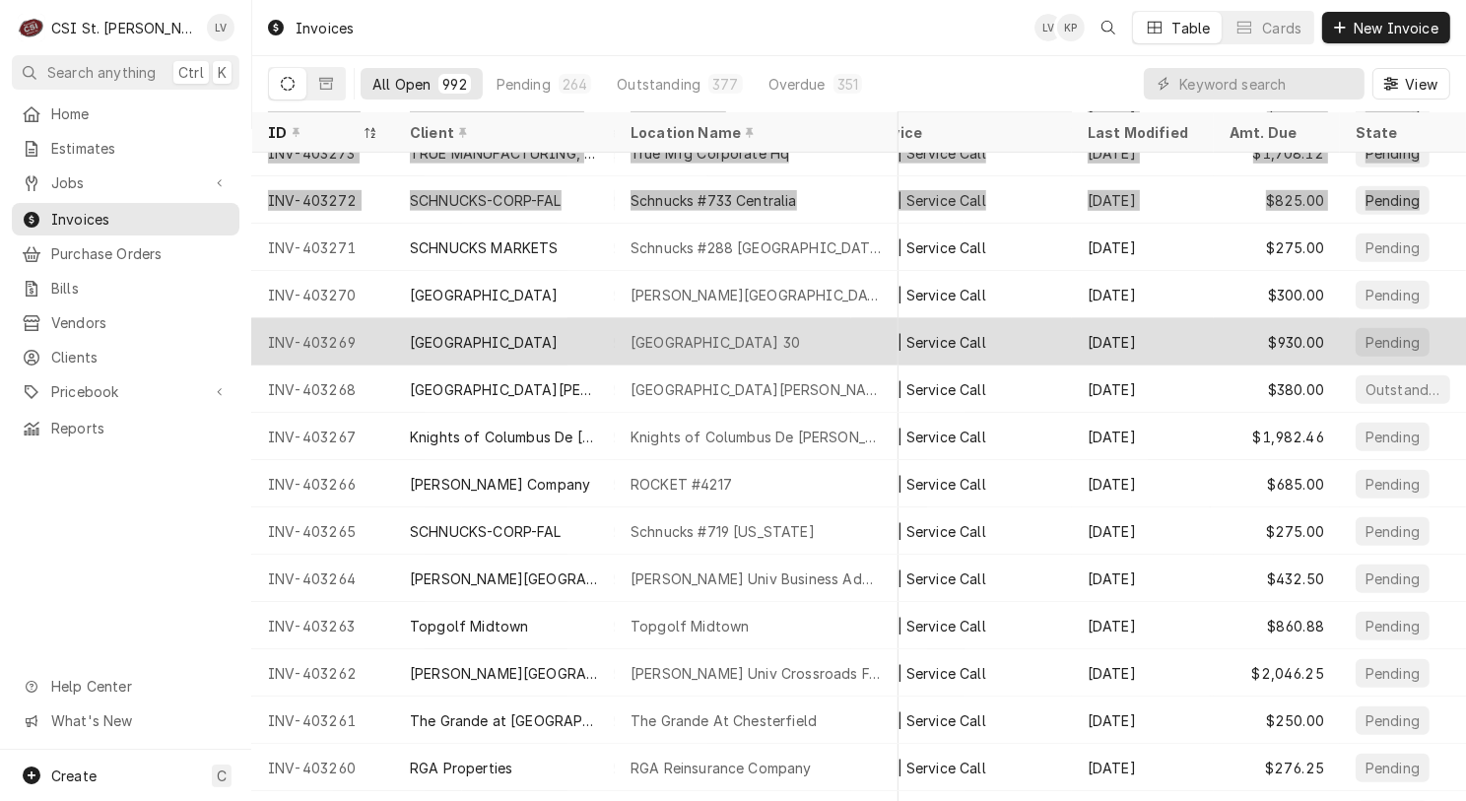
scroll to position [1070, 345]
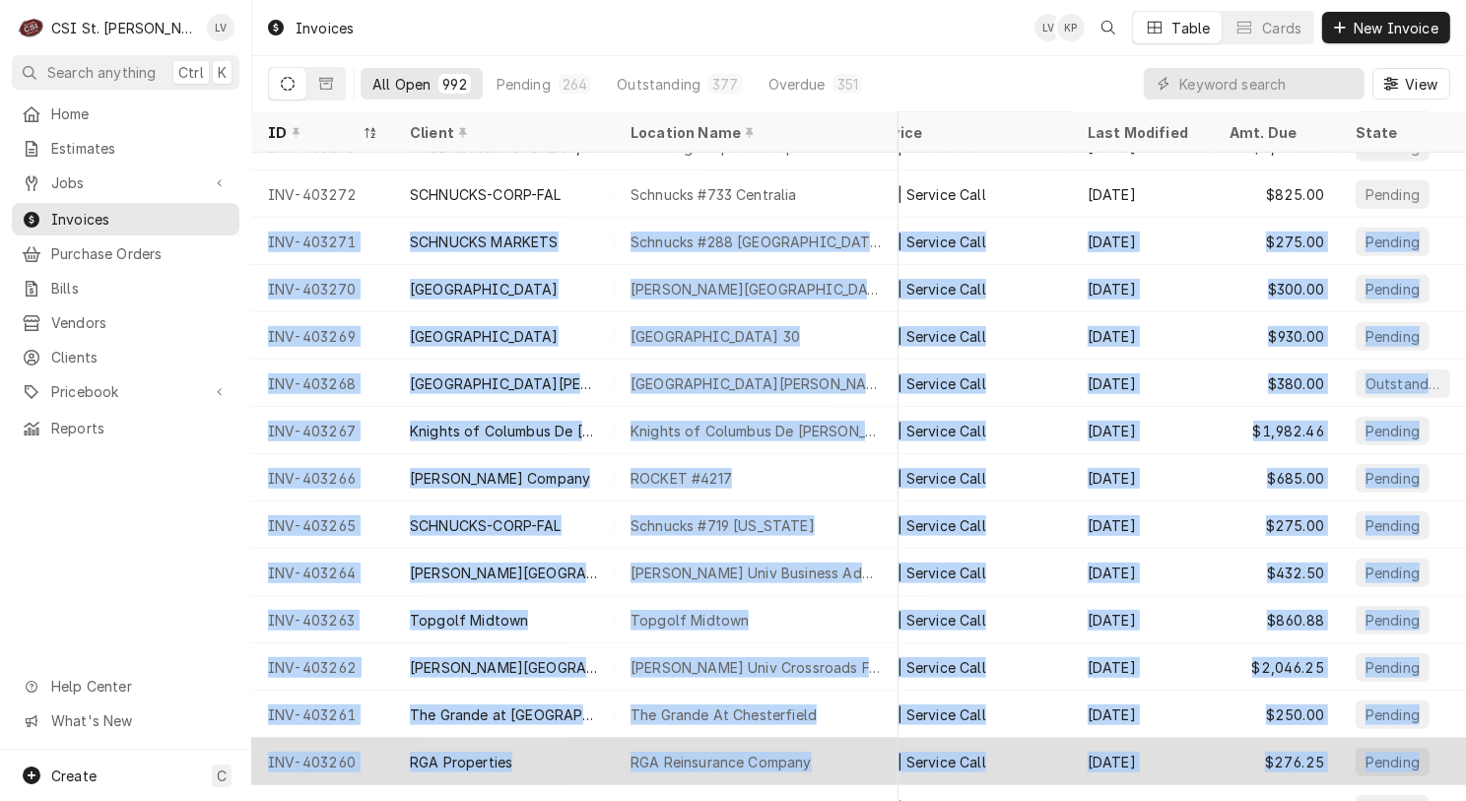
drag, startPoint x: 255, startPoint y: 234, endPoint x: 1424, endPoint y: 751, distance: 1278.1
copy tbody "INV-403271 SCHNUCKS MARKETS Schnucks #288 Granite City 3100 Madison Avenue, Gra…"
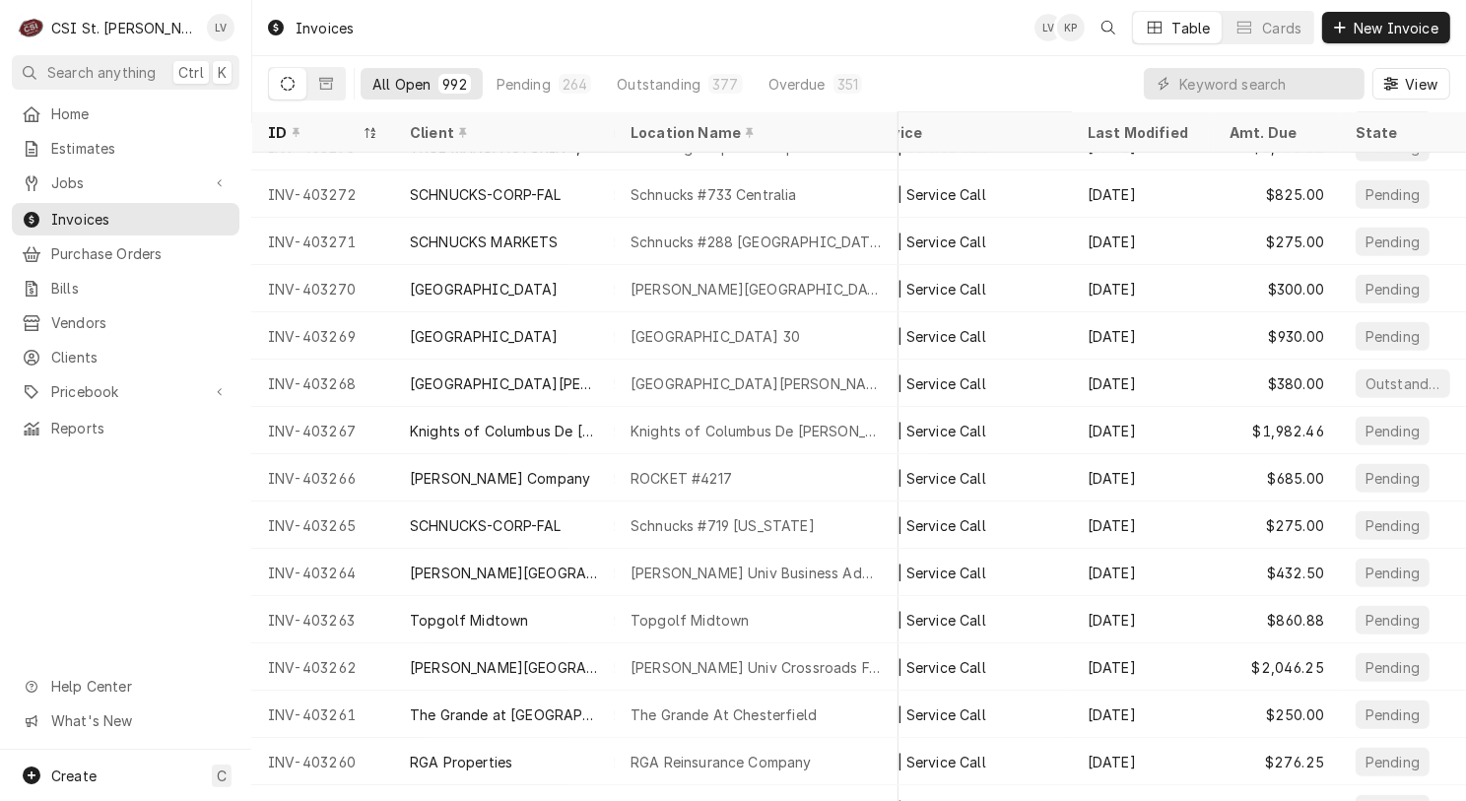
click at [60, 583] on div "Home Estimates Jobs Jobs Job Series Invoices Purchase Orders Bills Vendors Clie…" at bounding box center [125, 424] width 251 height 652
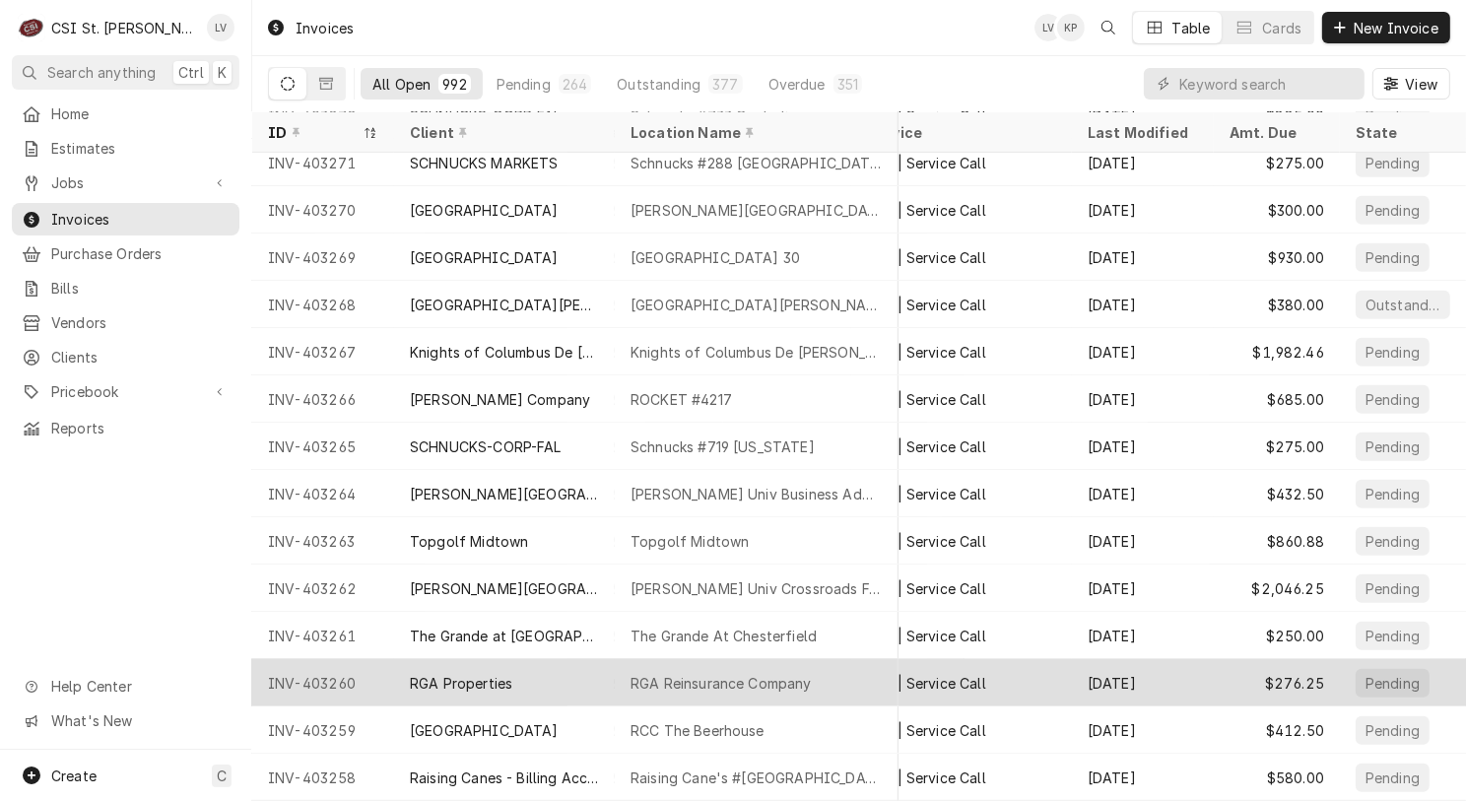
scroll to position [715, 345]
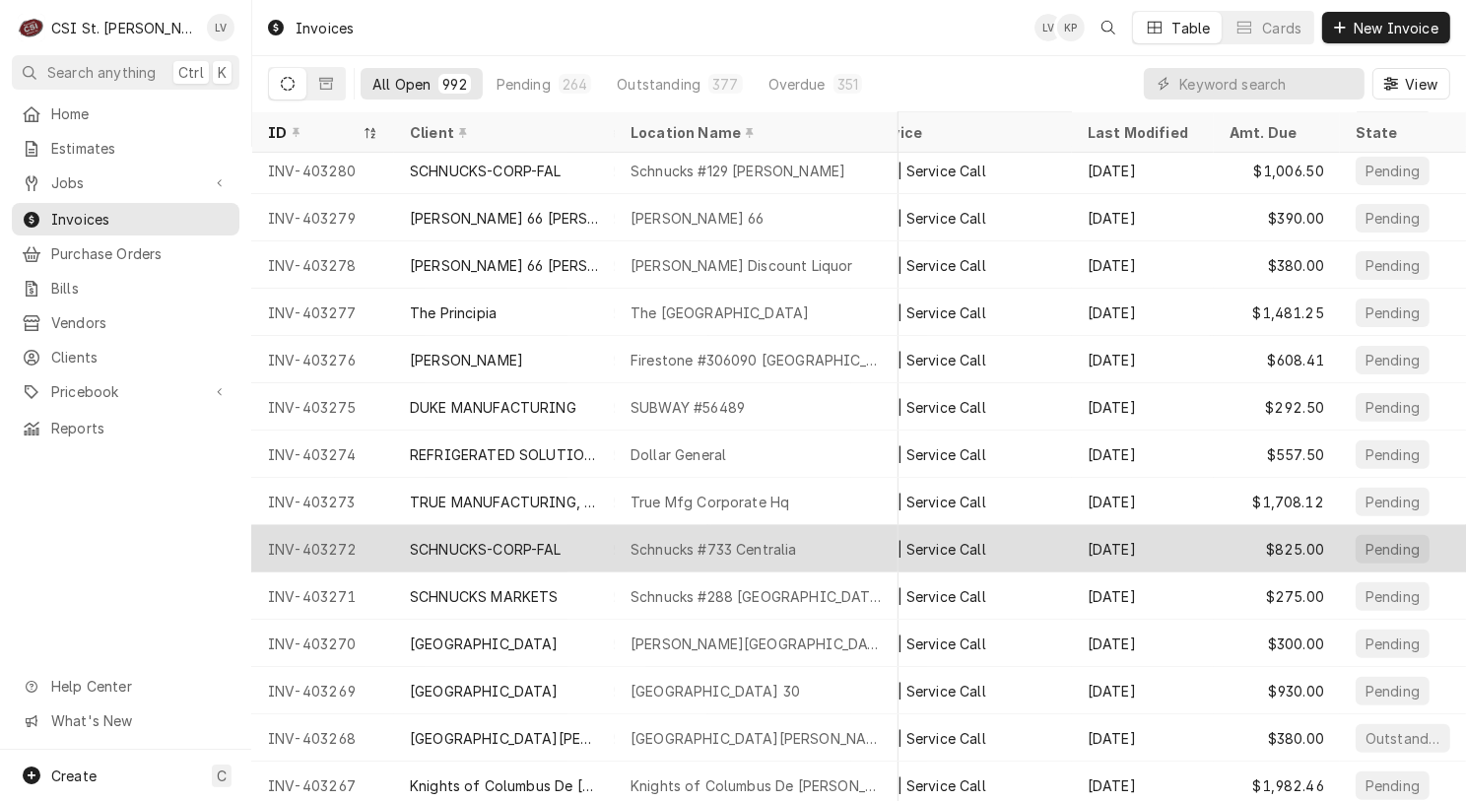
click at [427, 533] on div "SCHNUCKS-CORP-FAL" at bounding box center [504, 548] width 221 height 47
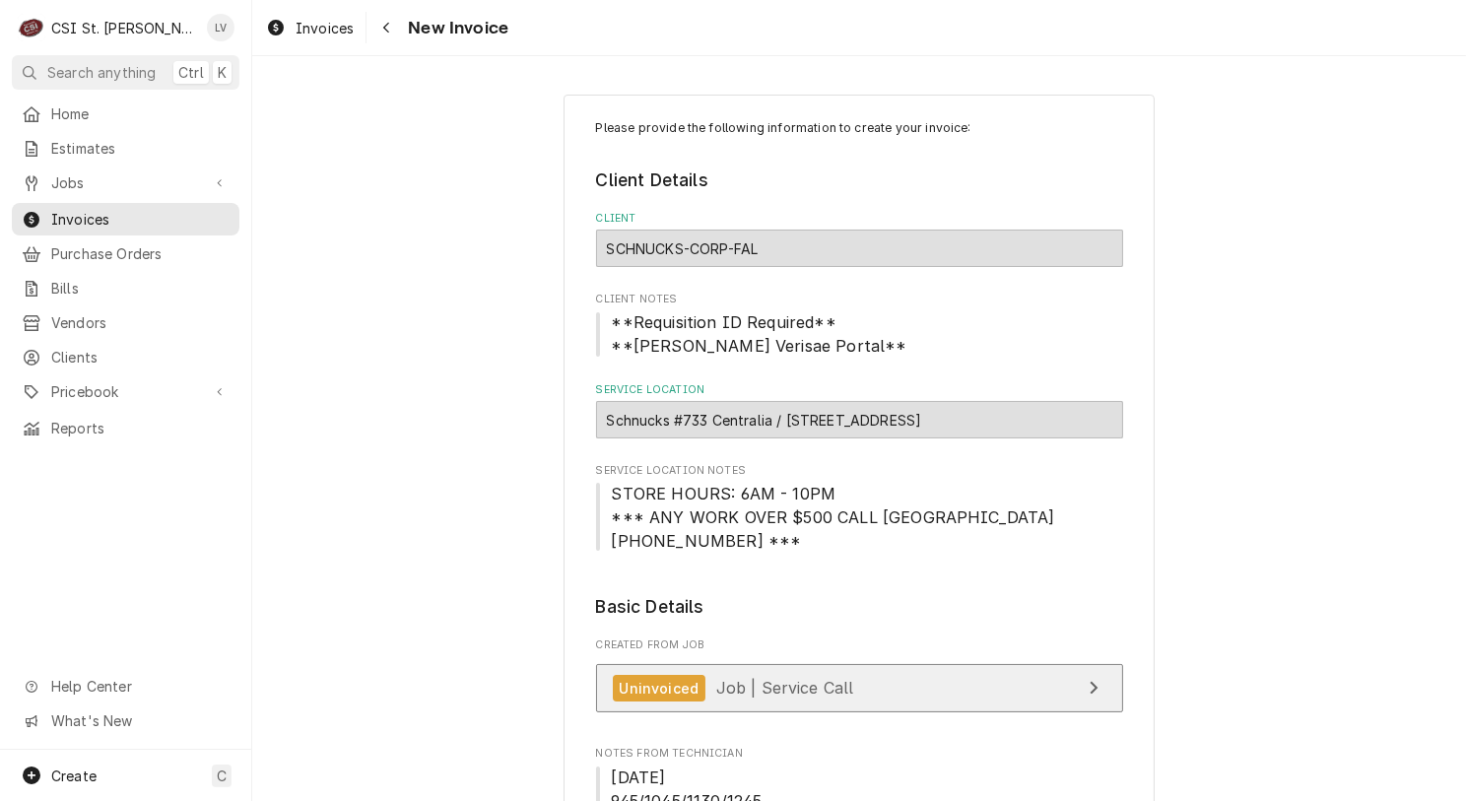
click at [899, 687] on link "Uninvoiced Job | Service Call" at bounding box center [859, 688] width 527 height 48
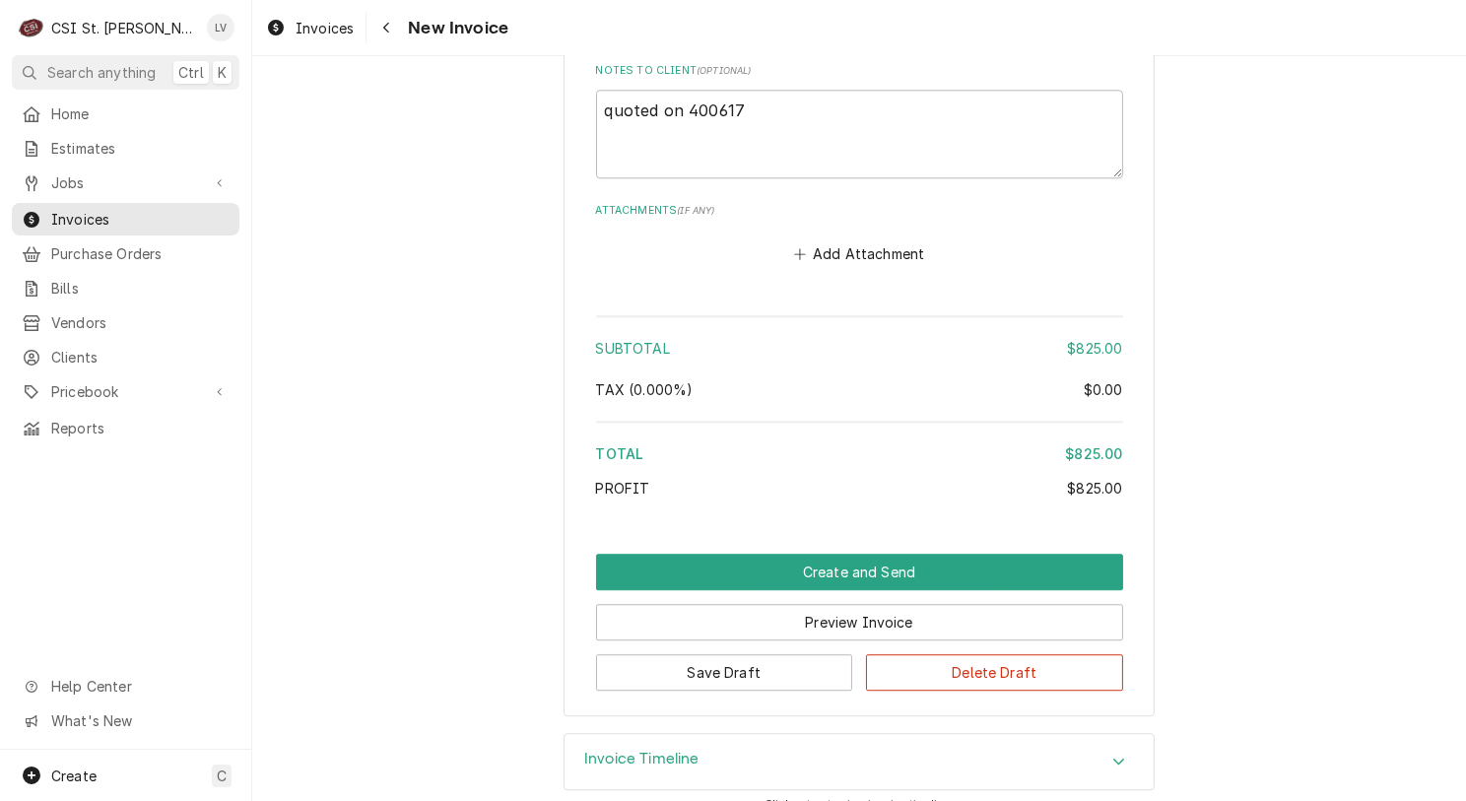
scroll to position [5554, 0]
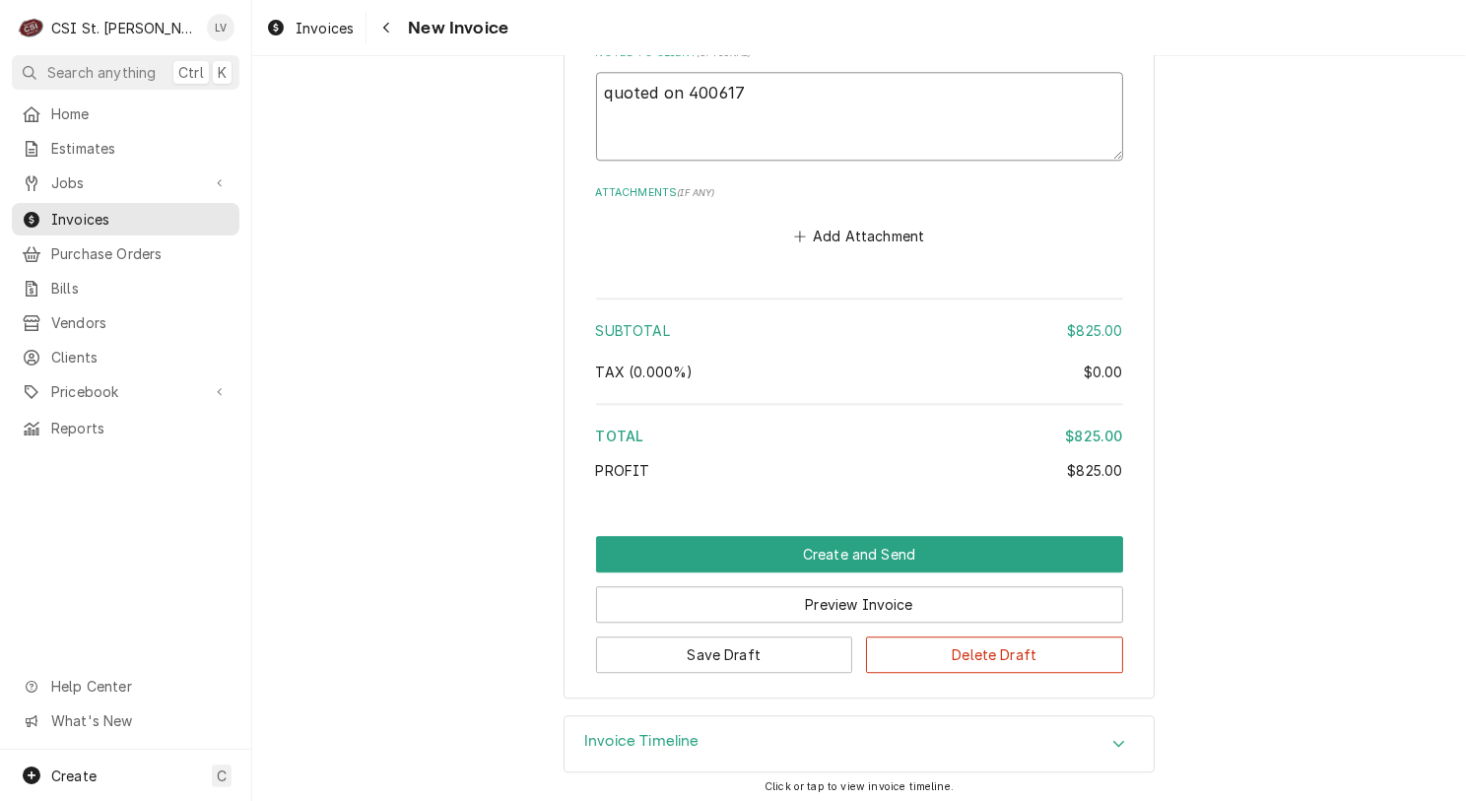
drag, startPoint x: 606, startPoint y: 87, endPoint x: 581, endPoint y: 97, distance: 26.5
type textarea "x"
type textarea "Quoted on 400617"
click at [685, 90] on textarea "Quoted on 400617" at bounding box center [859, 116] width 527 height 89
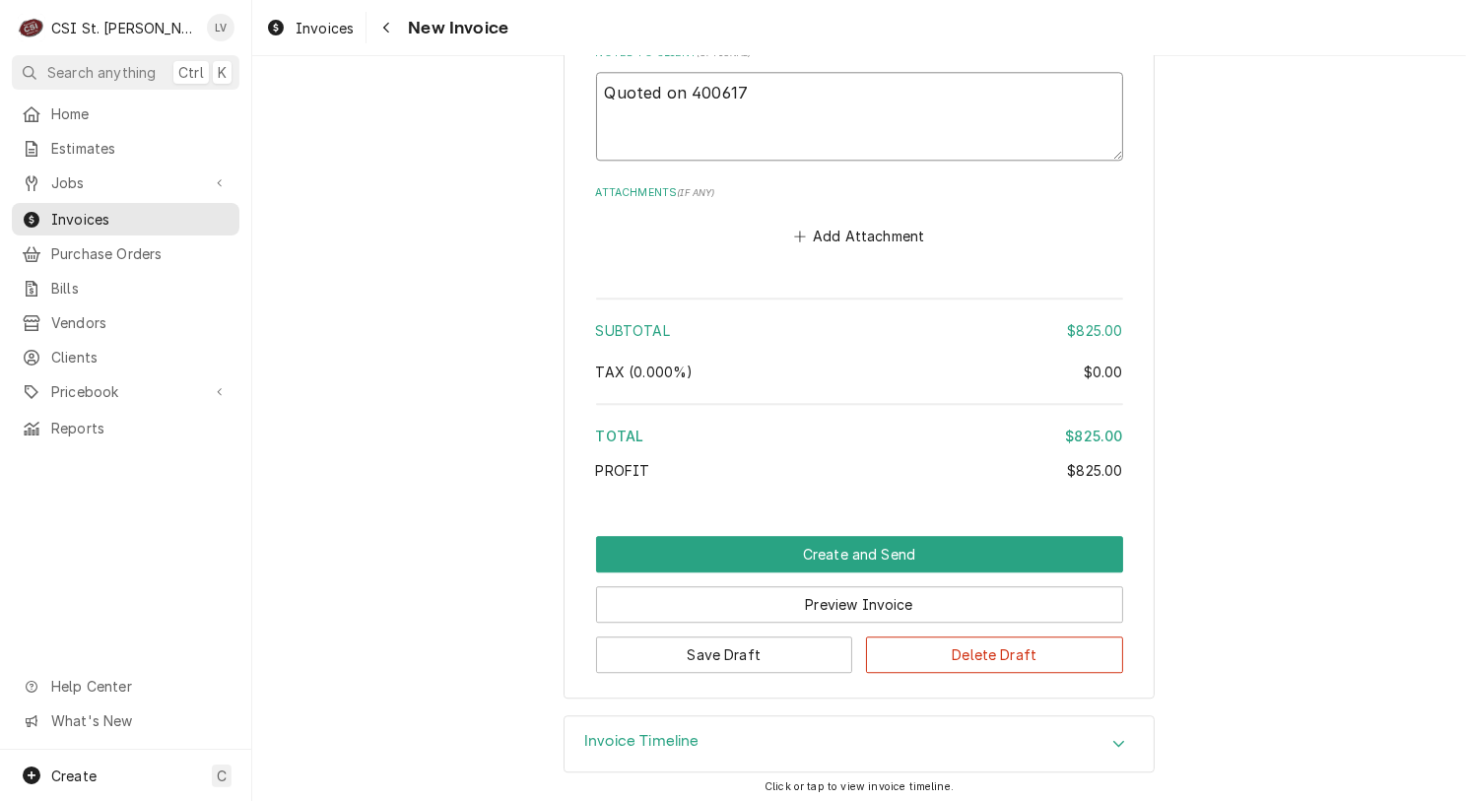
type textarea "x"
type textarea "Quoted on E400617"
type textarea "x"
type textarea "Quoted on ES400617"
type textarea "x"
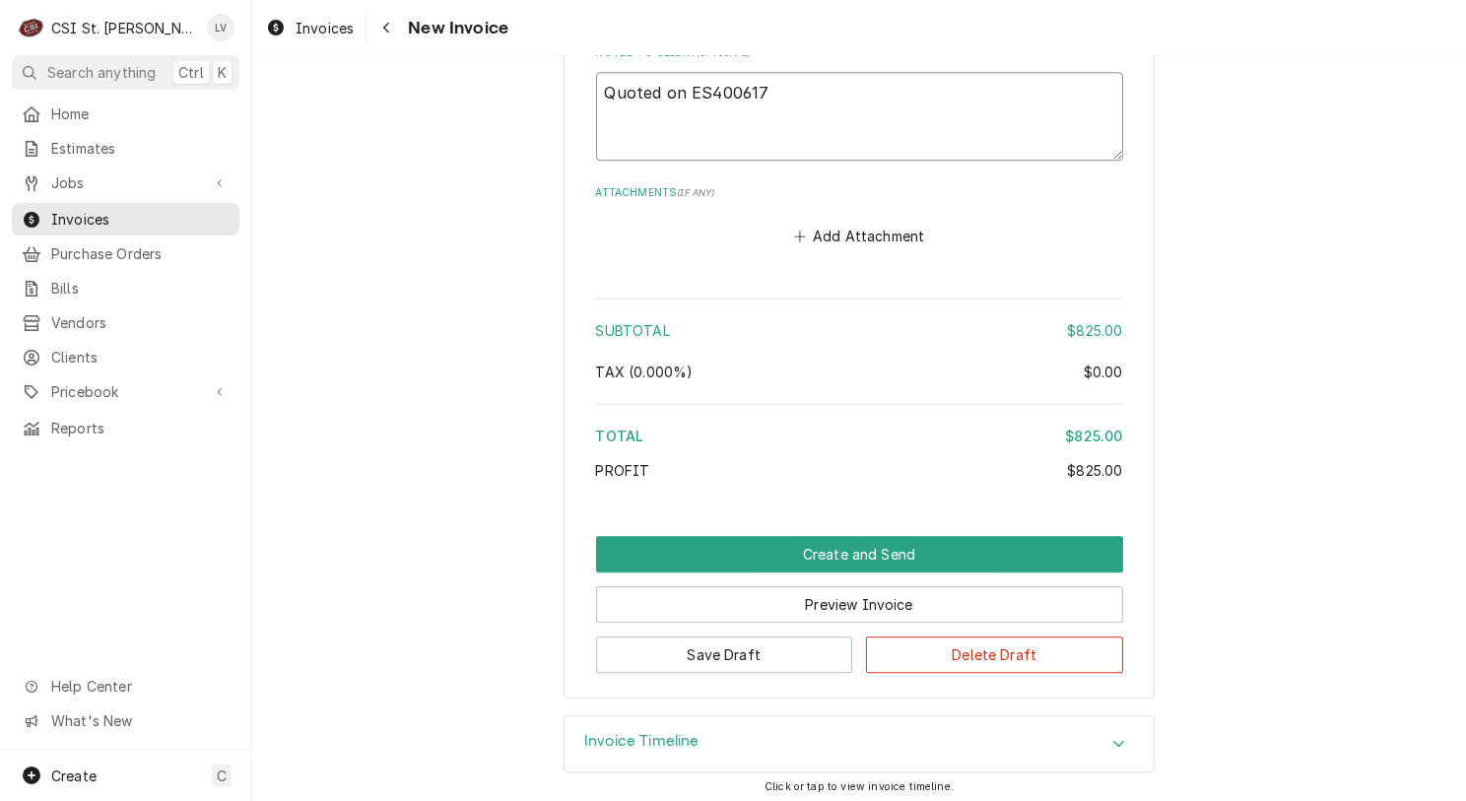
type textarea "Quoted on EST400617"
type textarea "x"
type textarea "Quoted on EST-400617"
click at [77, 142] on span "Estimates" at bounding box center [140, 148] width 178 height 21
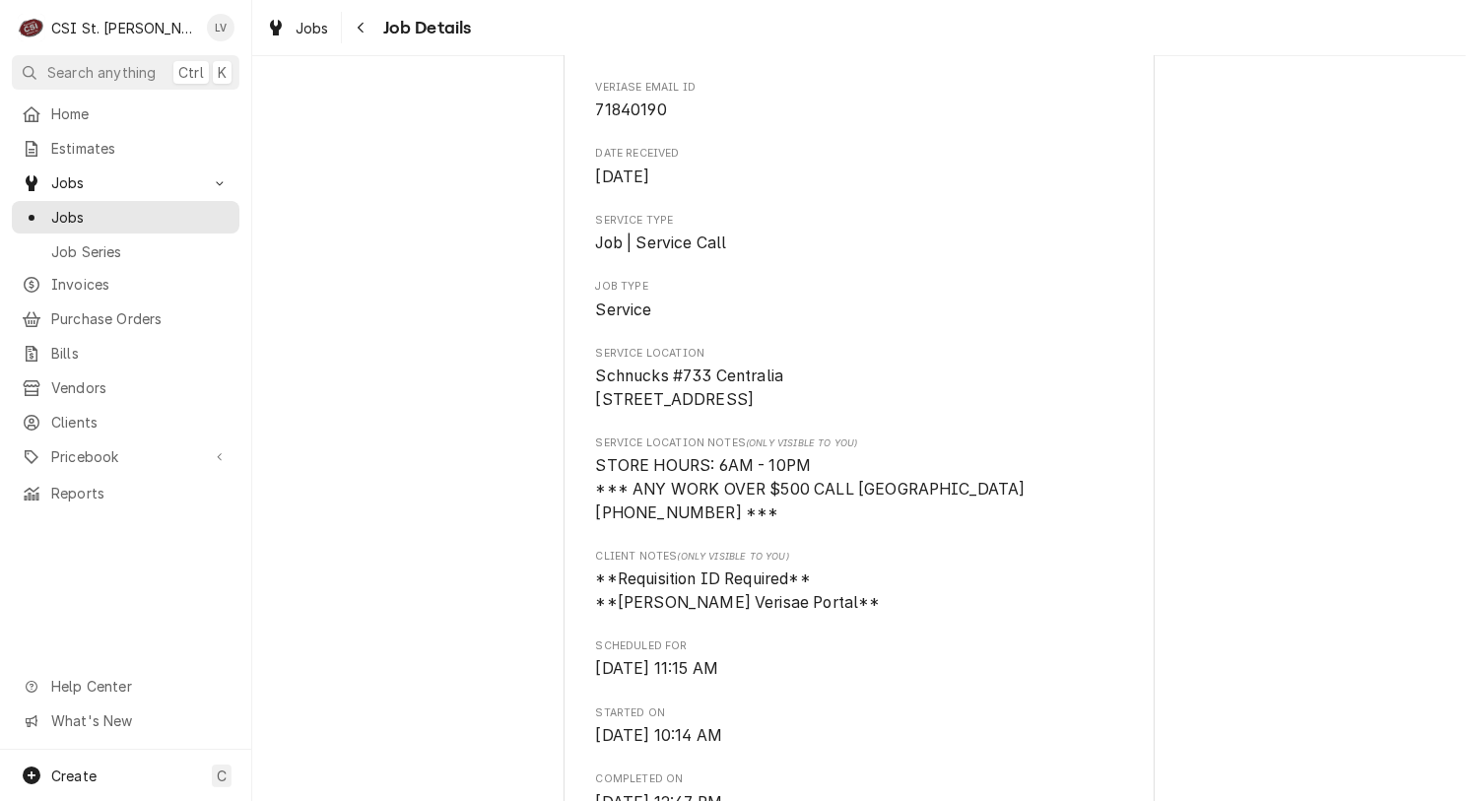
scroll to position [99, 0]
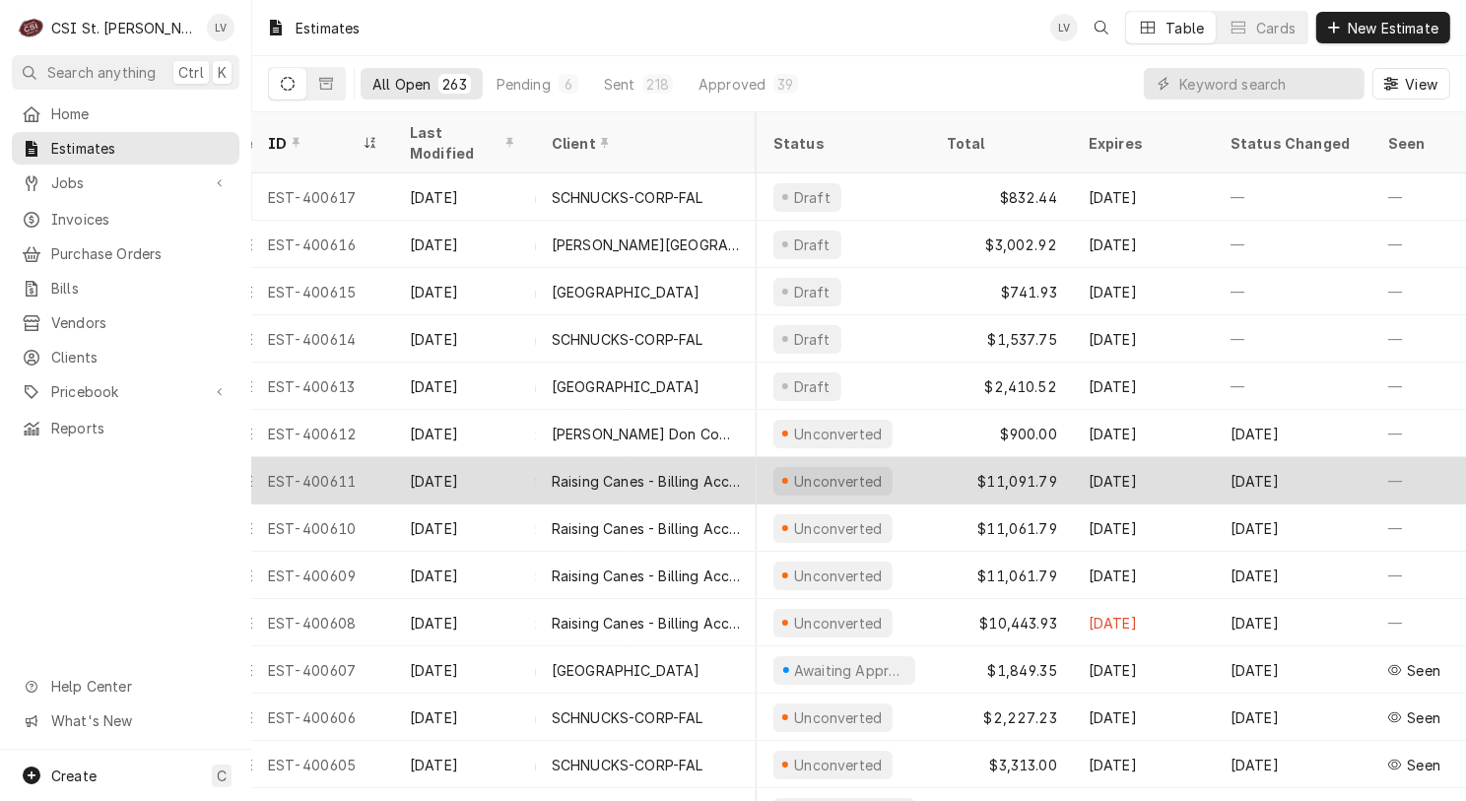
scroll to position [0, 929]
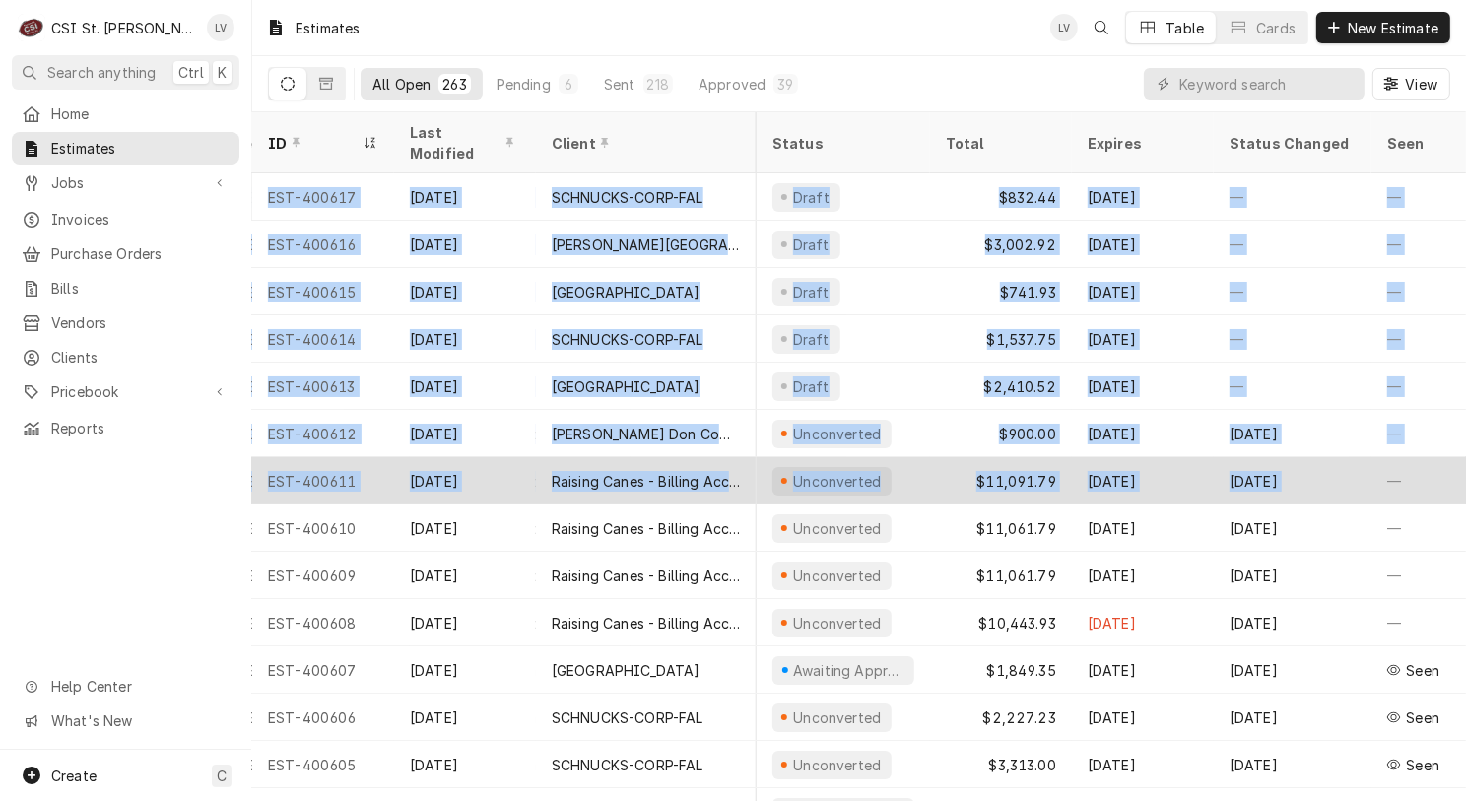
drag, startPoint x: 259, startPoint y: 171, endPoint x: 1375, endPoint y: 453, distance: 1151.1
copy tbody "LOR-592123 Ips 74 DOLORSIT-AMET-CON Adipisci #620 Elitseddo 2866 Eius Temporin,…"
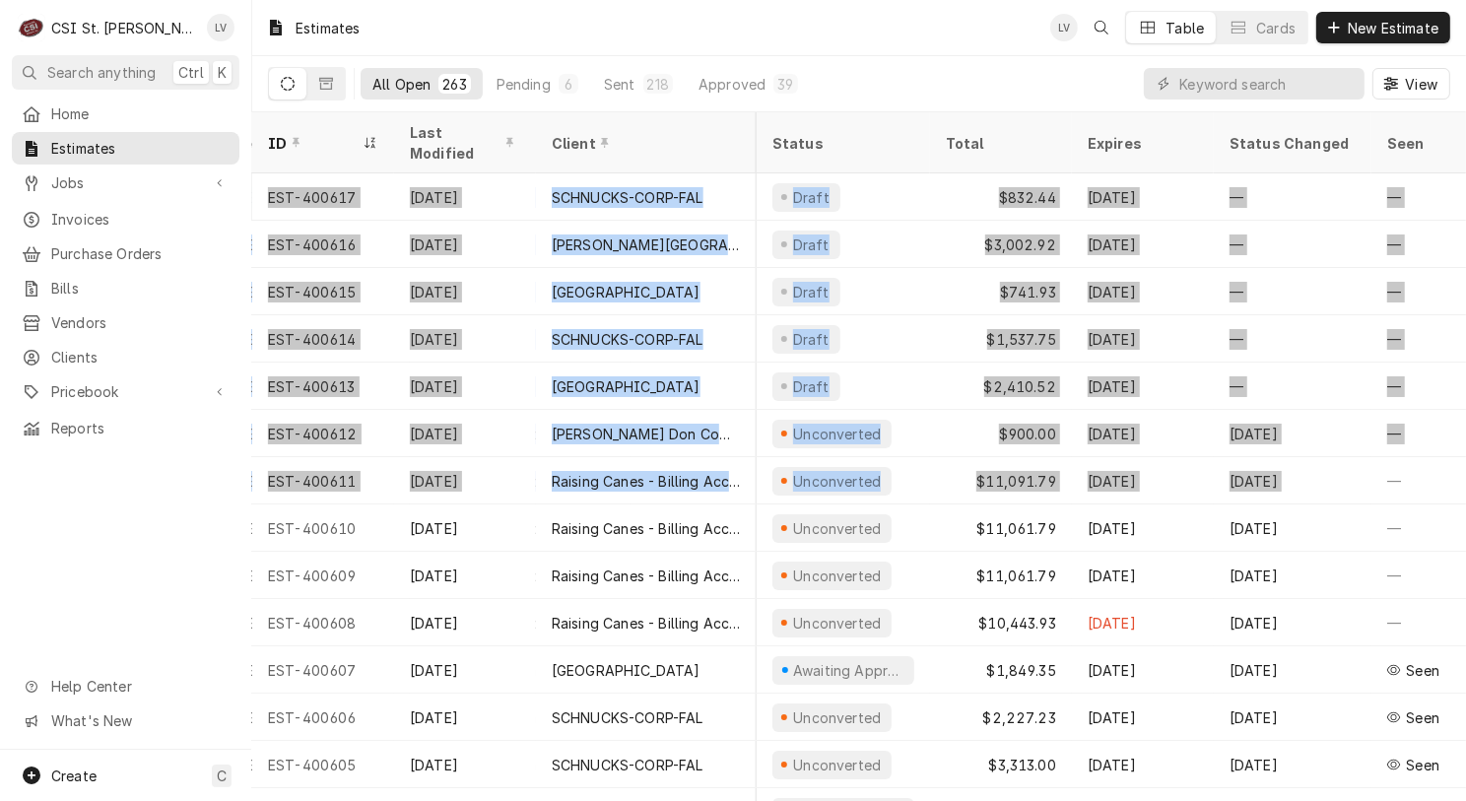
click at [151, 495] on div "Home Estimates Jobs Jobs Job Series Invoices Purchase Orders Bills Vendors Clie…" at bounding box center [125, 424] width 251 height 652
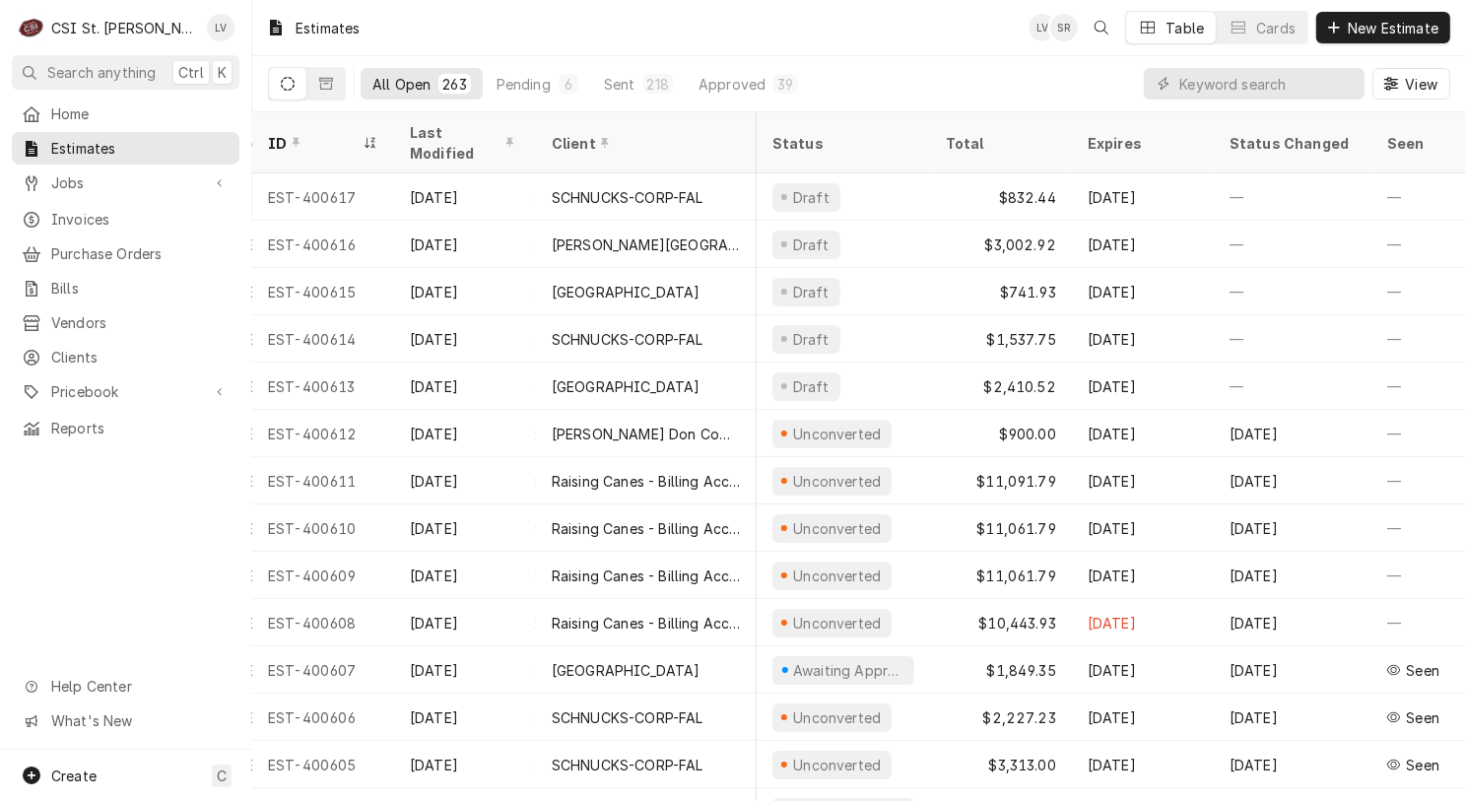
click at [129, 509] on div "Home Estimates Jobs Jobs Job Series Invoices Purchase Orders Bills Vendors Clie…" at bounding box center [125, 424] width 251 height 652
click at [55, 215] on span "Invoices" at bounding box center [140, 219] width 178 height 21
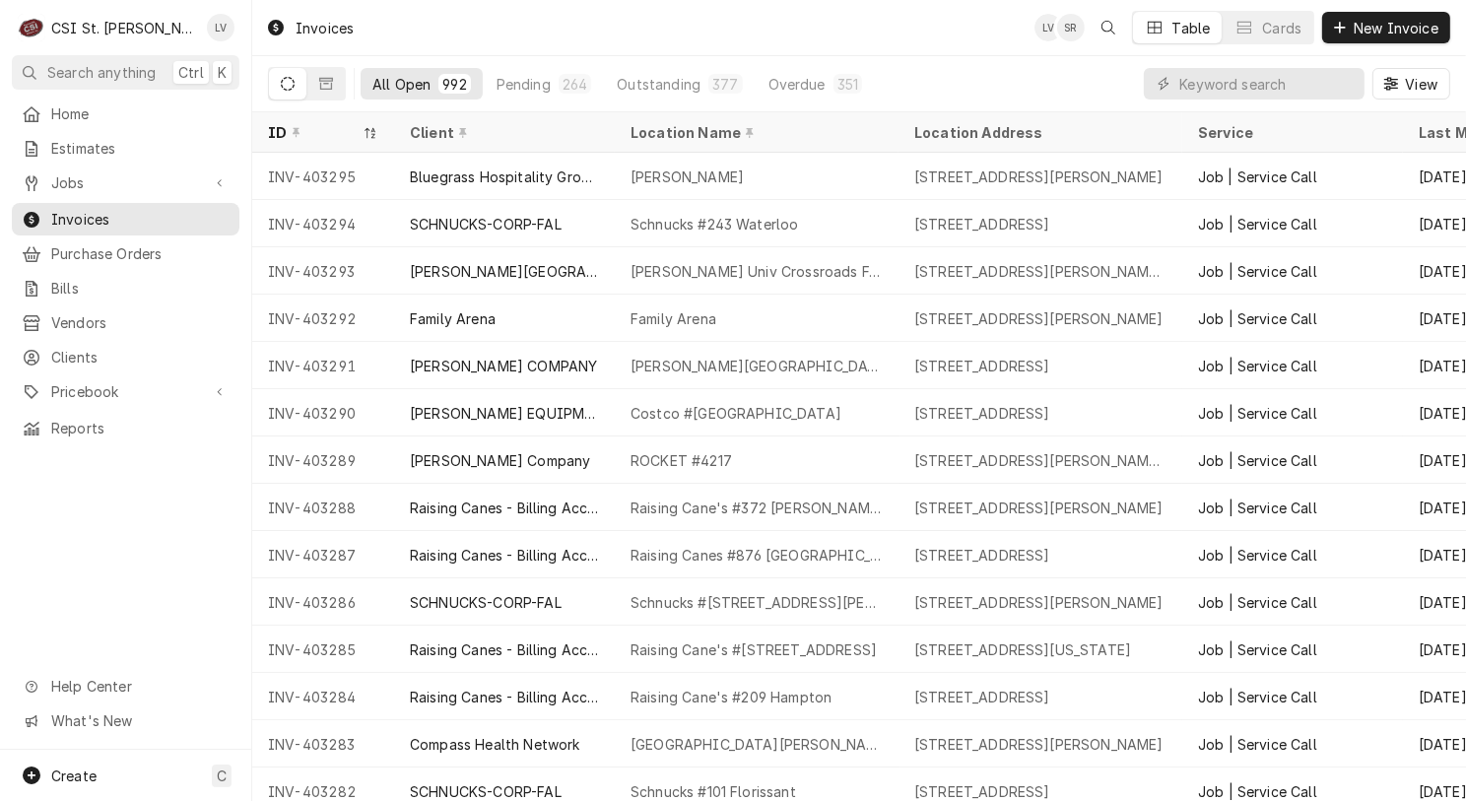
click at [88, 468] on div "Home Estimates Jobs Jobs Job Series Invoices Purchase Orders Bills Vendors Clie…" at bounding box center [125, 424] width 251 height 652
click at [58, 178] on span "Jobs" at bounding box center [125, 182] width 149 height 21
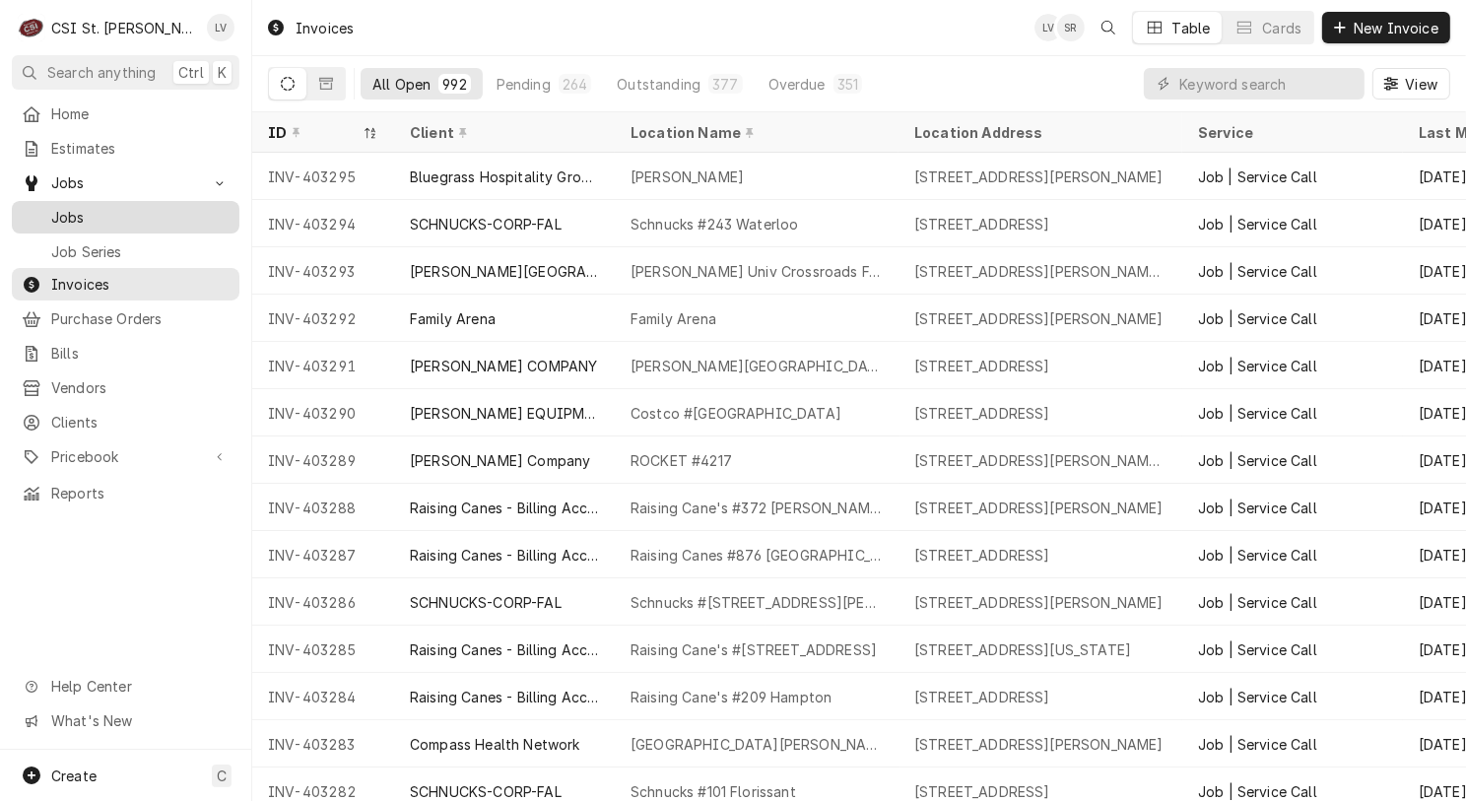
click at [76, 207] on span "Jobs" at bounding box center [140, 217] width 178 height 21
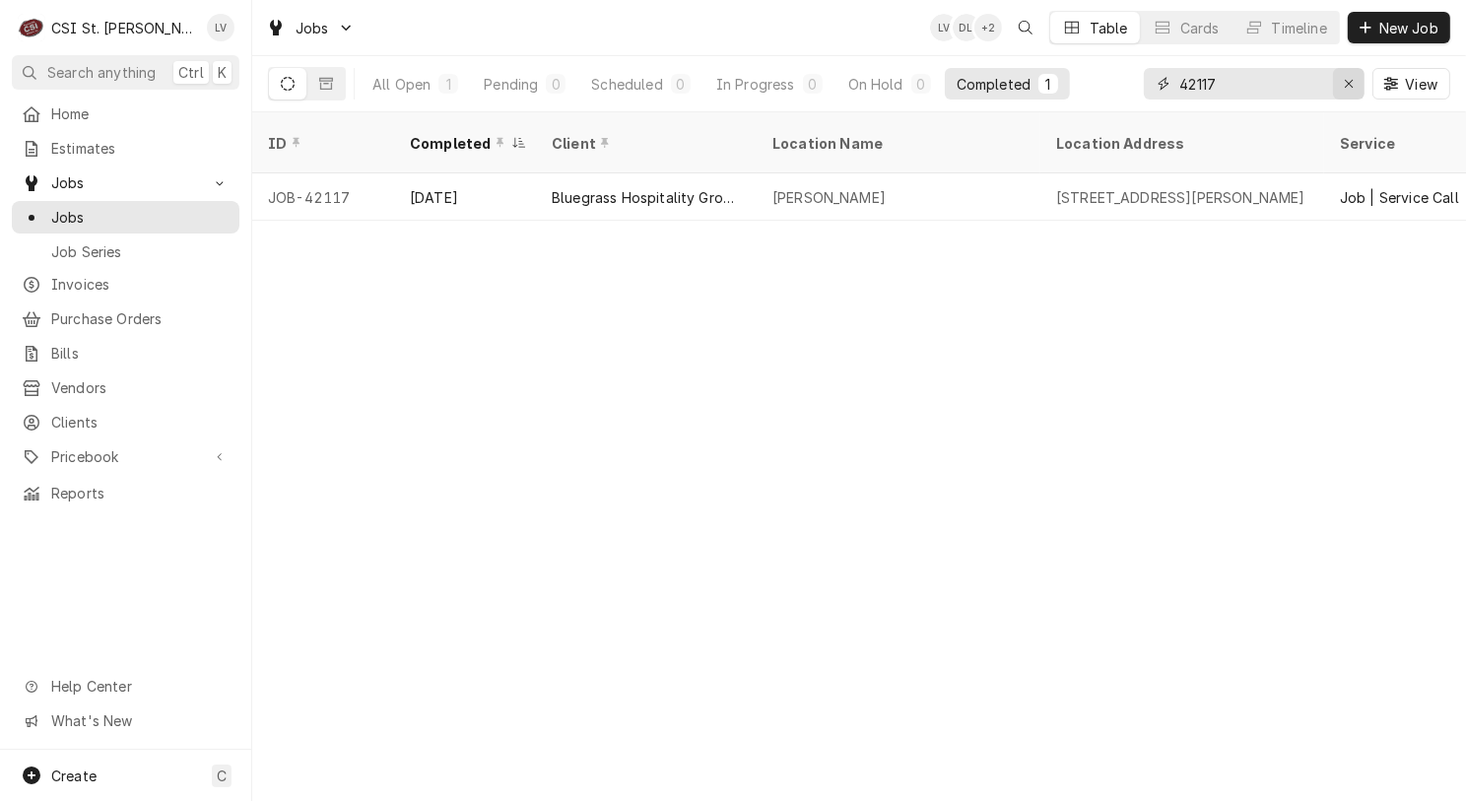
click at [1349, 88] on icon "Erase input" at bounding box center [1349, 84] width 11 height 14
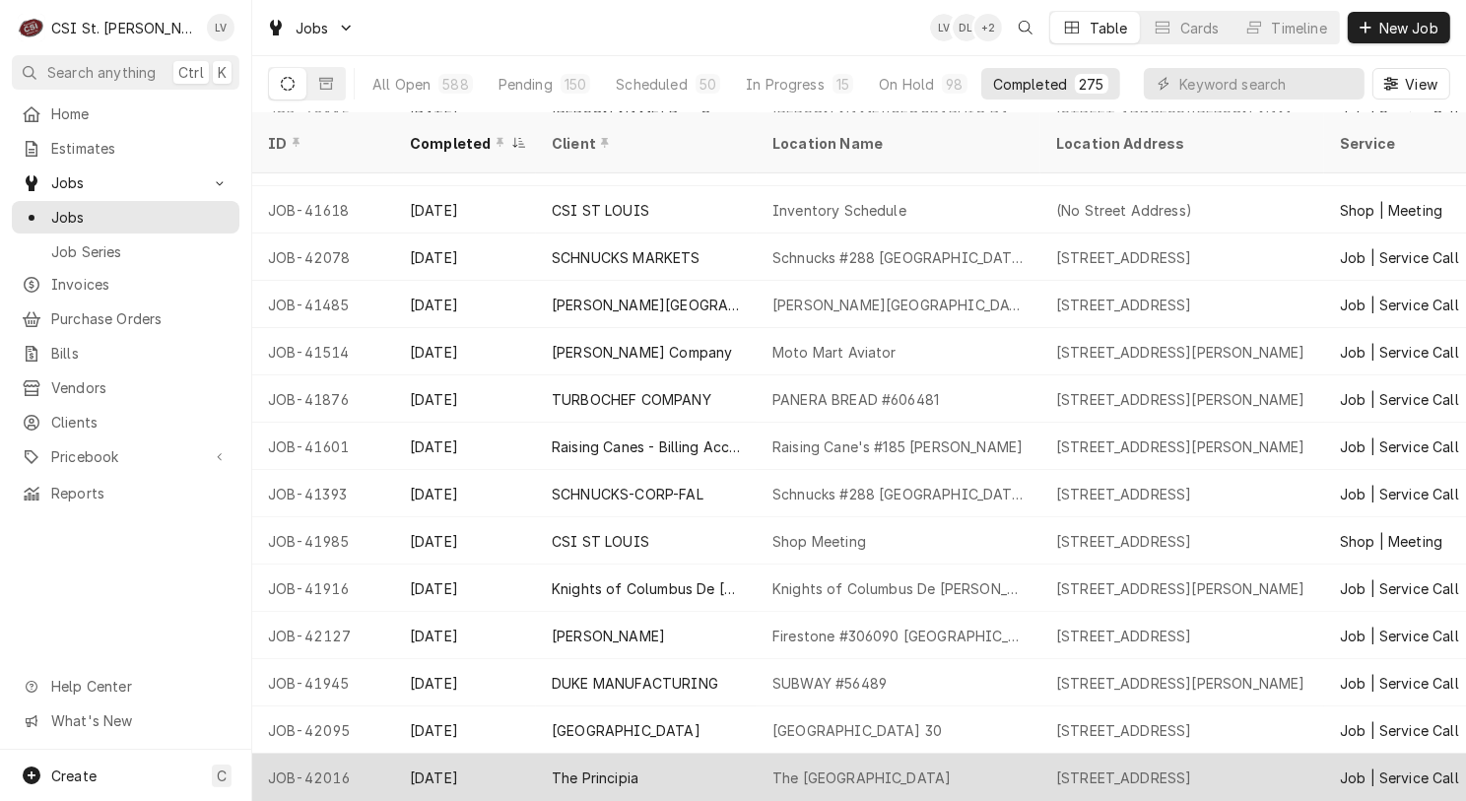
scroll to position [530, 0]
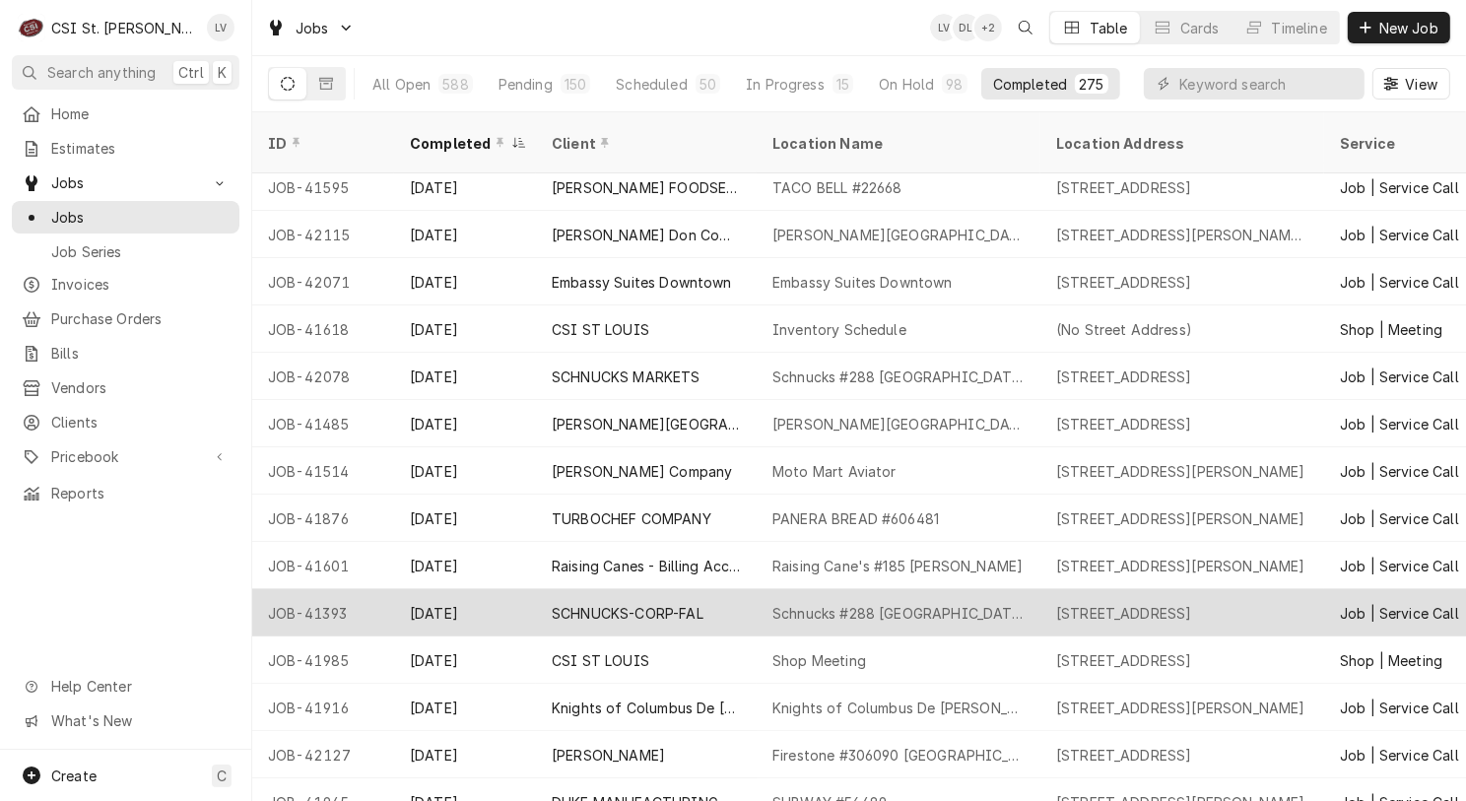
click at [621, 603] on div "SCHNUCKS-CORP-FAL" at bounding box center [628, 613] width 152 height 21
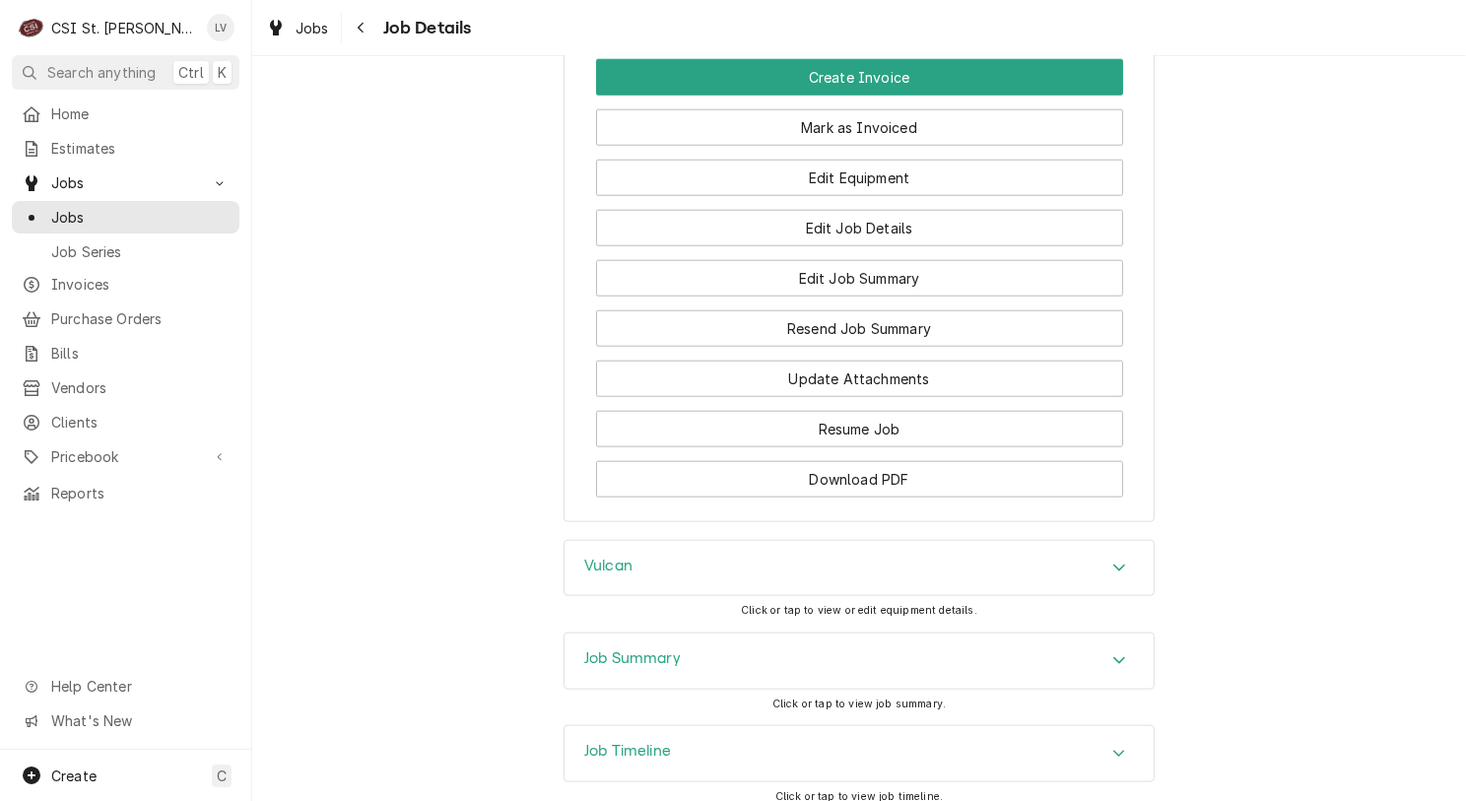
scroll to position [2375, 0]
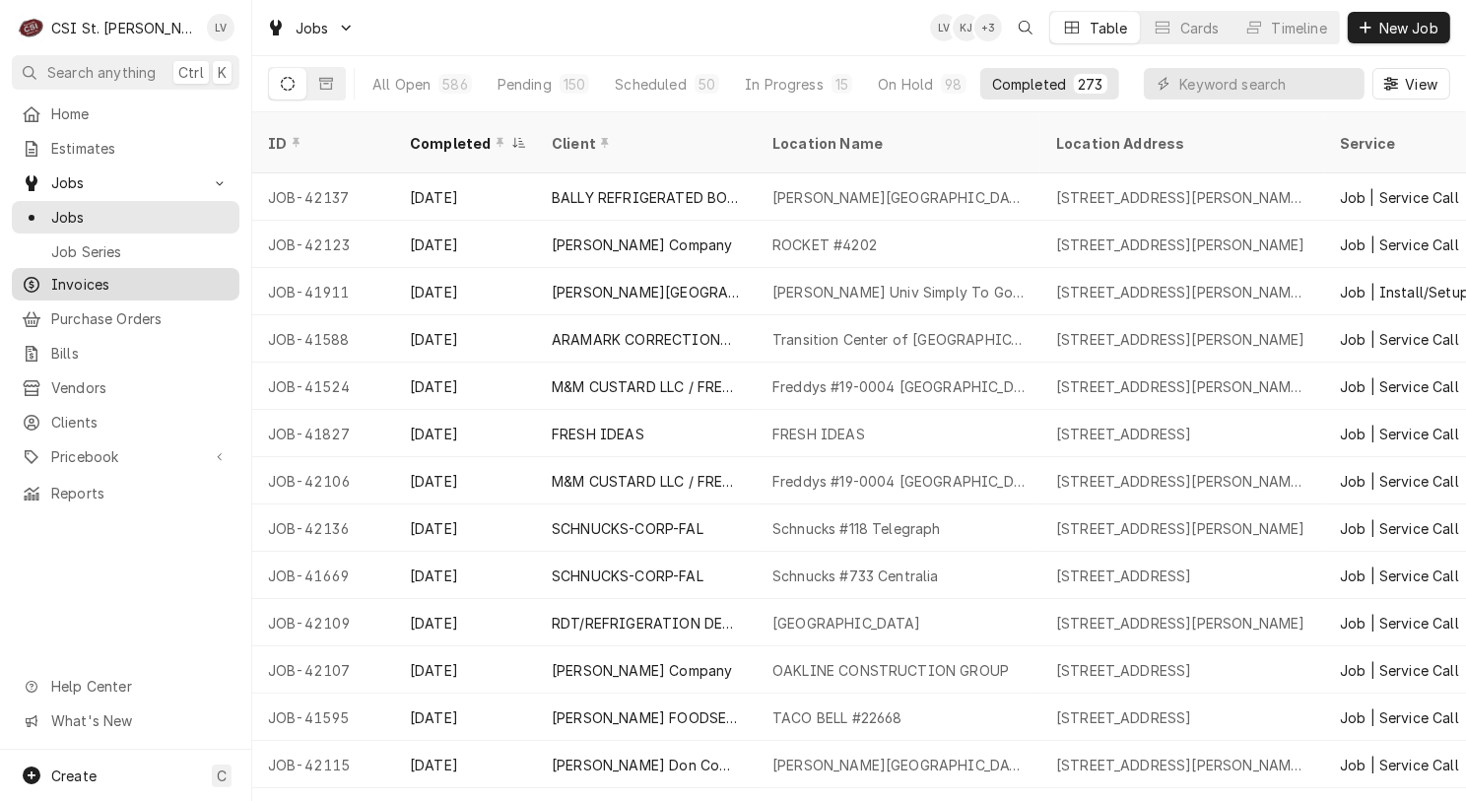
click at [86, 278] on span "Invoices" at bounding box center [140, 284] width 178 height 21
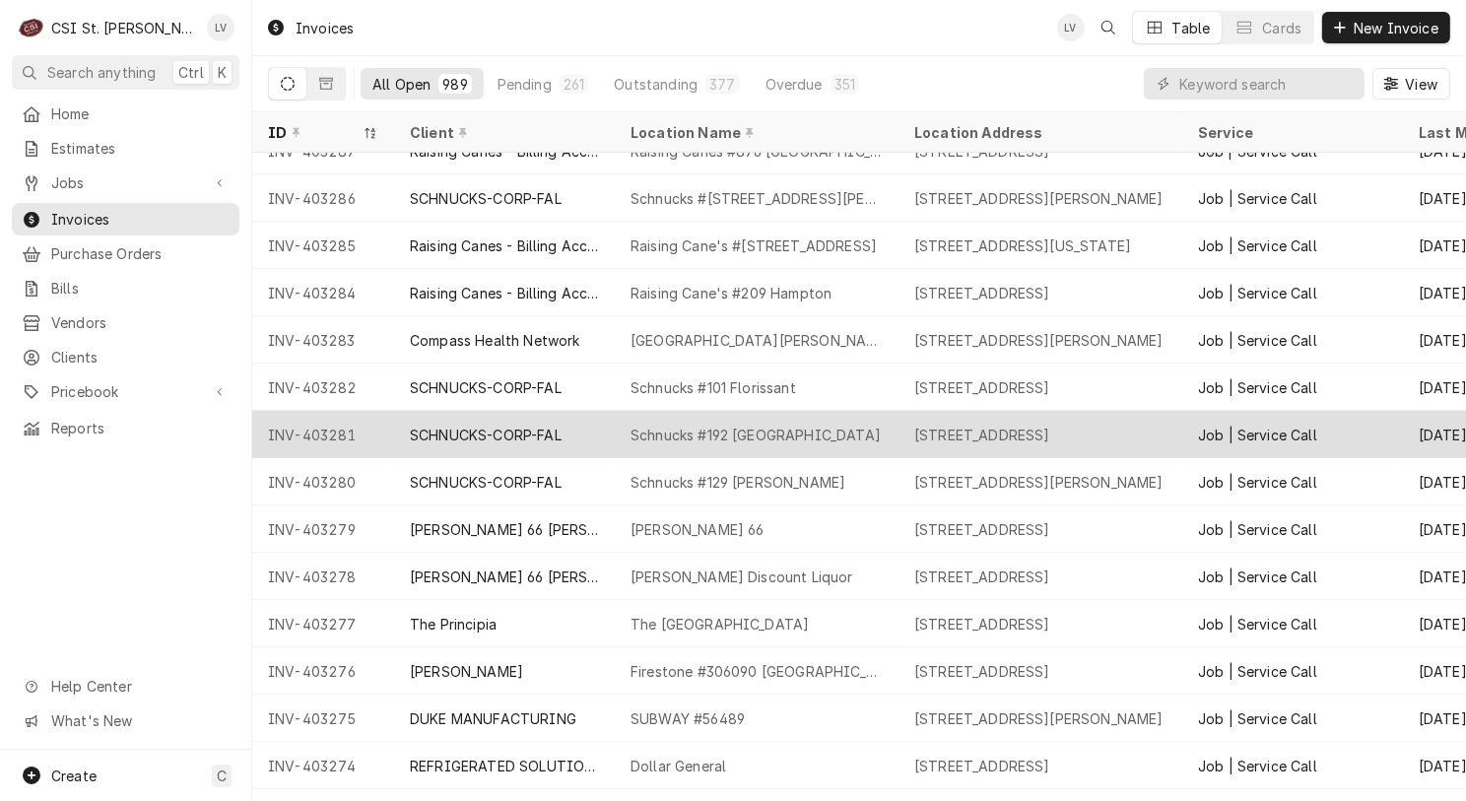
scroll to position [546, 0]
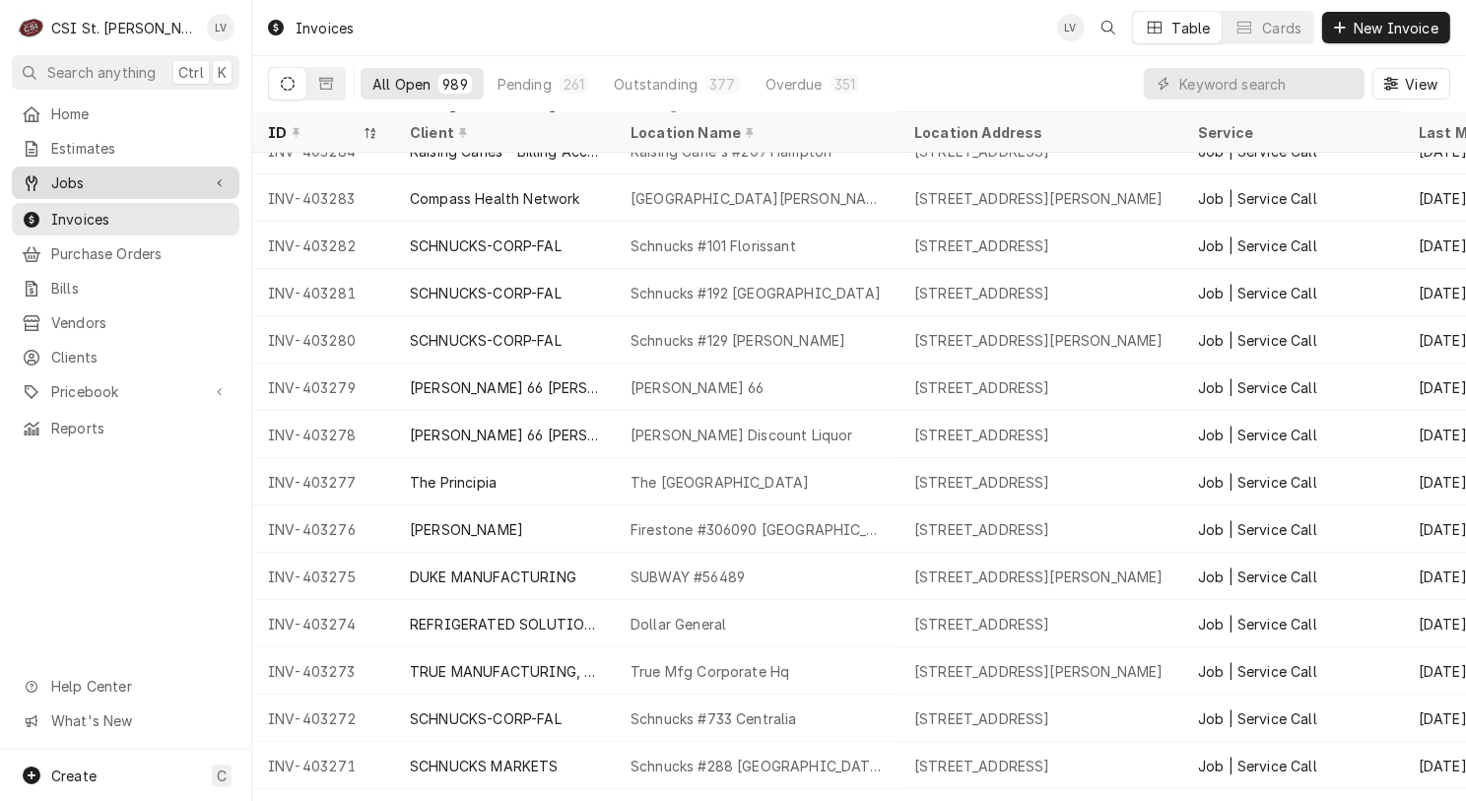
click at [58, 172] on span "Jobs" at bounding box center [125, 182] width 149 height 21
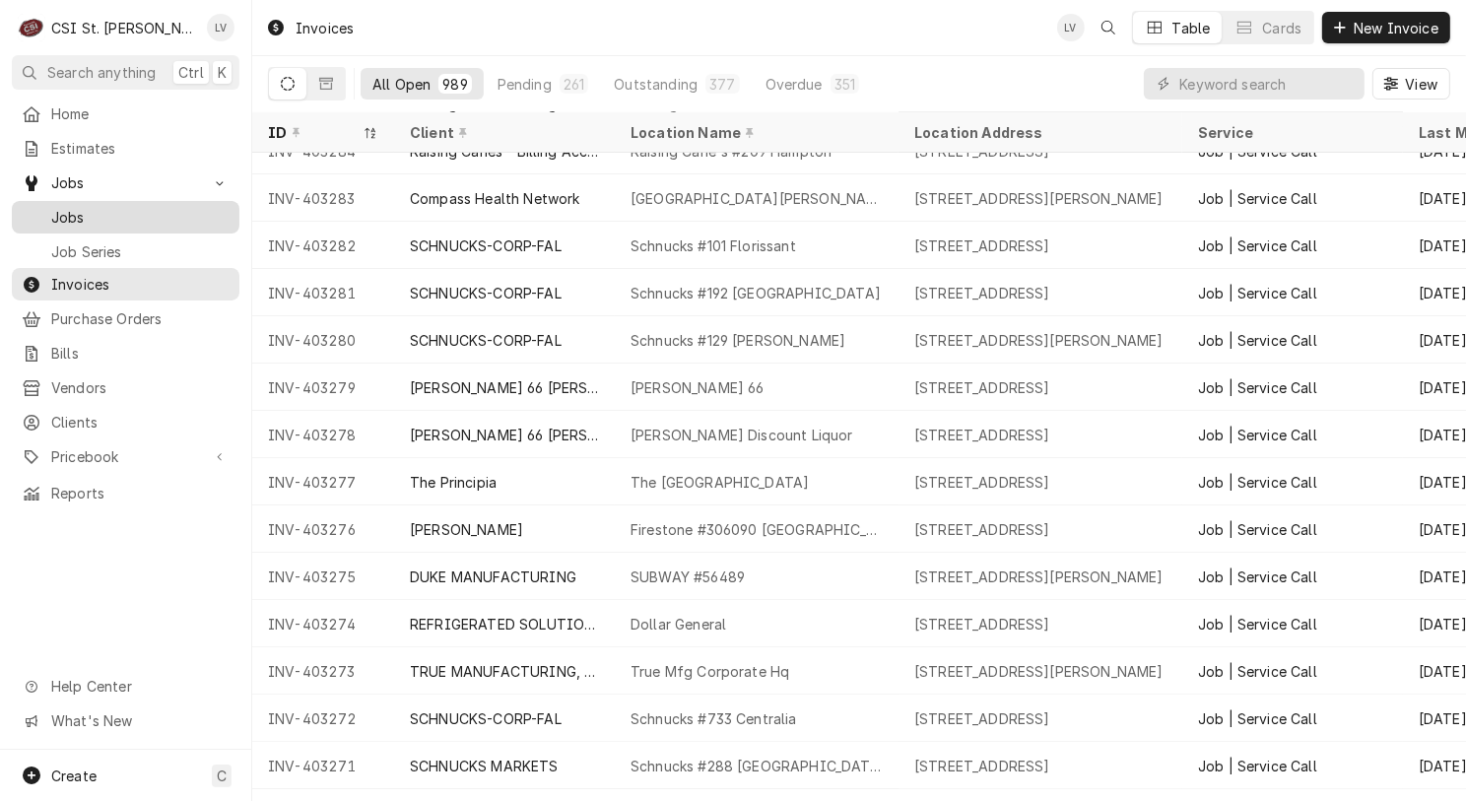
click at [79, 223] on link "Jobs" at bounding box center [126, 217] width 228 height 33
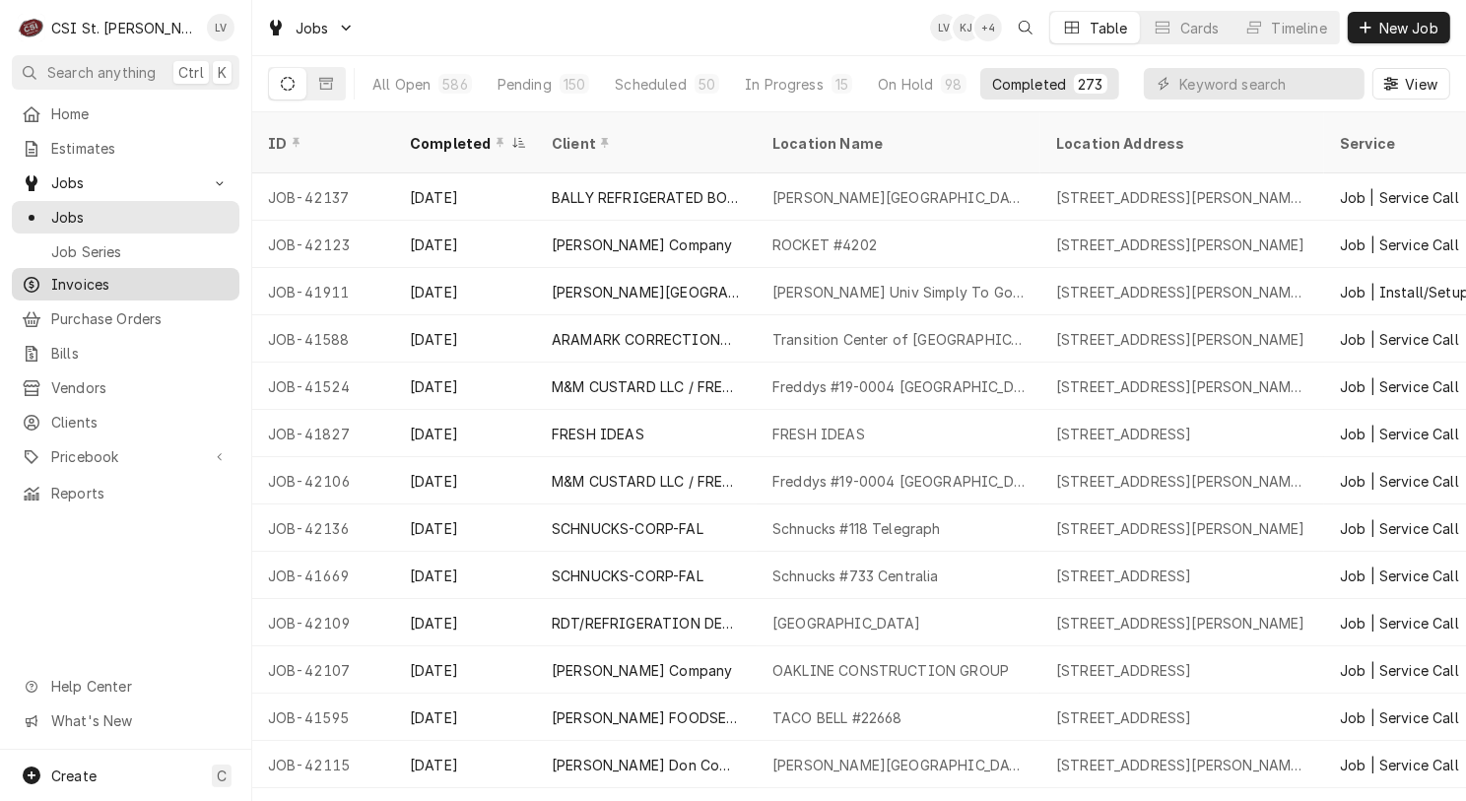
click at [35, 279] on icon "Dynamic Content Wrapper" at bounding box center [32, 285] width 16 height 16
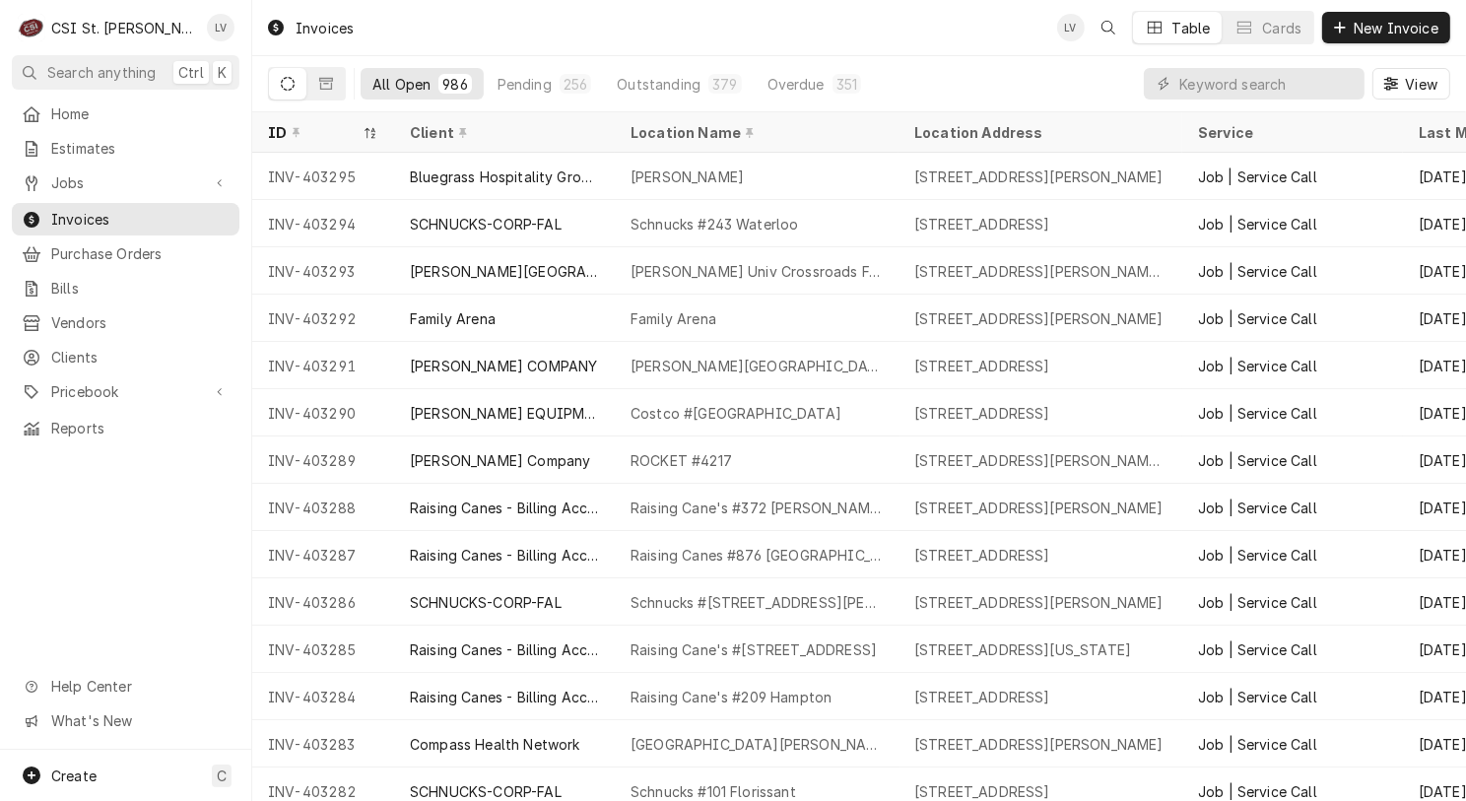
click at [128, 514] on div "Home Estimates Jobs Jobs Job Series Invoices Purchase Orders Bills Vendors Clie…" at bounding box center [125, 424] width 251 height 652
click at [108, 560] on div "Home Estimates Jobs Jobs Job Series Invoices Purchase Orders Bills Vendors Clie…" at bounding box center [125, 424] width 251 height 652
